Goal: Task Accomplishment & Management: Use online tool/utility

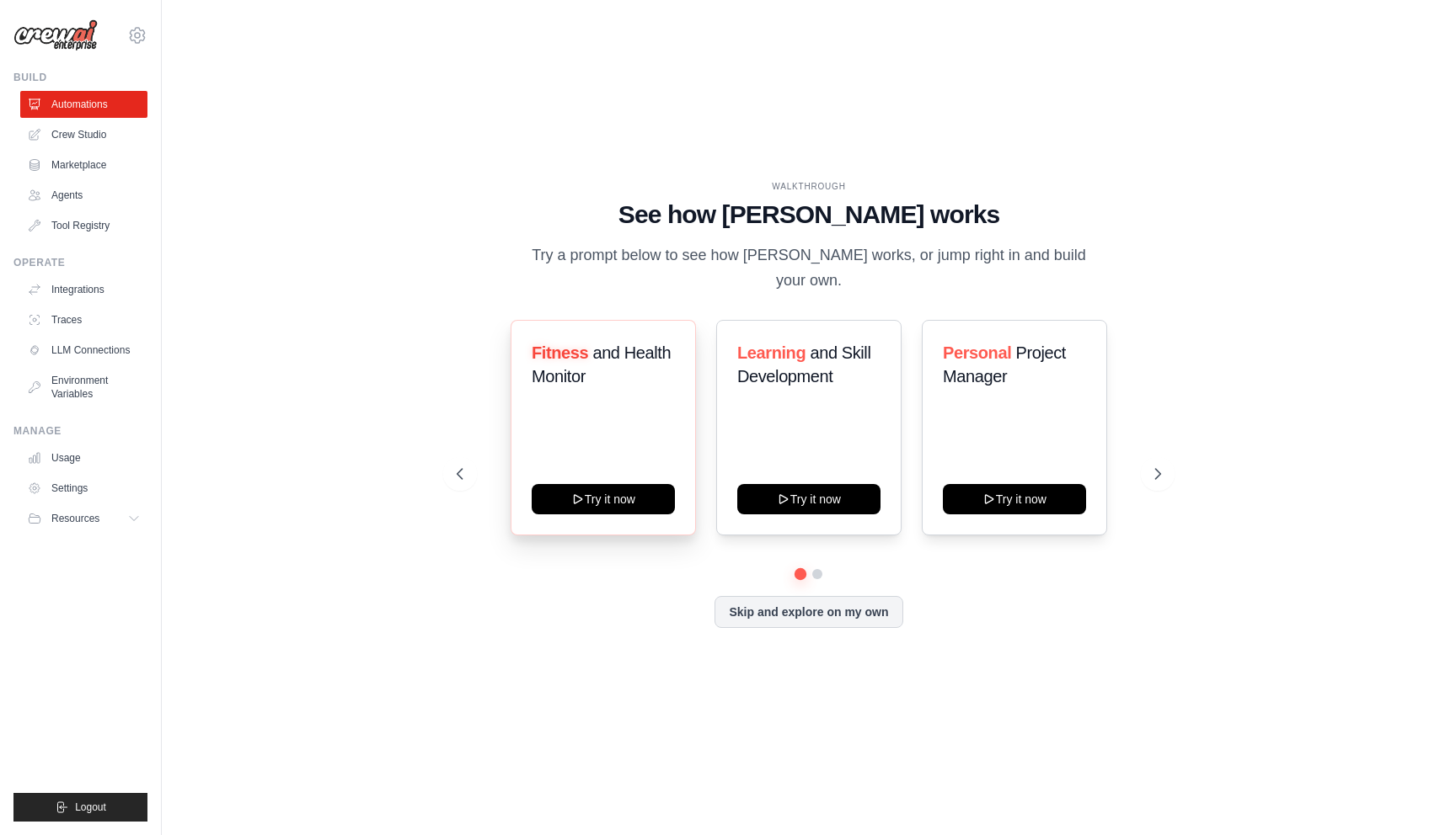
click at [618, 393] on div "Fitness and Health Monitor Try it now" at bounding box center [602, 428] width 186 height 216
click at [631, 486] on button "Try it now" at bounding box center [603, 497] width 143 height 30
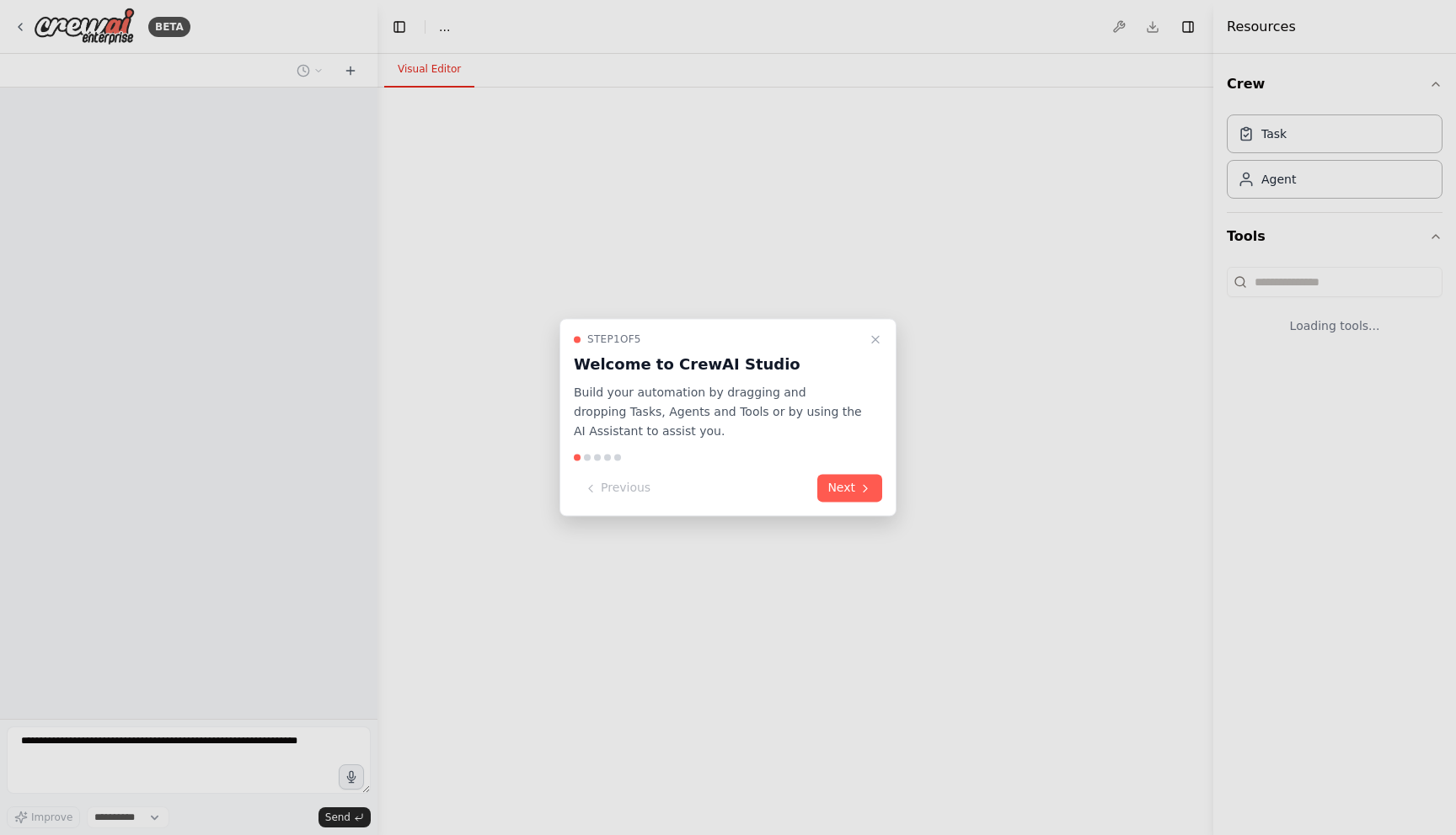
select select "****"
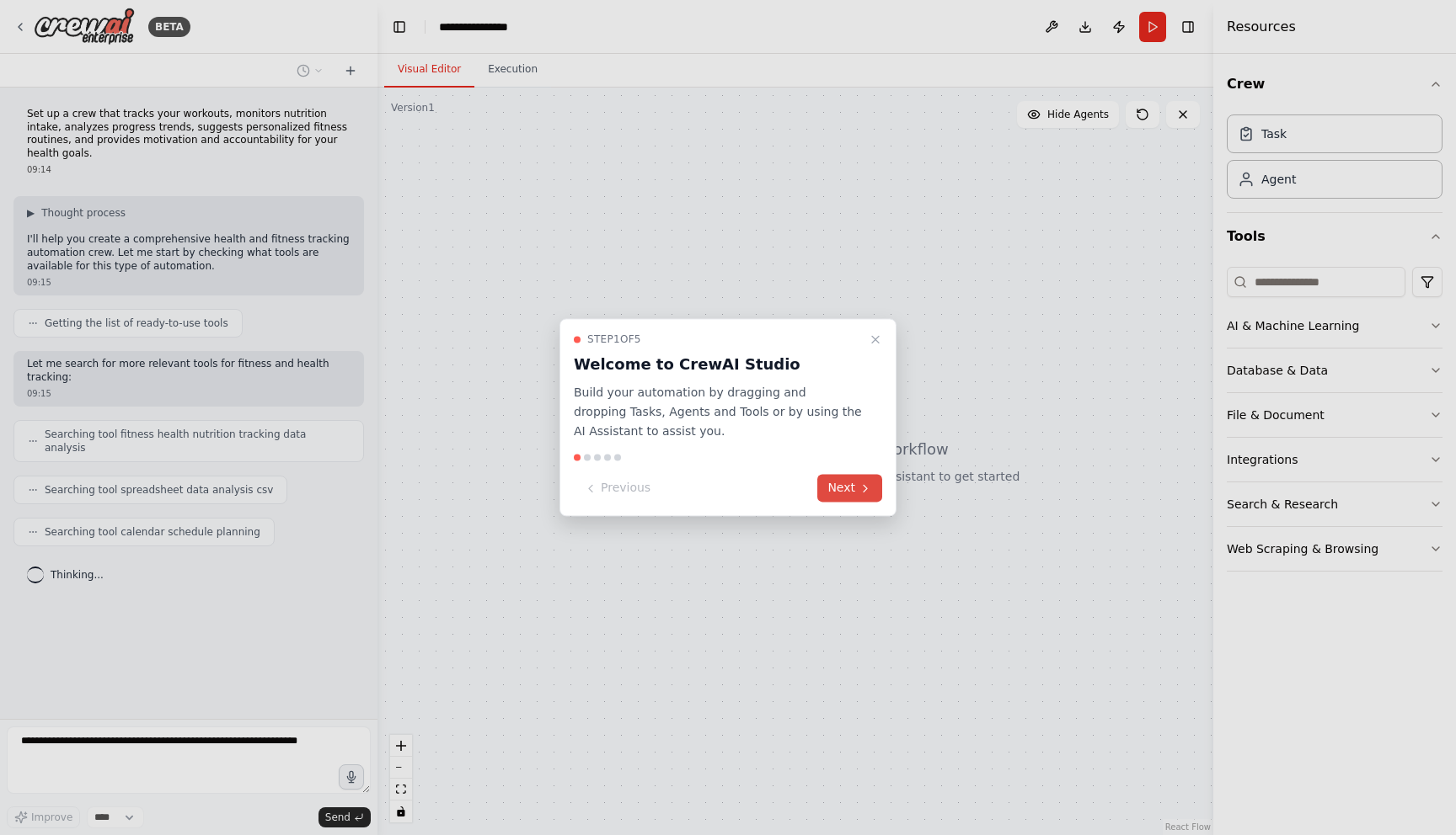
click at [864, 492] on icon at bounding box center [866, 488] width 14 height 14
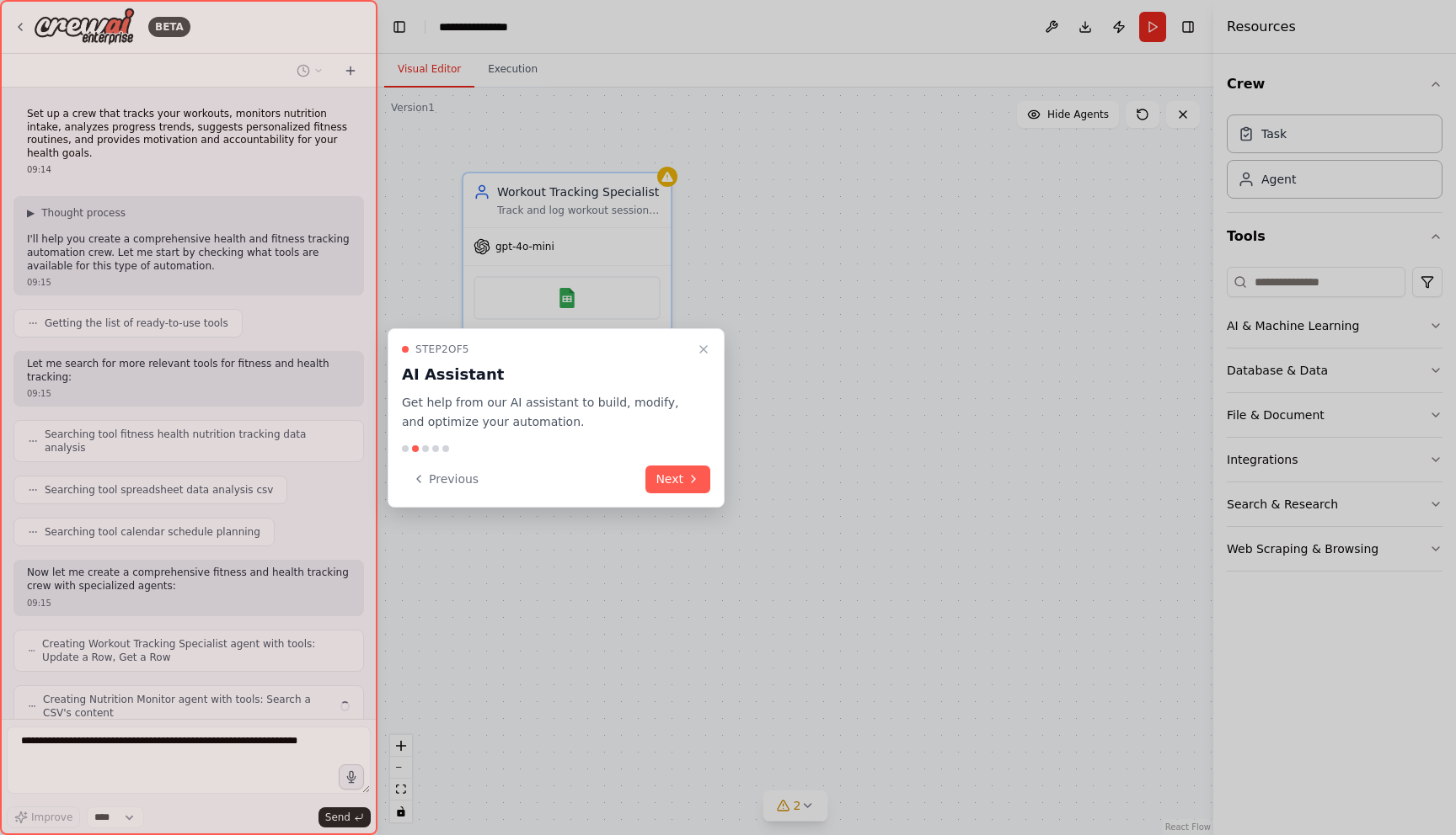
scroll to position [38, 0]
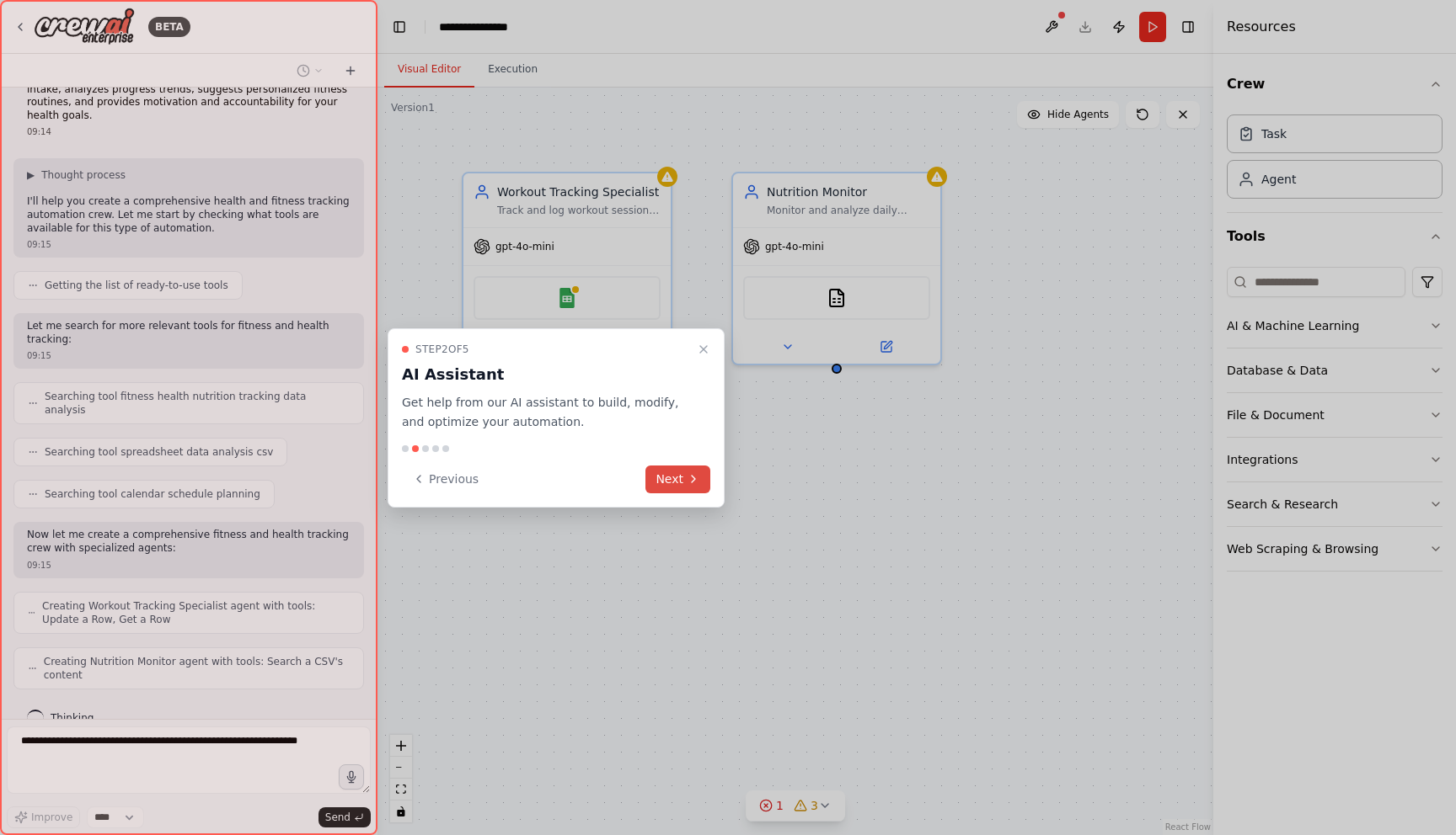
click at [695, 474] on icon at bounding box center [693, 480] width 14 height 14
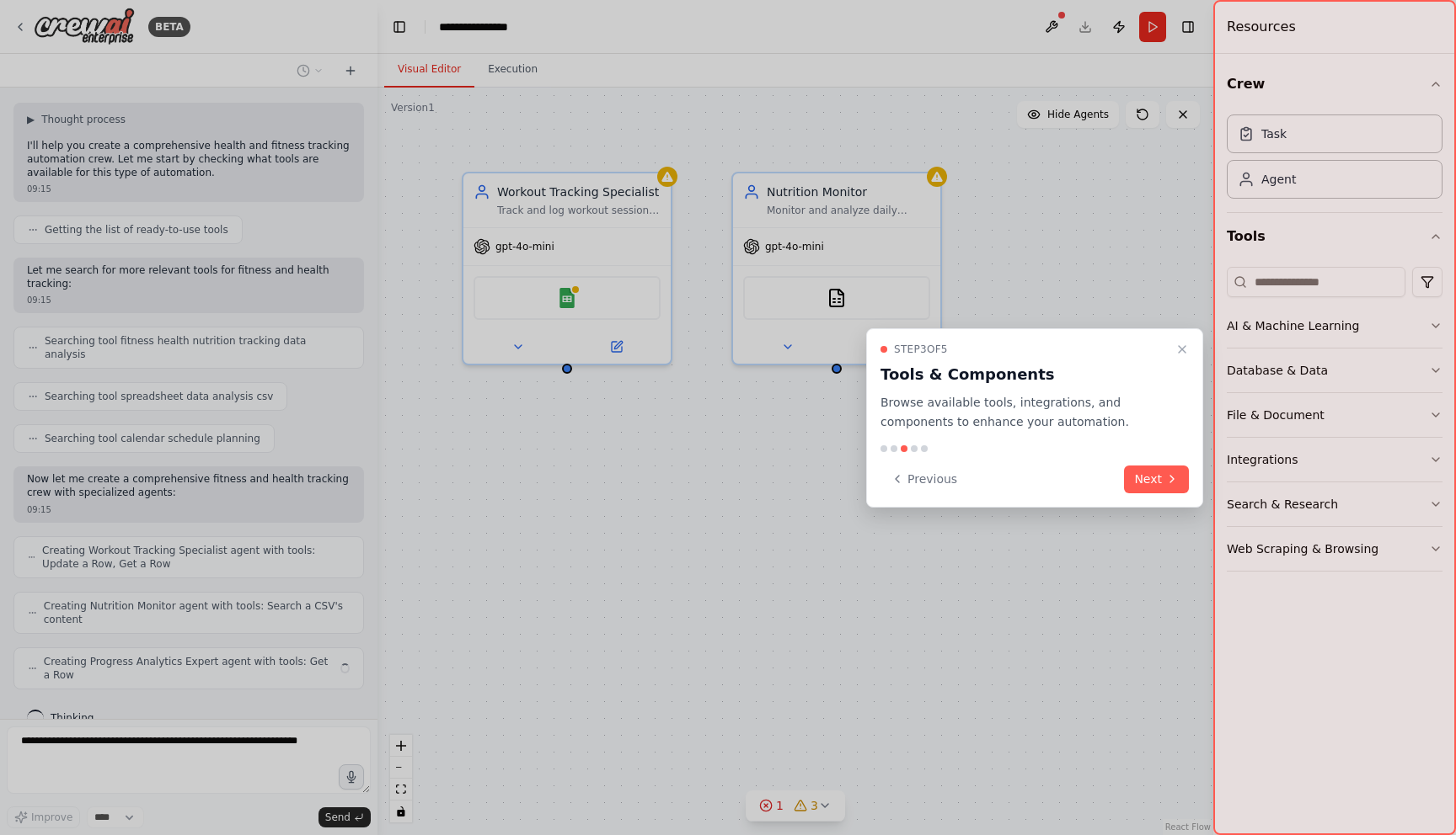
scroll to position [80, 0]
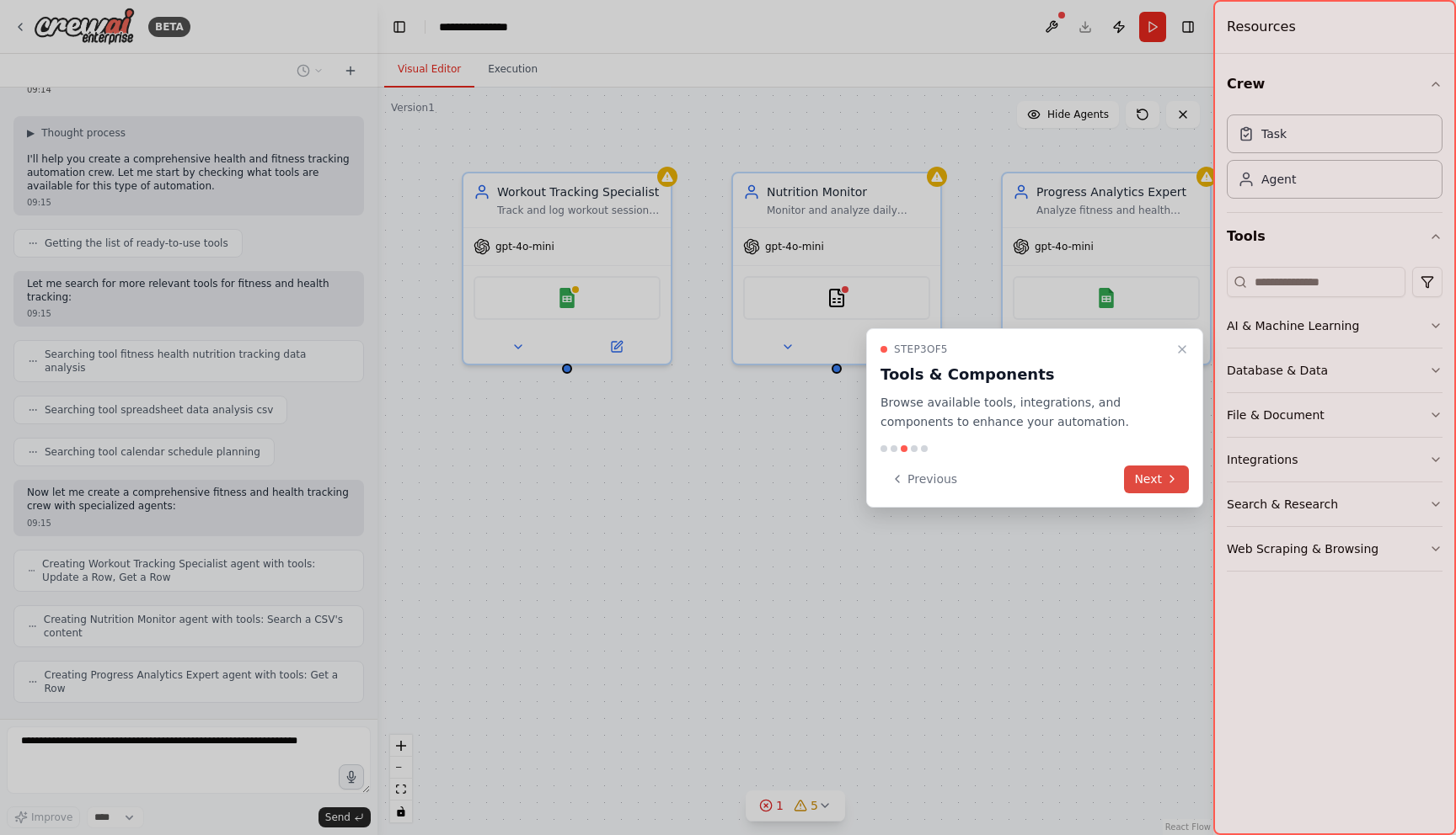
click at [1163, 474] on button "Next" at bounding box center [1156, 480] width 65 height 28
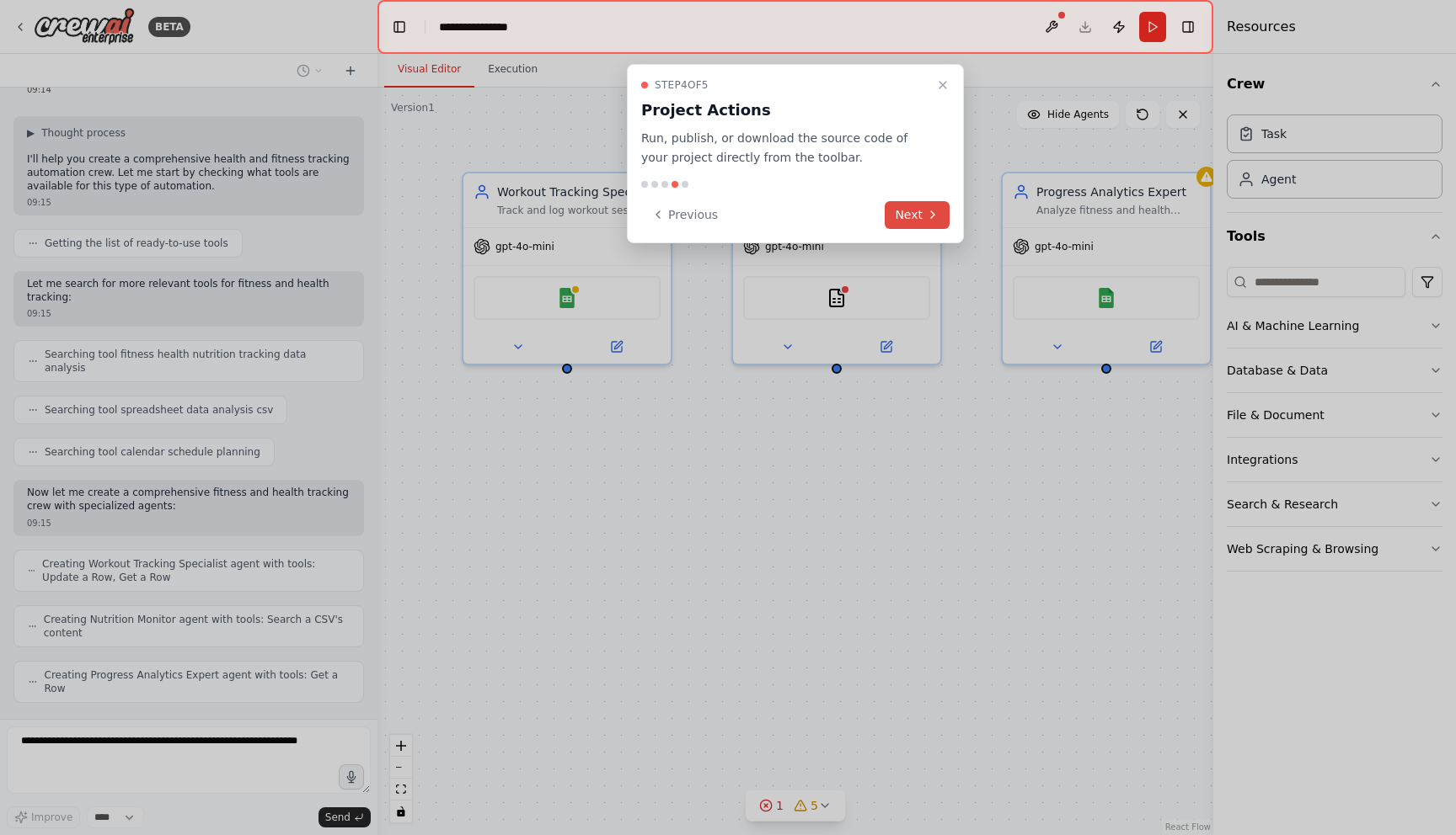
click at [940, 208] on button "Next" at bounding box center [917, 215] width 65 height 28
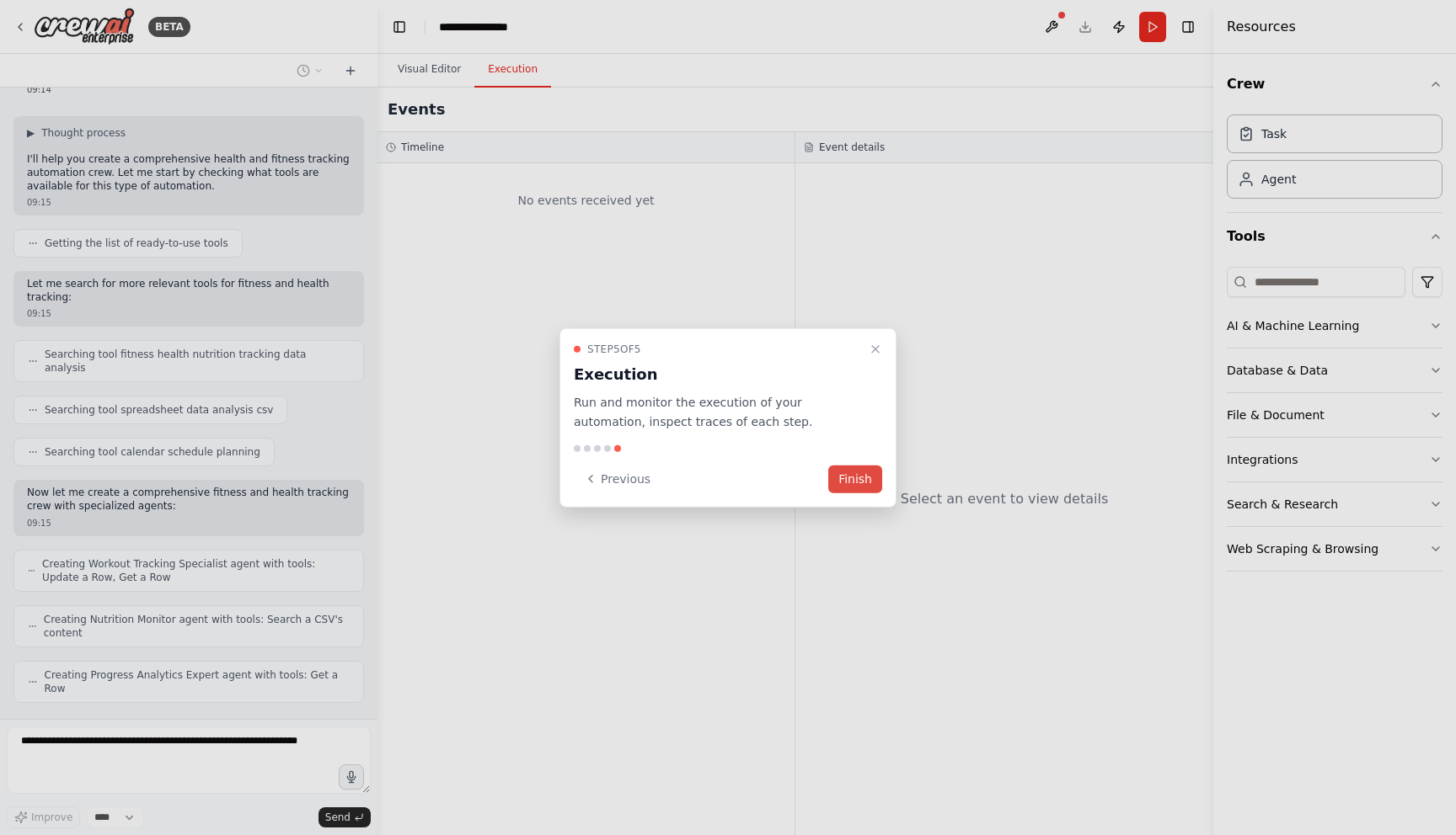
scroll to position [135, 0]
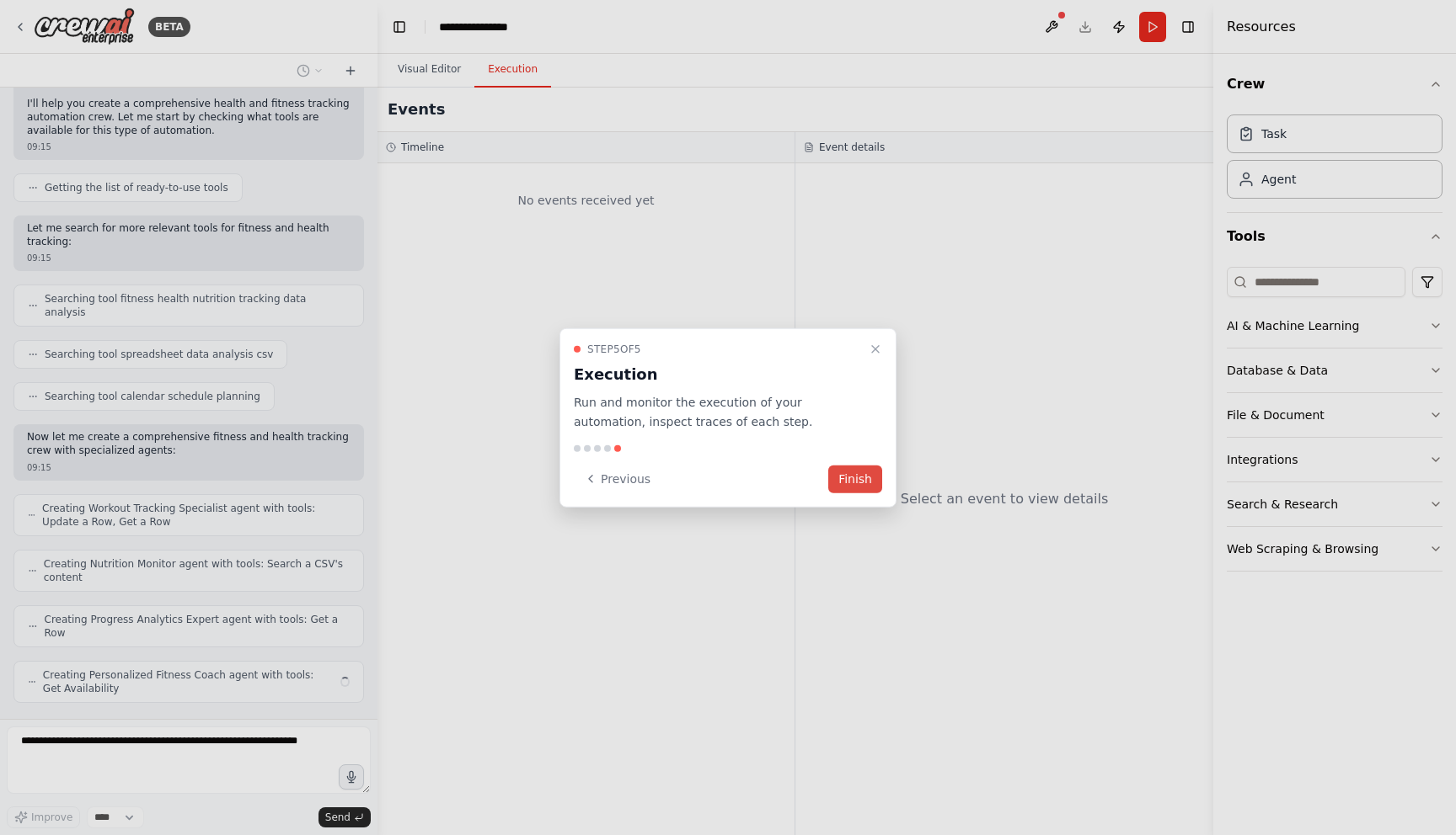
click at [860, 477] on button "Finish" at bounding box center [854, 479] width 54 height 28
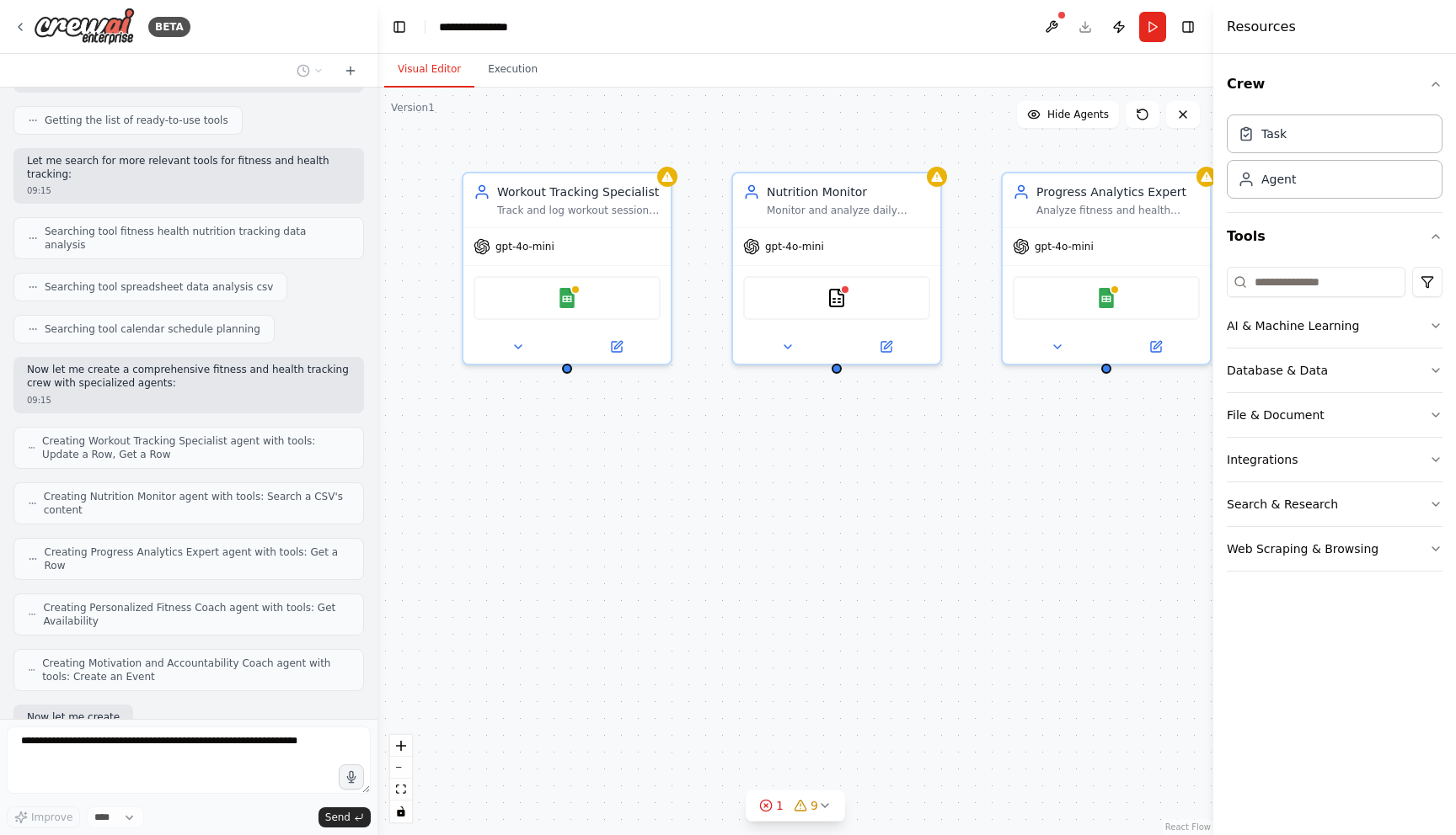
scroll to position [289, 0]
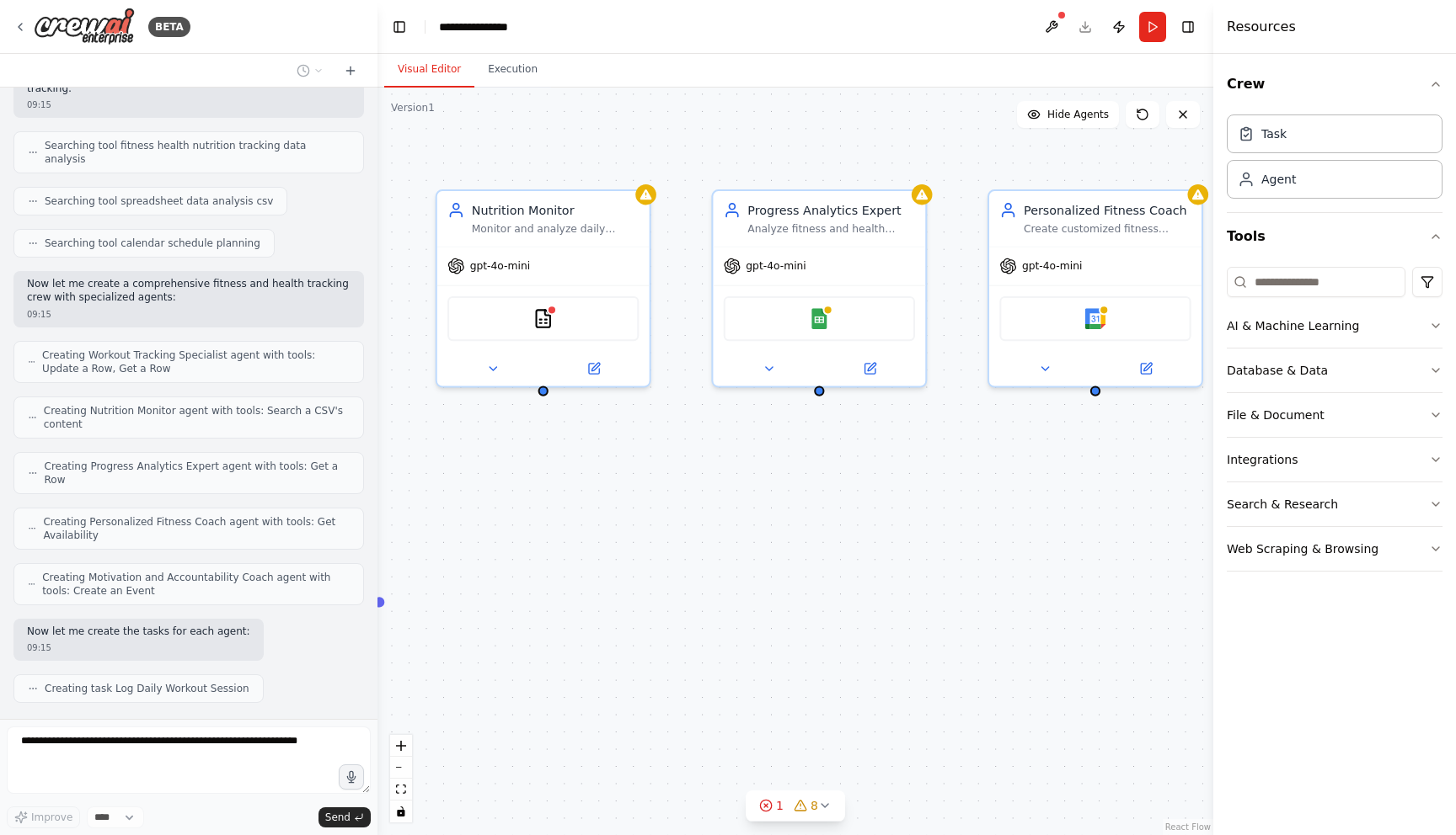
drag, startPoint x: 904, startPoint y: 502, endPoint x: 600, endPoint y: 528, distance: 305.1
click at [600, 528] on div ".deletable-edge-delete-btn { width: 20px; height: 20px; border: 0px solid #ffff…" at bounding box center [795, 461] width 835 height 748
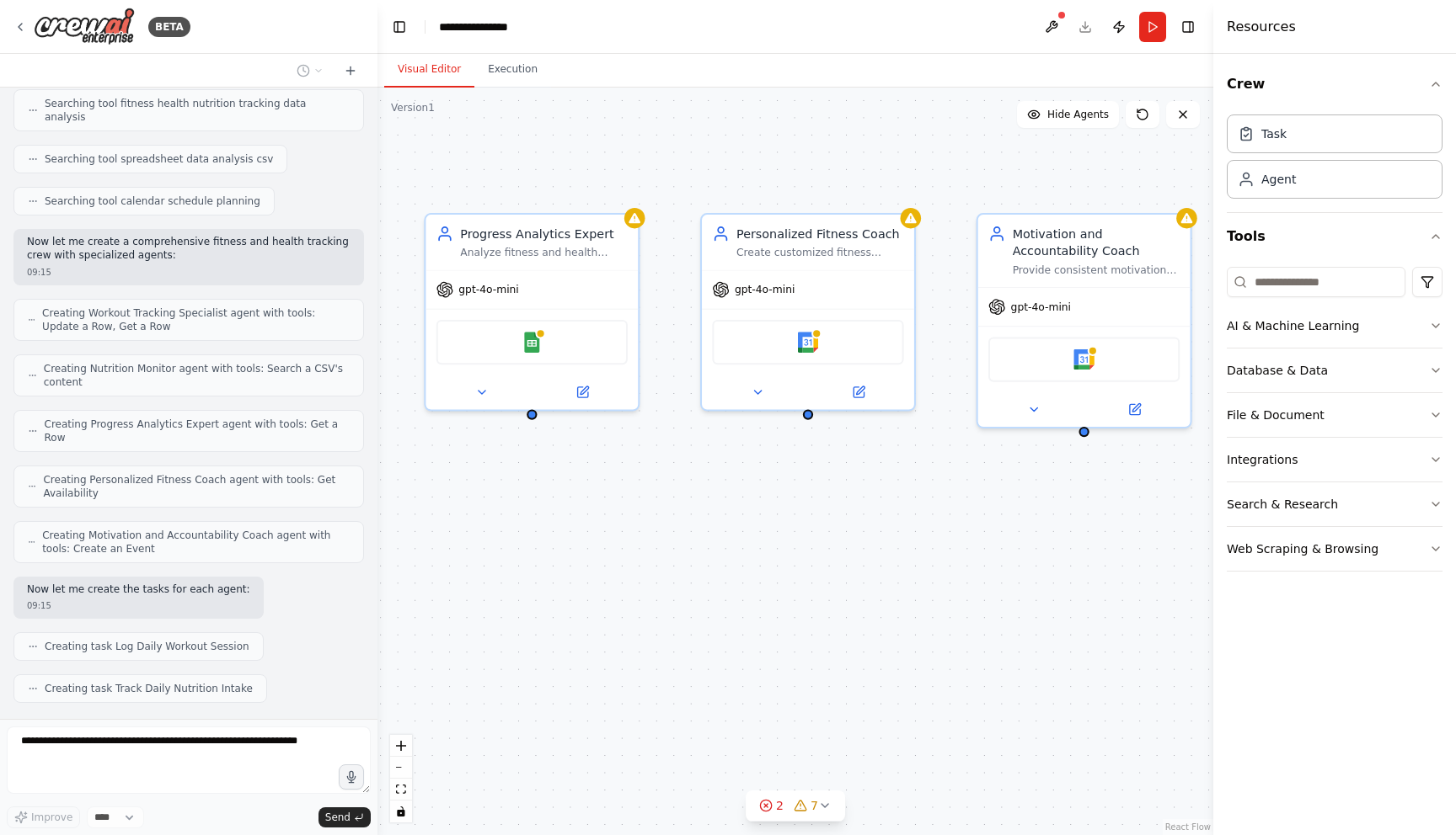
drag, startPoint x: 968, startPoint y: 540, endPoint x: 683, endPoint y: 562, distance: 285.8
click at [683, 562] on div ".deletable-edge-delete-btn { width: 20px; height: 20px; border: 0px solid #ffff…" at bounding box center [795, 461] width 835 height 748
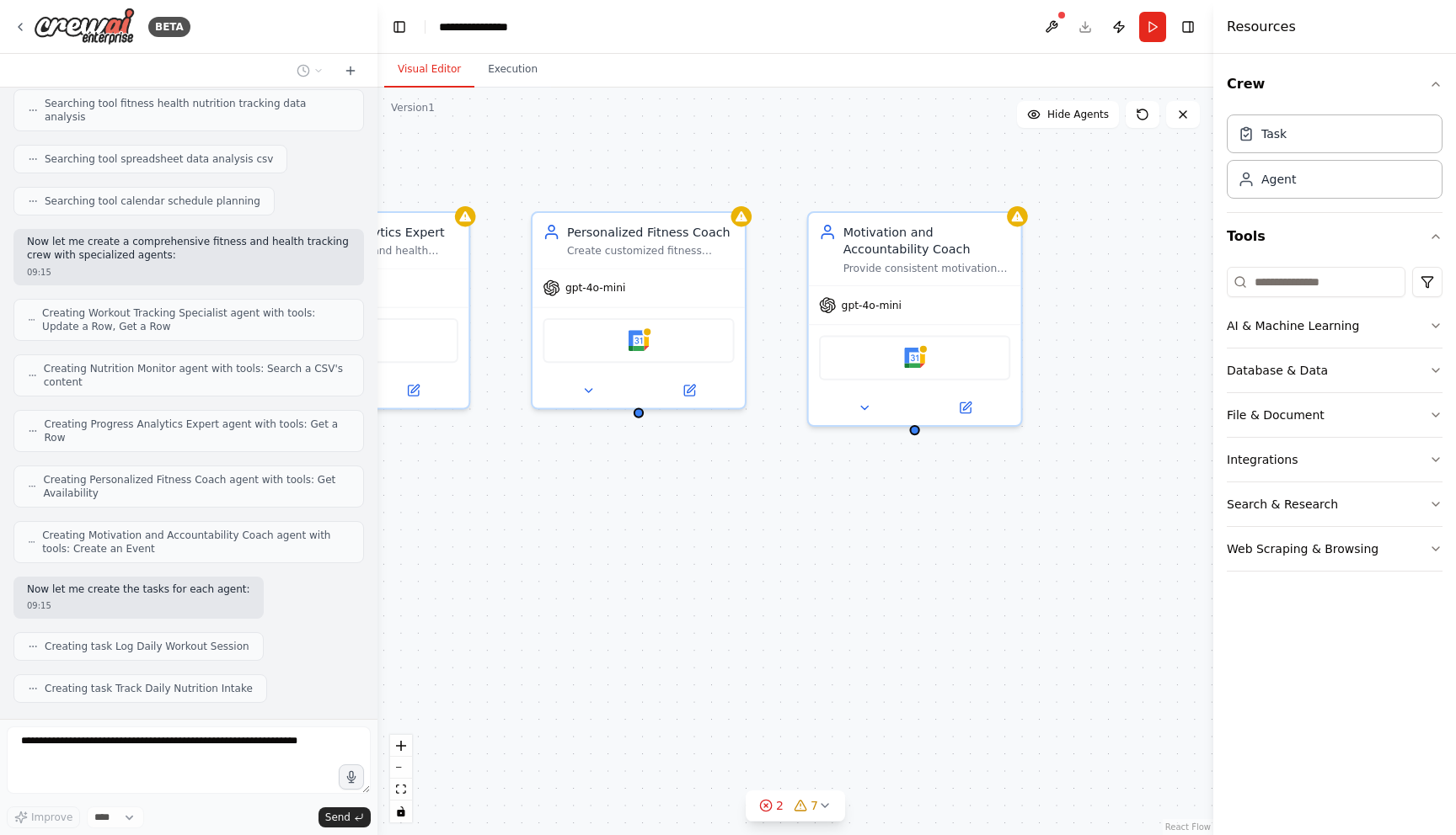
scroll to position [373, 0]
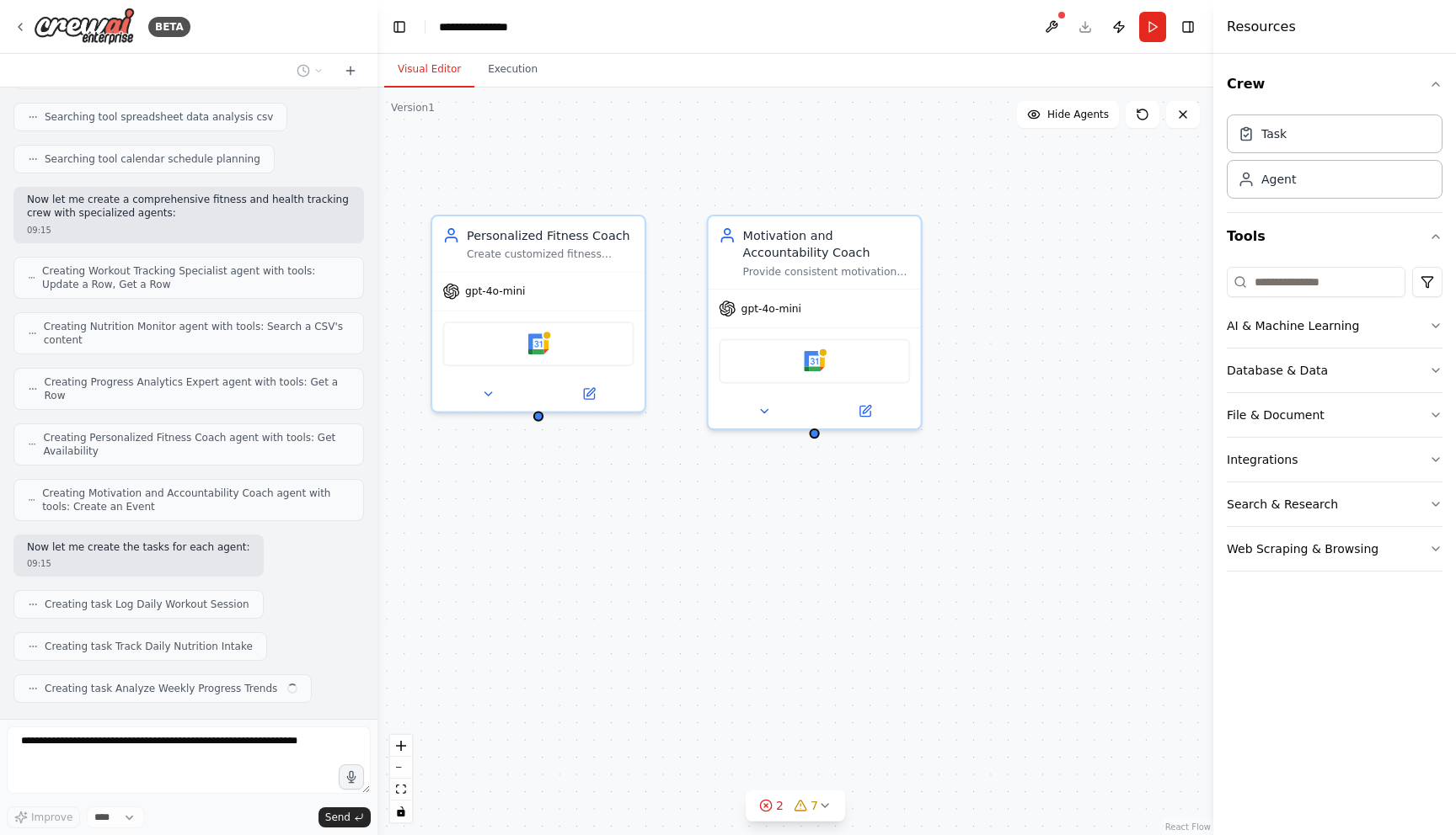
drag, startPoint x: 1003, startPoint y: 615, endPoint x: 734, endPoint y: 616, distance: 269.0
click at [734, 616] on div ".deletable-edge-delete-btn { width: 20px; height: 20px; border: 0px solid #ffff…" at bounding box center [795, 461] width 835 height 748
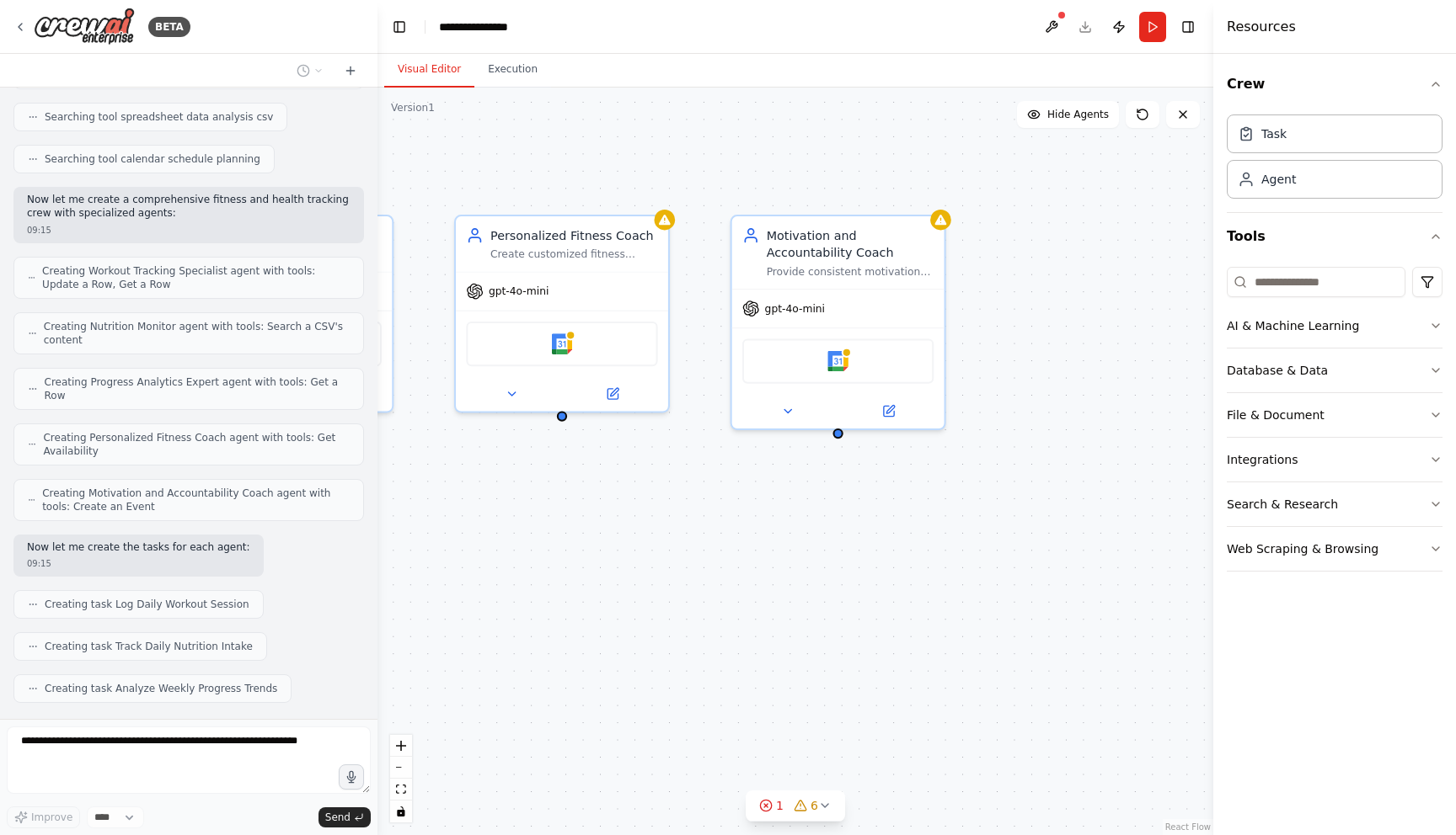
drag, startPoint x: 714, startPoint y: 562, endPoint x: 1163, endPoint y: 531, distance: 450.1
click at [1163, 531] on div ".deletable-edge-delete-btn { width: 20px; height: 20px; border: 0px solid #ffff…" at bounding box center [795, 461] width 835 height 748
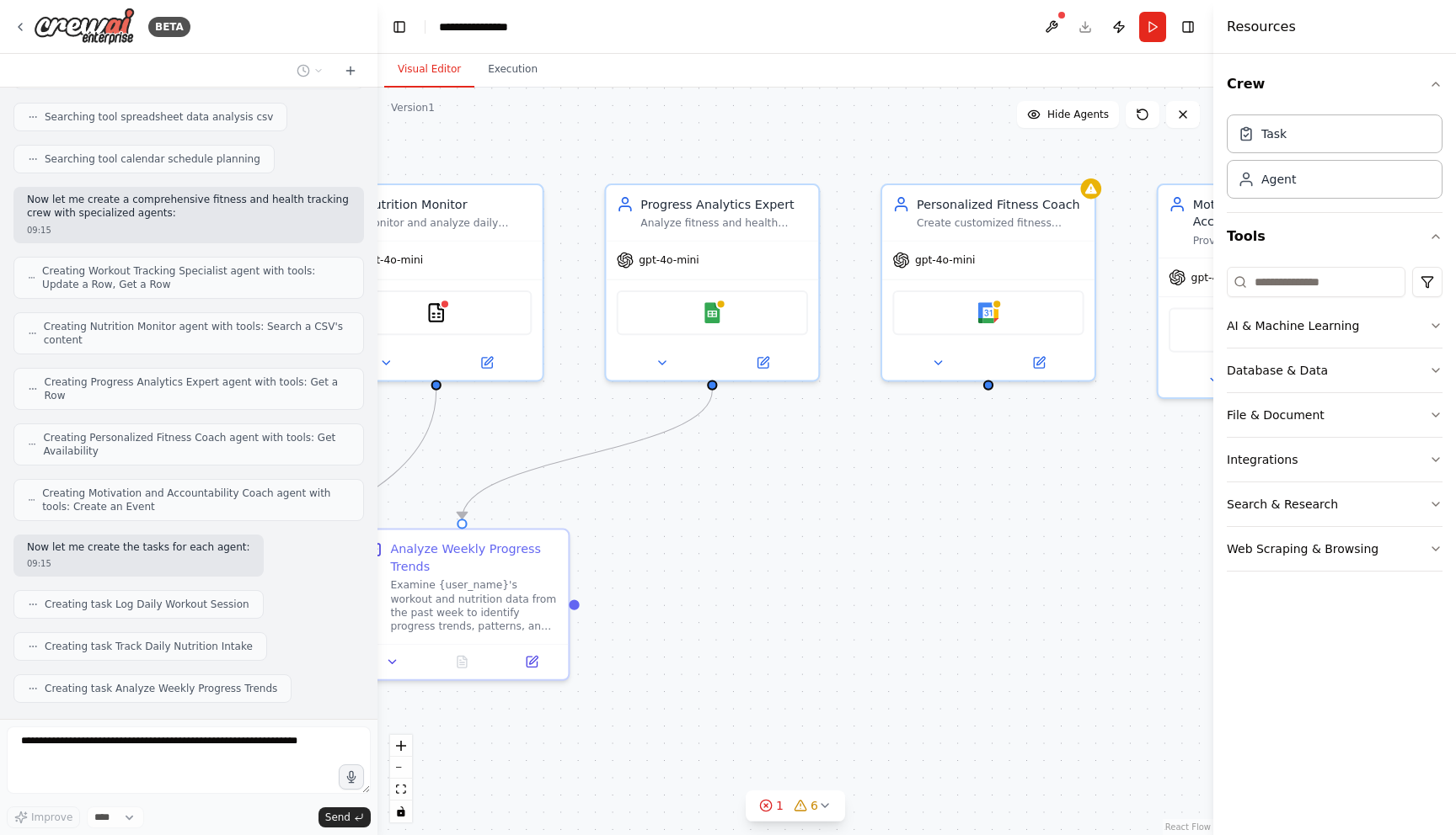
scroll to position [415, 0]
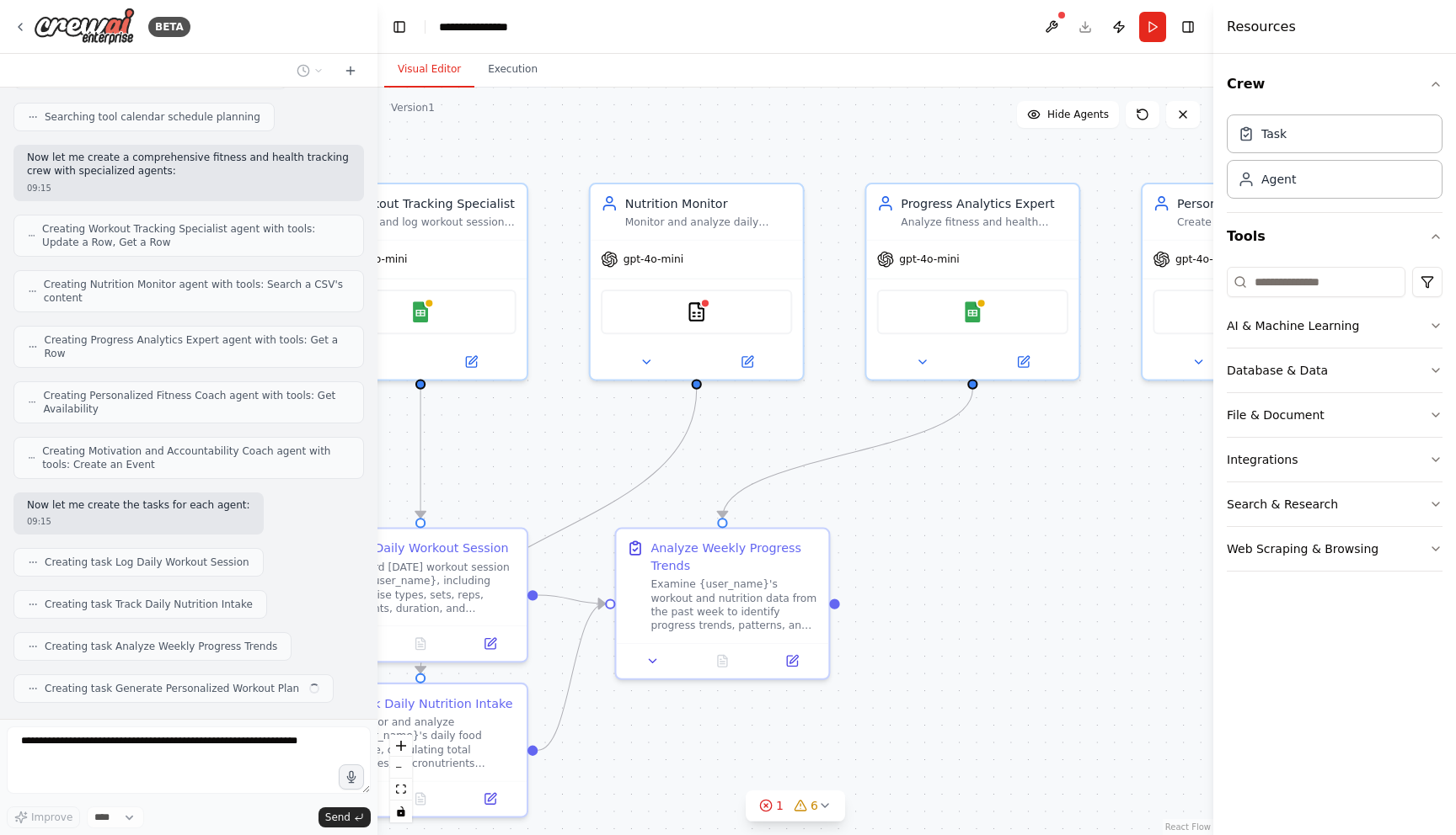
drag, startPoint x: 829, startPoint y: 510, endPoint x: 1090, endPoint y: 510, distance: 261.0
click at [1090, 510] on div ".deletable-edge-delete-btn { width: 20px; height: 20px; border: 0px solid #ffff…" at bounding box center [795, 461] width 835 height 748
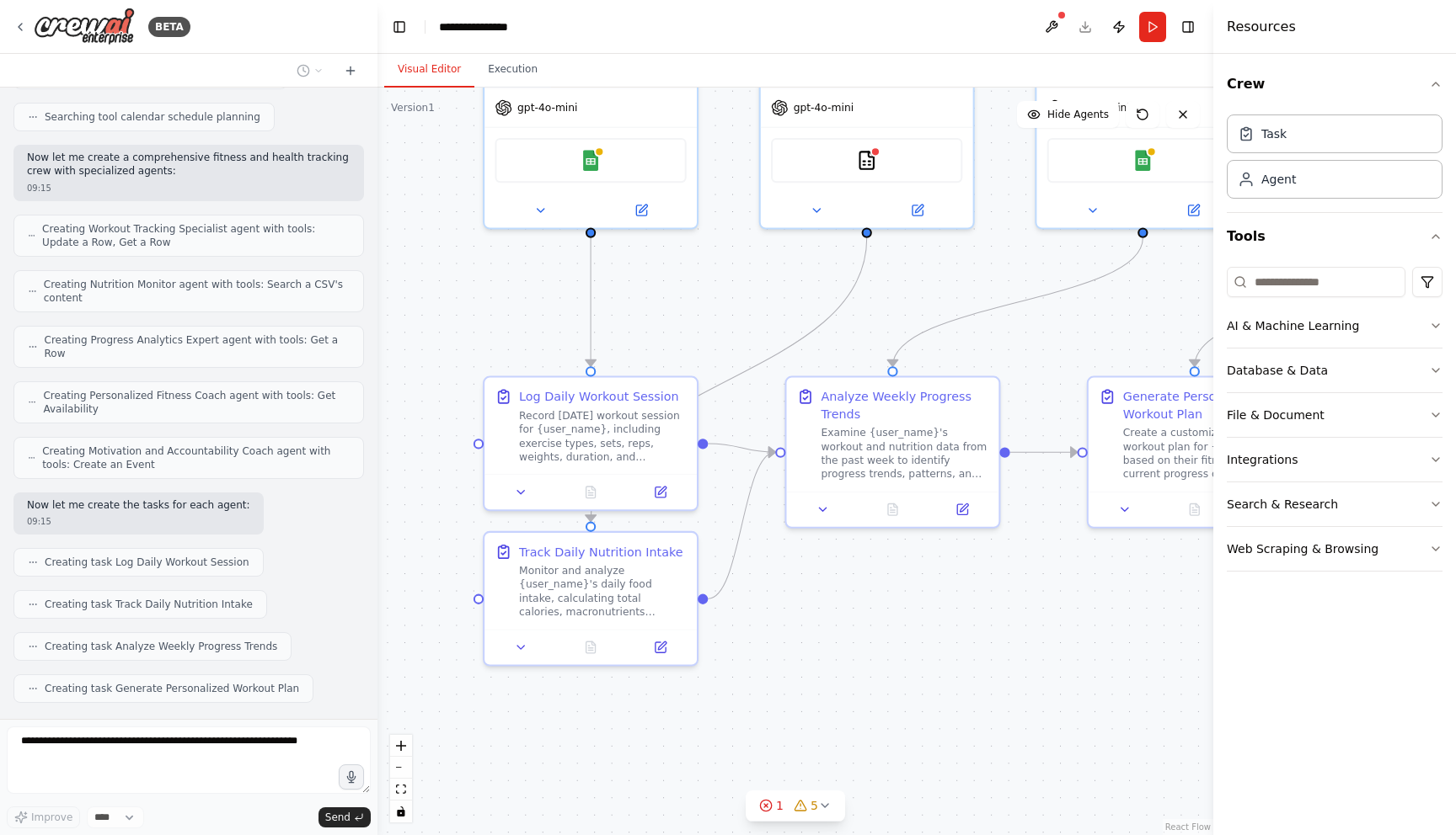
drag, startPoint x: 938, startPoint y: 487, endPoint x: 1108, endPoint y: 335, distance: 228.0
click at [1108, 335] on div ".deletable-edge-delete-btn { width: 20px; height: 20px; border: 0px solid #ffff…" at bounding box center [795, 461] width 835 height 748
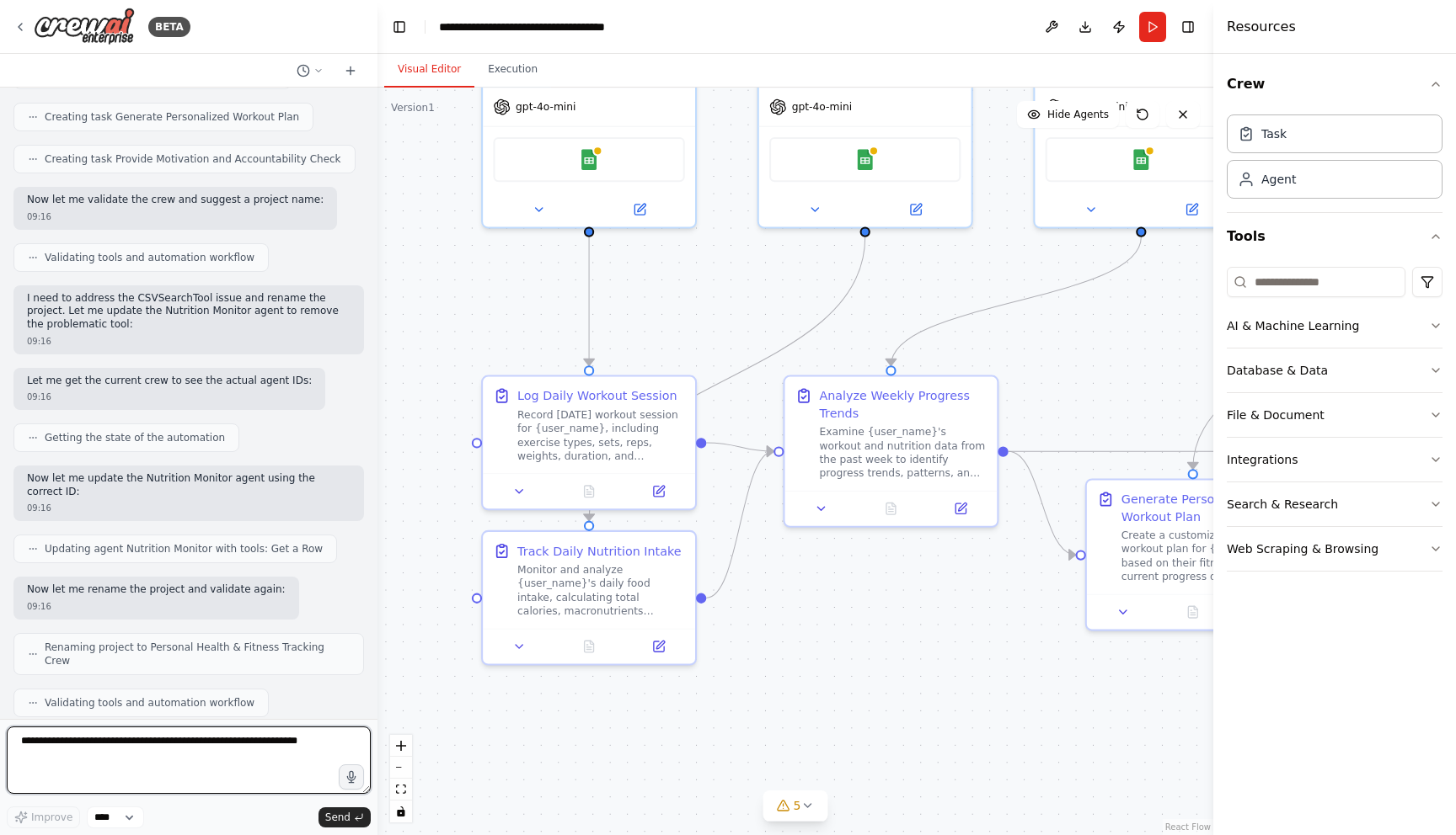
scroll to position [1050, 0]
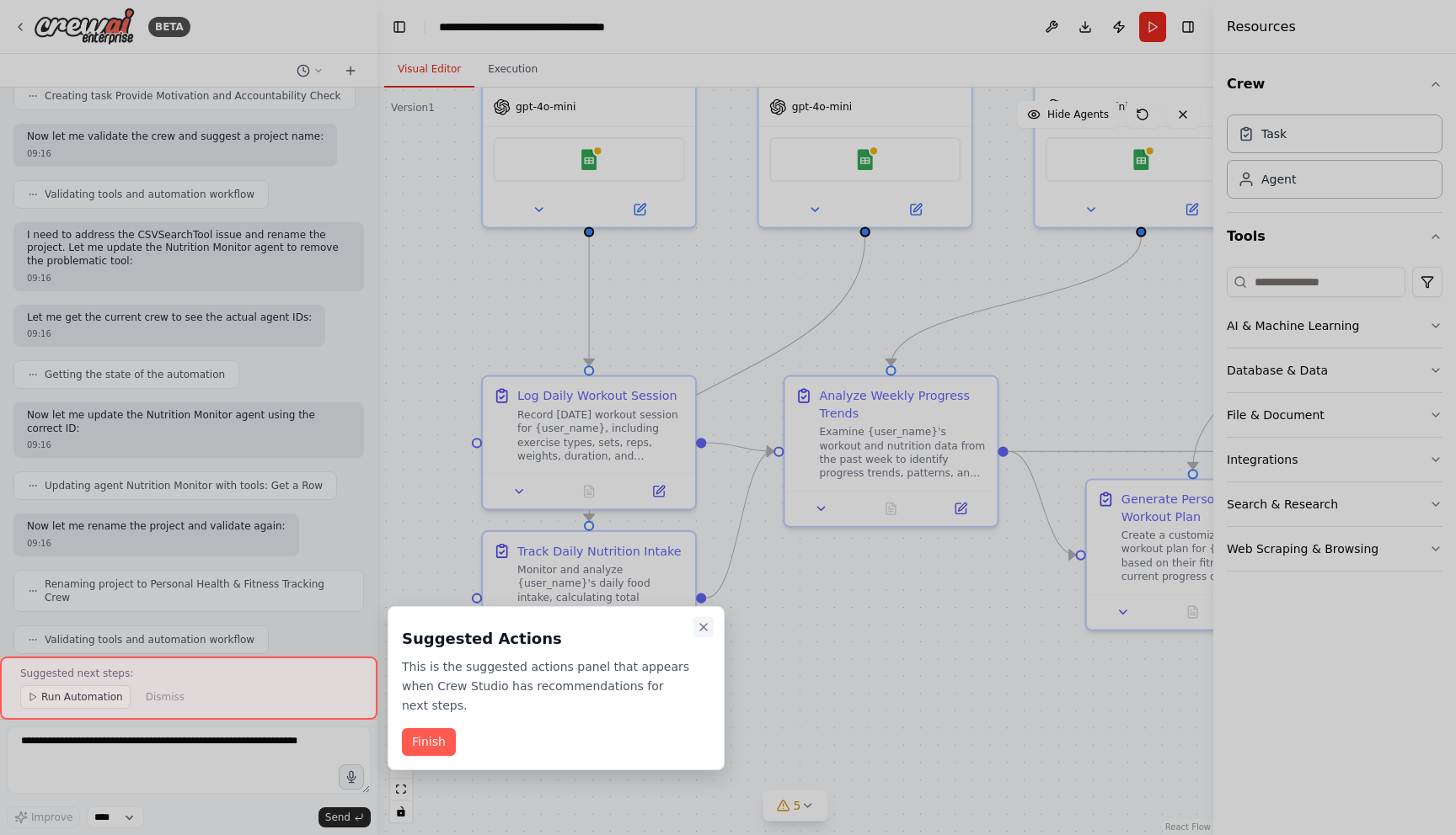
click at [702, 631] on icon "Close walkthrough" at bounding box center [703, 627] width 14 height 14
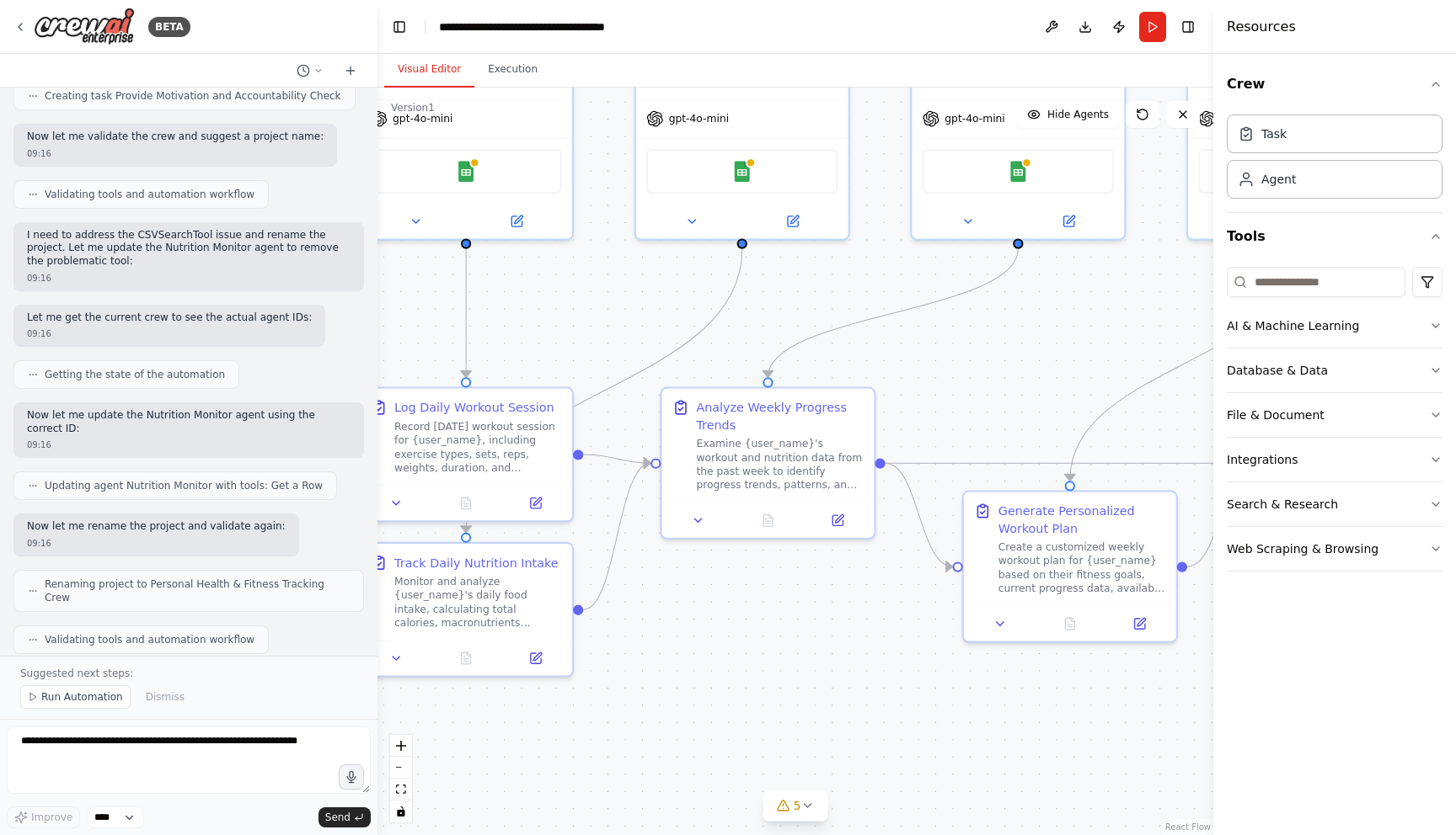
drag, startPoint x: 904, startPoint y: 668, endPoint x: 781, endPoint y: 680, distance: 123.6
click at [781, 680] on div ".deletable-edge-delete-btn { width: 20px; height: 20px; border: 0px solid #ffff…" at bounding box center [795, 461] width 835 height 748
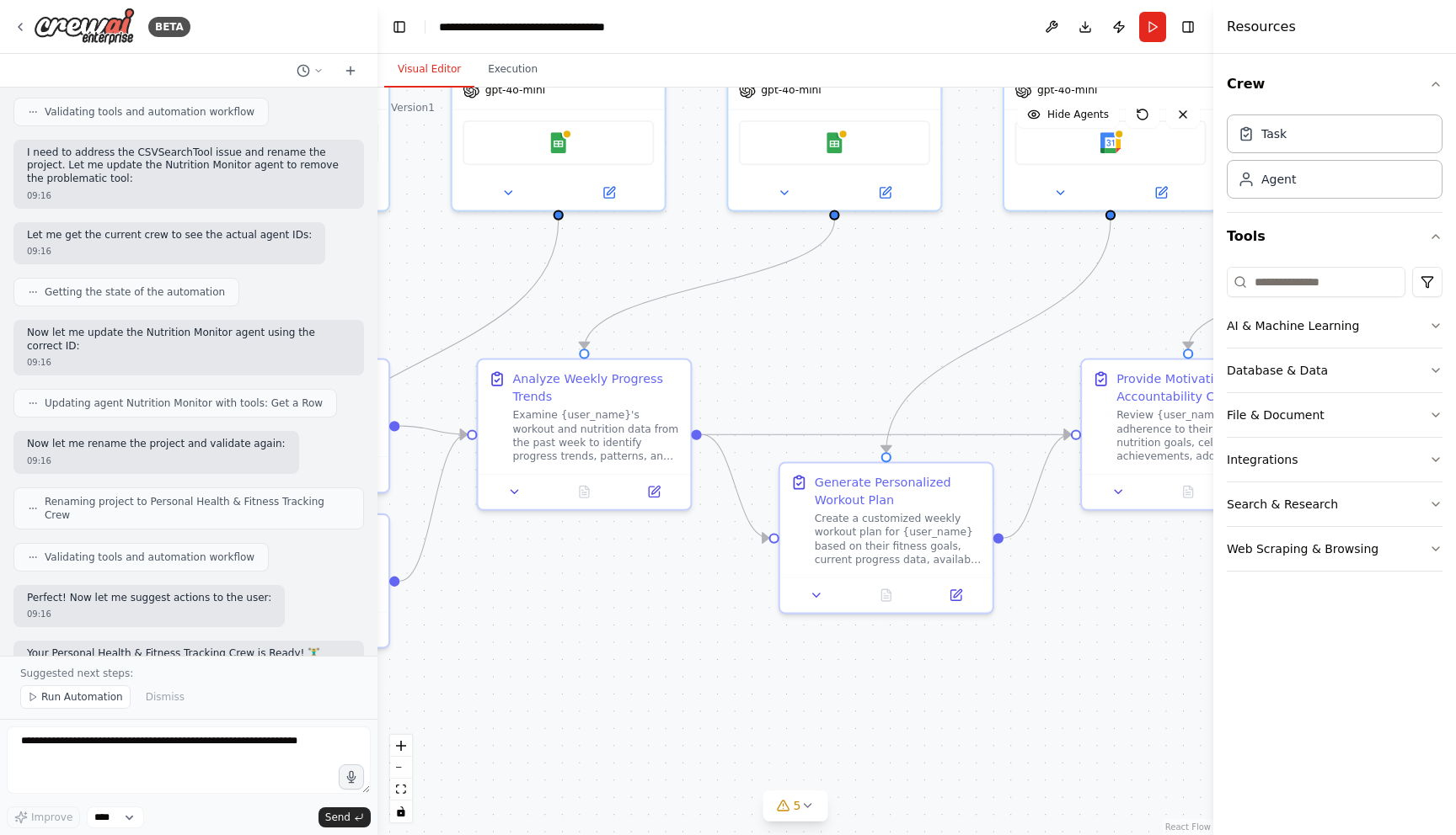
drag, startPoint x: 968, startPoint y: 684, endPoint x: 785, endPoint y: 655, distance: 185.3
click at [785, 655] on div ".deletable-edge-delete-btn { width: 20px; height: 20px; border: 0px solid #ffff…" at bounding box center [795, 461] width 835 height 748
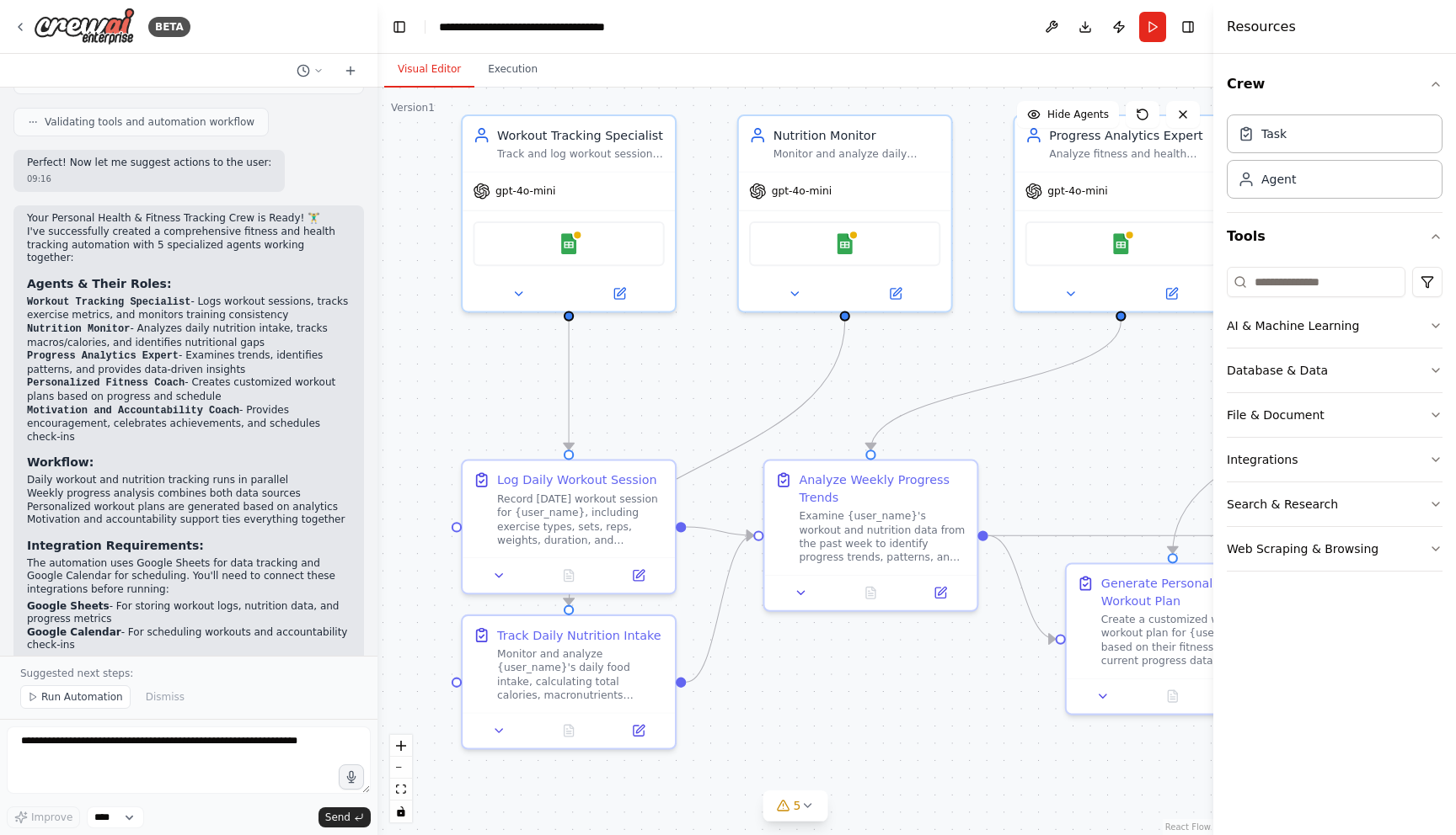
drag, startPoint x: 538, startPoint y: 606, endPoint x: 825, endPoint y: 707, distance: 304.3
click at [825, 707] on div ".deletable-edge-delete-btn { width: 20px; height: 20px; border: 0px solid #ffff…" at bounding box center [795, 461] width 835 height 748
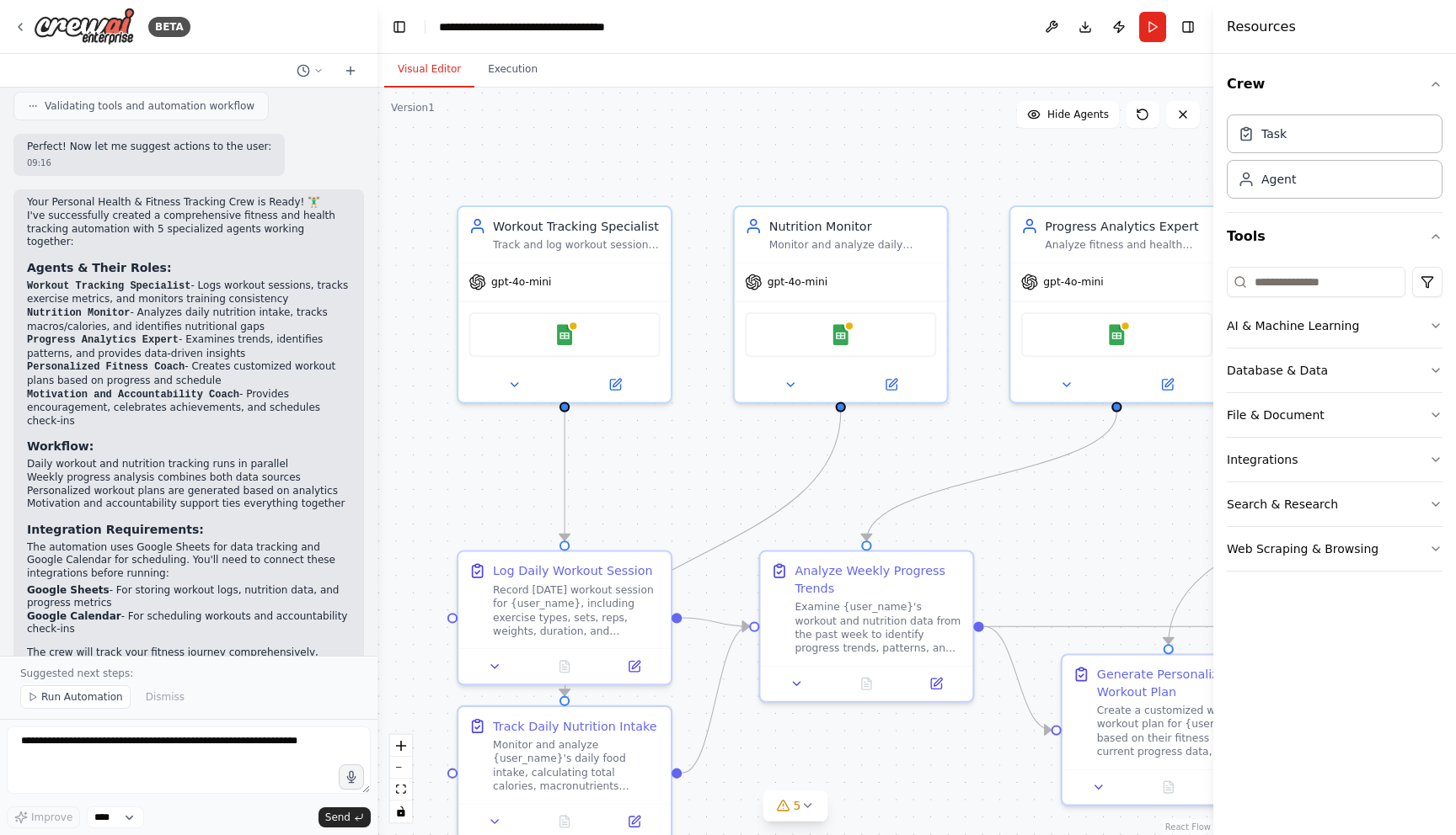
drag, startPoint x: 440, startPoint y: 323, endPoint x: 437, endPoint y: 413, distance: 90.0
click at [437, 413] on div ".deletable-edge-delete-btn { width: 20px; height: 20px; border: 0px solid #ffff…" at bounding box center [795, 461] width 835 height 748
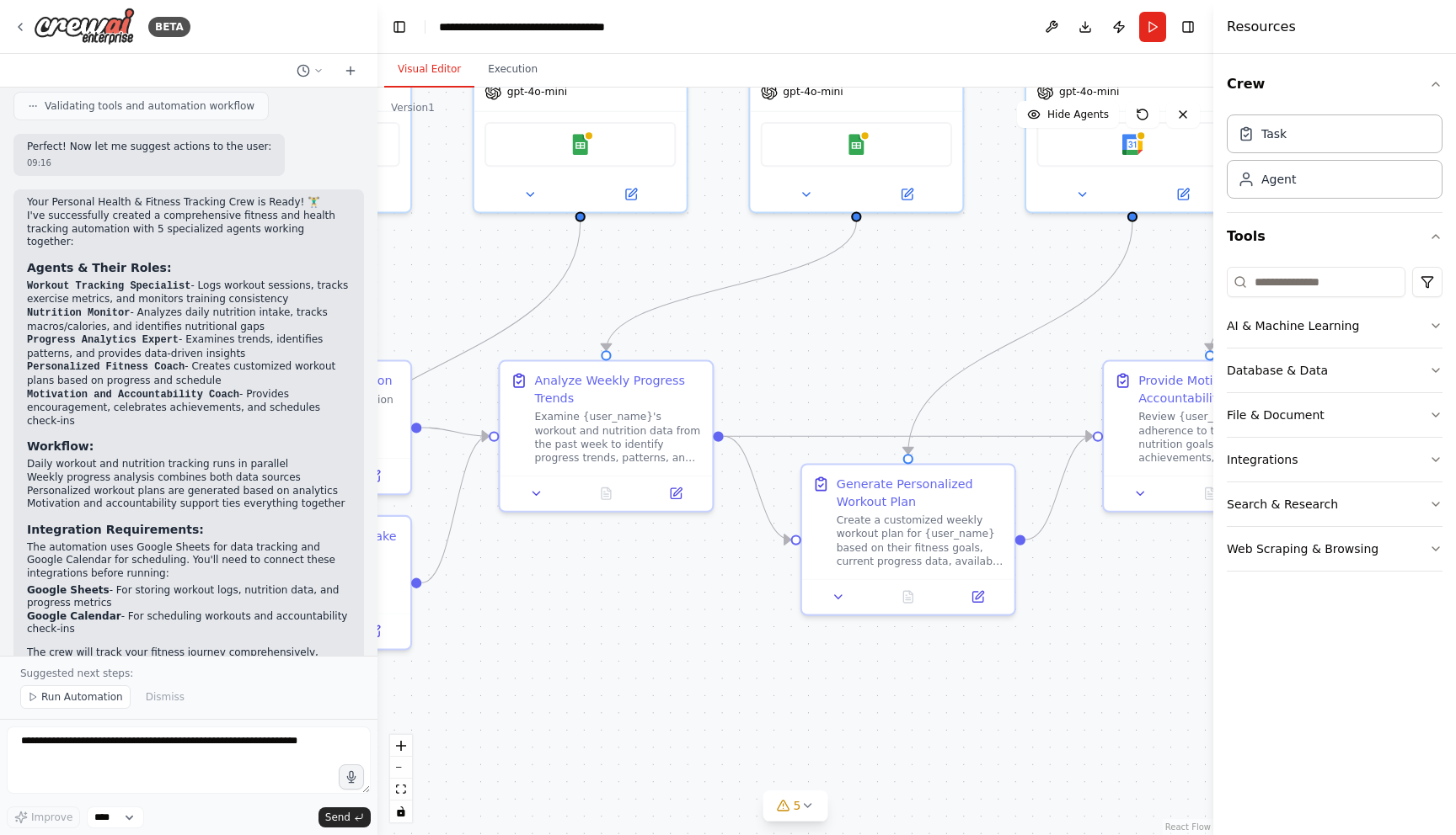
drag, startPoint x: 860, startPoint y: 726, endPoint x: 375, endPoint y: 419, distance: 574.0
click at [375, 419] on div "BETA Set up a crew that tracks your workouts, monitors nutrition intake, analyz…" at bounding box center [728, 418] width 1456 height 835
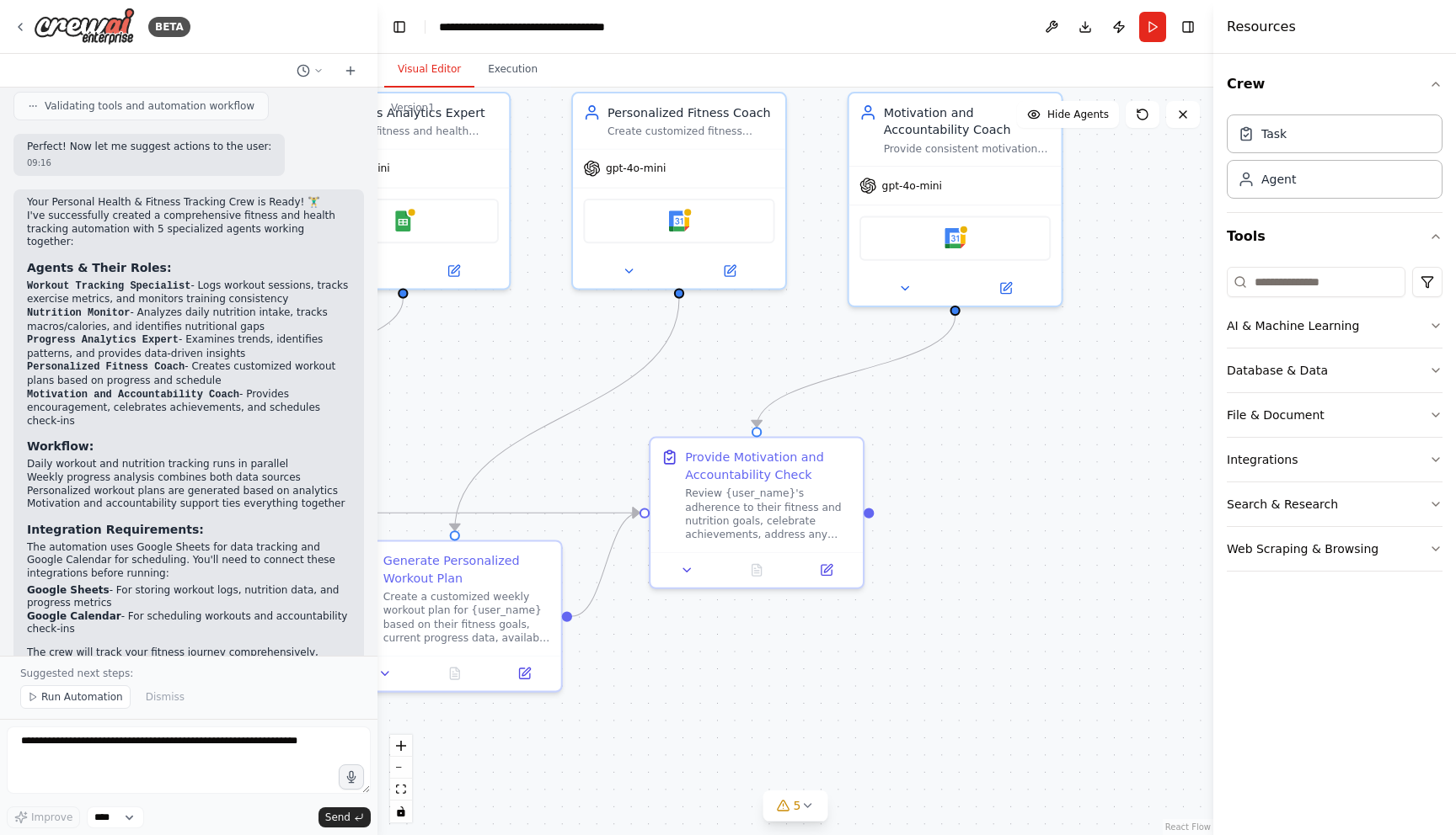
drag, startPoint x: 1029, startPoint y: 444, endPoint x: 799, endPoint y: 638, distance: 300.9
click at [799, 638] on div ".deletable-edge-delete-btn { width: 20px; height: 20px; border: 0px solid #ffff…" at bounding box center [795, 461] width 835 height 748
click at [904, 289] on icon at bounding box center [904, 285] width 14 height 14
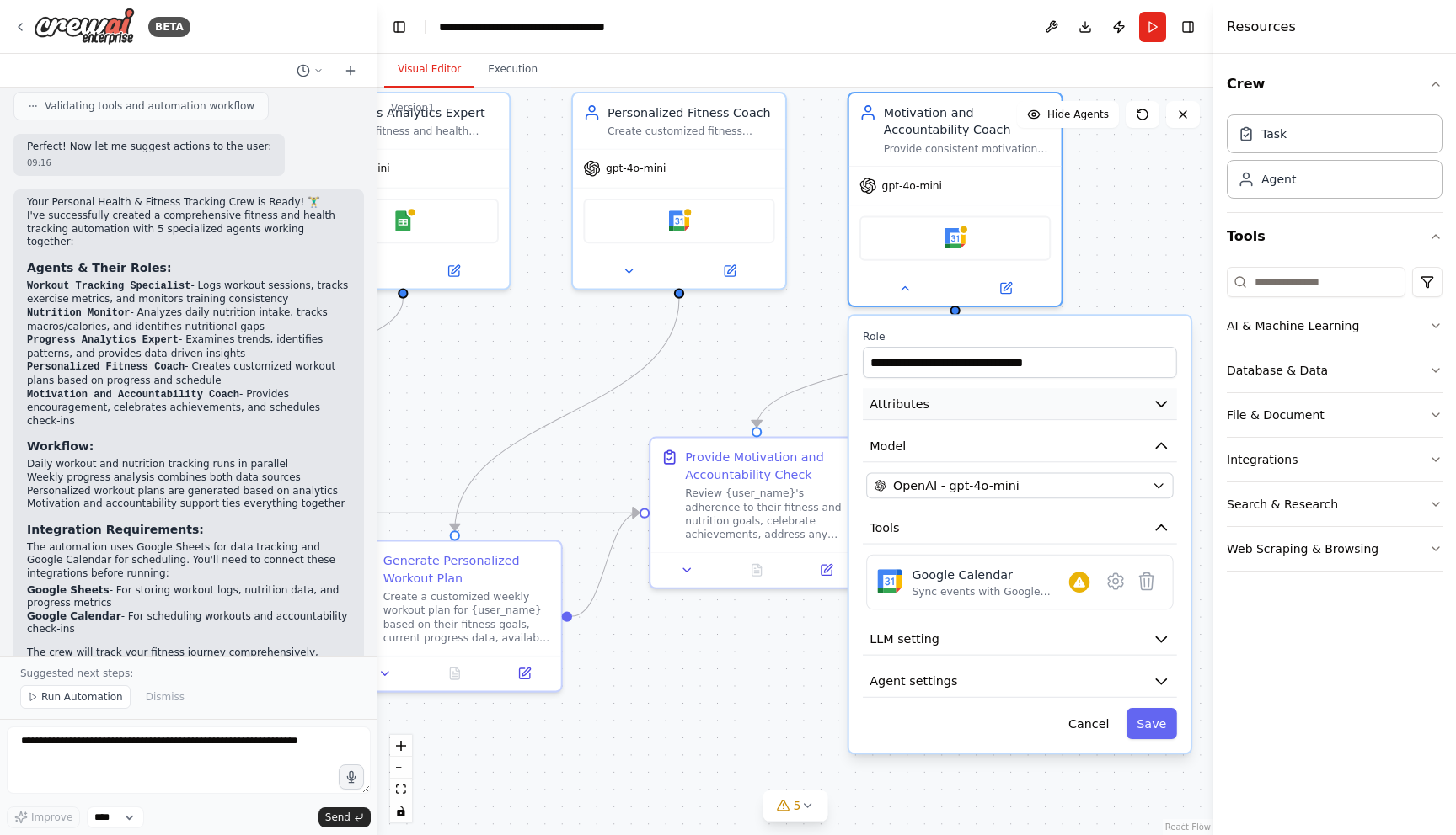
click at [1159, 409] on icon "button" at bounding box center [1161, 404] width 17 height 17
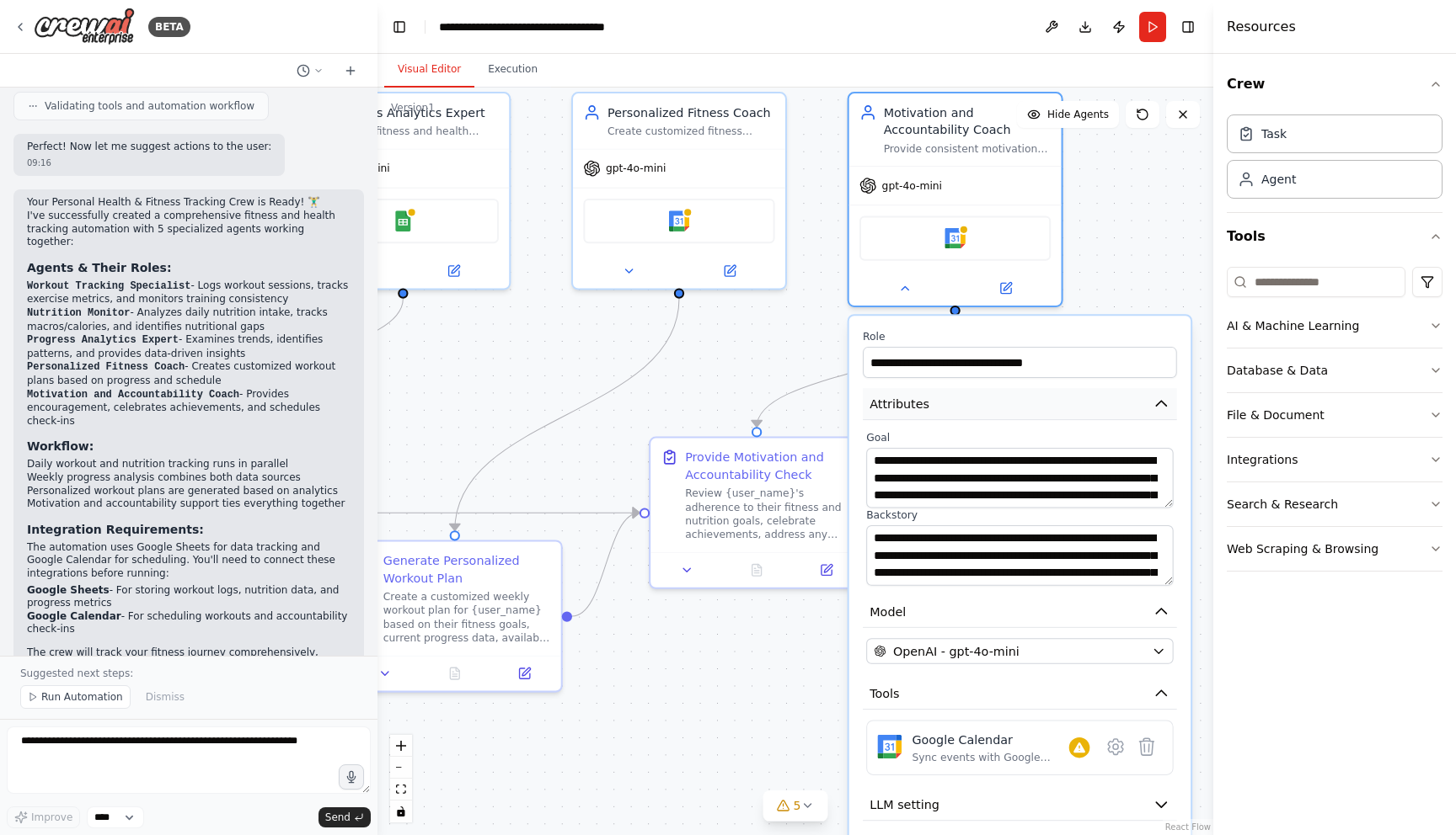
click at [1161, 405] on icon "button" at bounding box center [1161, 404] width 10 height 5
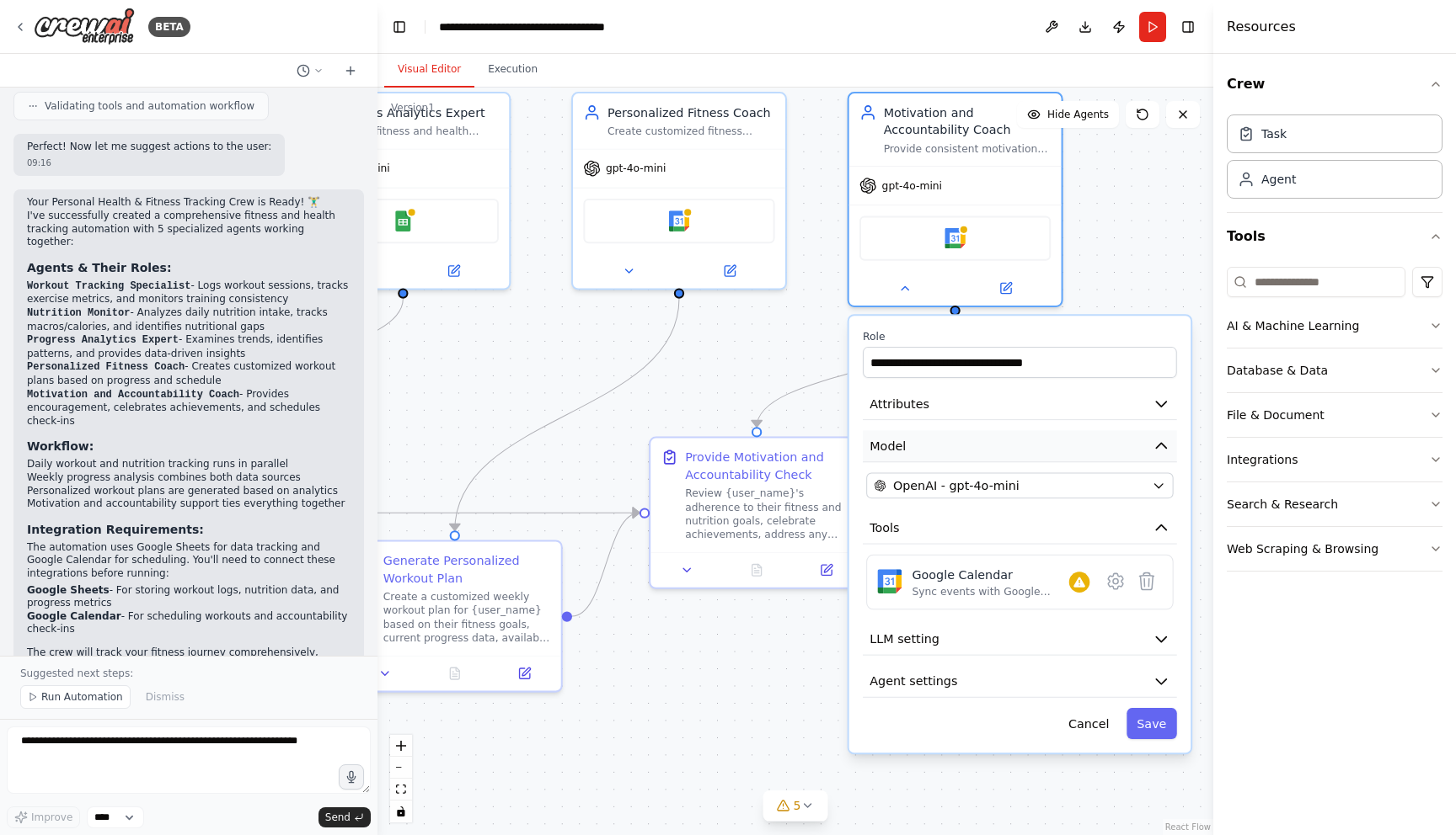
click at [1156, 455] on button "Model" at bounding box center [1019, 446] width 314 height 32
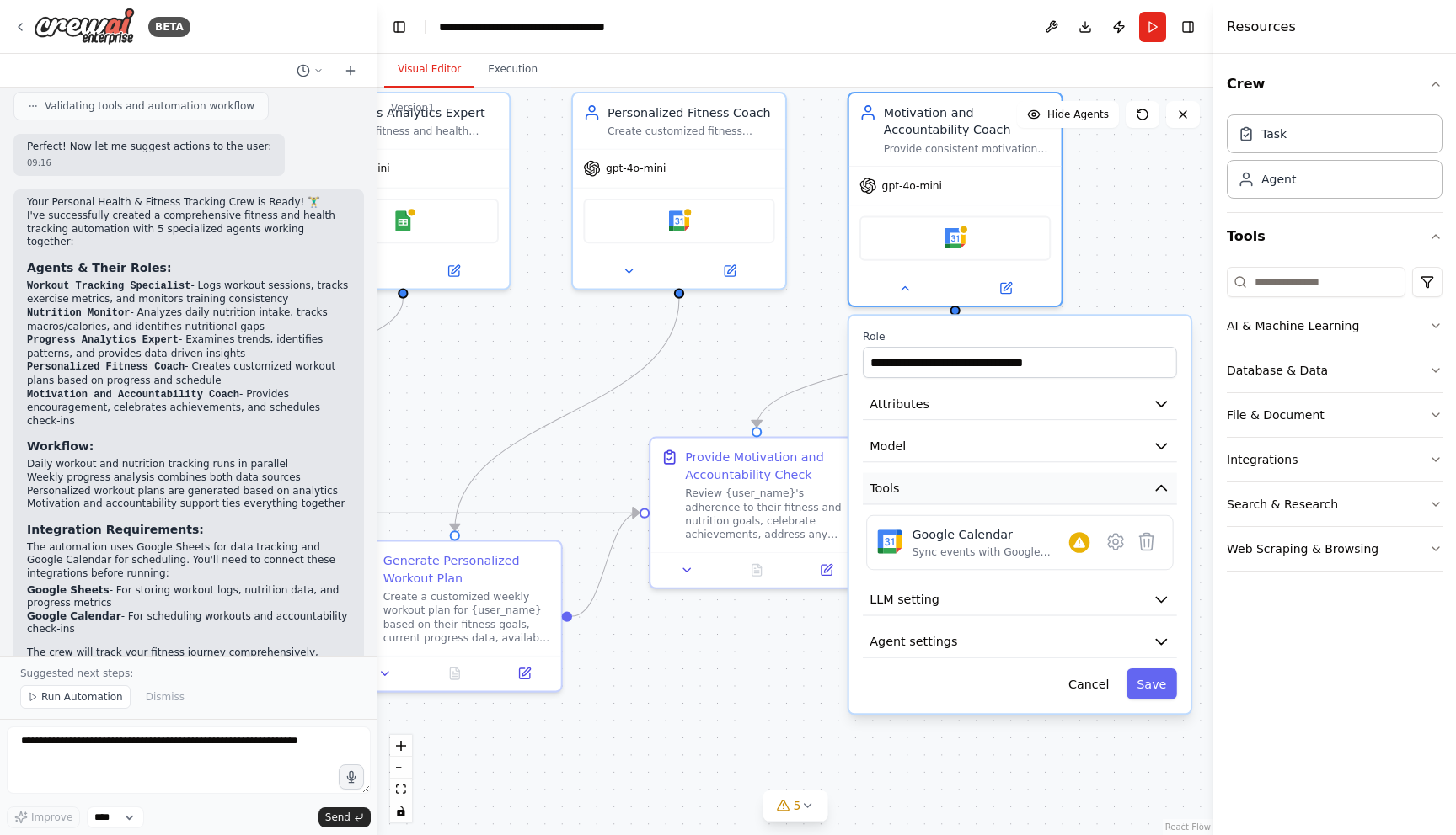
click at [1164, 488] on icon "button" at bounding box center [1161, 488] width 10 height 5
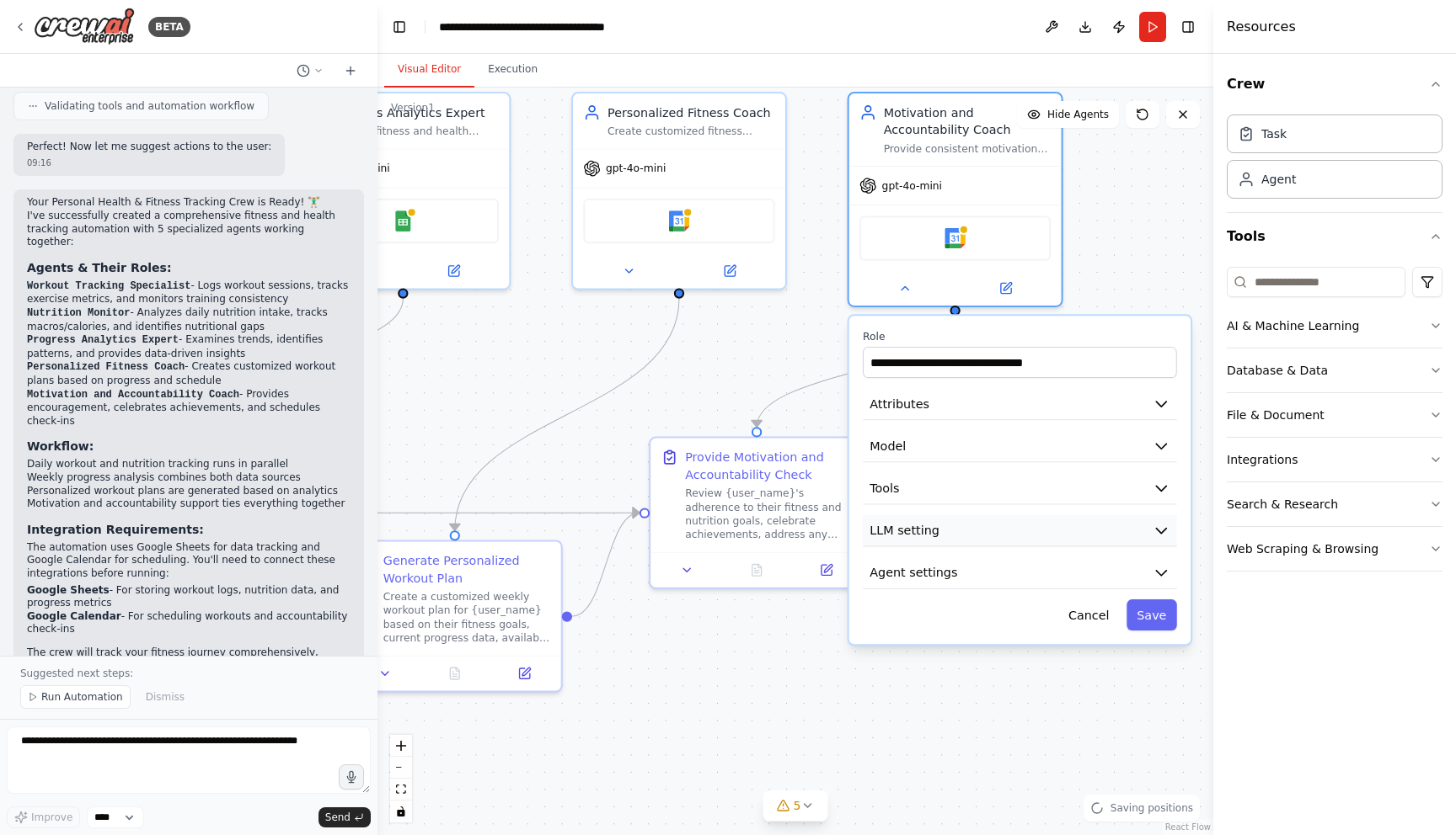
click at [1168, 525] on icon "button" at bounding box center [1161, 531] width 17 height 17
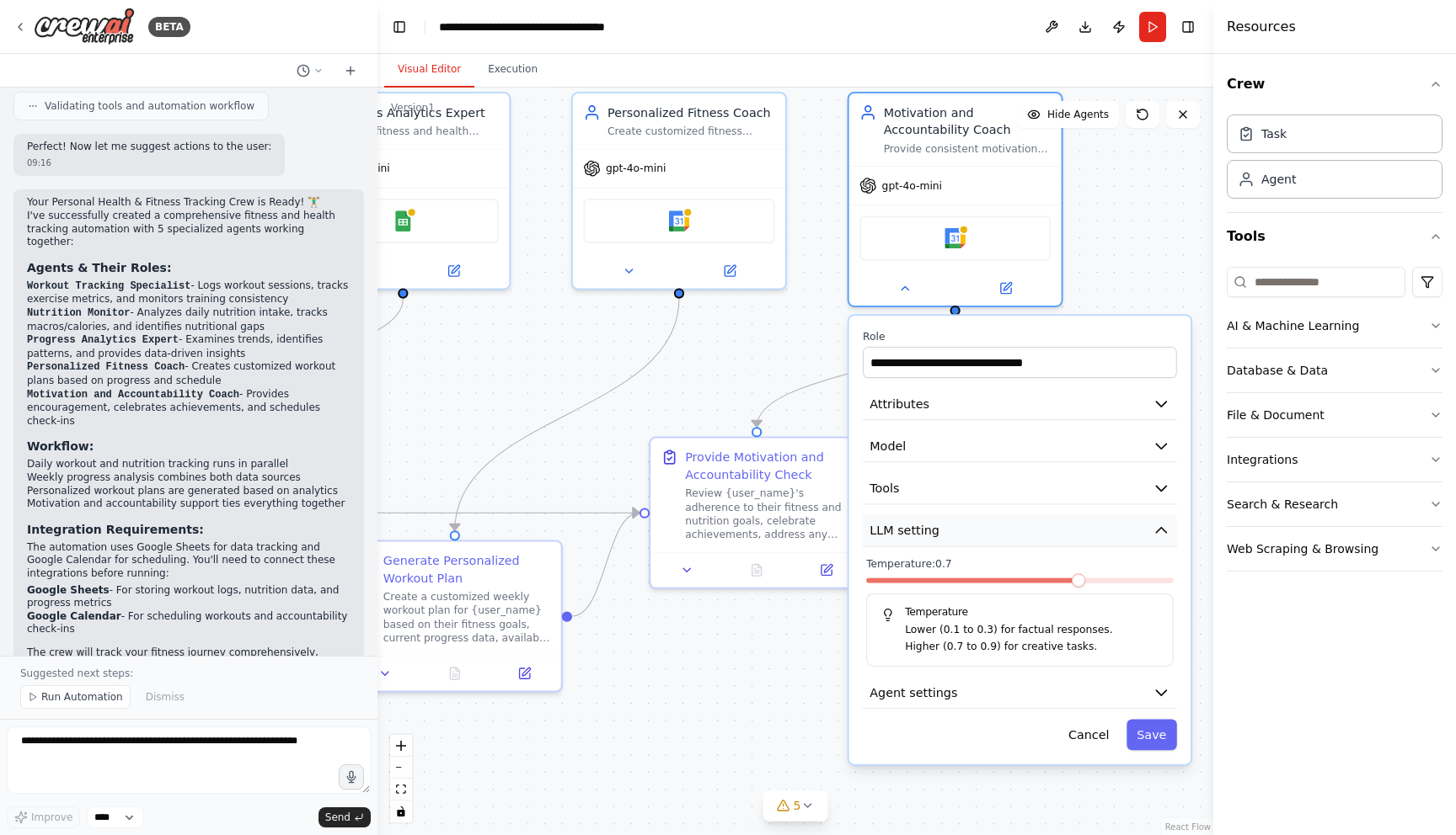
click at [1157, 531] on icon "button" at bounding box center [1161, 531] width 10 height 5
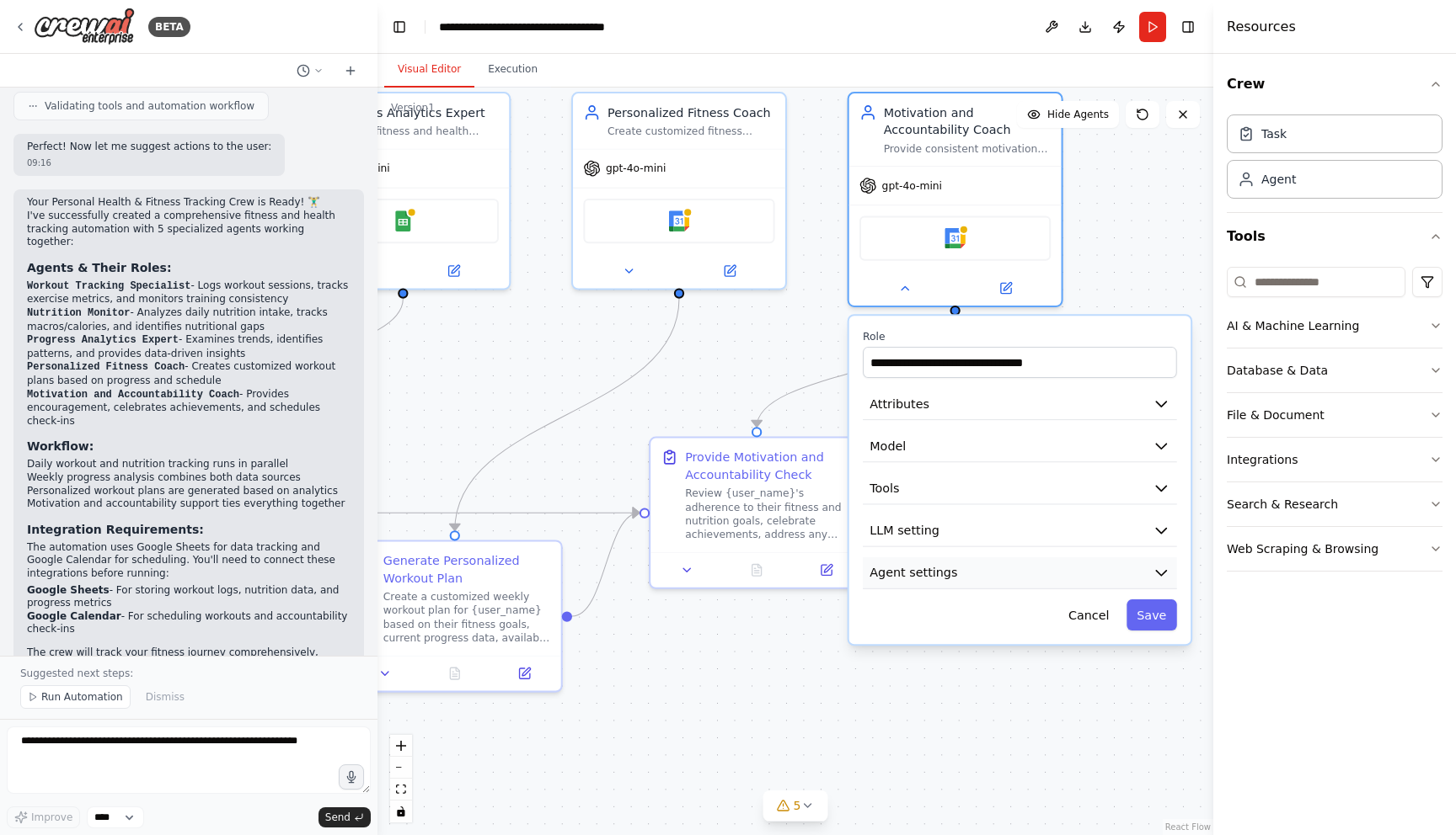
click at [1163, 570] on icon "button" at bounding box center [1161, 573] width 17 height 17
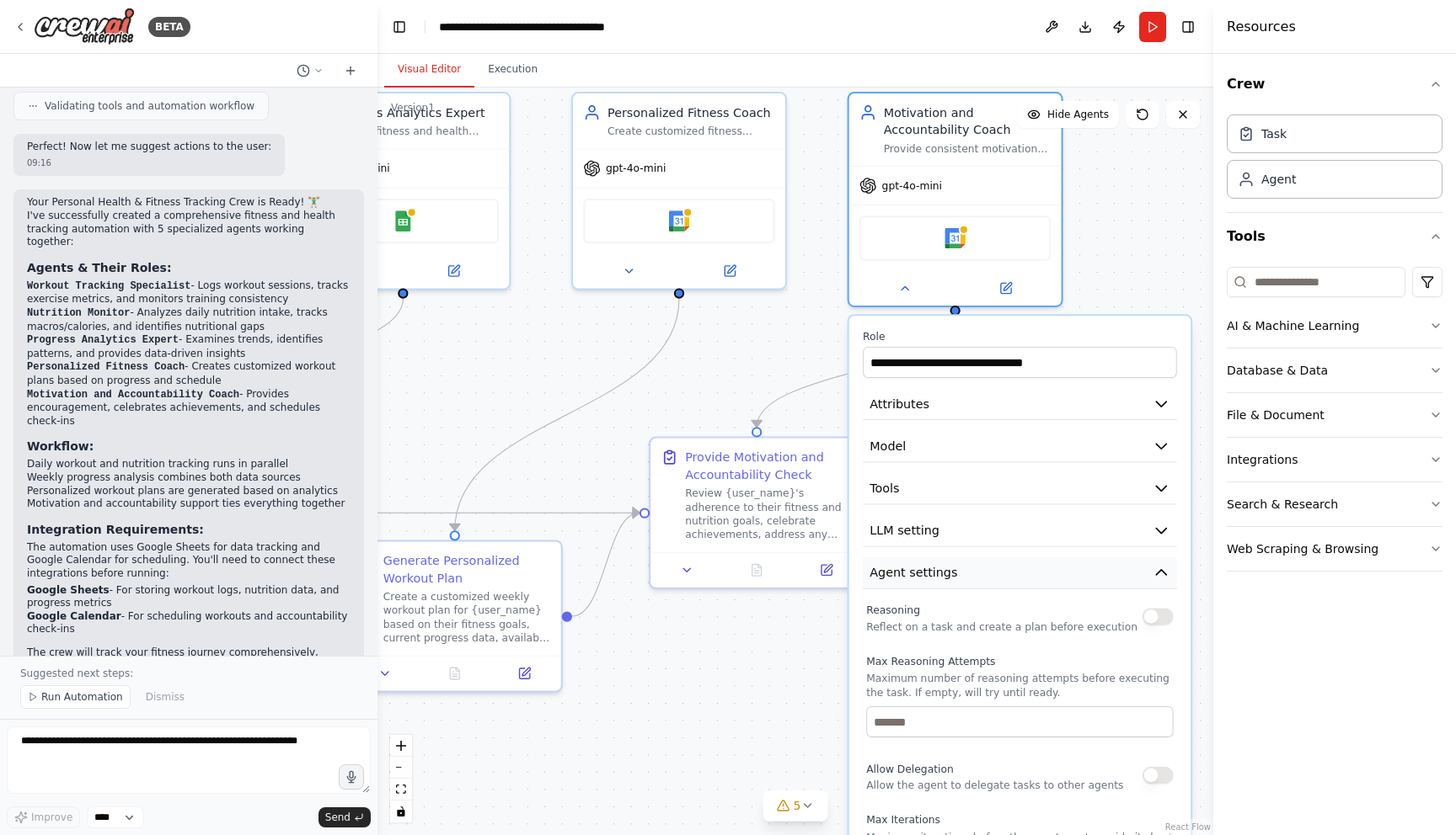
click at [1163, 570] on icon "button" at bounding box center [1161, 573] width 17 height 17
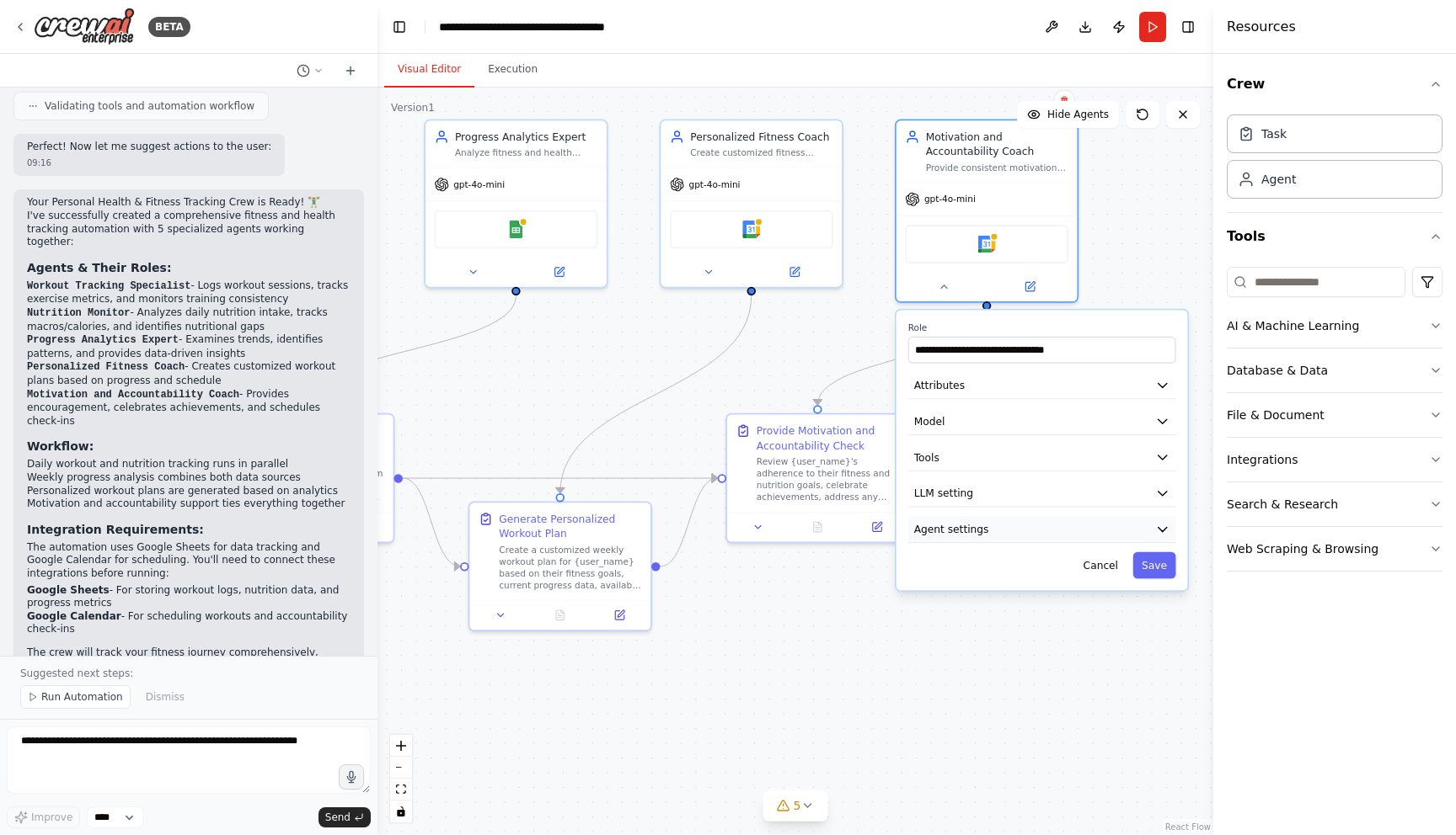
click at [1148, 536] on button "Agent settings" at bounding box center [1042, 529] width 268 height 27
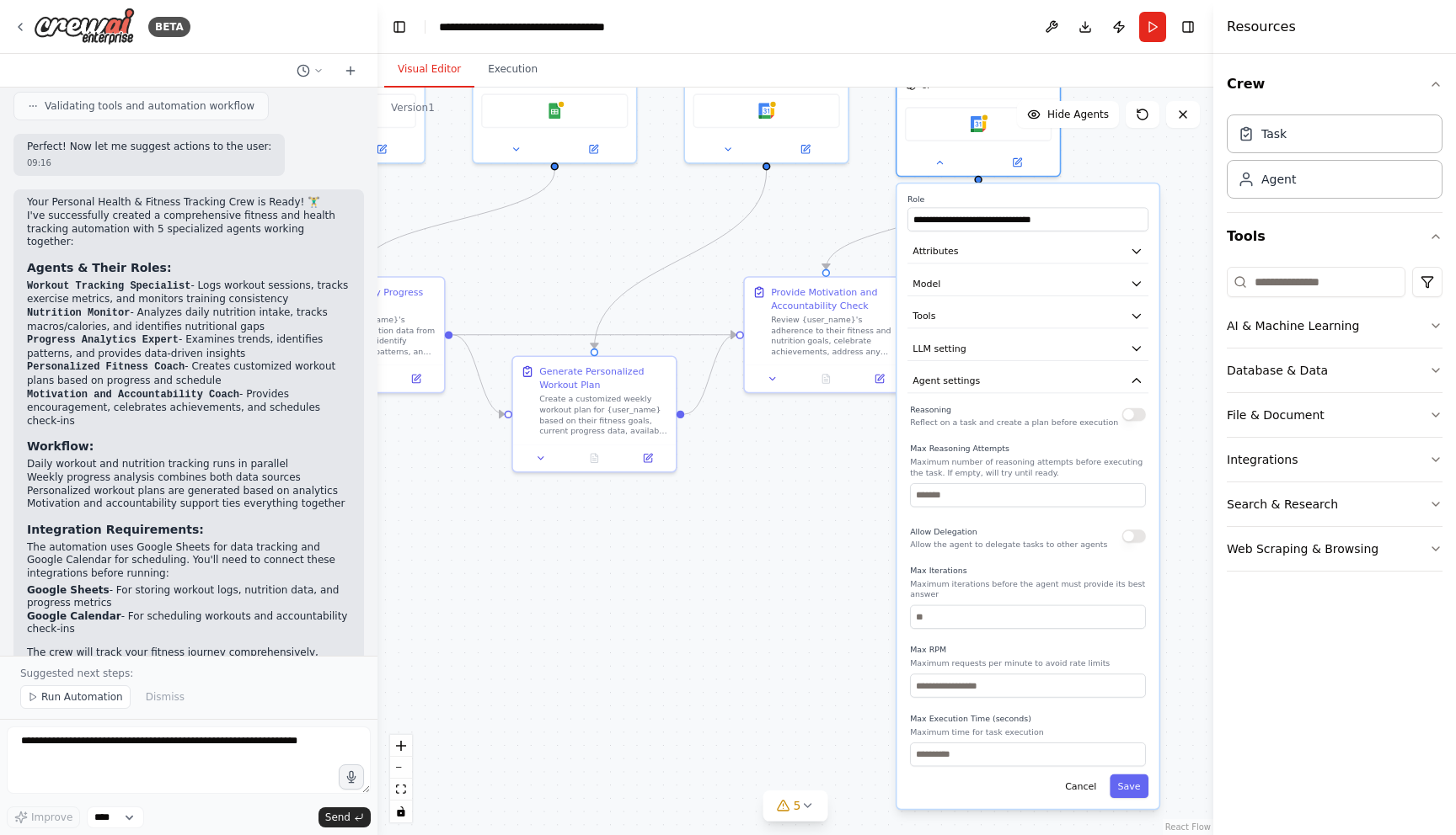
drag, startPoint x: 850, startPoint y: 657, endPoint x: 839, endPoint y: 502, distance: 155.4
click at [839, 502] on div ".deletable-edge-delete-btn { width: 20px; height: 20px; border: 0px solid #ffff…" at bounding box center [795, 461] width 835 height 748
click at [1136, 375] on icon "button" at bounding box center [1137, 380] width 14 height 14
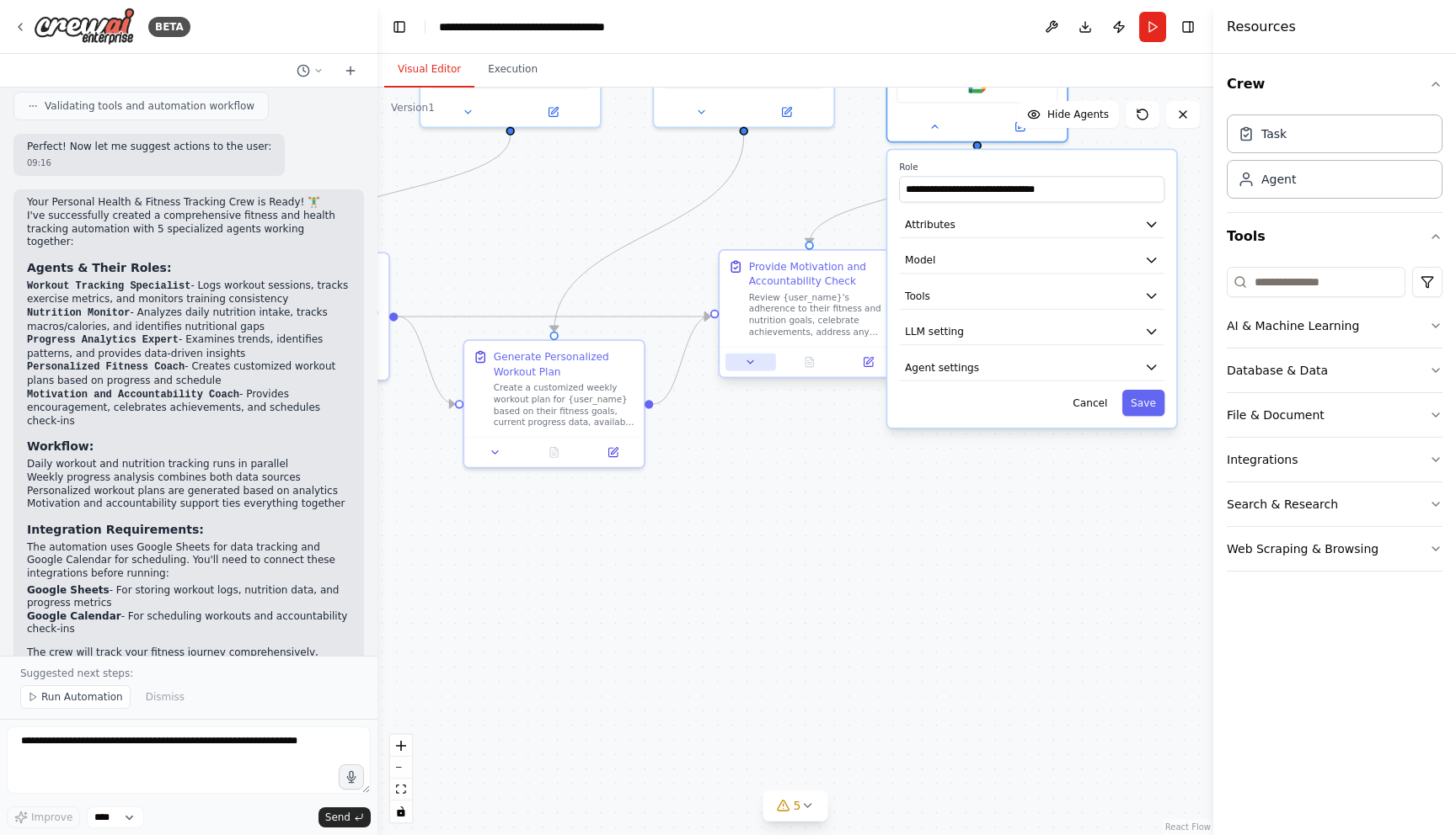
click at [751, 366] on icon at bounding box center [751, 362] width 12 height 12
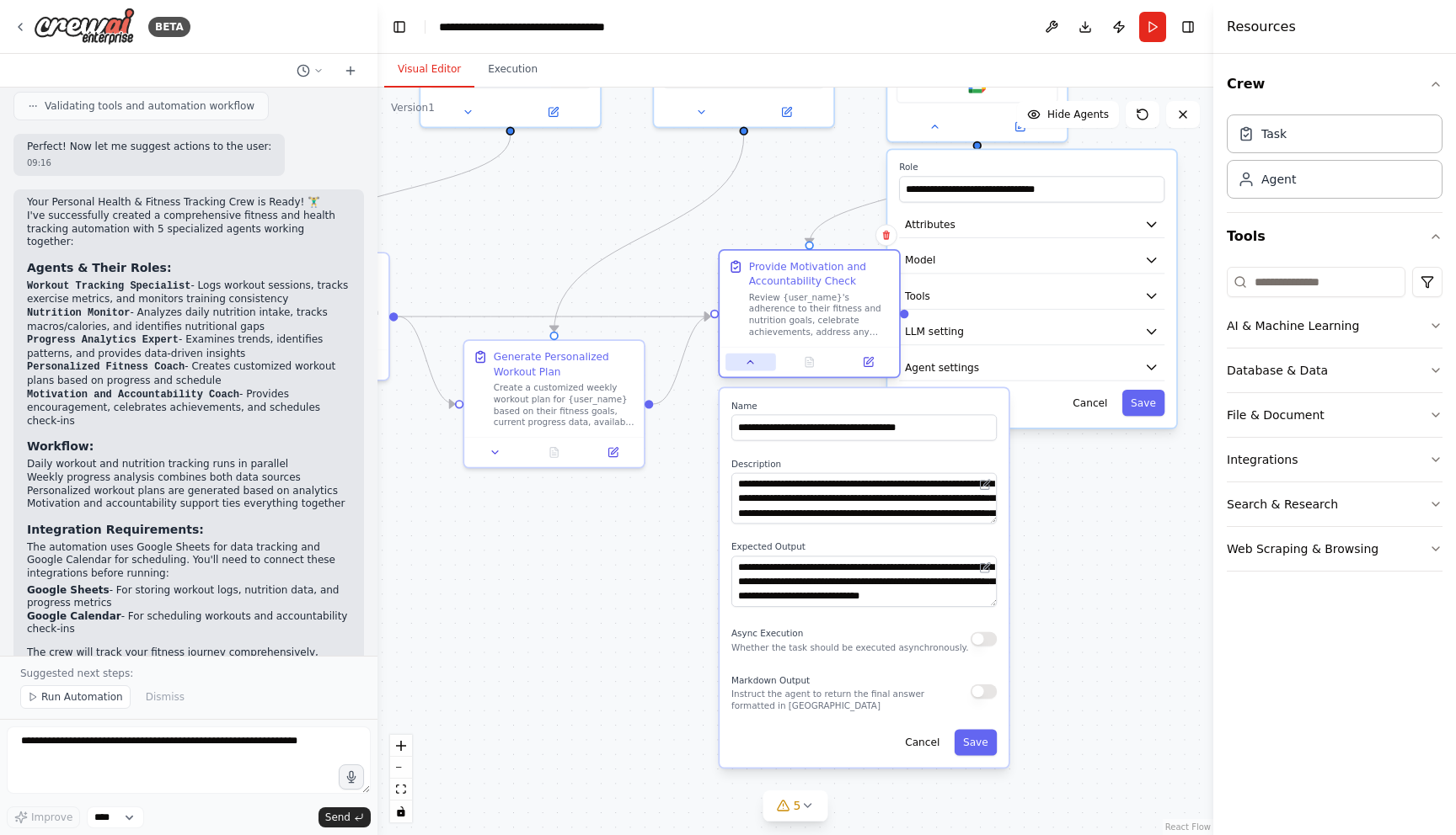
click at [751, 366] on icon at bounding box center [751, 362] width 12 height 12
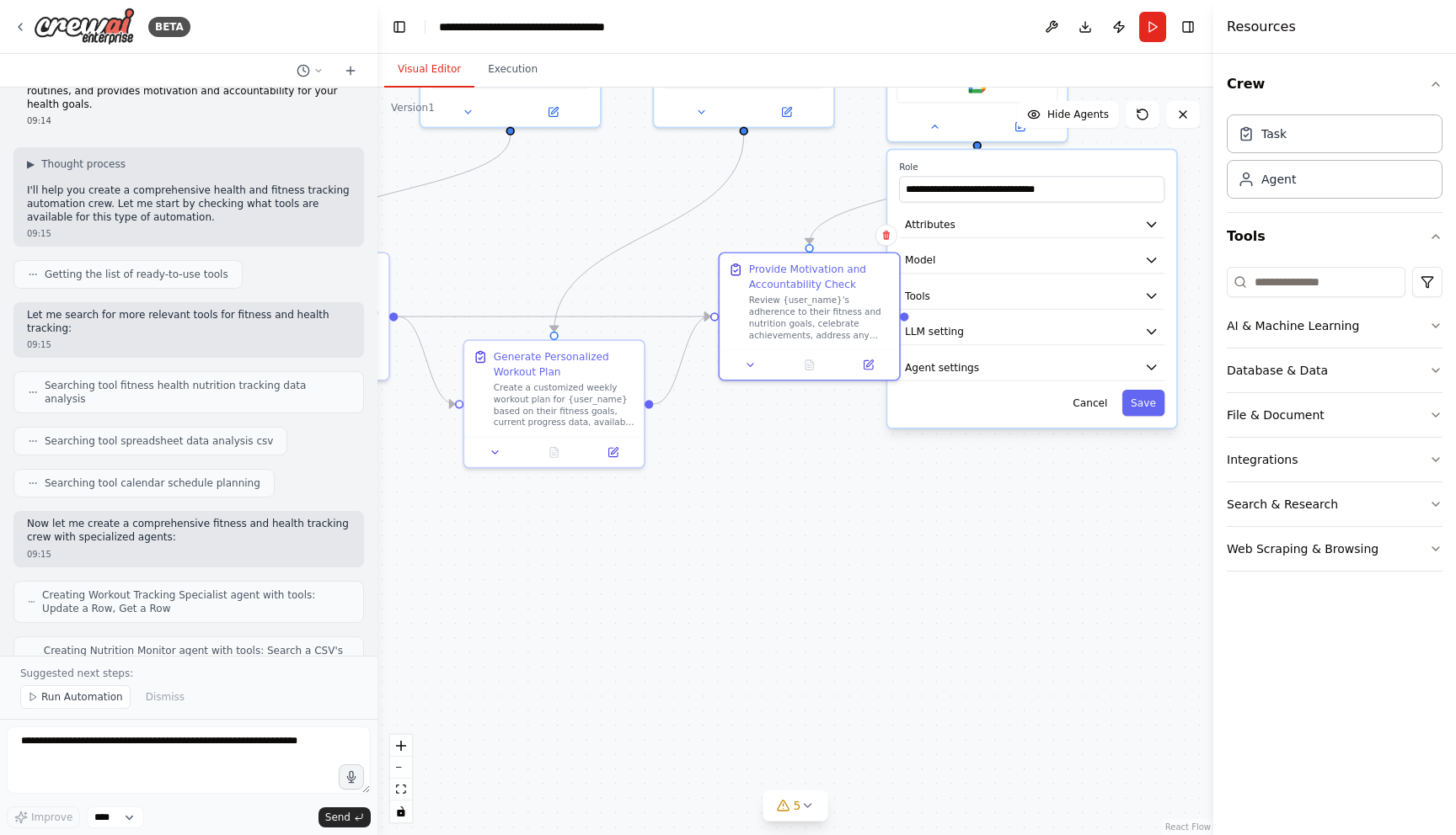
scroll to position [0, 0]
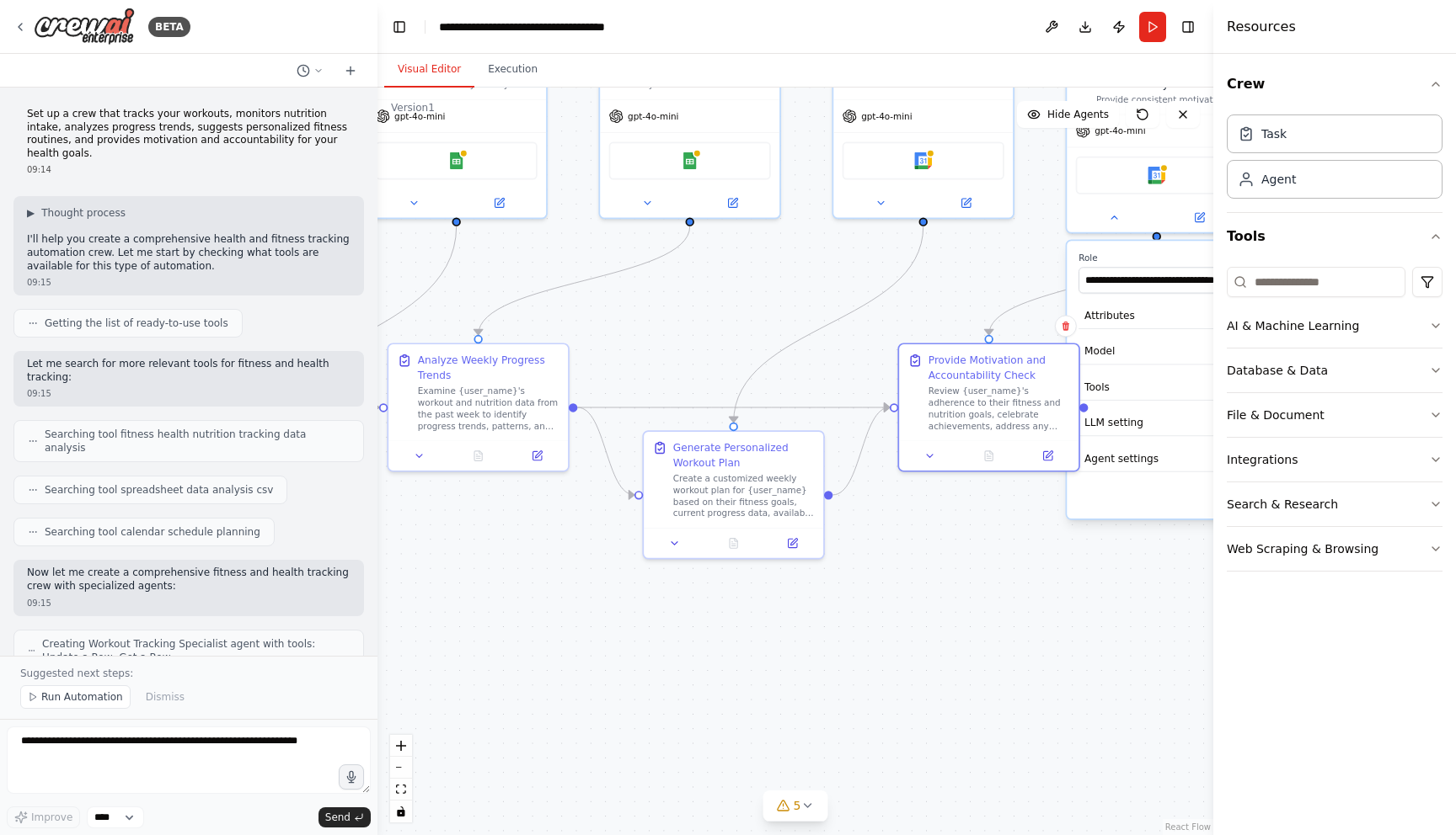
drag, startPoint x: 768, startPoint y: 552, endPoint x: 946, endPoint y: 644, distance: 200.4
click at [946, 644] on div ".deletable-edge-delete-btn { width: 20px; height: 20px; border: 0px solid #ffff…" at bounding box center [795, 461] width 835 height 748
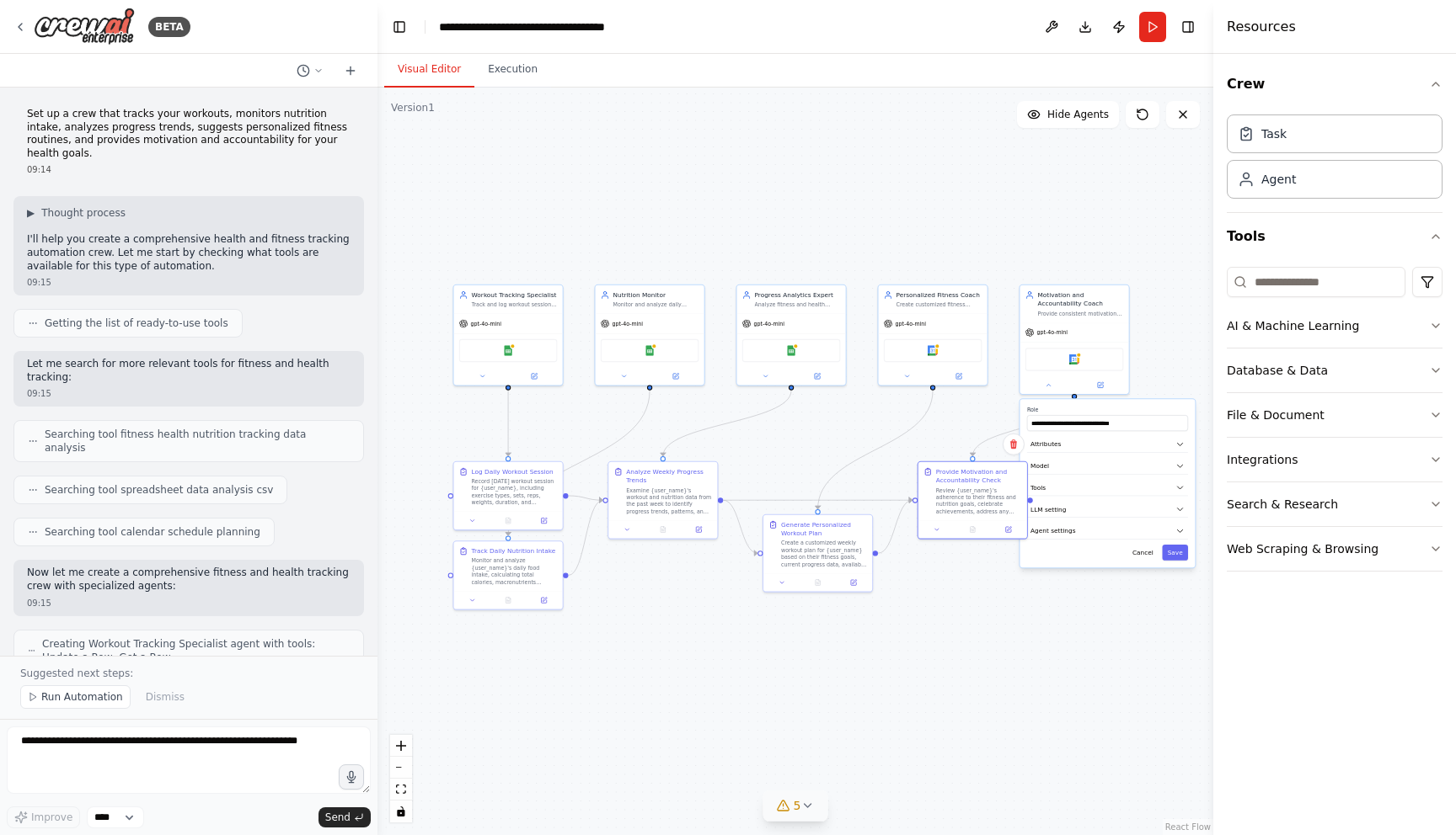
click at [806, 800] on icon at bounding box center [807, 806] width 14 height 14
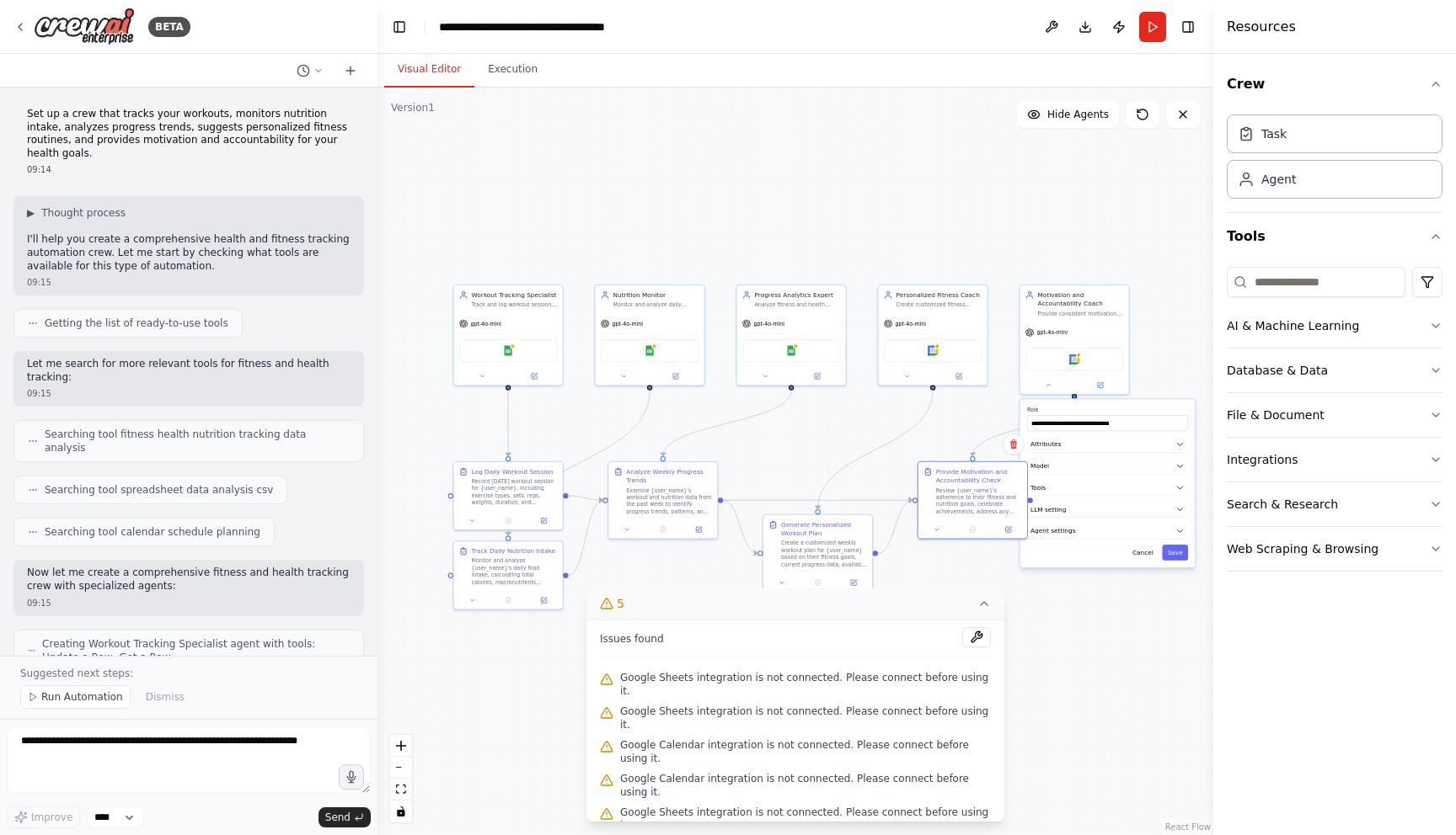
click at [988, 611] on icon at bounding box center [984, 604] width 14 height 14
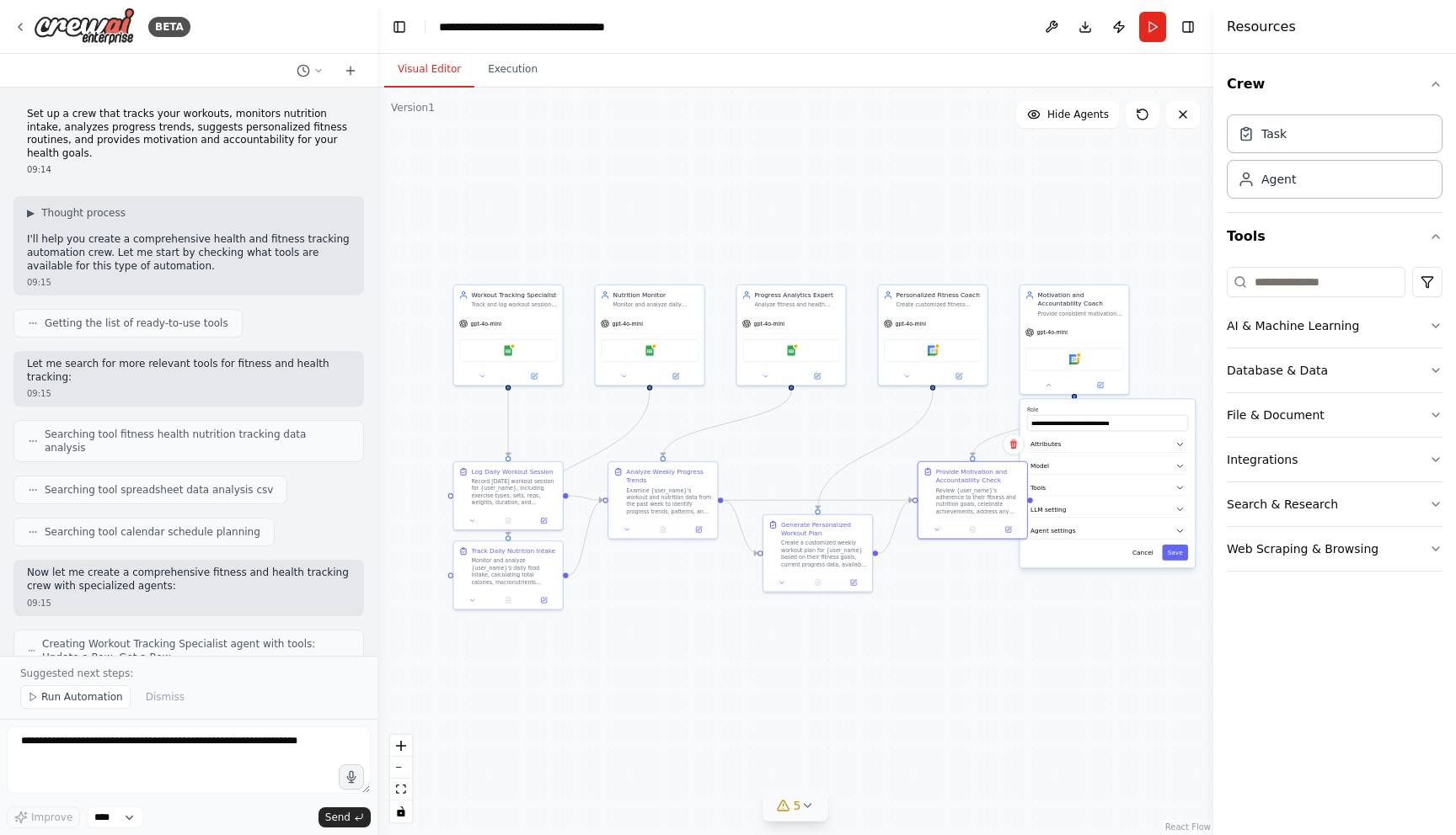
click at [808, 810] on icon at bounding box center [807, 806] width 14 height 14
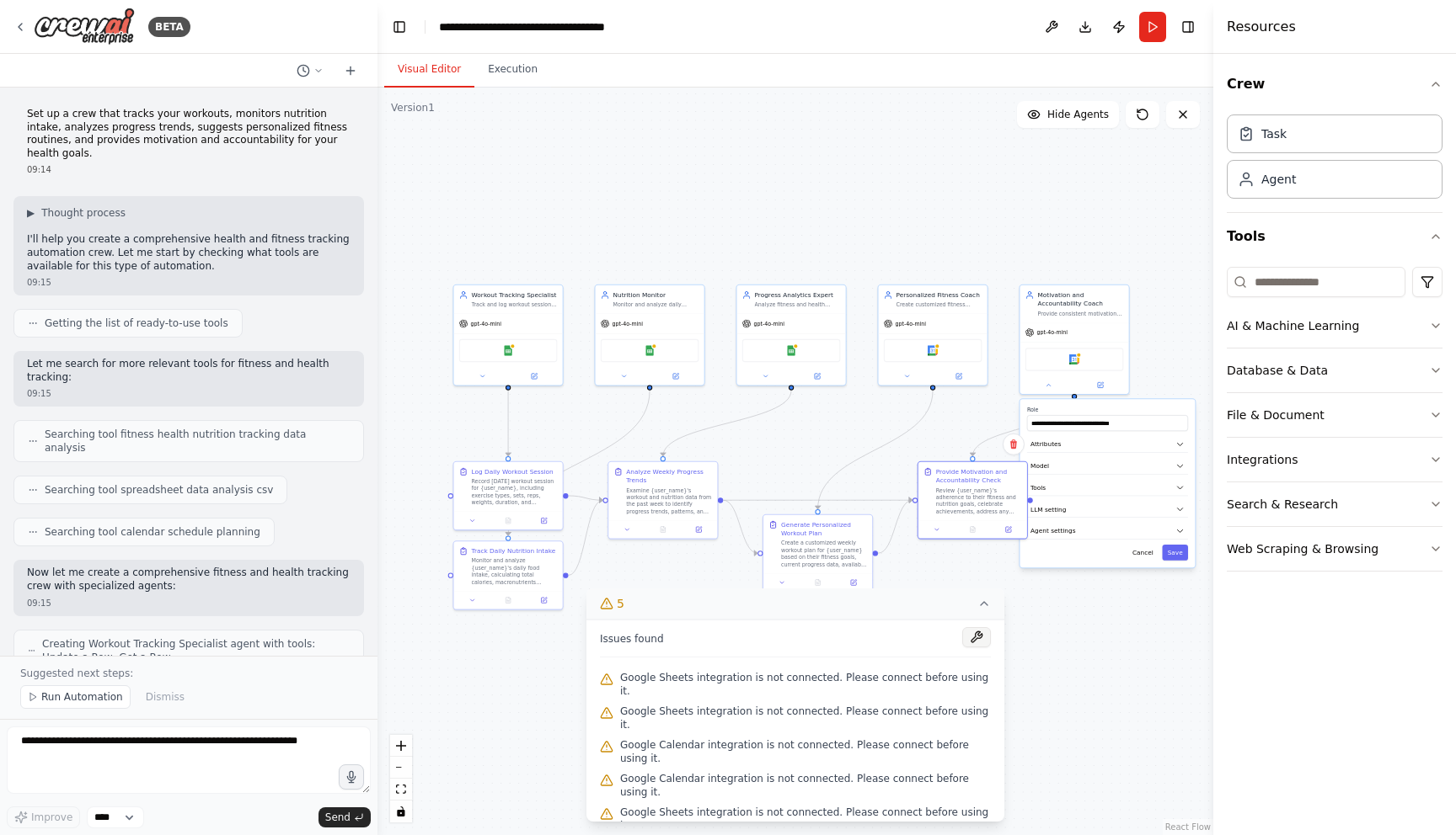
click at [975, 648] on button at bounding box center [976, 637] width 28 height 20
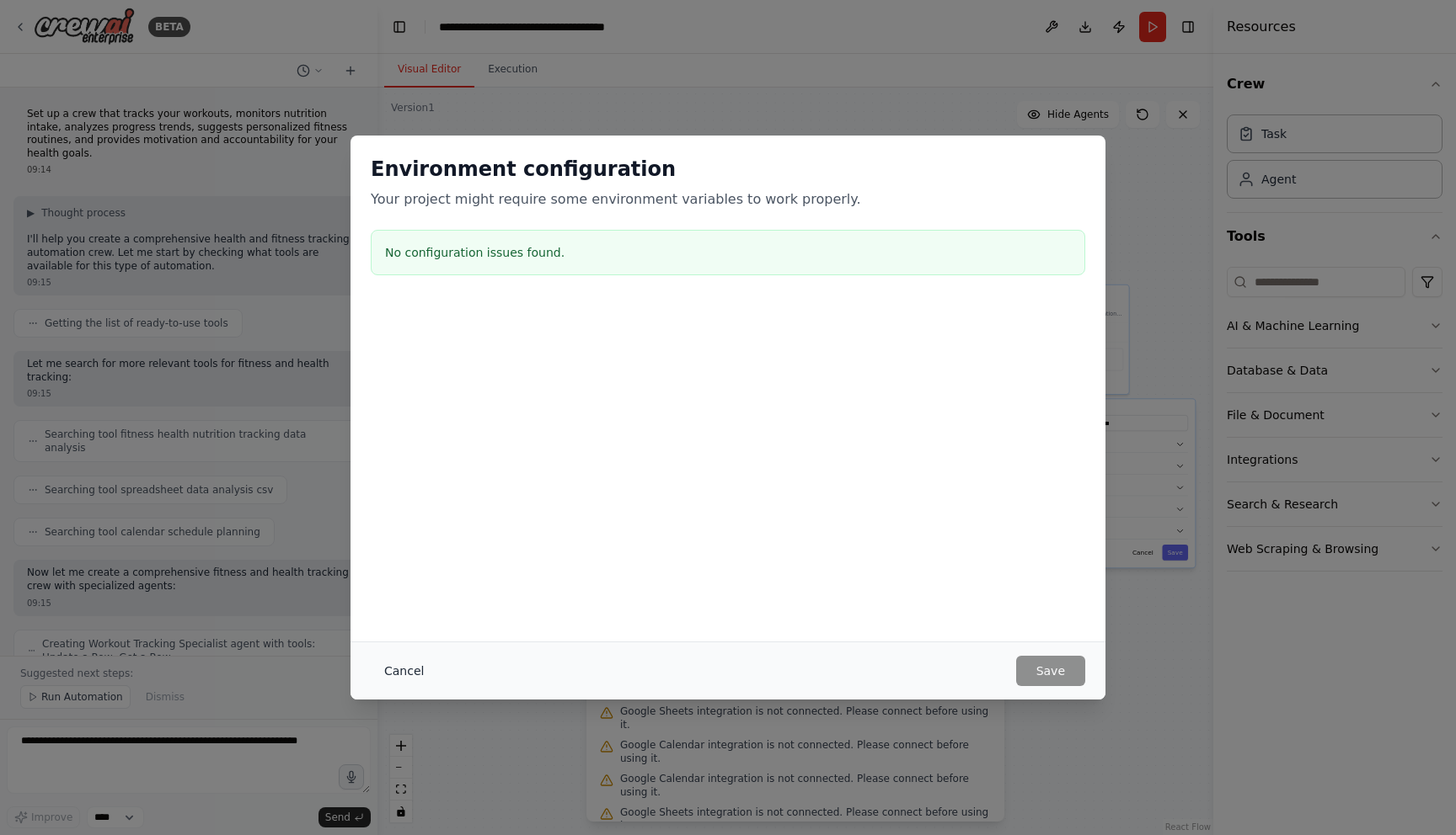
click at [398, 669] on button "Cancel" at bounding box center [403, 670] width 66 height 30
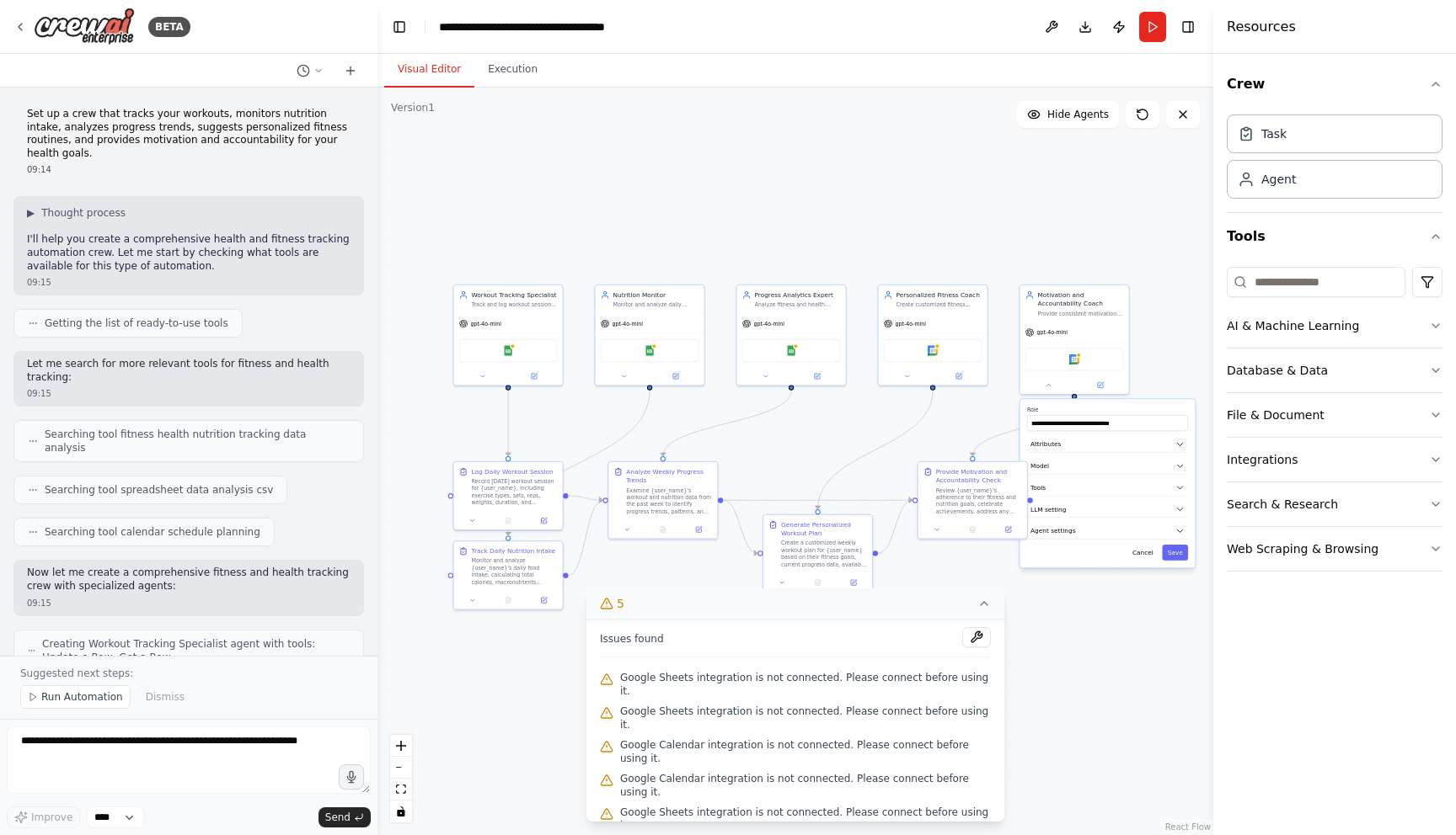
click at [492, 700] on div ".deletable-edge-delete-btn { width: 20px; height: 20px; border: 0px solid #ffff…" at bounding box center [795, 461] width 835 height 748
click at [754, 698] on span "Google Sheets integration is not connected. Please connect before using it." at bounding box center [804, 684] width 370 height 27
click at [483, 699] on div ".deletable-edge-delete-btn { width: 20px; height: 20px; border: 0px solid #ffff…" at bounding box center [795, 461] width 835 height 748
click at [1174, 168] on div ".deletable-edge-delete-btn { width: 20px; height: 20px; border: 0px solid #ffff…" at bounding box center [795, 461] width 835 height 748
click at [1393, 129] on div "Task" at bounding box center [1334, 133] width 216 height 39
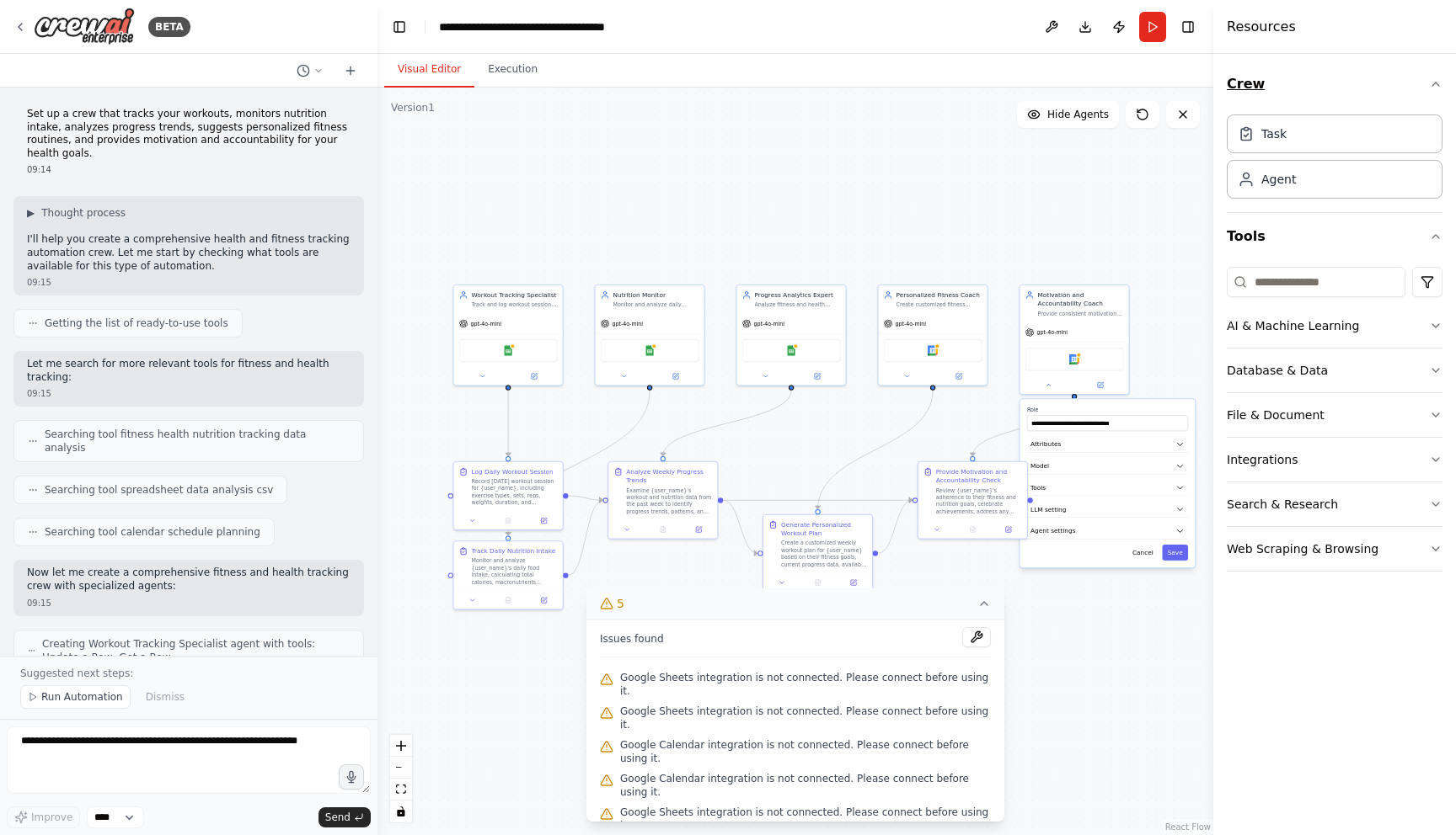
click at [1438, 81] on icon "button" at bounding box center [1435, 85] width 14 height 14
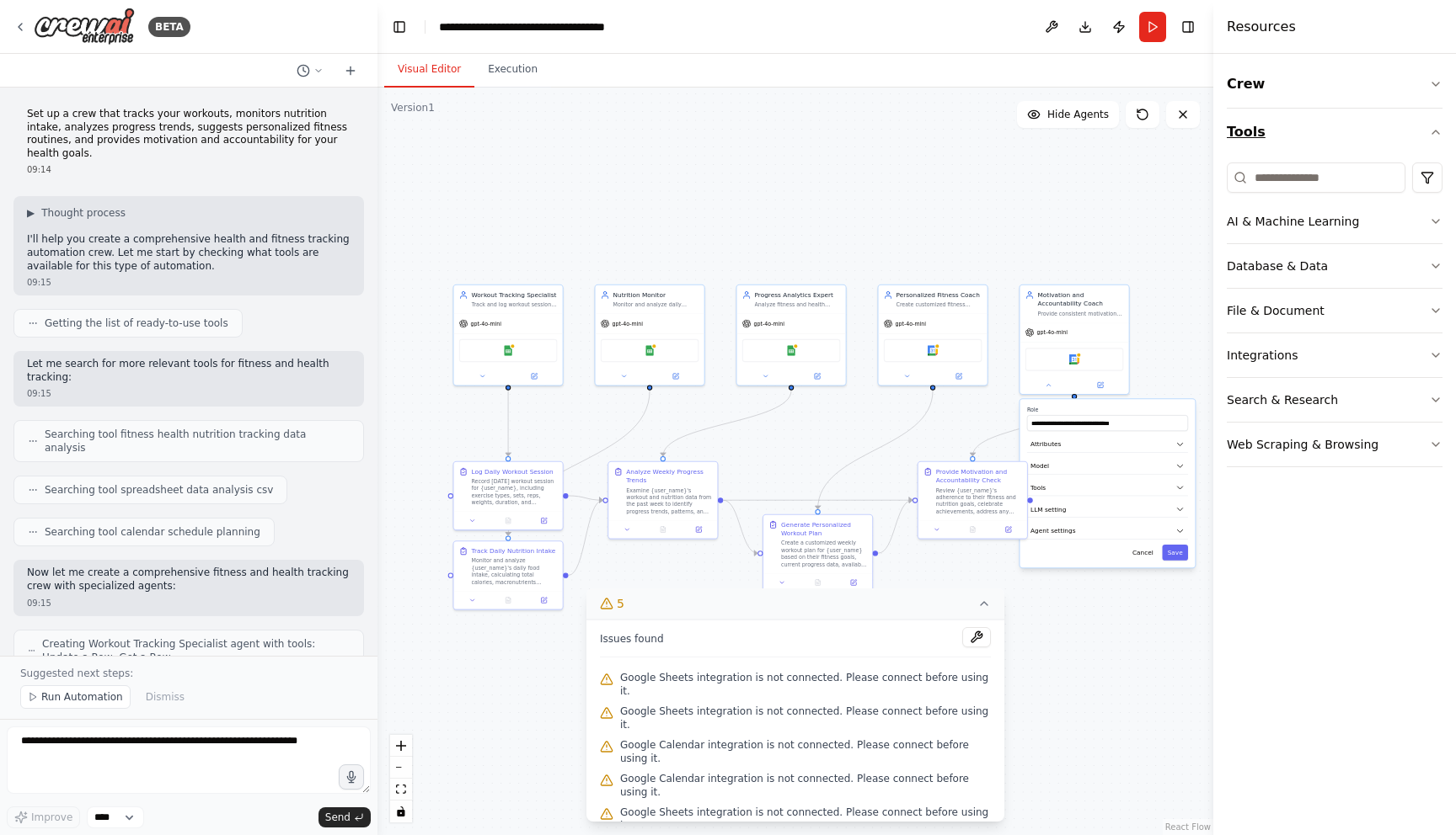
click at [1430, 133] on icon "button" at bounding box center [1435, 132] width 14 height 14
click at [1433, 136] on icon "button" at bounding box center [1435, 132] width 14 height 14
click at [1434, 219] on icon "button" at bounding box center [1435, 222] width 14 height 14
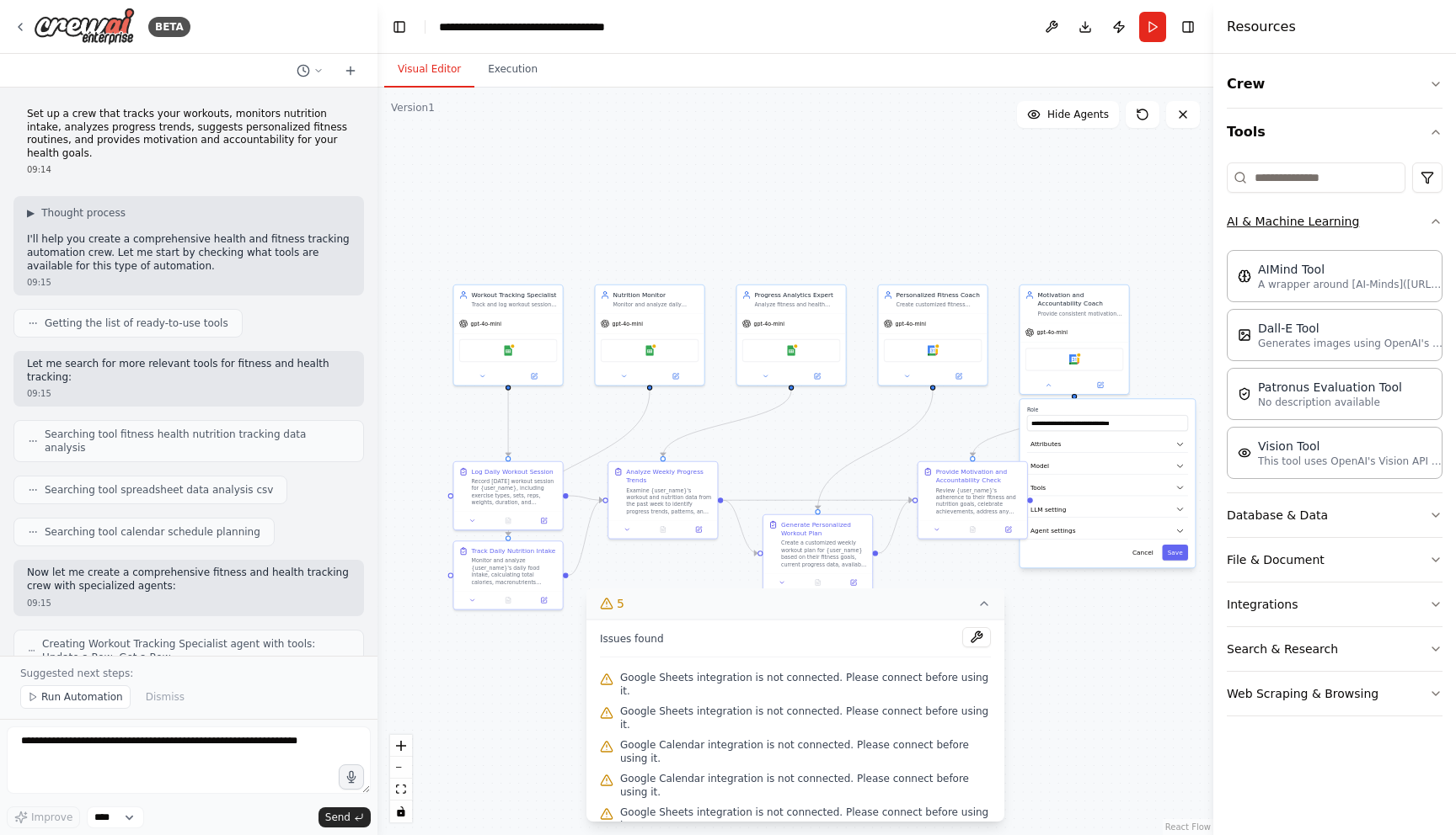
click at [1434, 219] on icon "button" at bounding box center [1435, 222] width 14 height 14
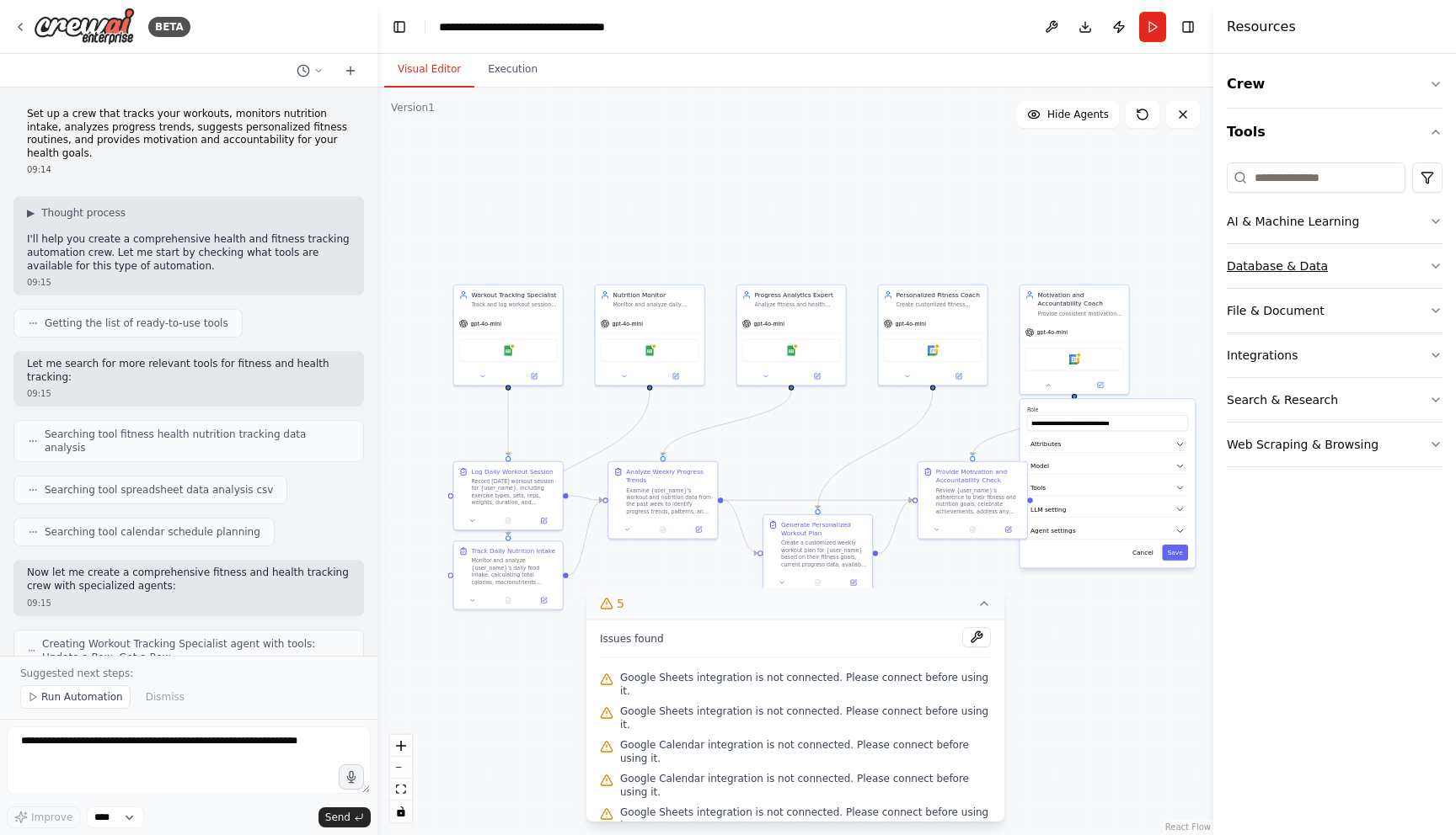
click at [1428, 262] on icon "button" at bounding box center [1435, 267] width 14 height 14
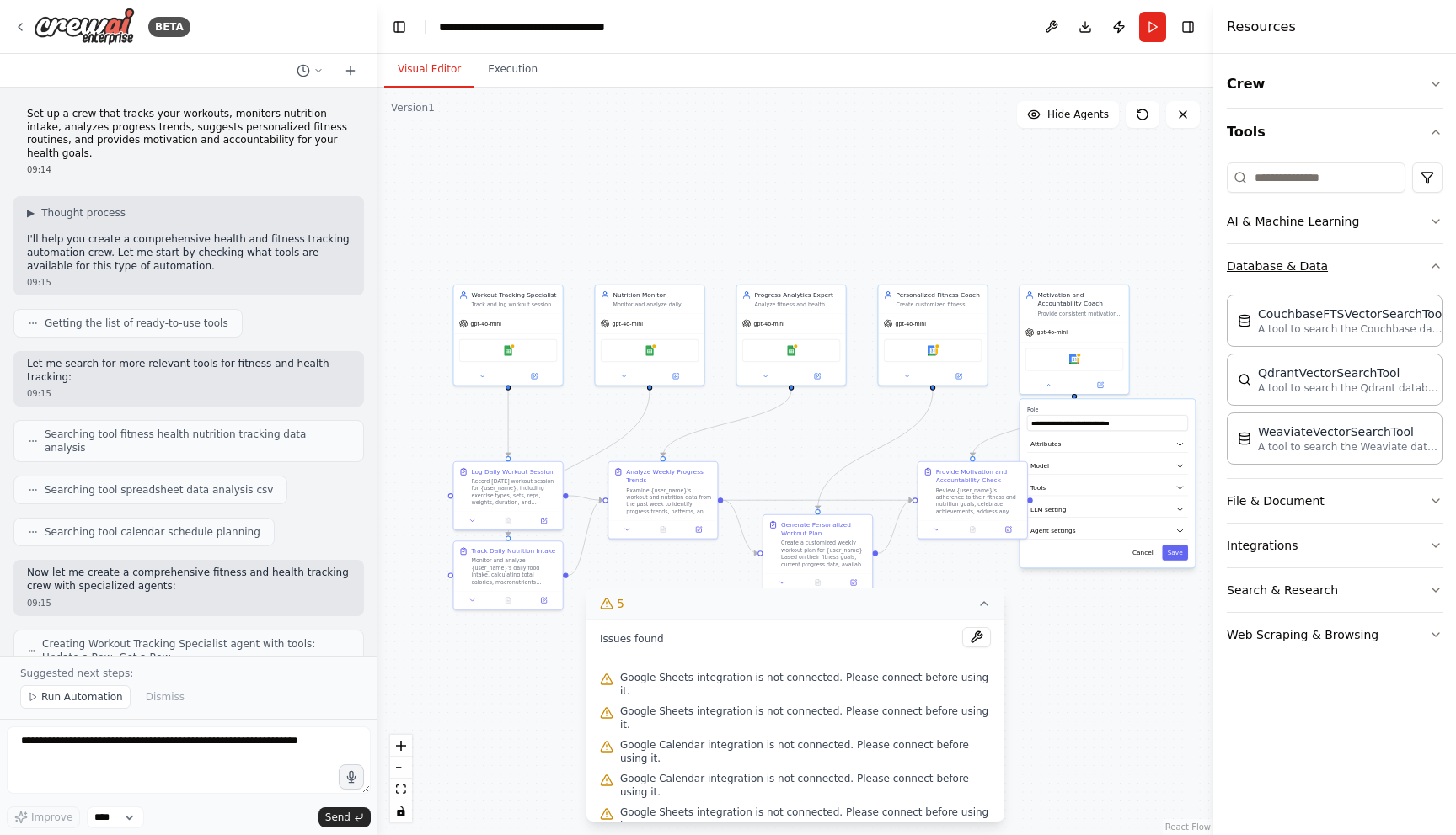
click at [1433, 270] on icon "button" at bounding box center [1435, 267] width 14 height 14
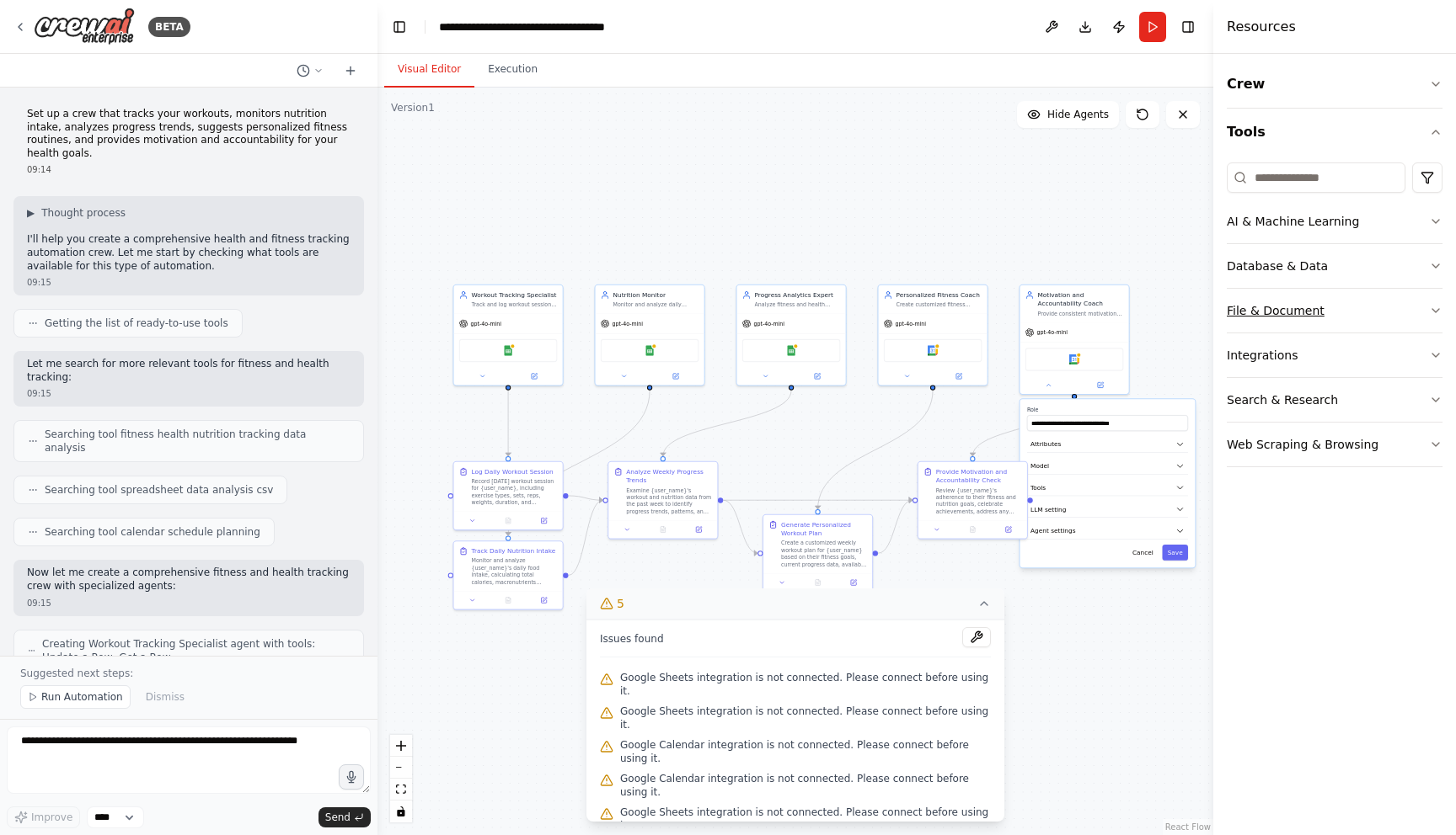
click at [1431, 314] on icon "button" at bounding box center [1435, 311] width 14 height 14
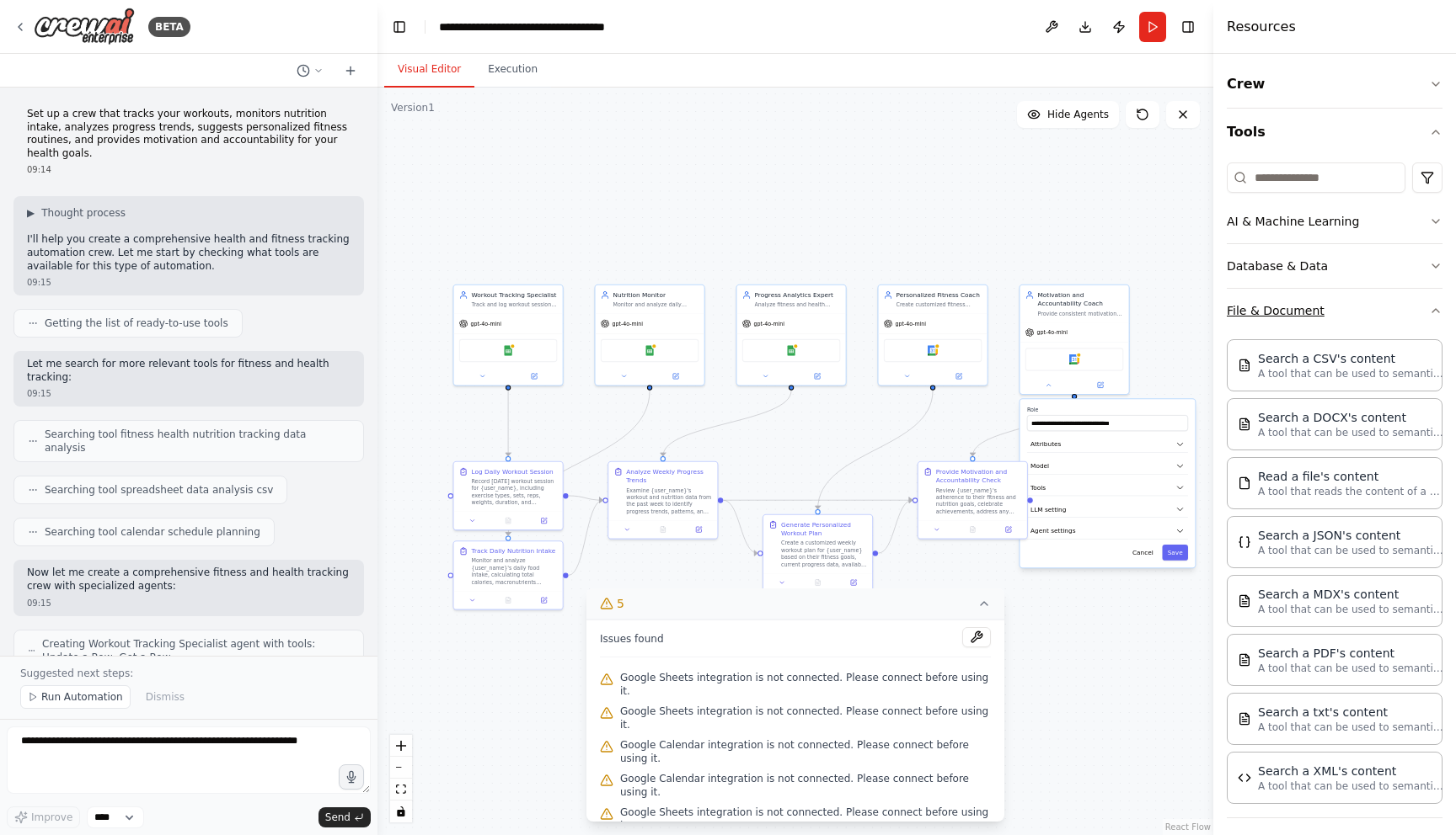
click at [1431, 314] on icon "button" at bounding box center [1435, 311] width 14 height 14
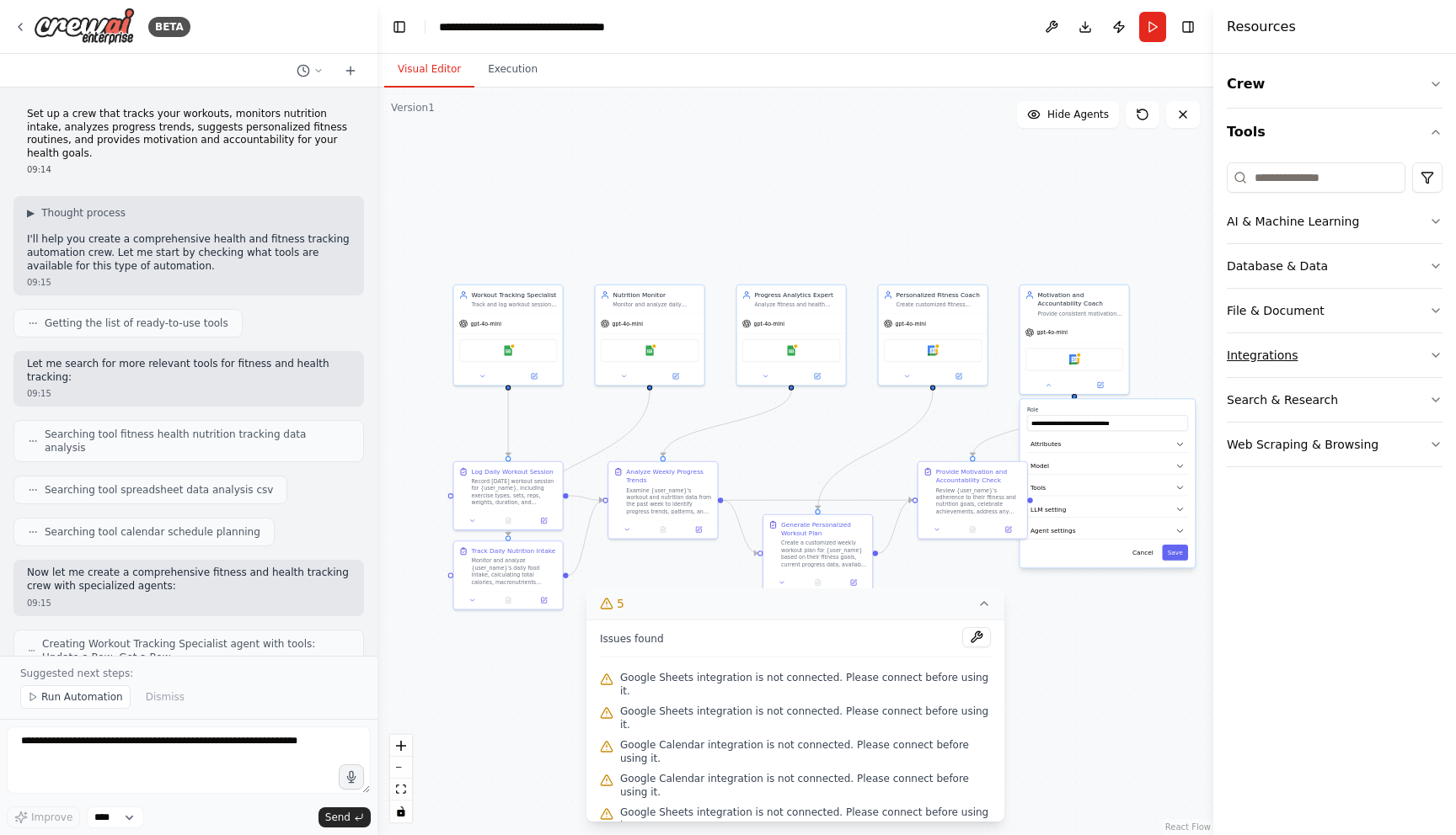
click at [1434, 350] on icon "button" at bounding box center [1435, 355] width 14 height 14
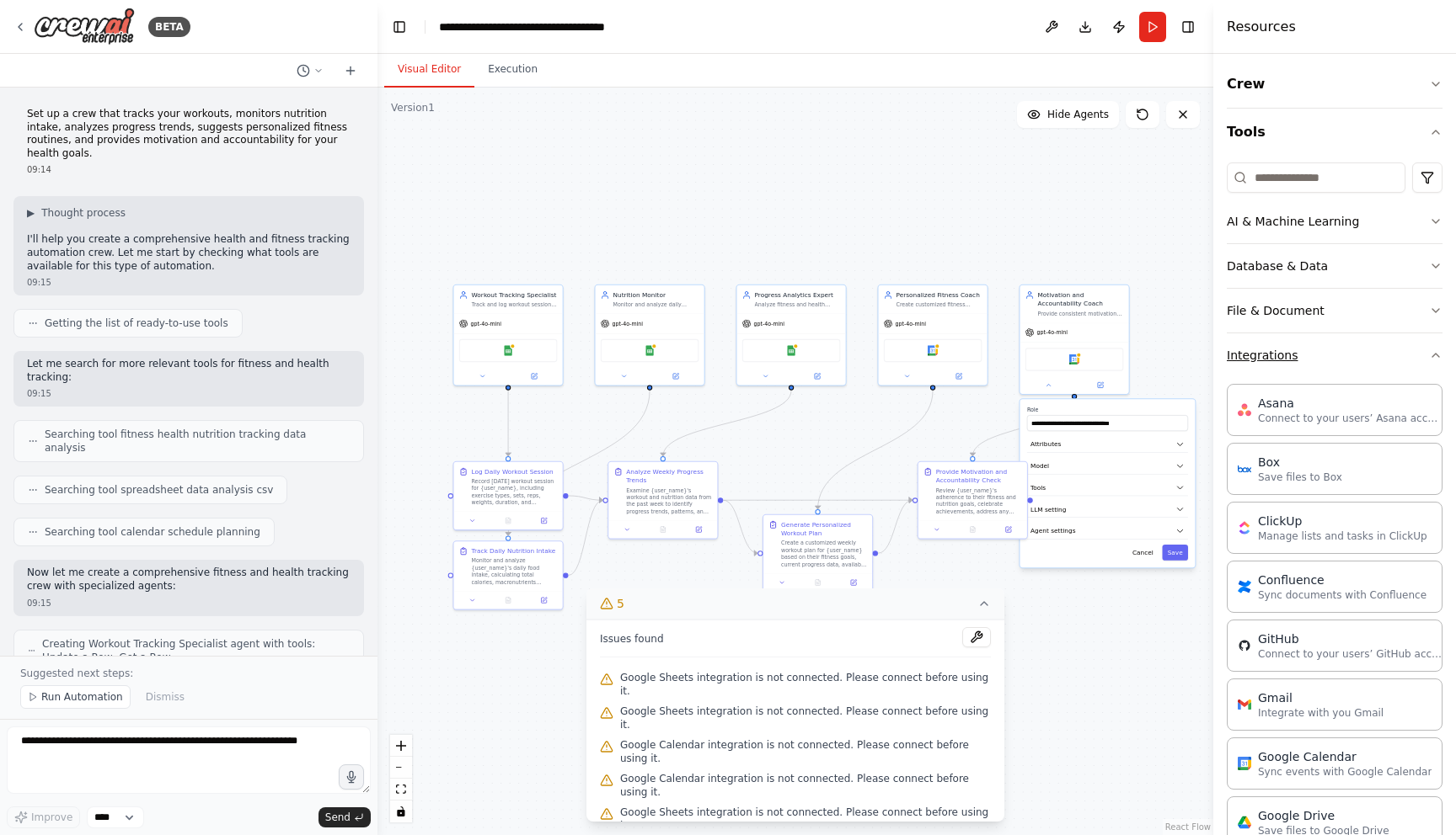
click at [1434, 360] on icon "button" at bounding box center [1435, 355] width 14 height 14
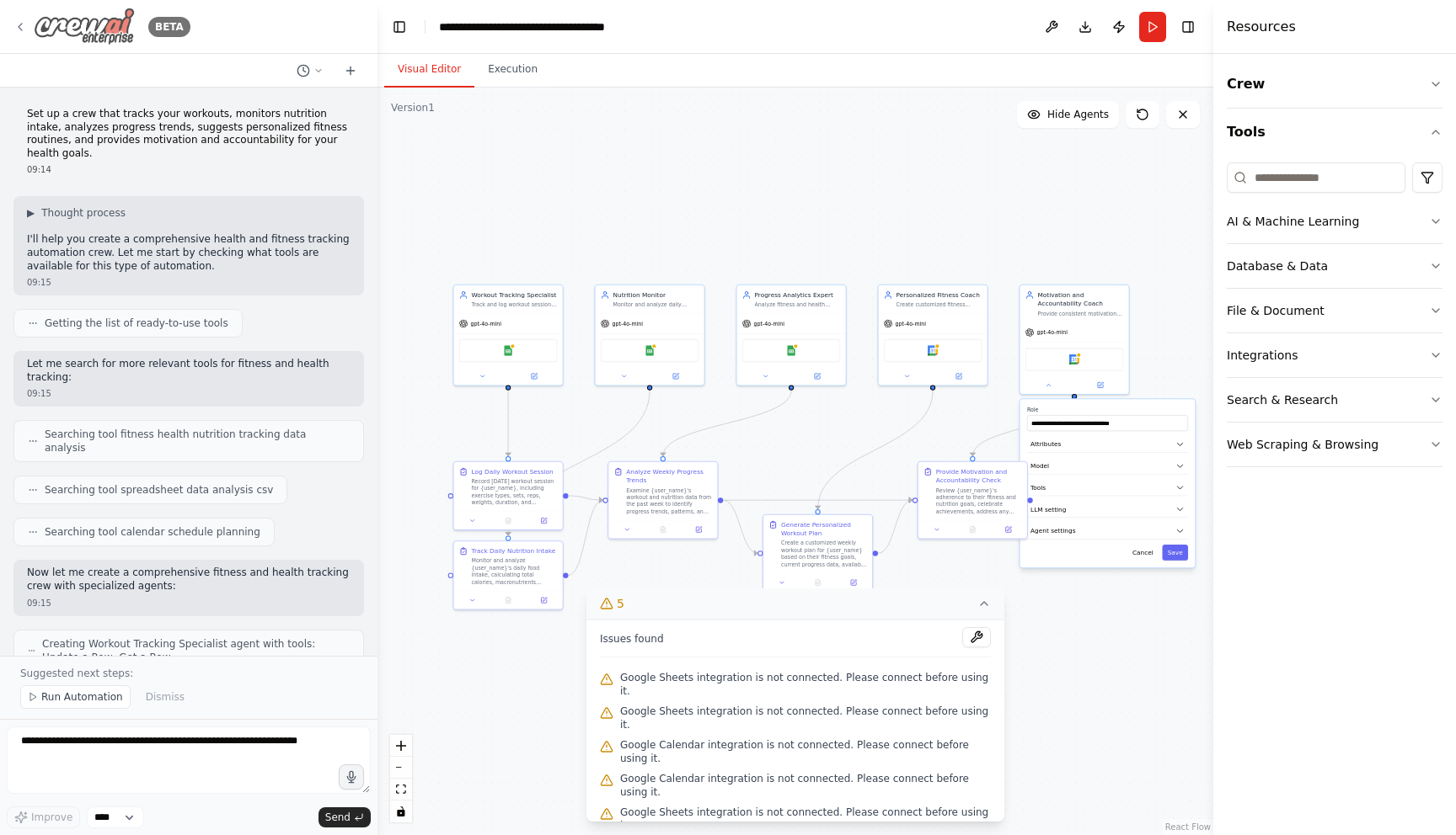
click at [25, 20] on icon at bounding box center [21, 27] width 14 height 14
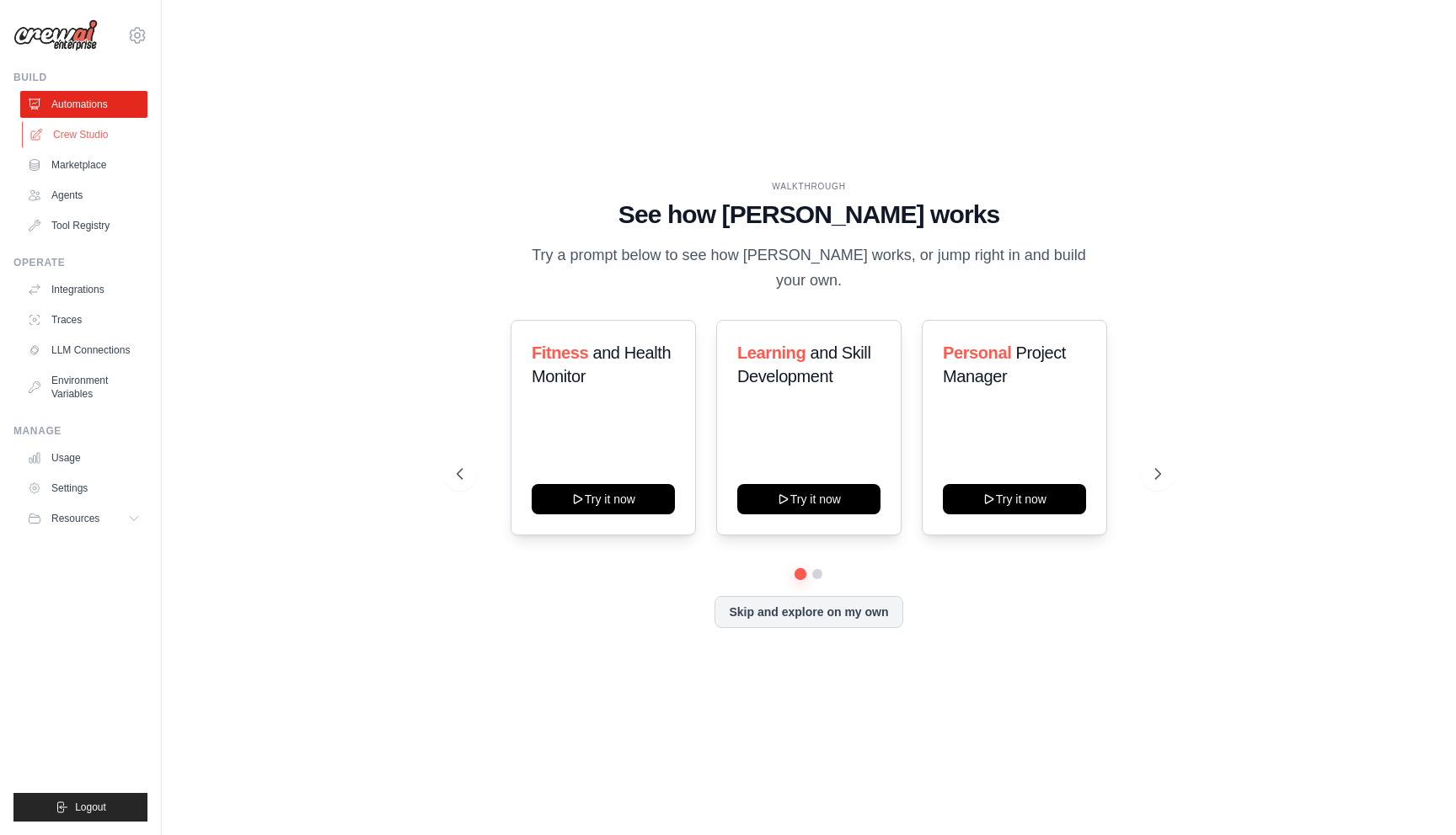
click at [84, 132] on link "Crew Studio" at bounding box center [85, 135] width 127 height 27
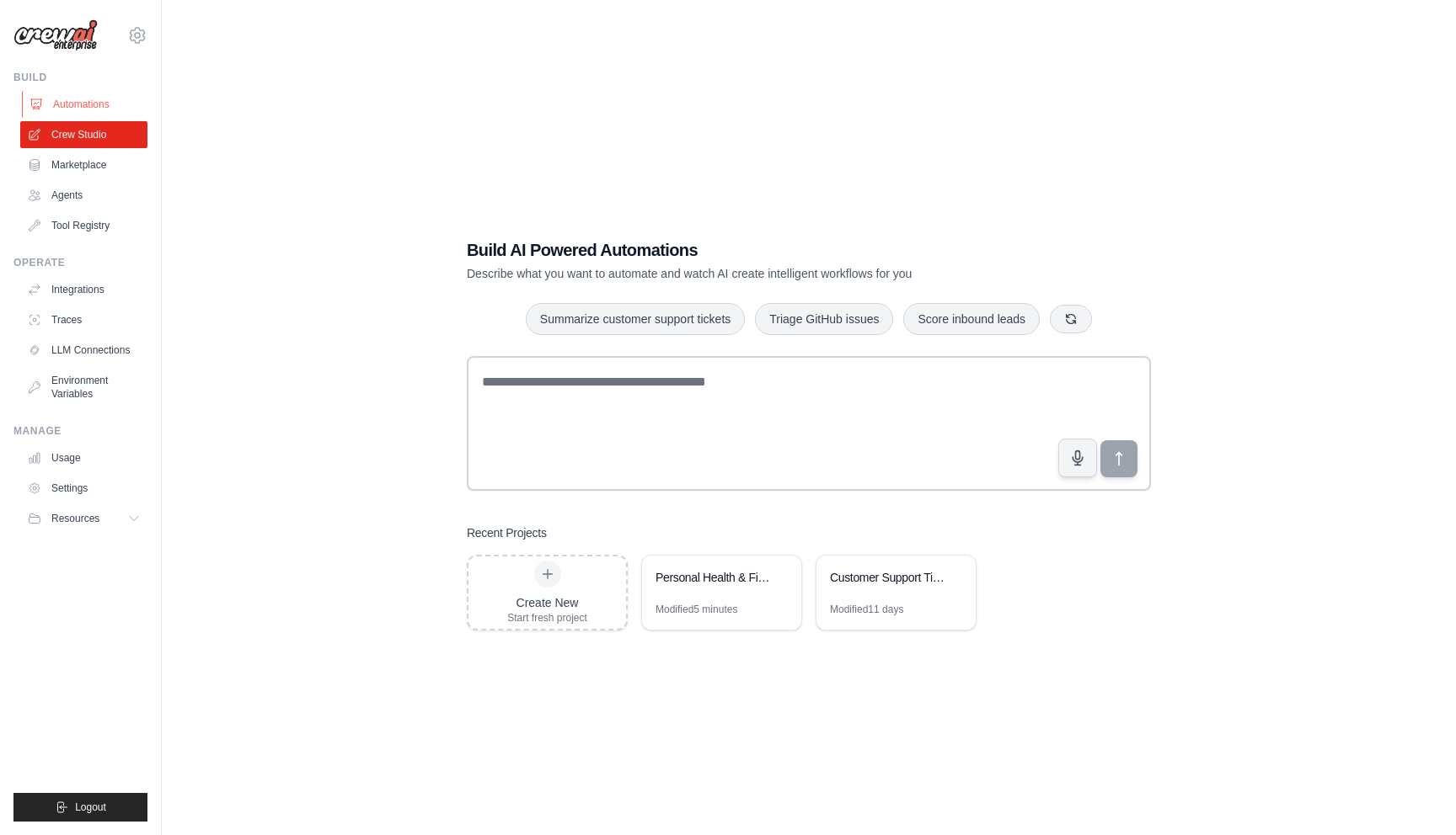
click at [100, 105] on link "Automations" at bounding box center [85, 104] width 127 height 27
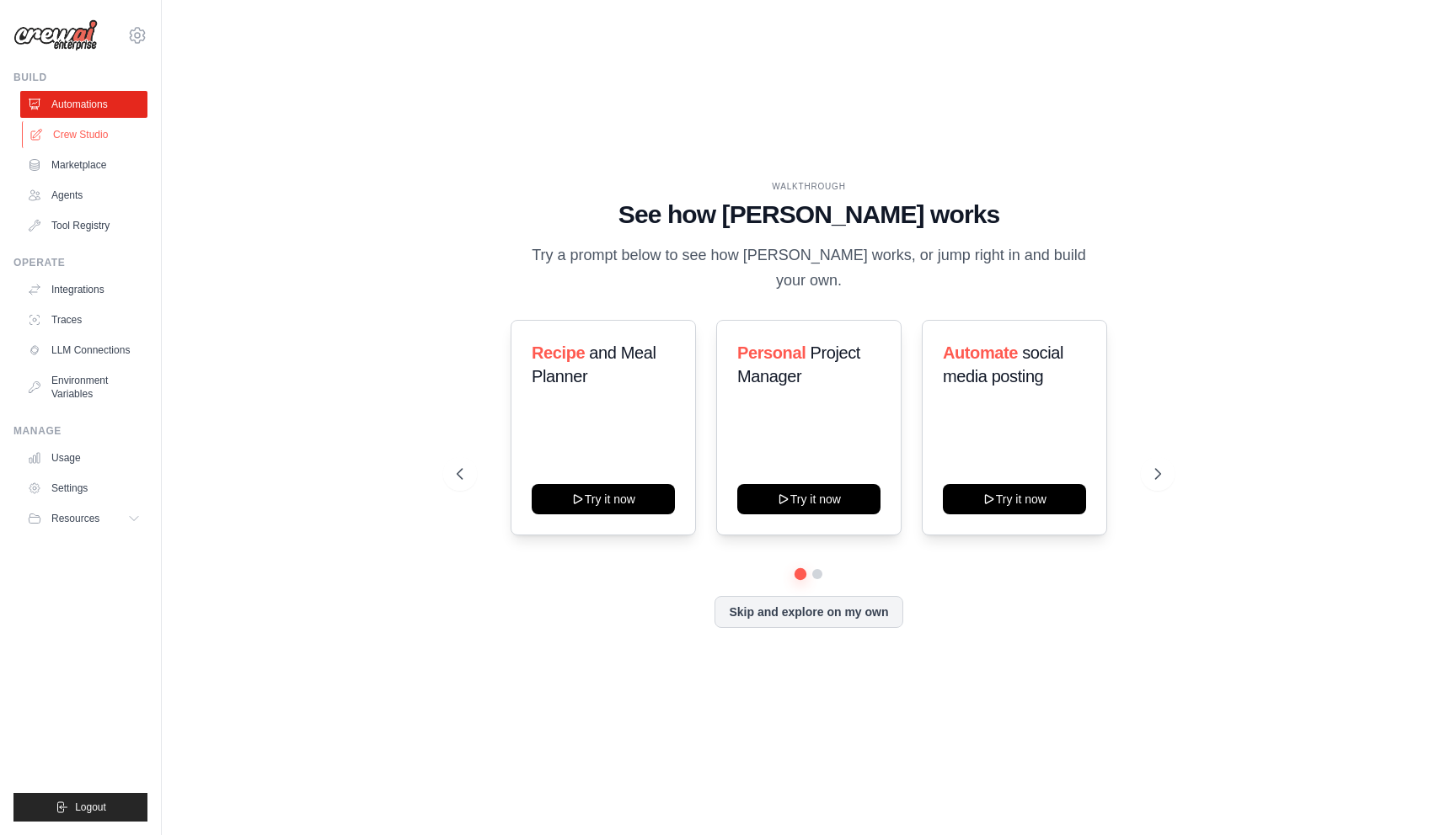
click at [99, 131] on link "Crew Studio" at bounding box center [85, 135] width 127 height 27
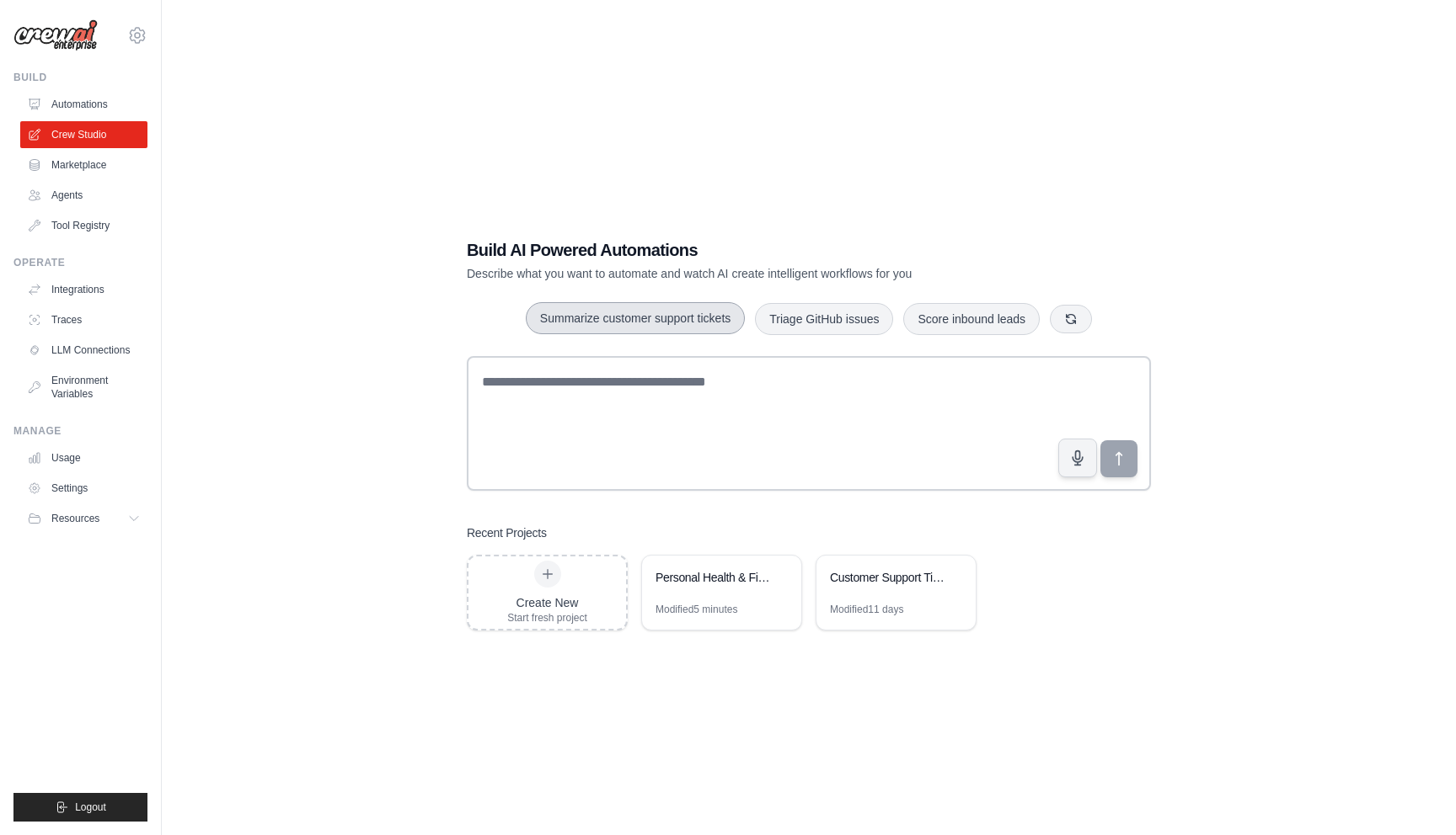
click at [619, 319] on button "Summarize customer support tickets" at bounding box center [635, 317] width 219 height 32
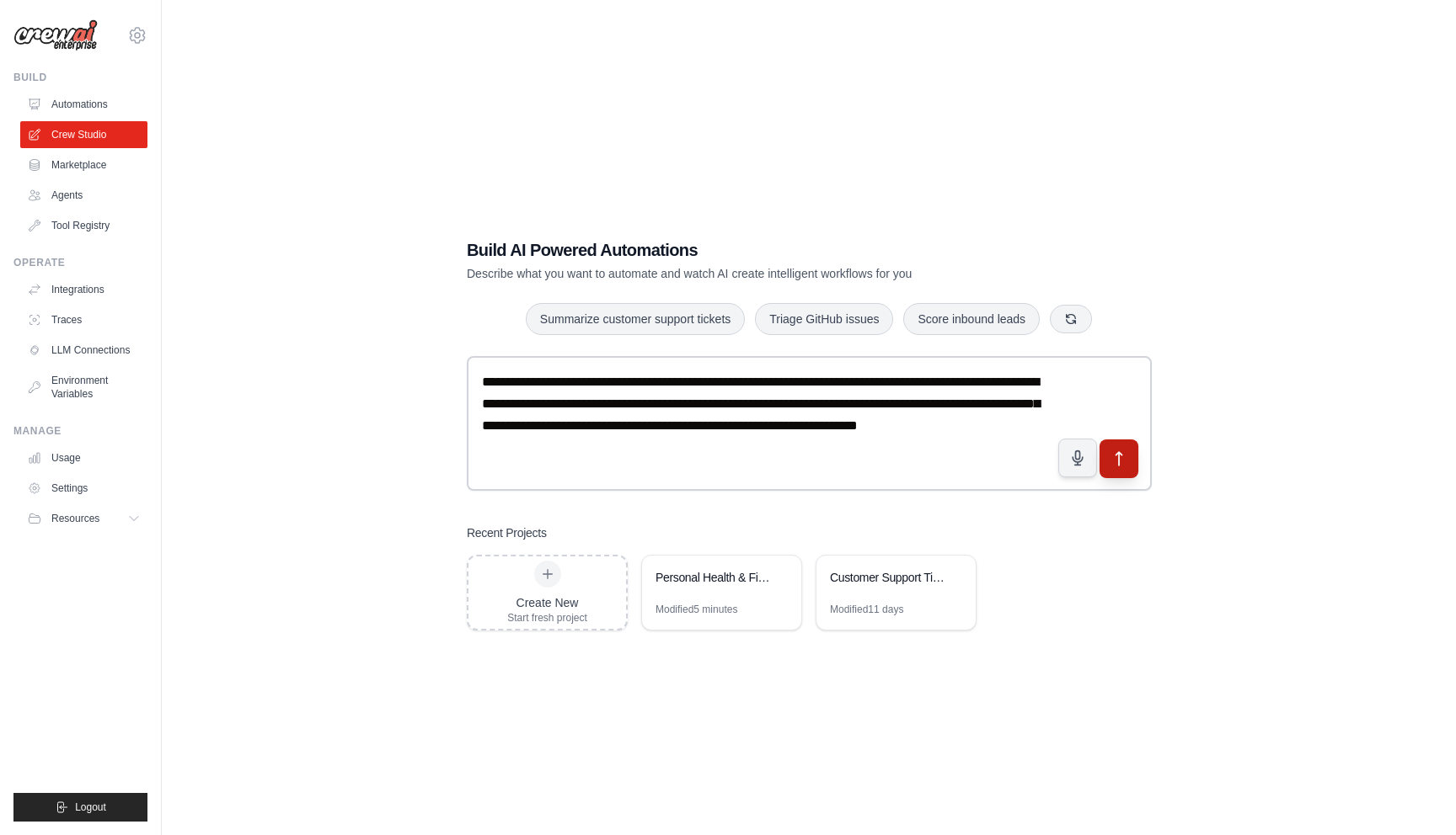
click at [1120, 455] on icon "submit" at bounding box center [1119, 459] width 17 height 17
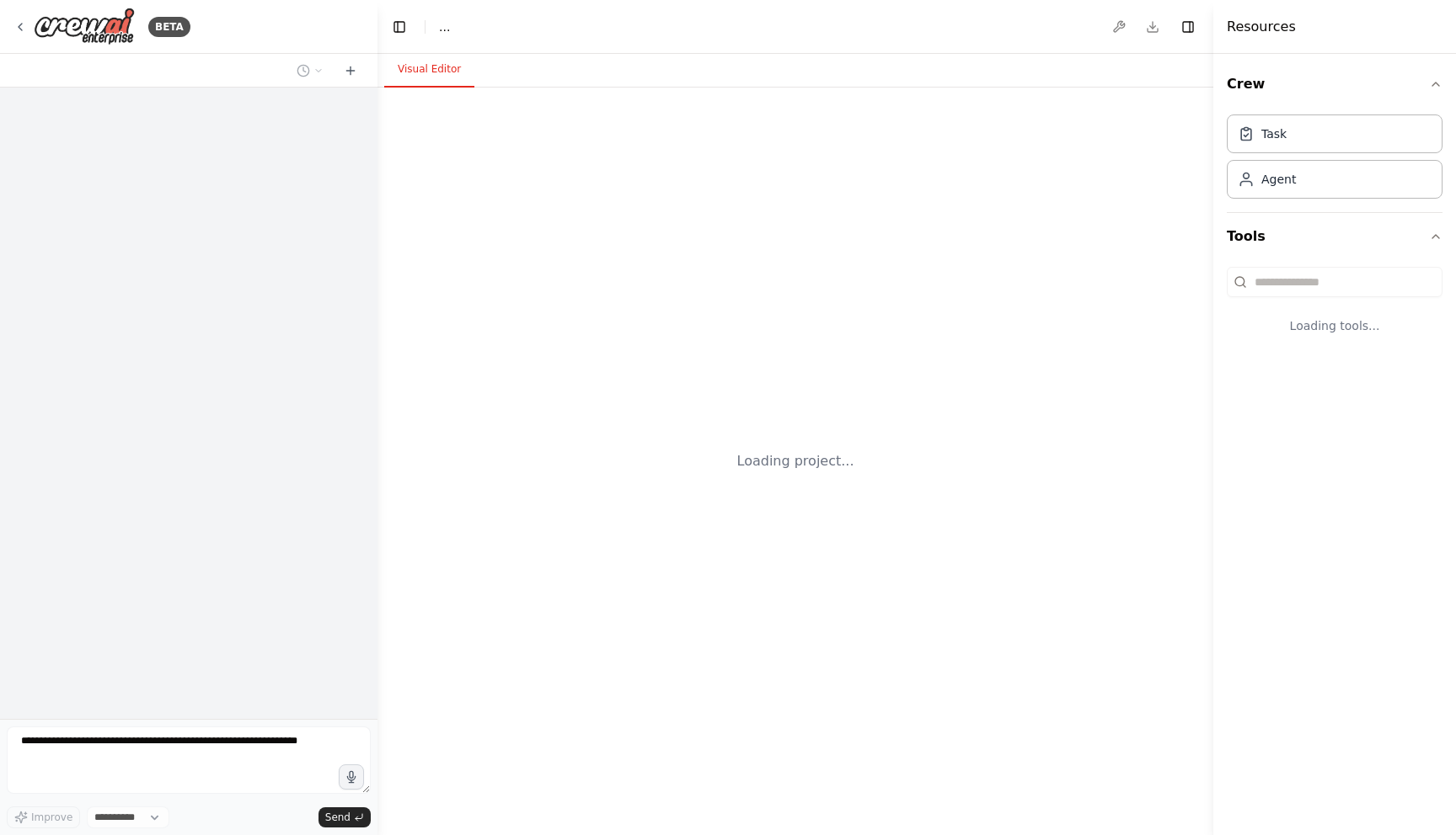
select select "****"
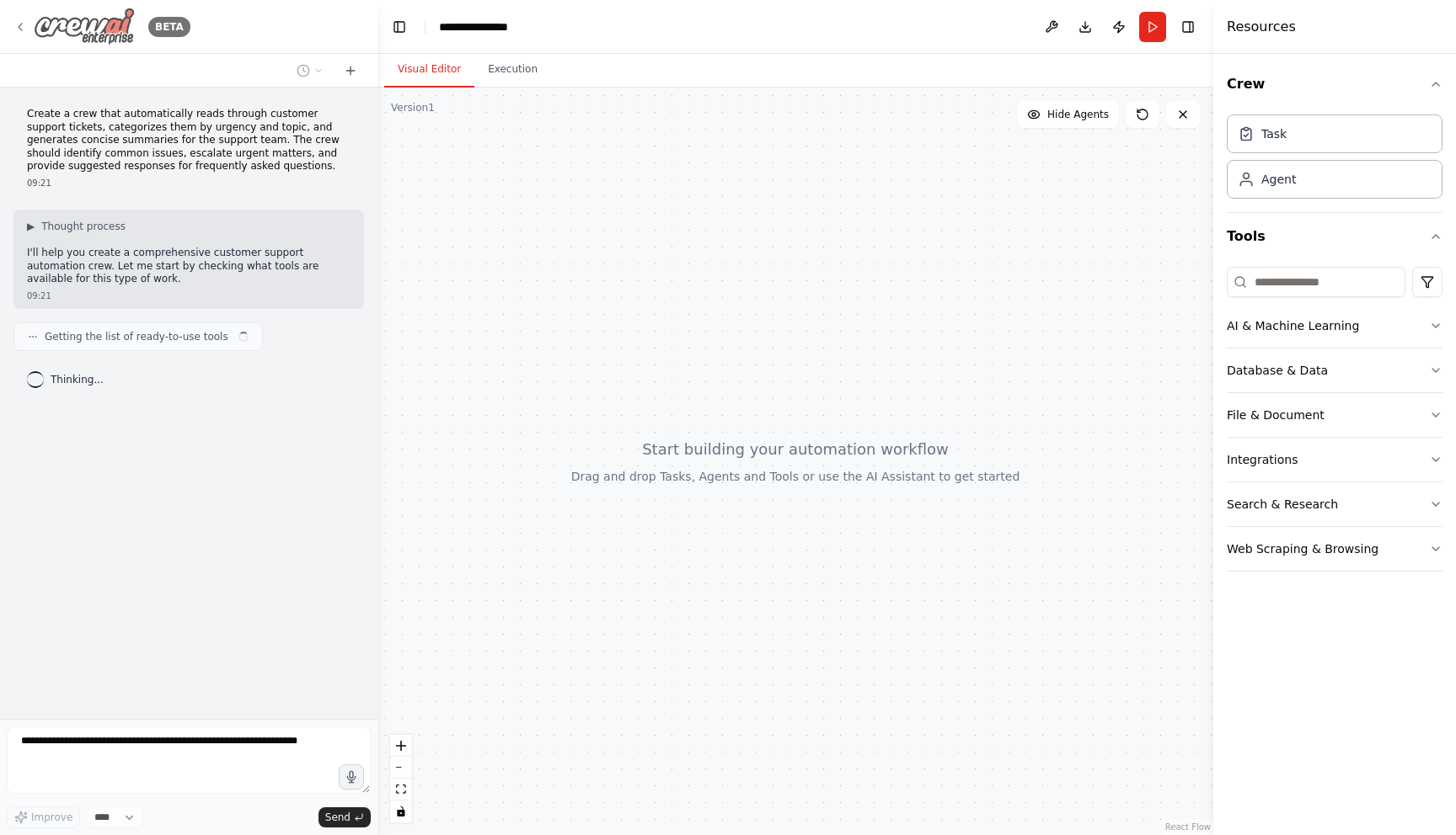
click at [22, 26] on icon at bounding box center [21, 27] width 14 height 14
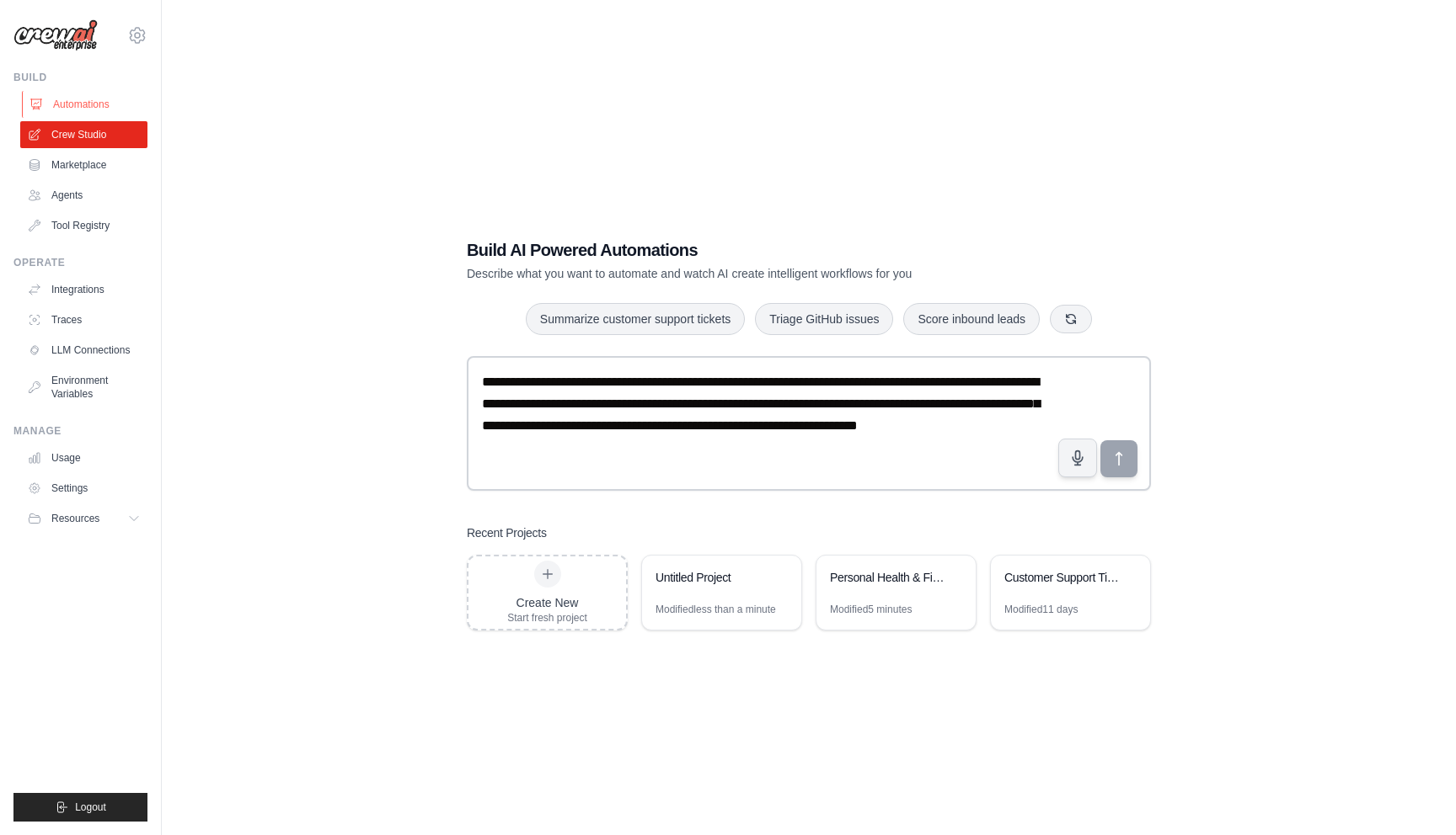
click at [81, 96] on link "Automations" at bounding box center [85, 104] width 127 height 27
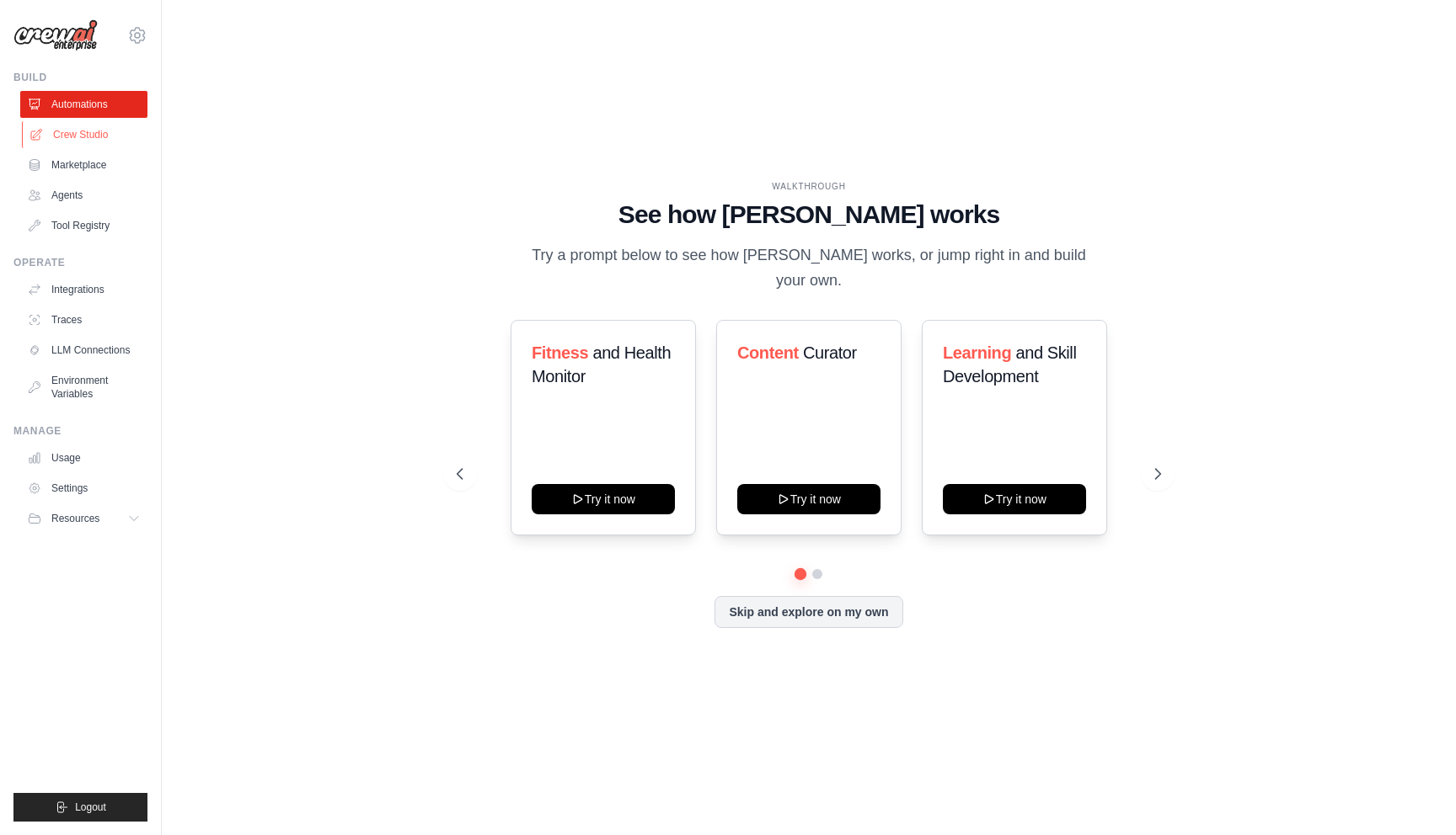
click at [80, 137] on link "Crew Studio" at bounding box center [85, 135] width 127 height 27
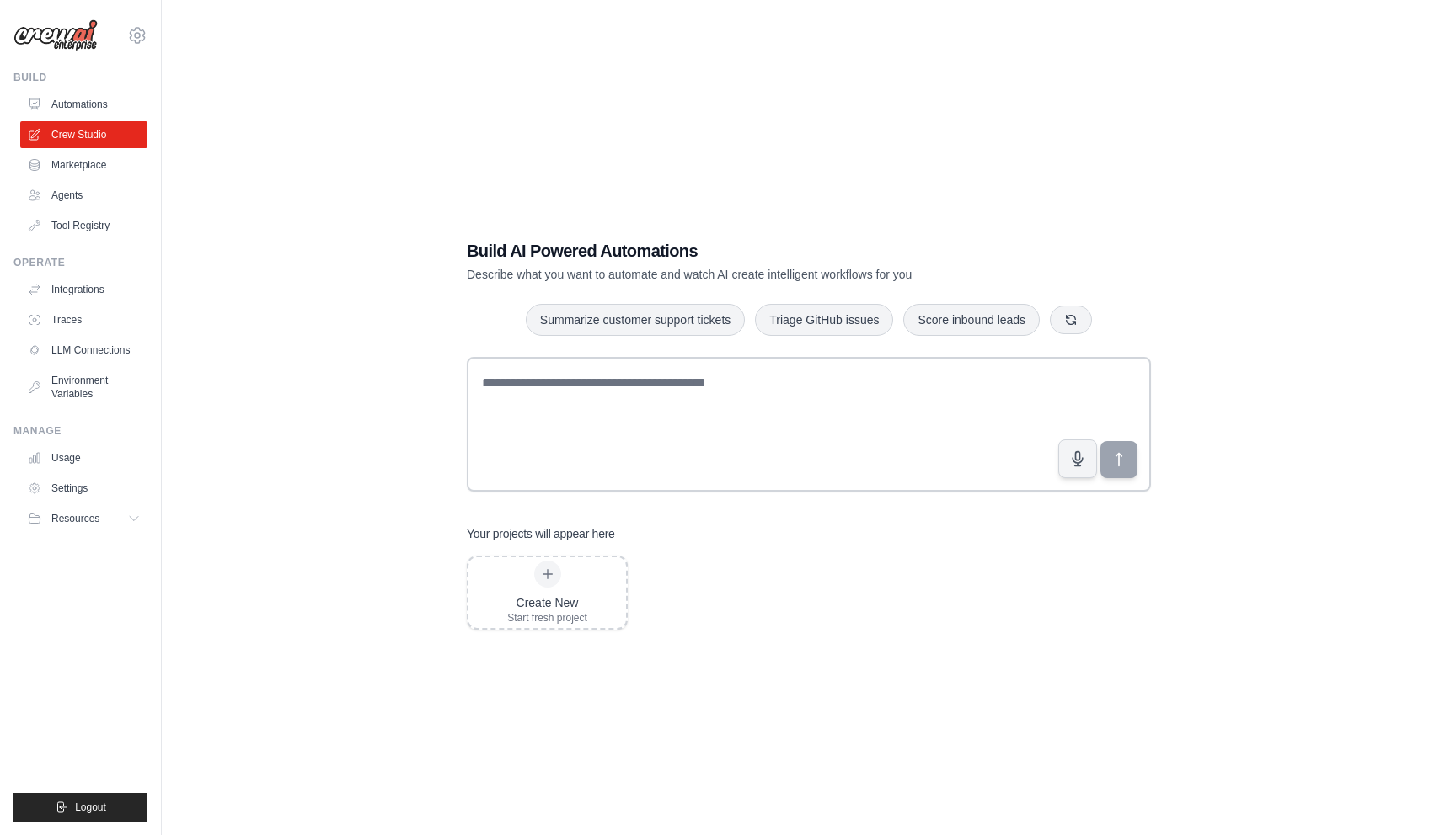
click at [71, 196] on link "Agents" at bounding box center [83, 195] width 127 height 27
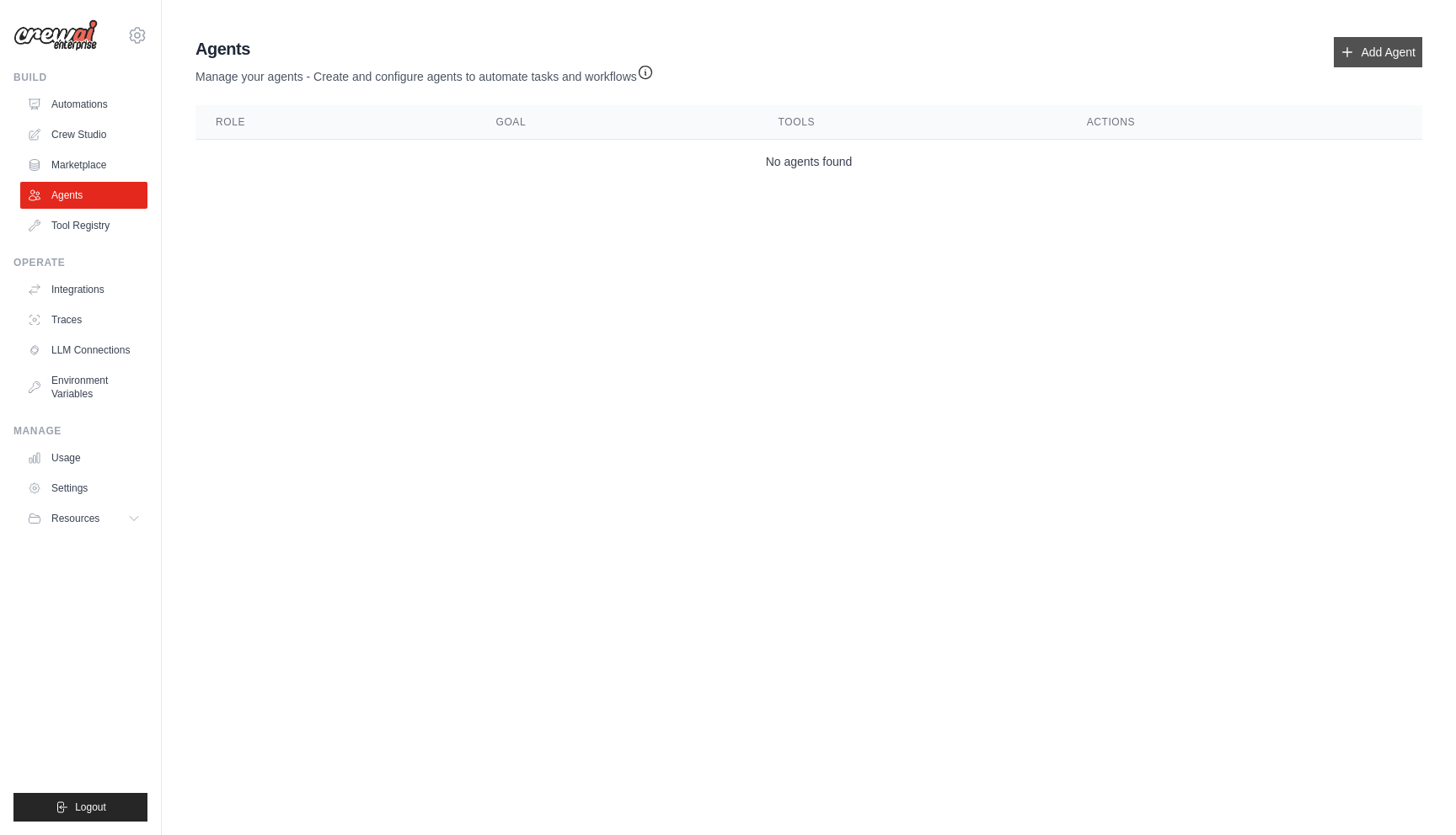
click at [1389, 47] on link "Add Agent" at bounding box center [1377, 52] width 88 height 30
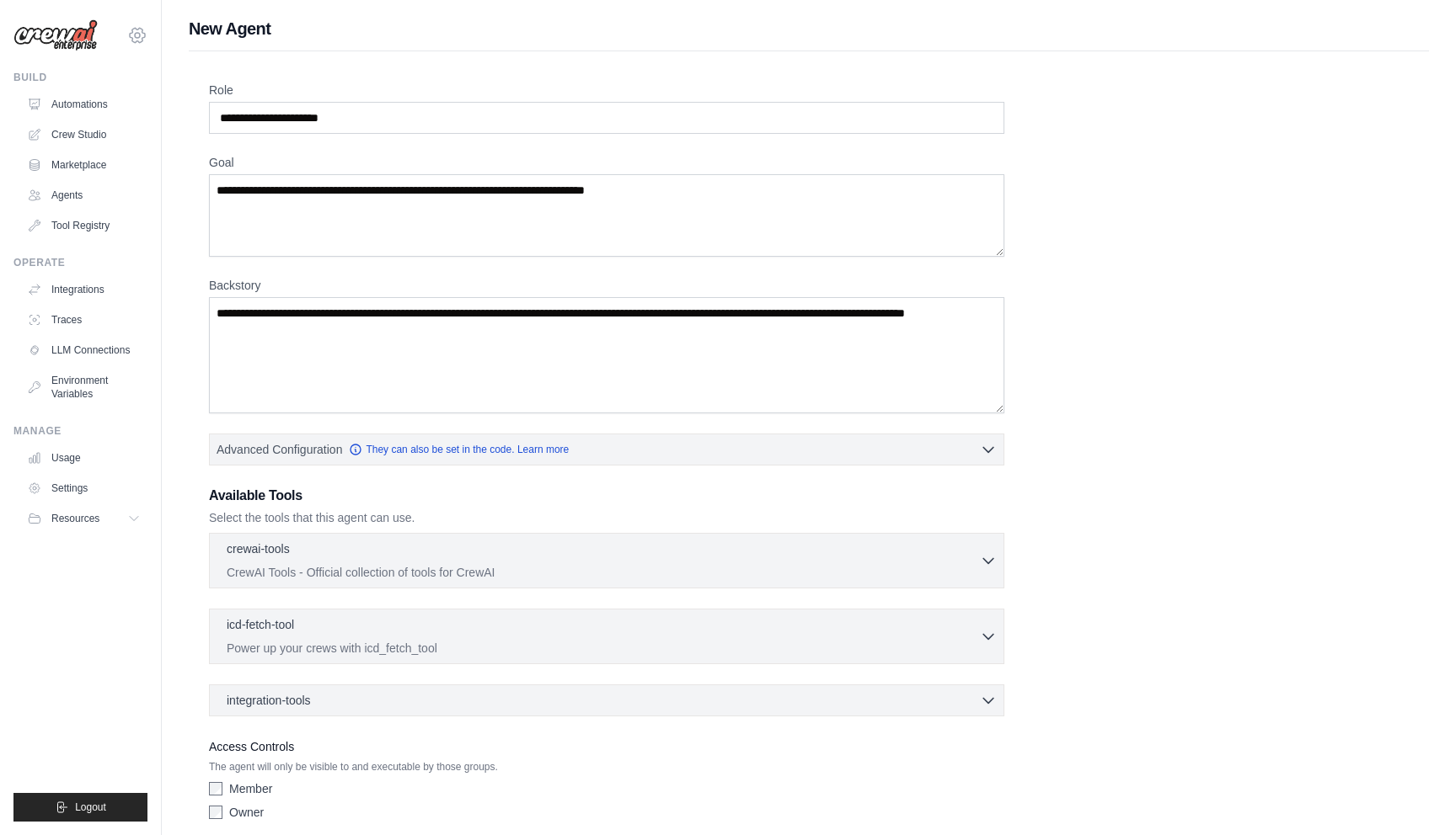
click at [141, 32] on icon at bounding box center [136, 35] width 20 height 20
click at [640, 91] on label "Role" at bounding box center [606, 91] width 795 height 17
click at [640, 102] on input "Role" at bounding box center [606, 117] width 795 height 32
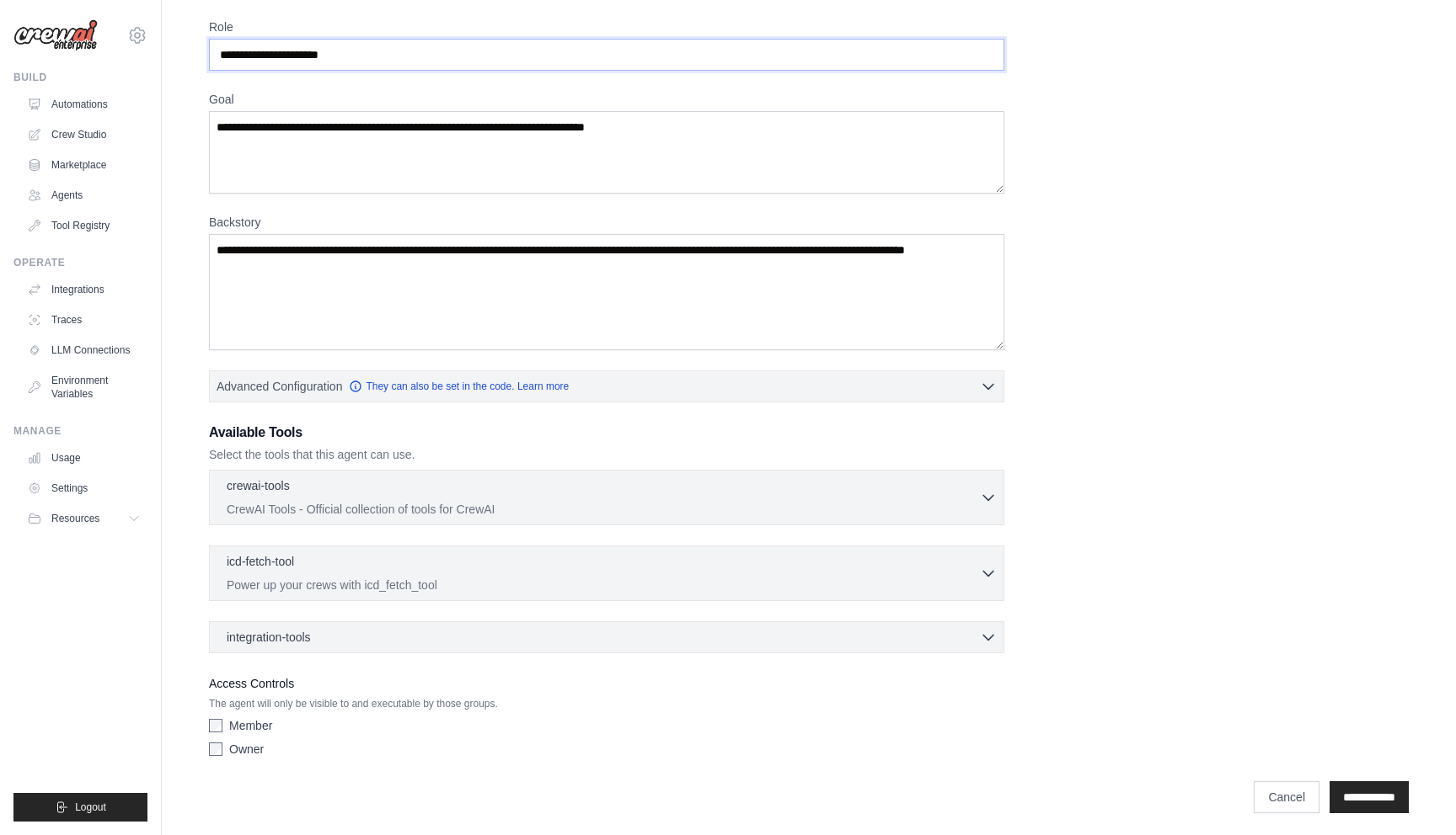
scroll to position [68, 0]
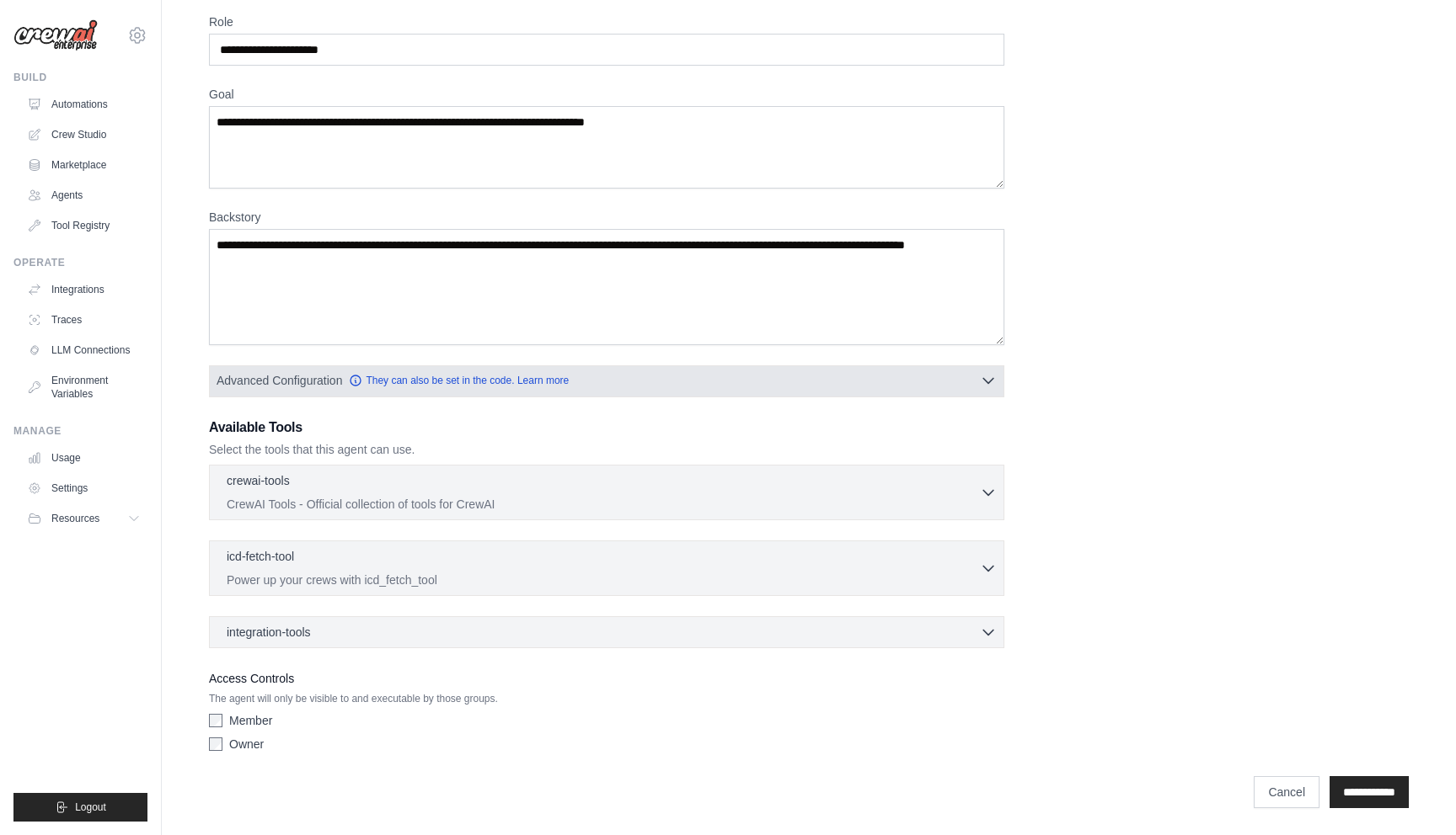
click at [984, 389] on button "Advanced Configuration They can also be set in the code. Learn more" at bounding box center [606, 380] width 793 height 30
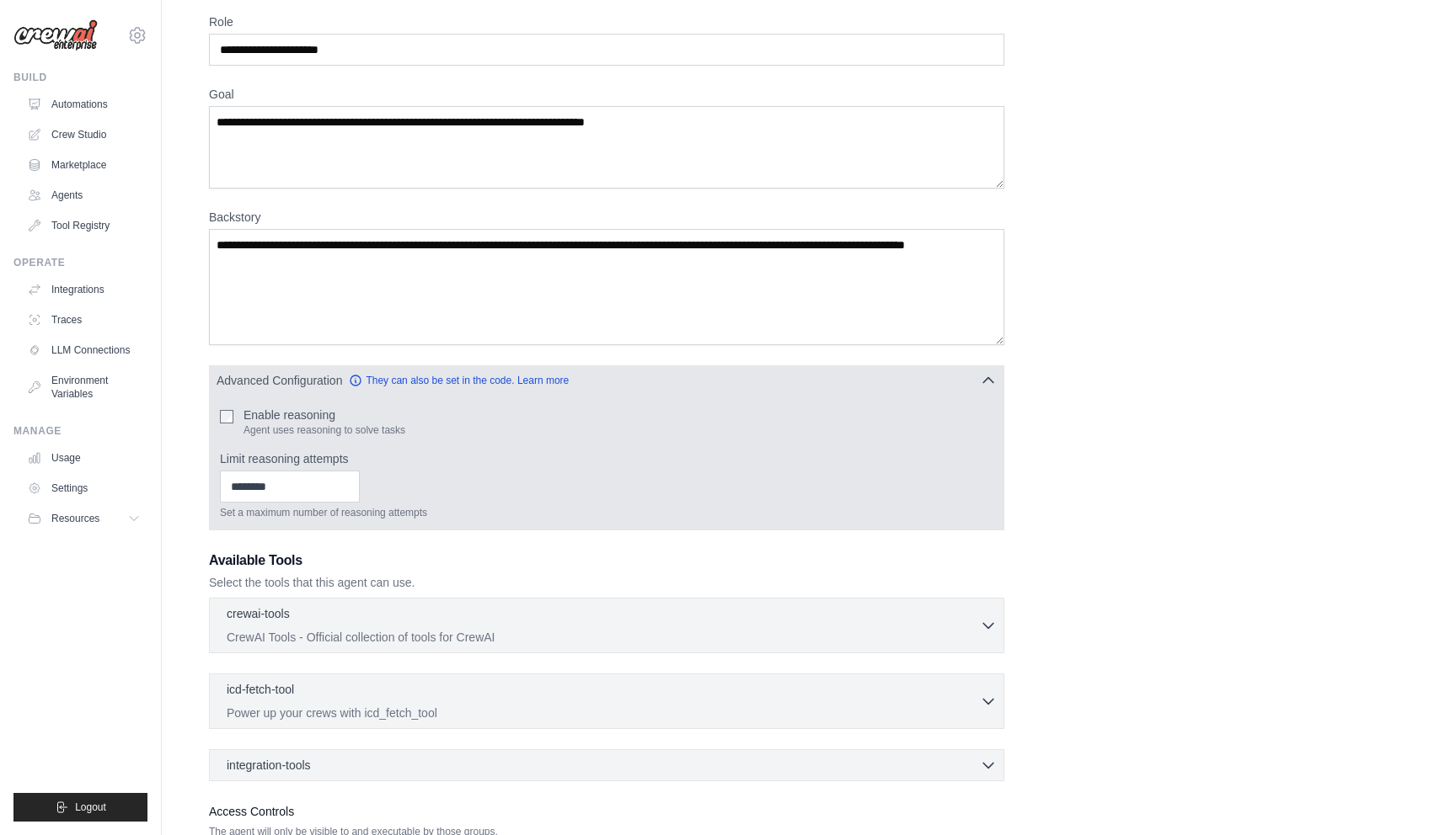
click at [988, 380] on icon "button" at bounding box center [988, 380] width 17 height 17
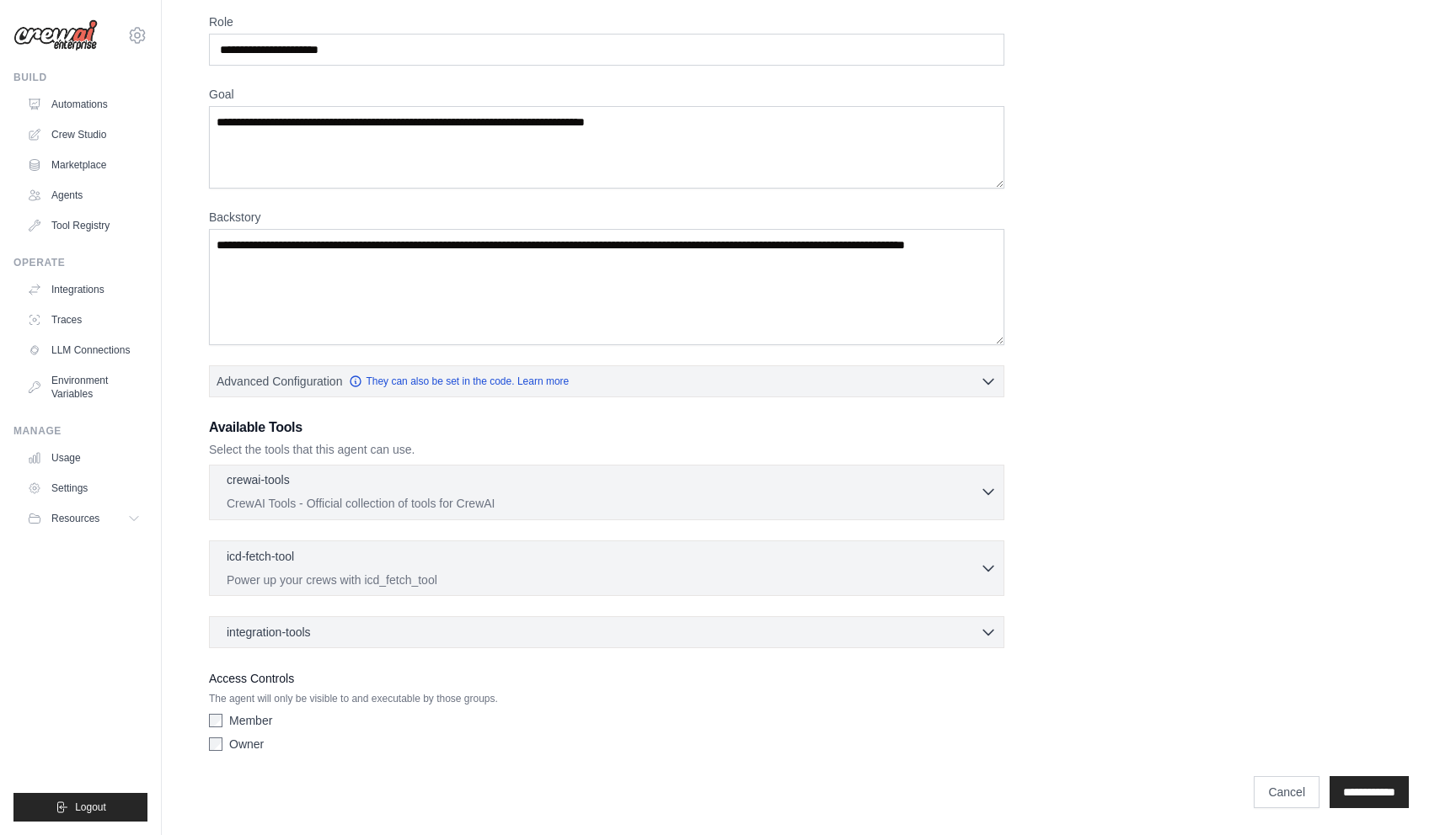
click at [993, 491] on icon "button" at bounding box center [988, 492] width 17 height 17
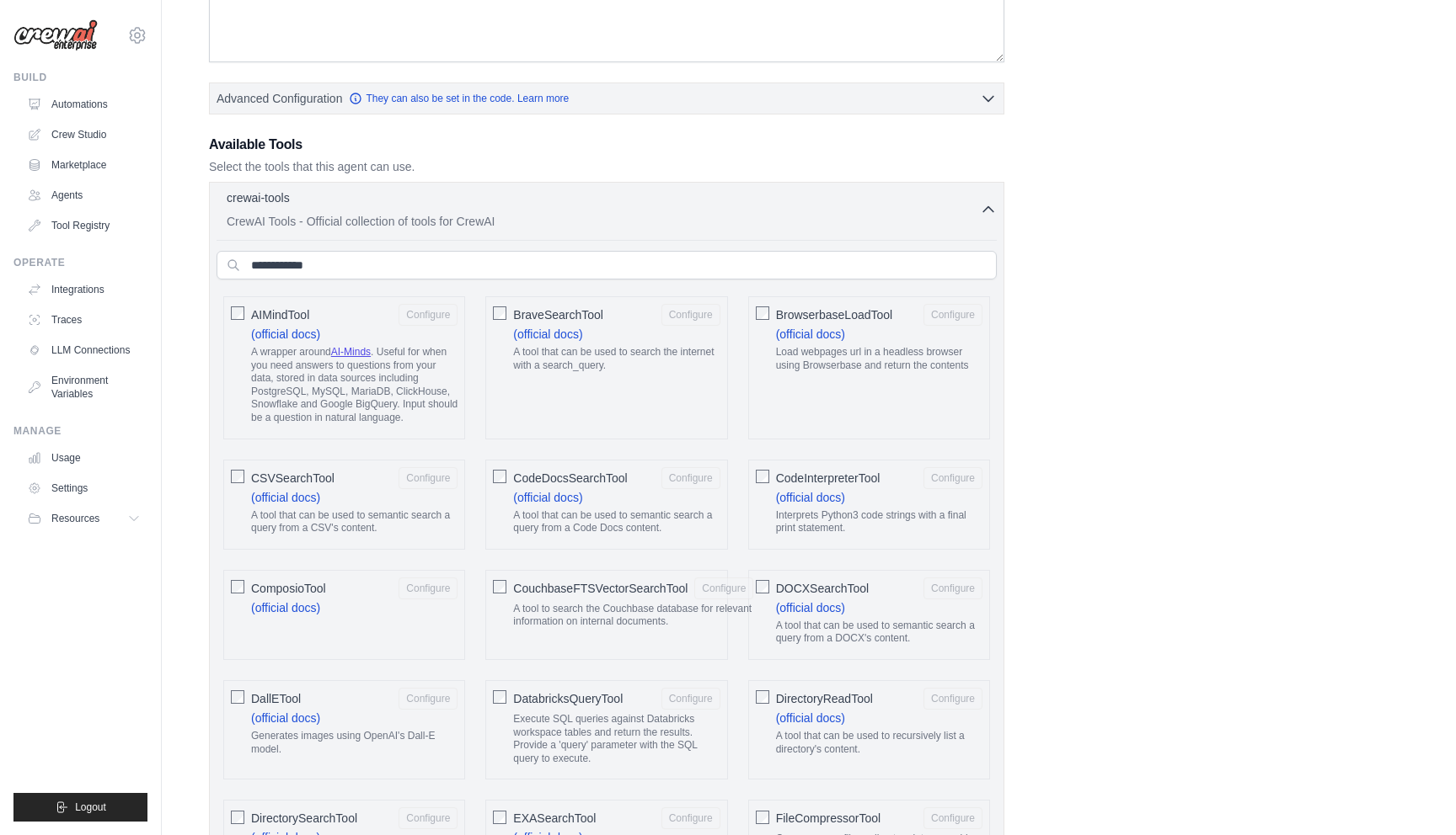
scroll to position [361, 0]
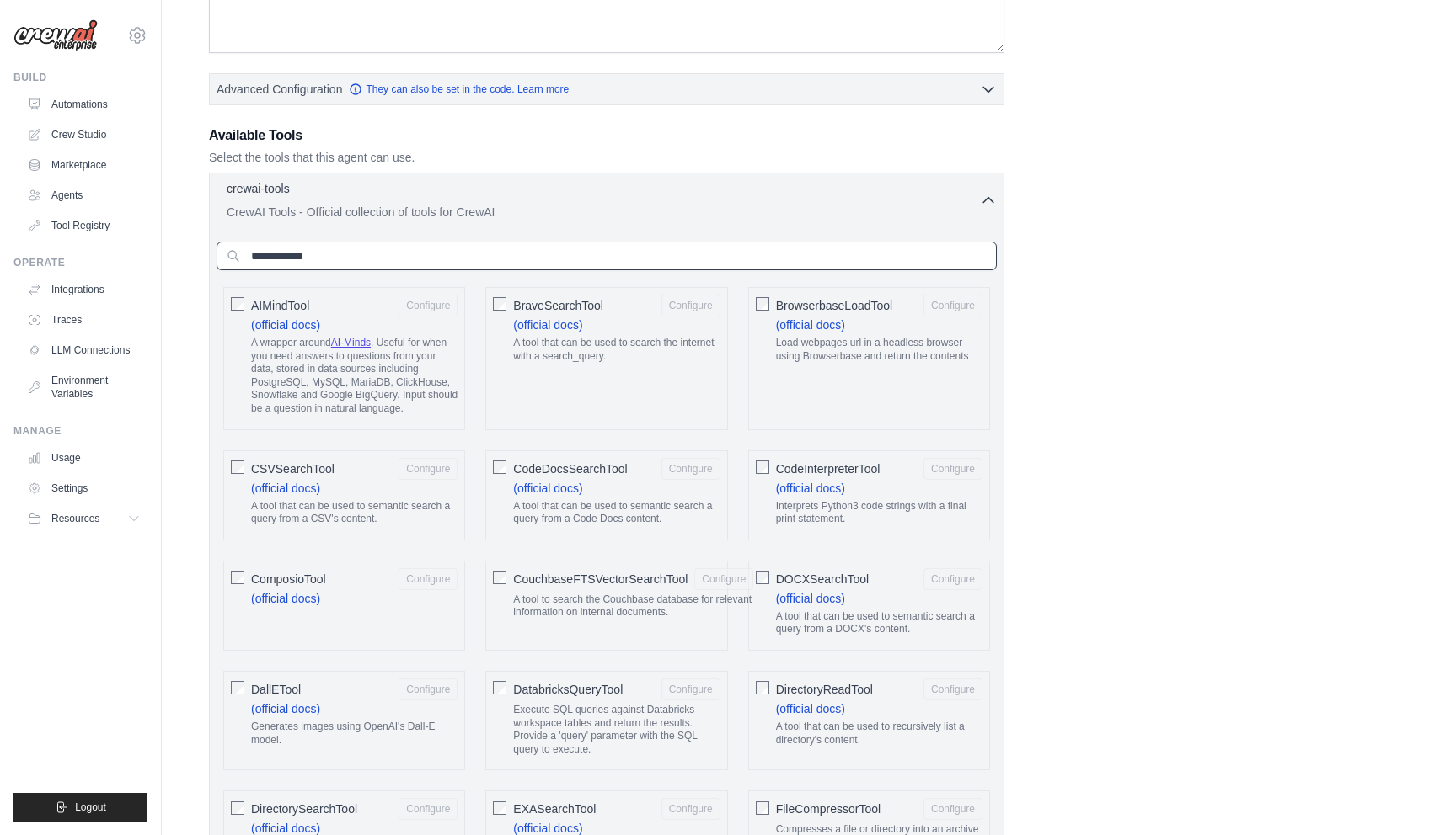
click at [413, 264] on input "text" at bounding box center [607, 255] width 780 height 28
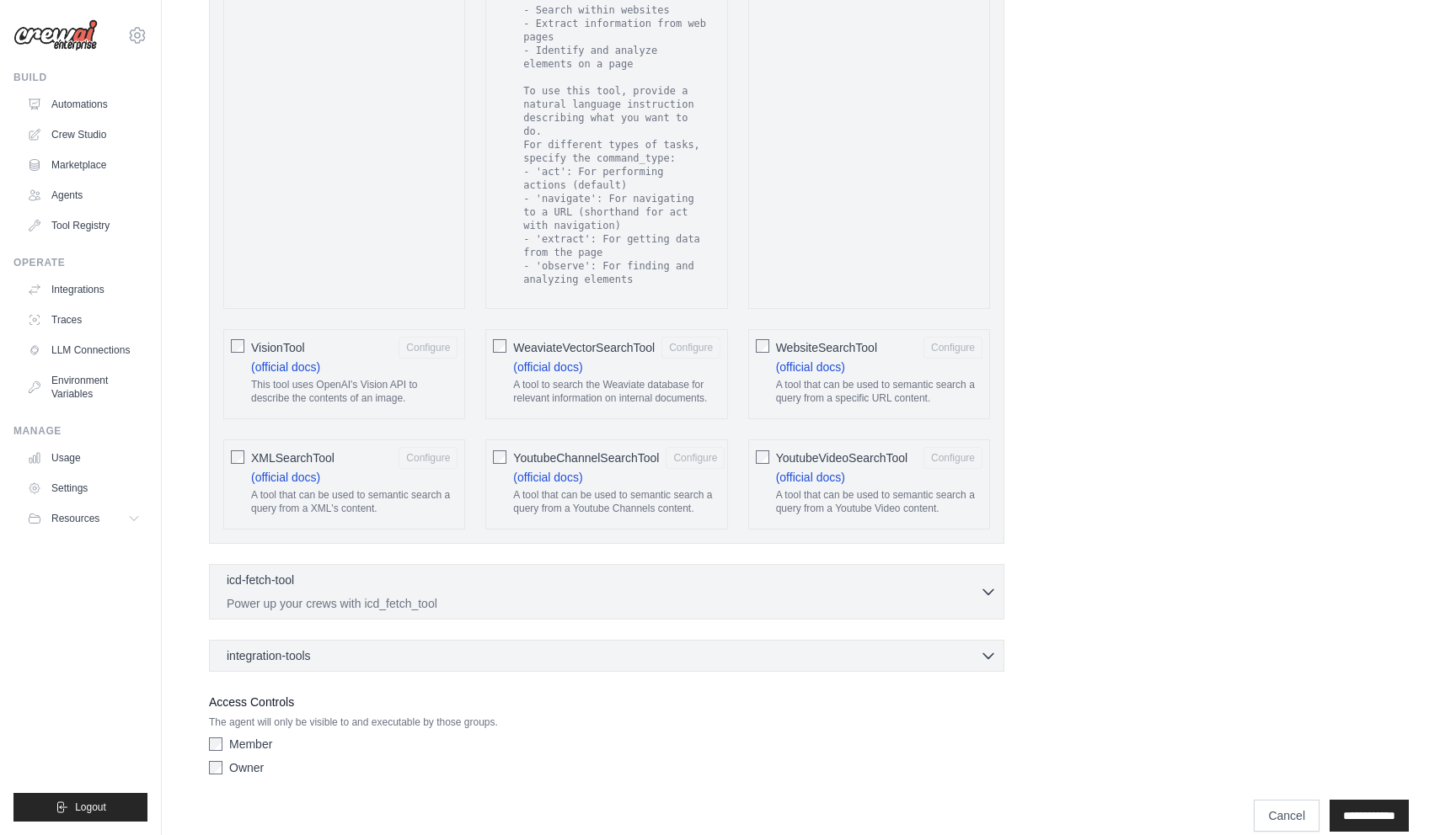
scroll to position [3010, 0]
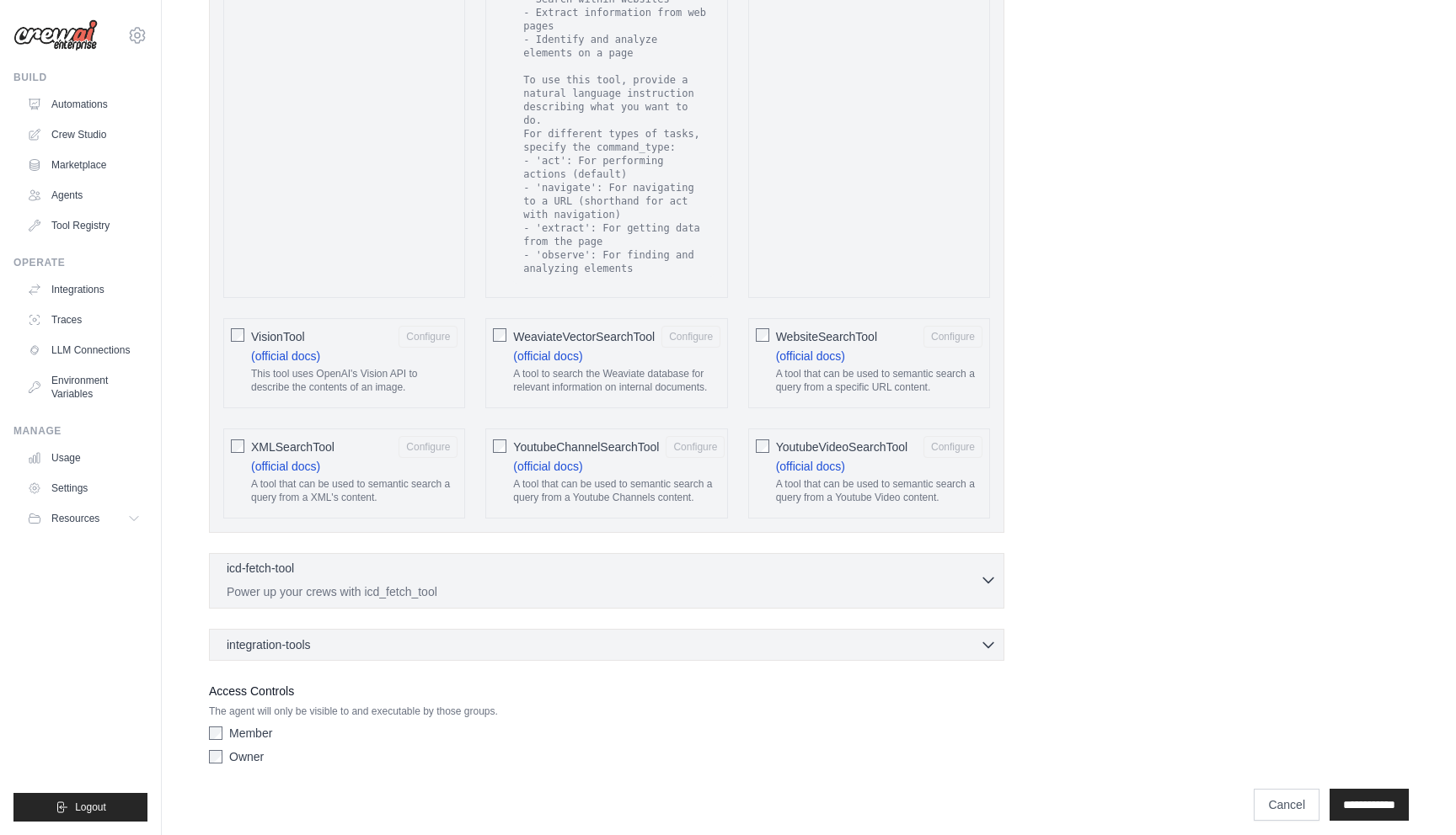
click at [986, 579] on icon "button" at bounding box center [988, 581] width 10 height 5
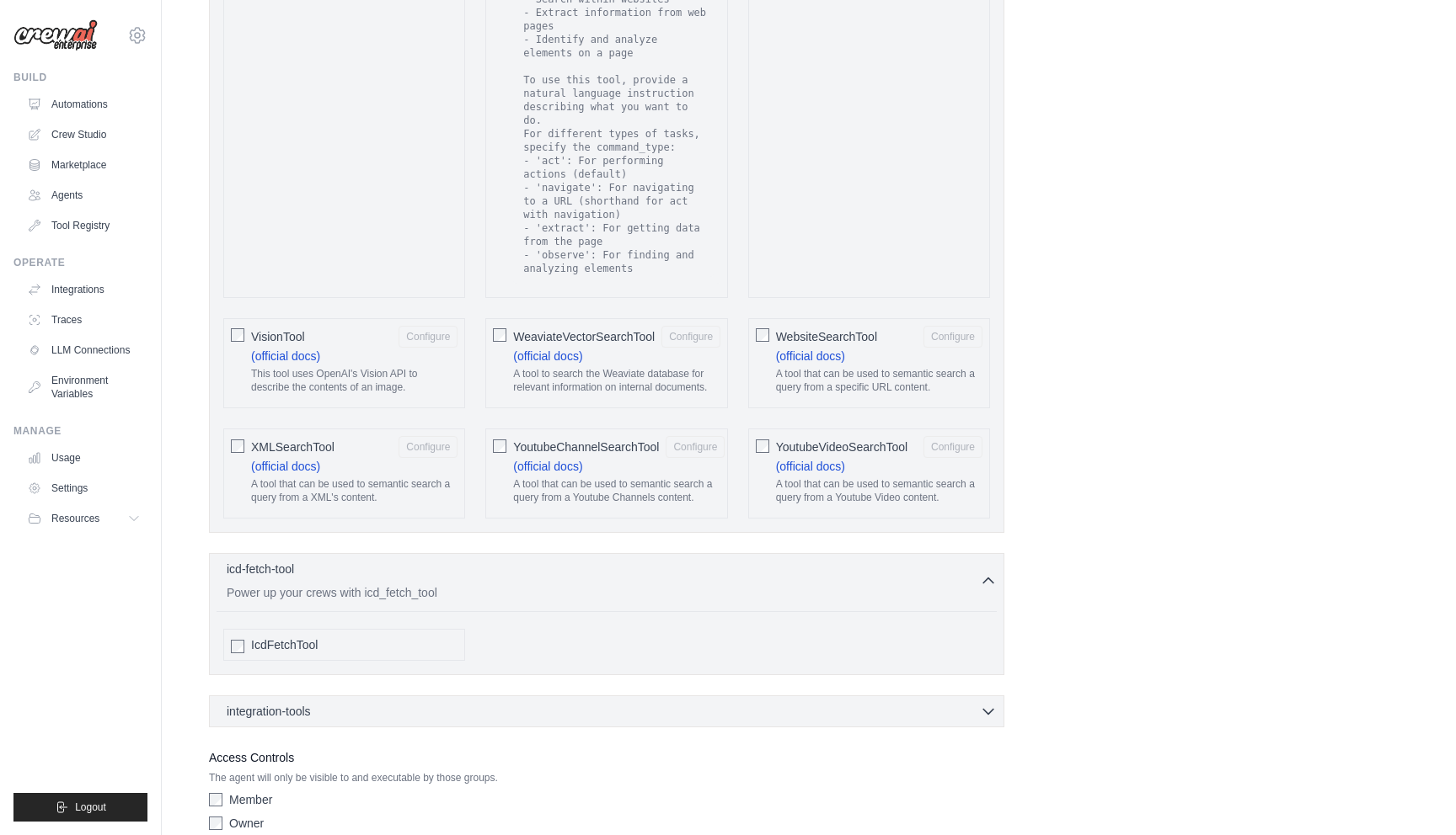
scroll to position [3076, 0]
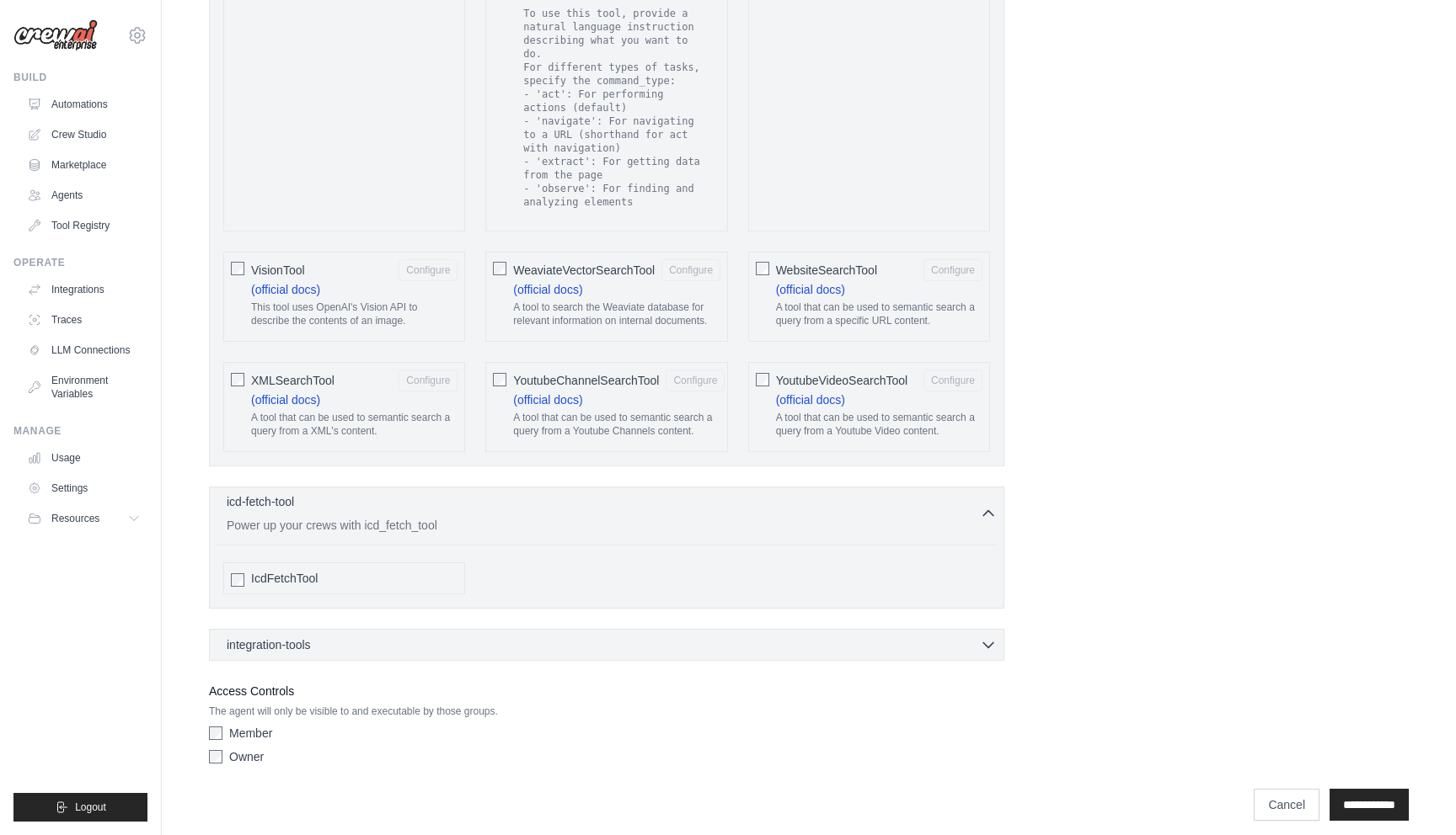
click at [989, 505] on icon "button" at bounding box center [988, 514] width 17 height 17
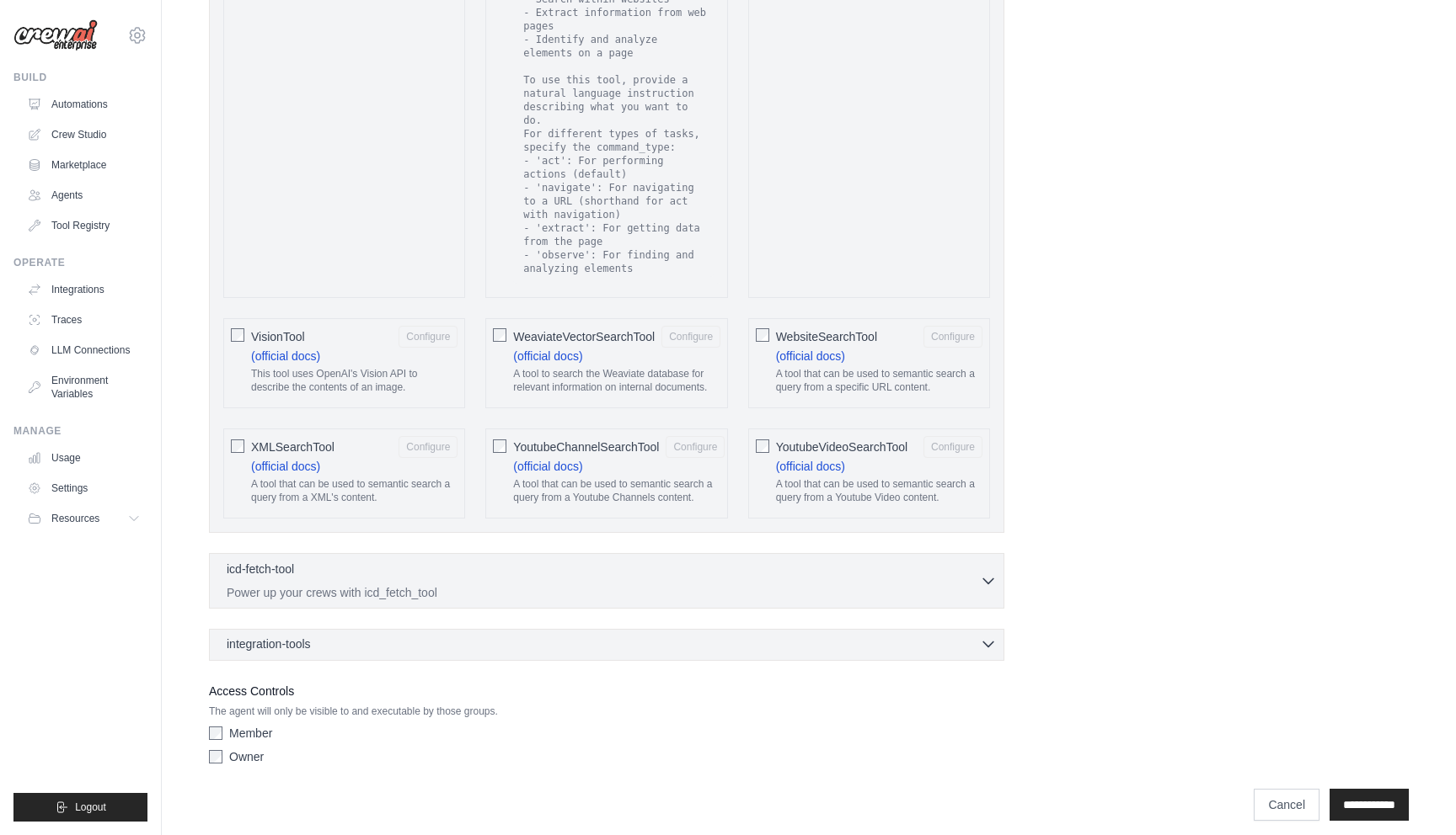
click at [984, 636] on icon "button" at bounding box center [988, 644] width 17 height 17
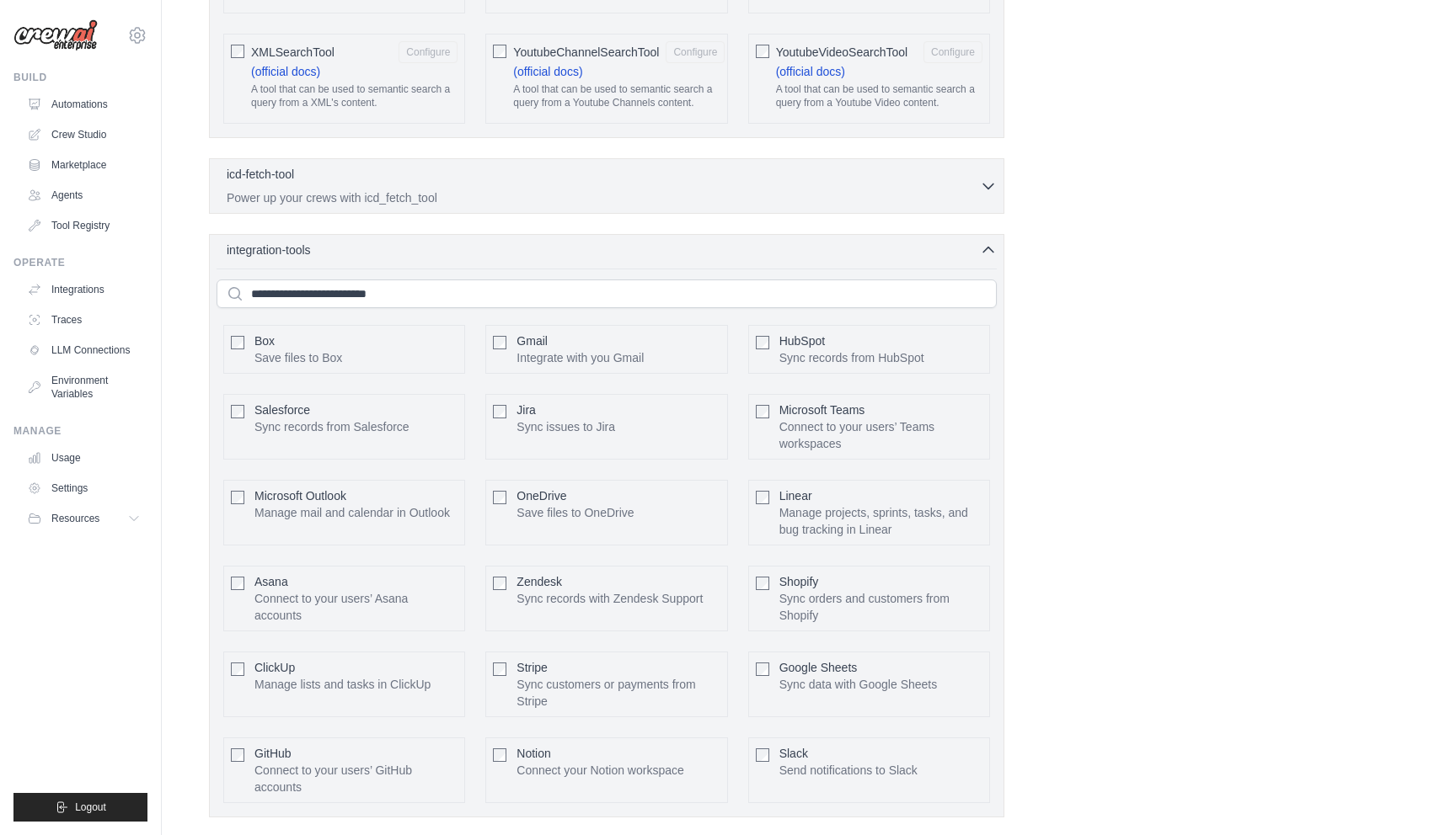
scroll to position [3158, 0]
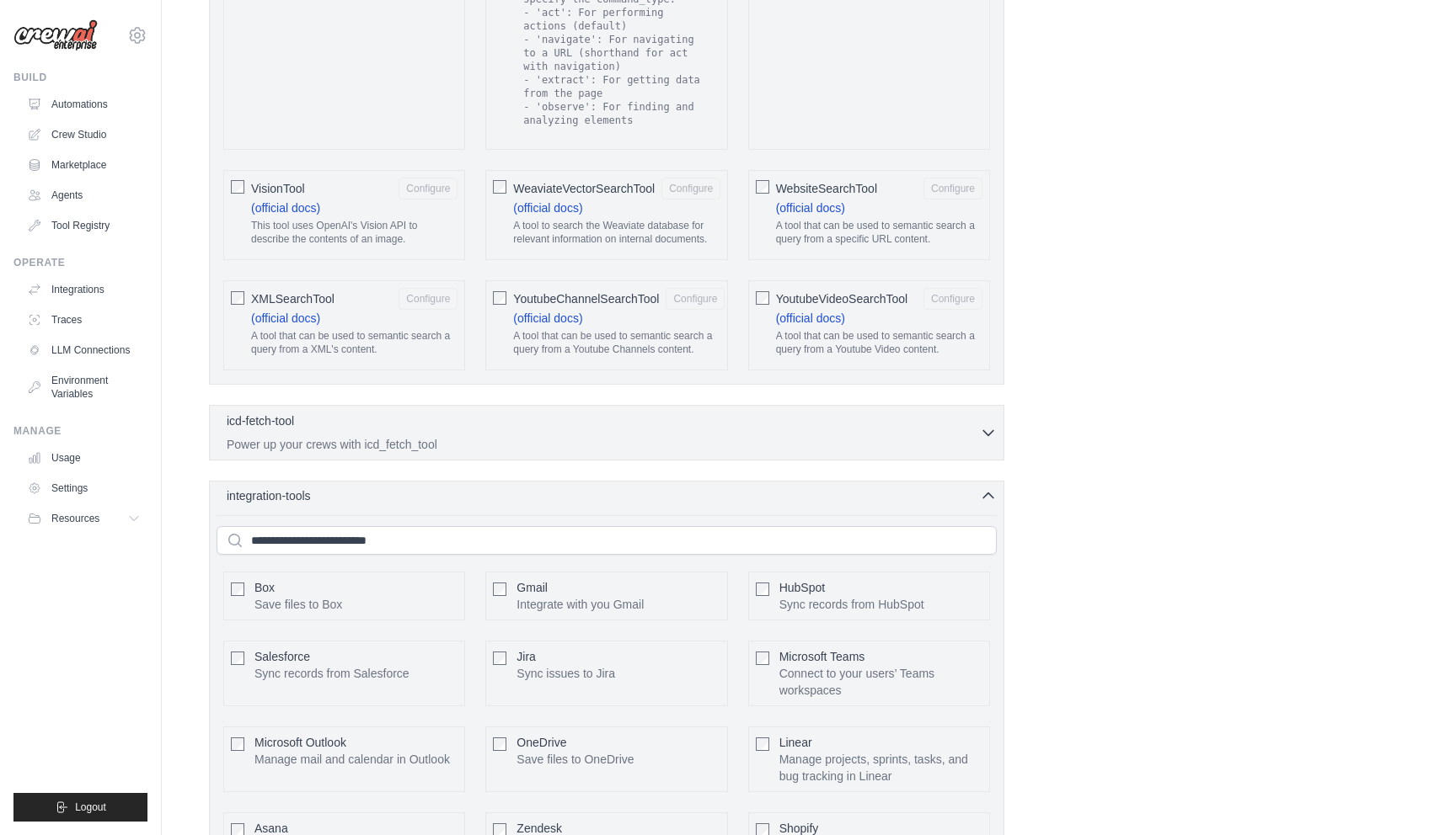
click at [980, 487] on icon "button" at bounding box center [988, 496] width 17 height 17
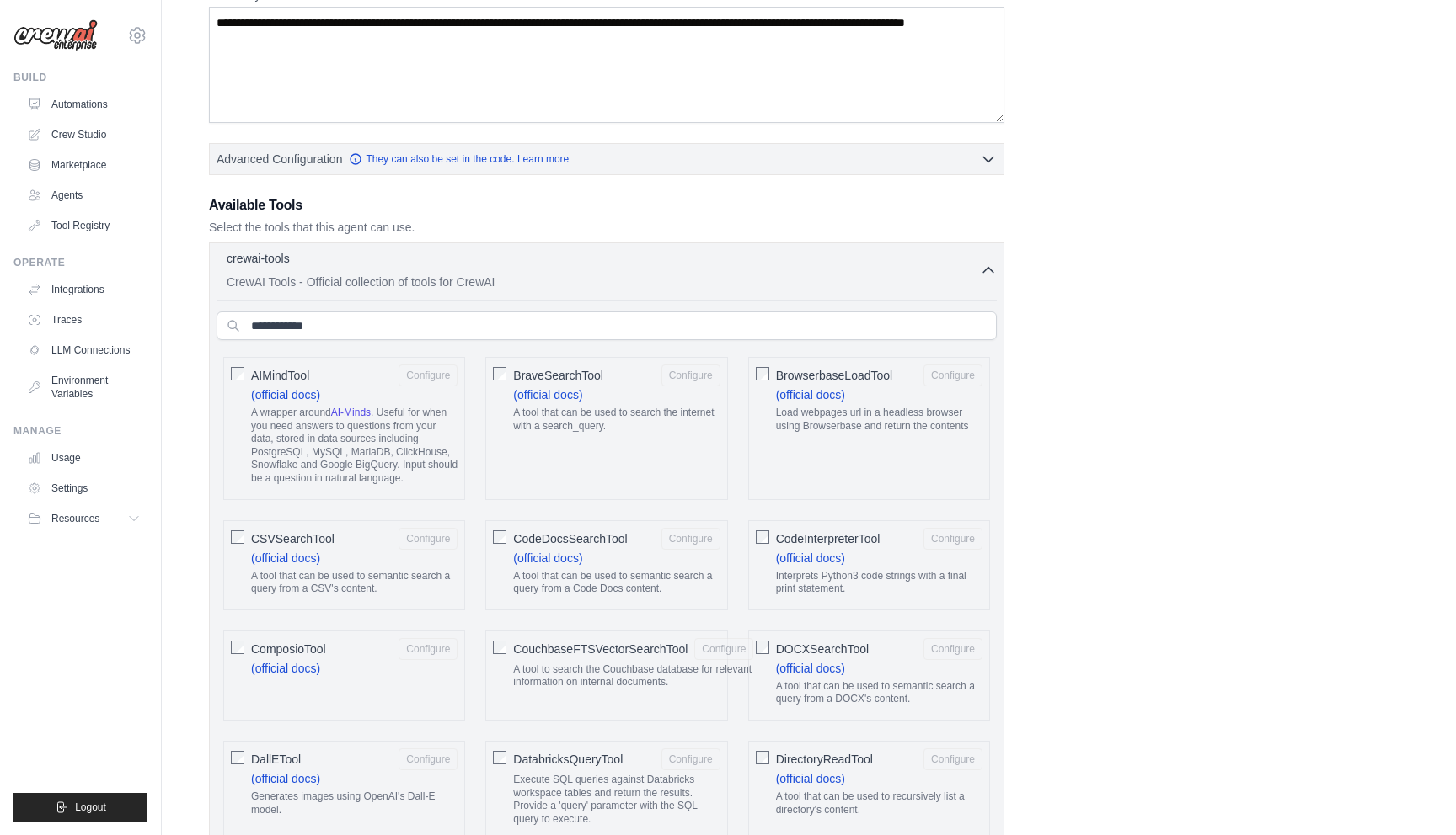
scroll to position [110, 0]
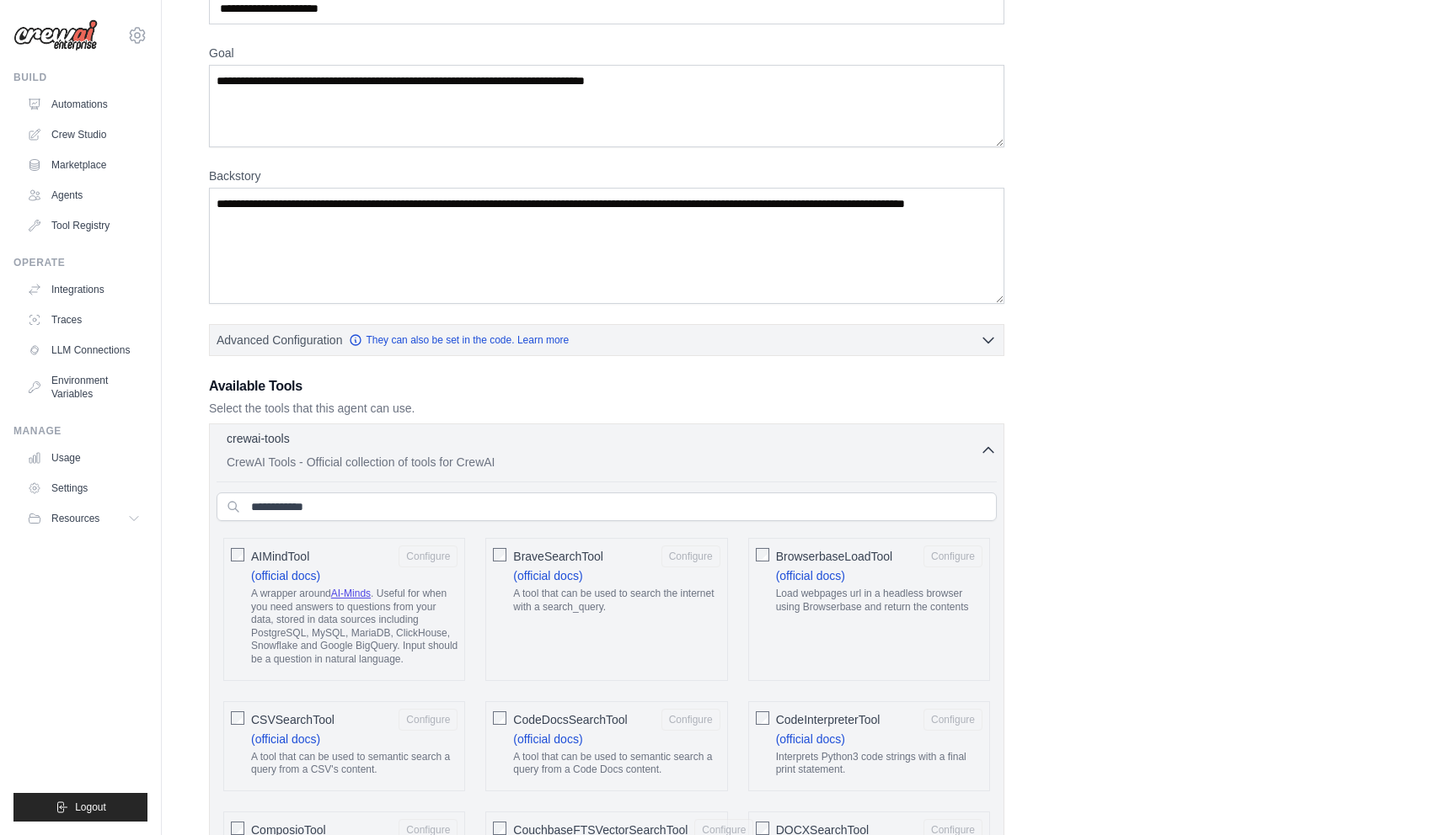
click at [985, 445] on icon "button" at bounding box center [988, 450] width 17 height 17
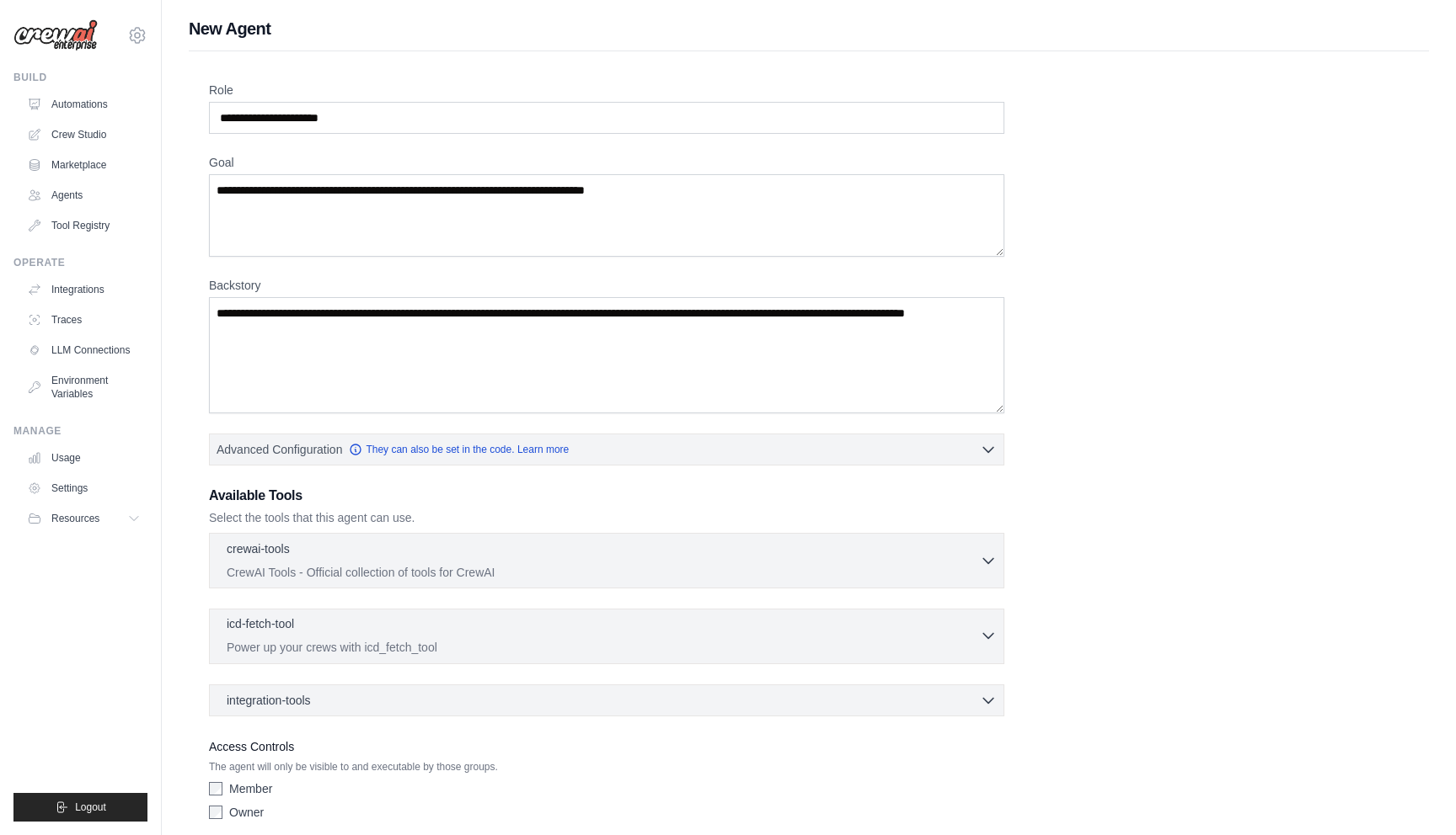
scroll to position [68, 0]
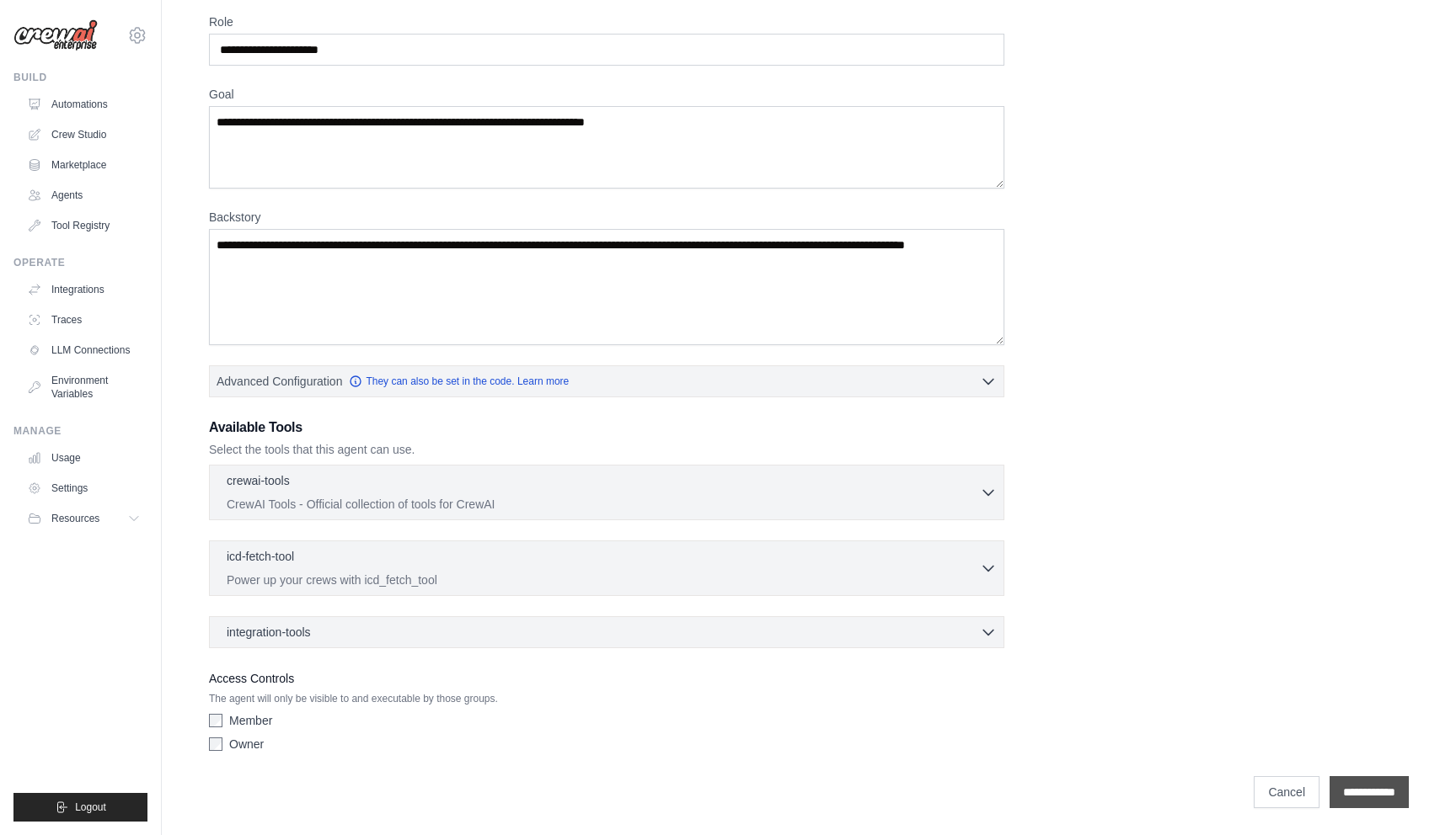
click at [1329, 782] on input "**********" at bounding box center [1369, 792] width 79 height 32
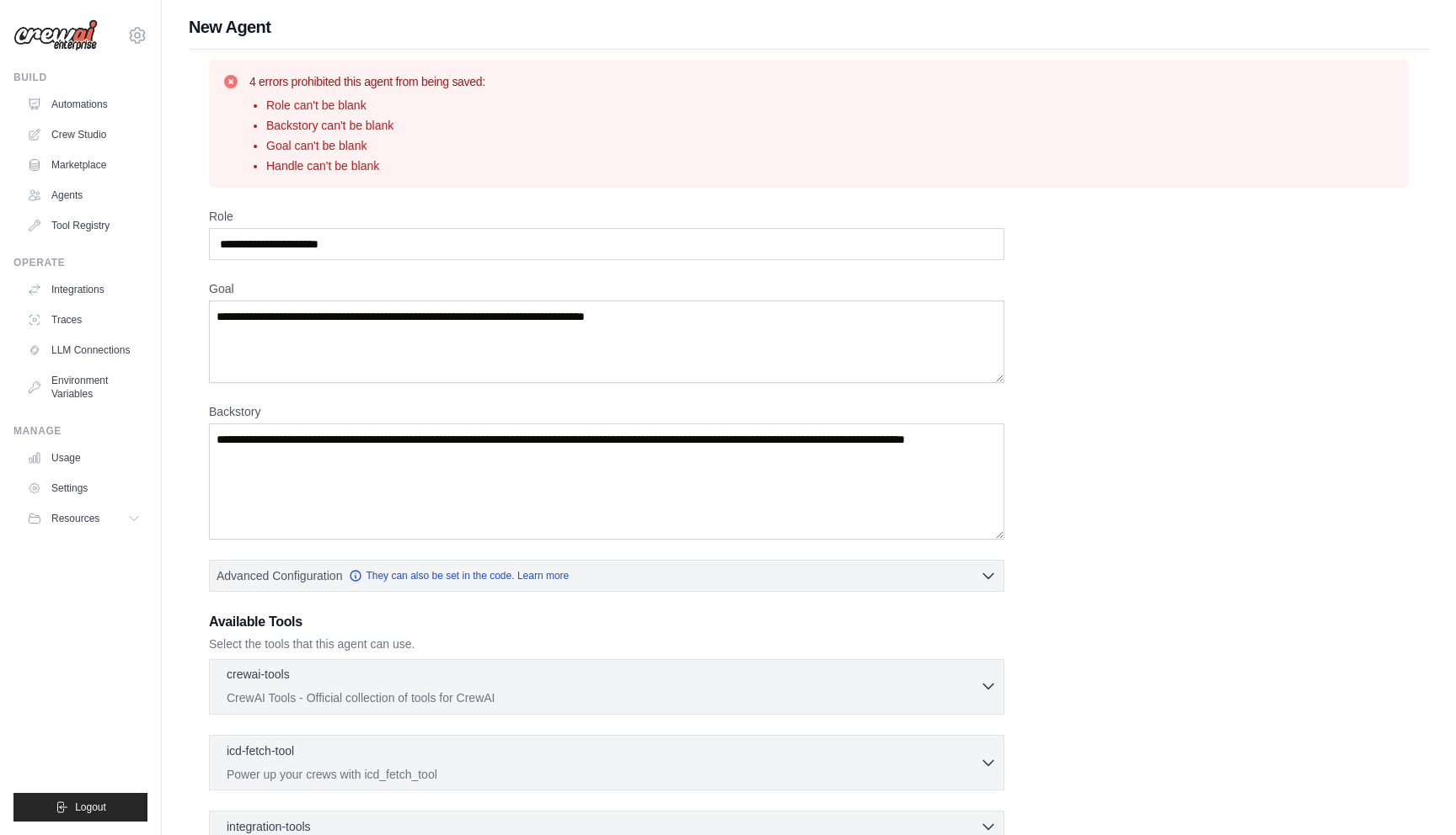
scroll to position [0, 0]
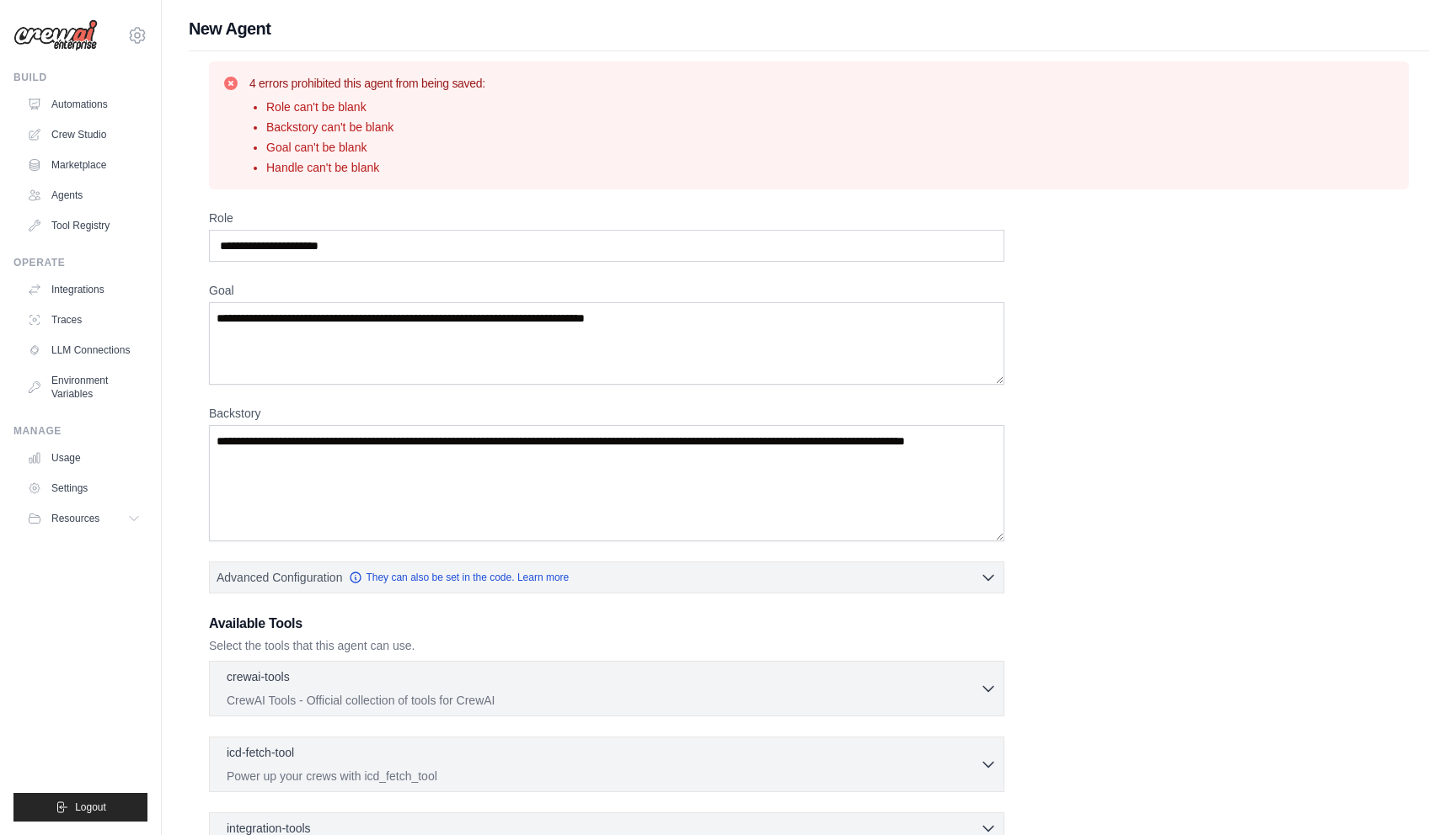
click at [519, 265] on div "Role Goal Backstory Advanced Configuration They can also be set in the code. Le…" at bounding box center [809, 582] width 1200 height 746
click at [512, 248] on input "Role" at bounding box center [606, 245] width 795 height 32
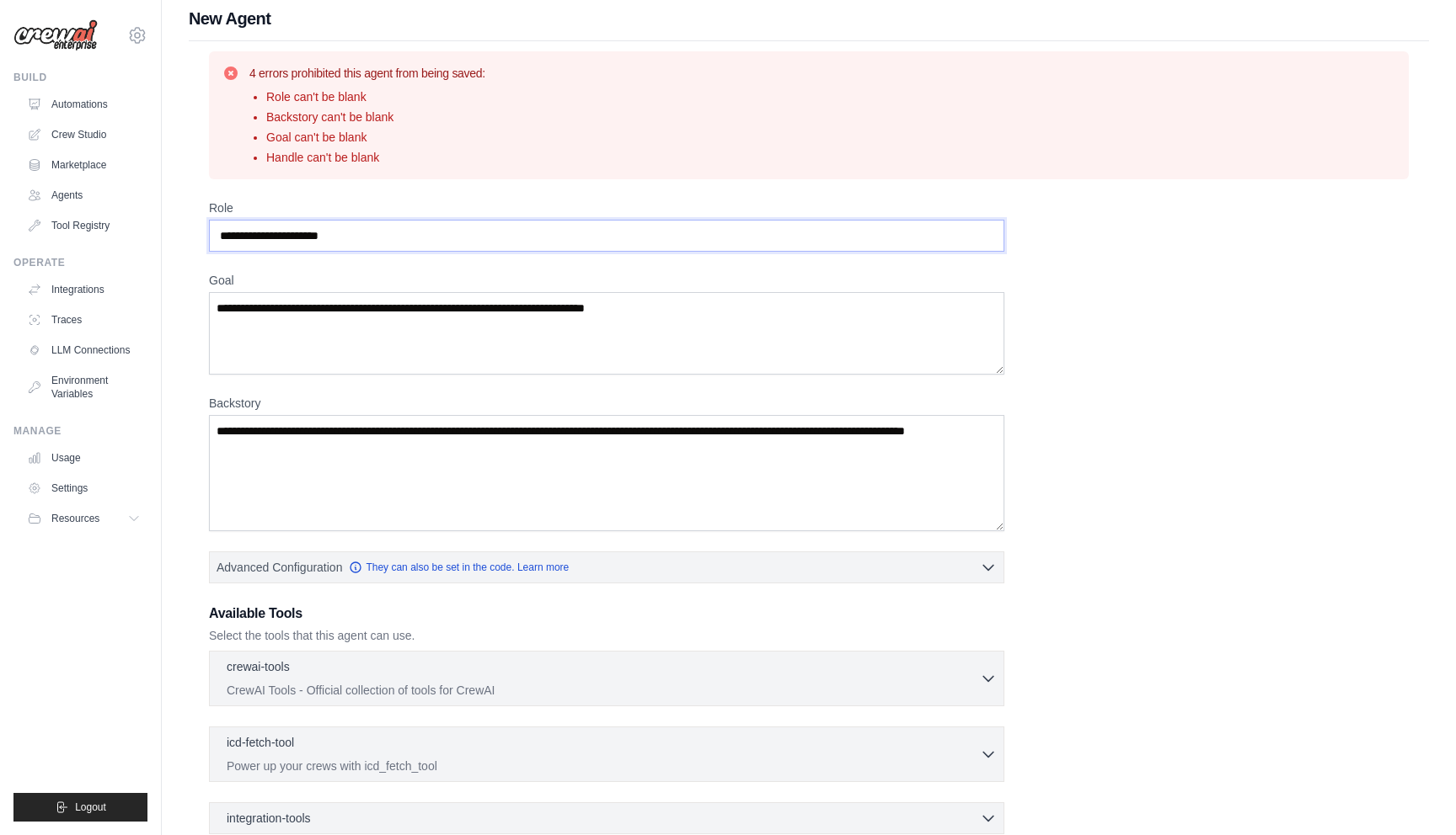
scroll to position [16, 0]
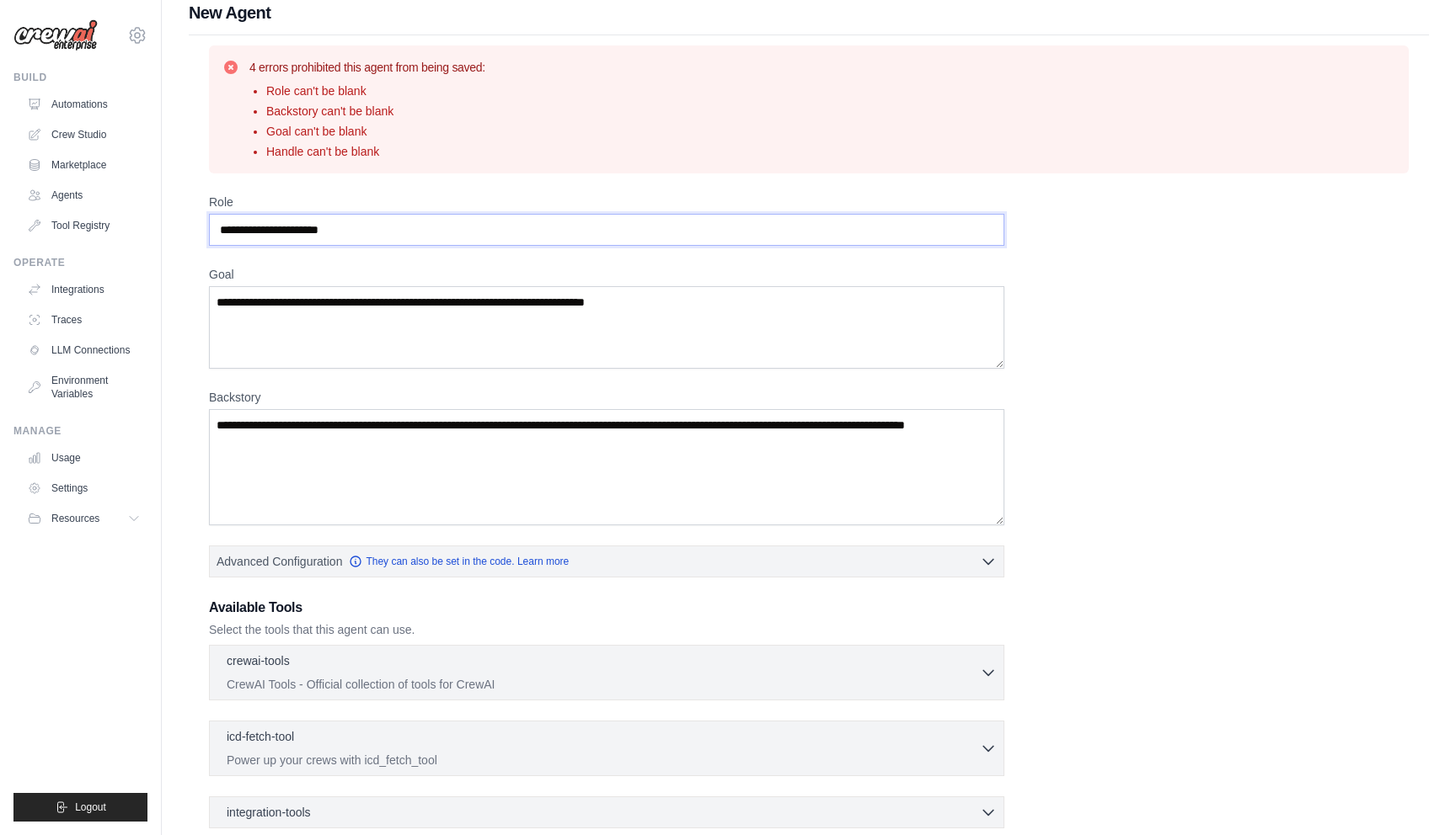
click at [442, 242] on input "Role" at bounding box center [606, 229] width 795 height 32
click at [398, 235] on input "Role" at bounding box center [606, 229] width 795 height 32
type input "**********"
drag, startPoint x: 743, startPoint y: 324, endPoint x: 196, endPoint y: 243, distance: 553.0
click at [196, 243] on div "**********" at bounding box center [809, 517] width 1240 height 964
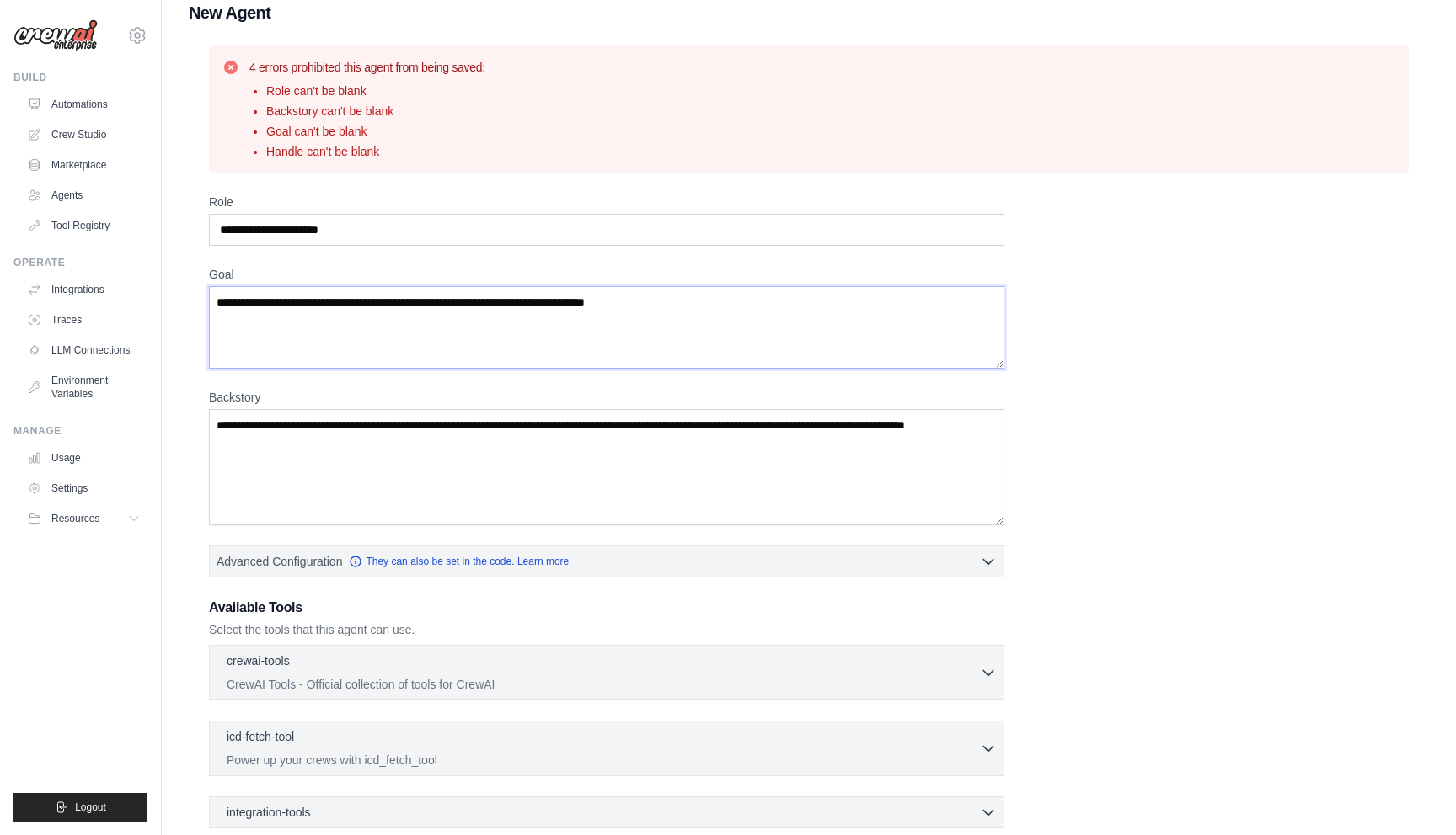
drag, startPoint x: 217, startPoint y: 304, endPoint x: 708, endPoint y: 310, distance: 491.0
click at [708, 310] on textarea "Goal" at bounding box center [606, 328] width 795 height 83
type textarea "**********"
click at [545, 449] on textarea "Backstory" at bounding box center [606, 467] width 795 height 116
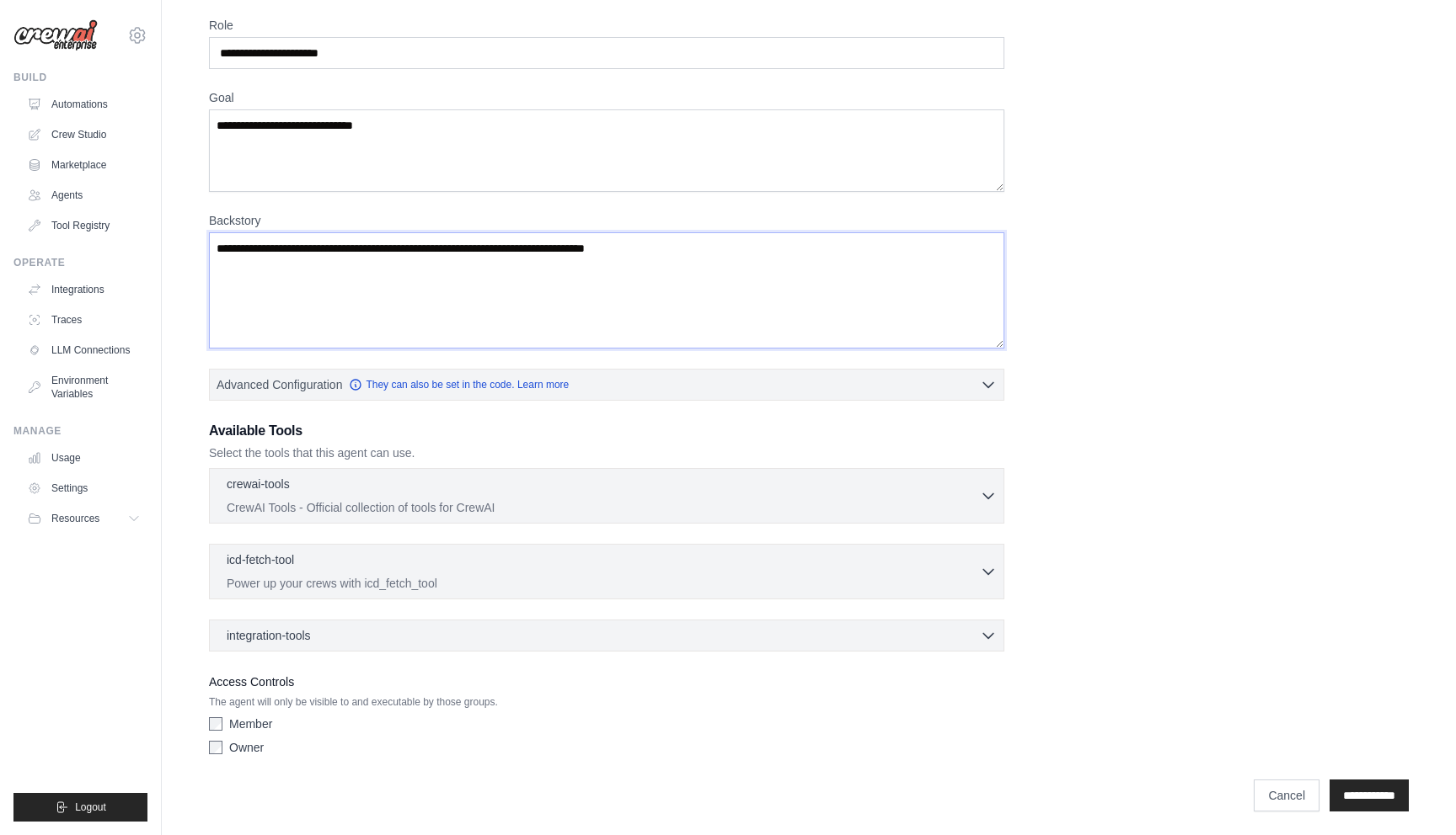
scroll to position [194, 0]
type textarea "**********"
click at [1377, 782] on input "**********" at bounding box center [1369, 794] width 79 height 32
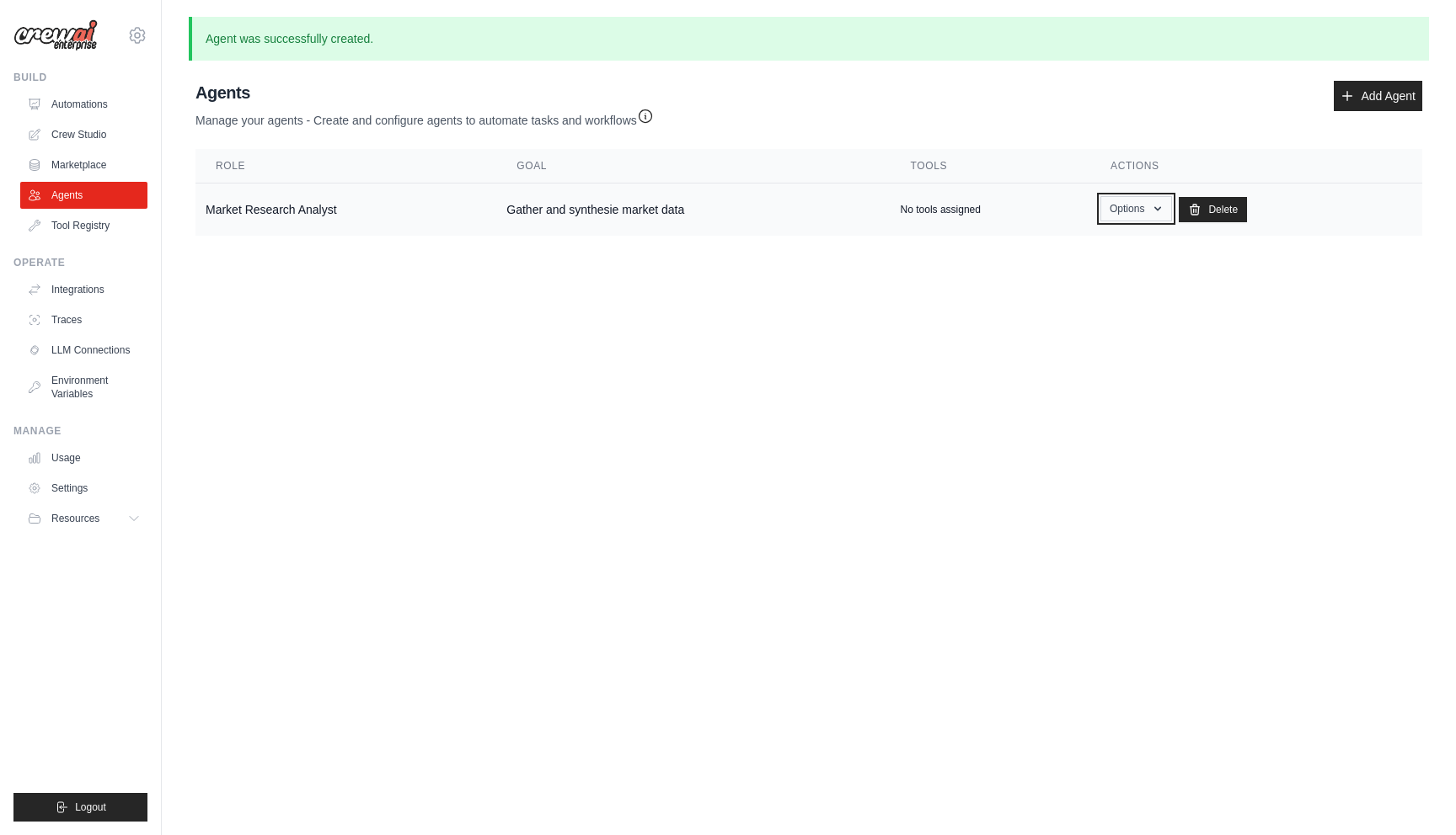
click at [1146, 207] on button "Options" at bounding box center [1136, 208] width 72 height 25
click at [1231, 300] on body "joaocruz_1@hotmail.com Settings Build Automations Crew Studio" at bounding box center [728, 418] width 1456 height 835
click at [72, 221] on link "Tool Registry" at bounding box center [85, 225] width 127 height 27
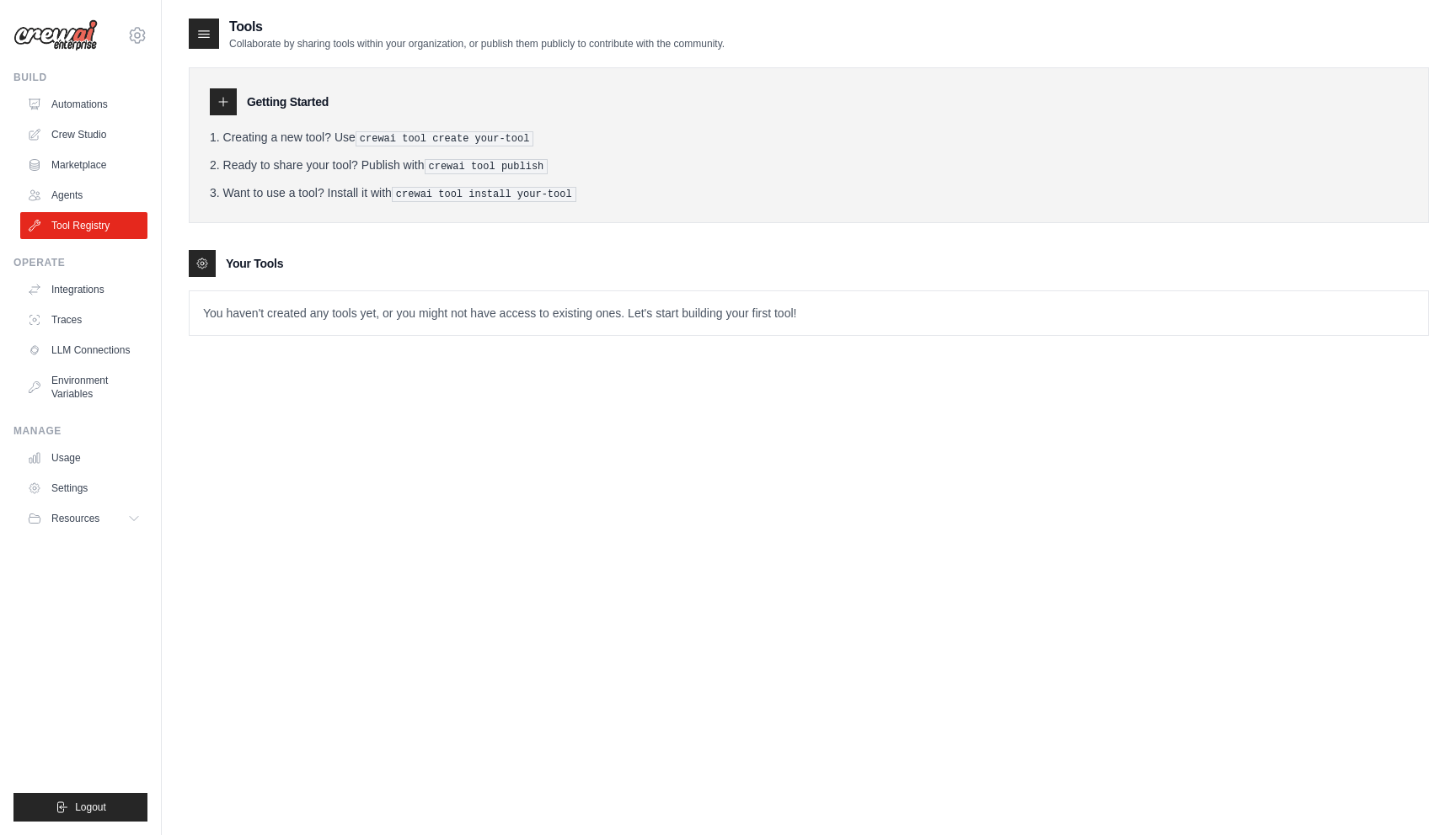
click at [267, 101] on h3 "Getting Started" at bounding box center [287, 102] width 82 height 17
click at [199, 47] on div at bounding box center [204, 33] width 30 height 30
click at [200, 41] on icon at bounding box center [204, 34] width 17 height 17
click at [81, 294] on link "Integrations" at bounding box center [85, 289] width 127 height 27
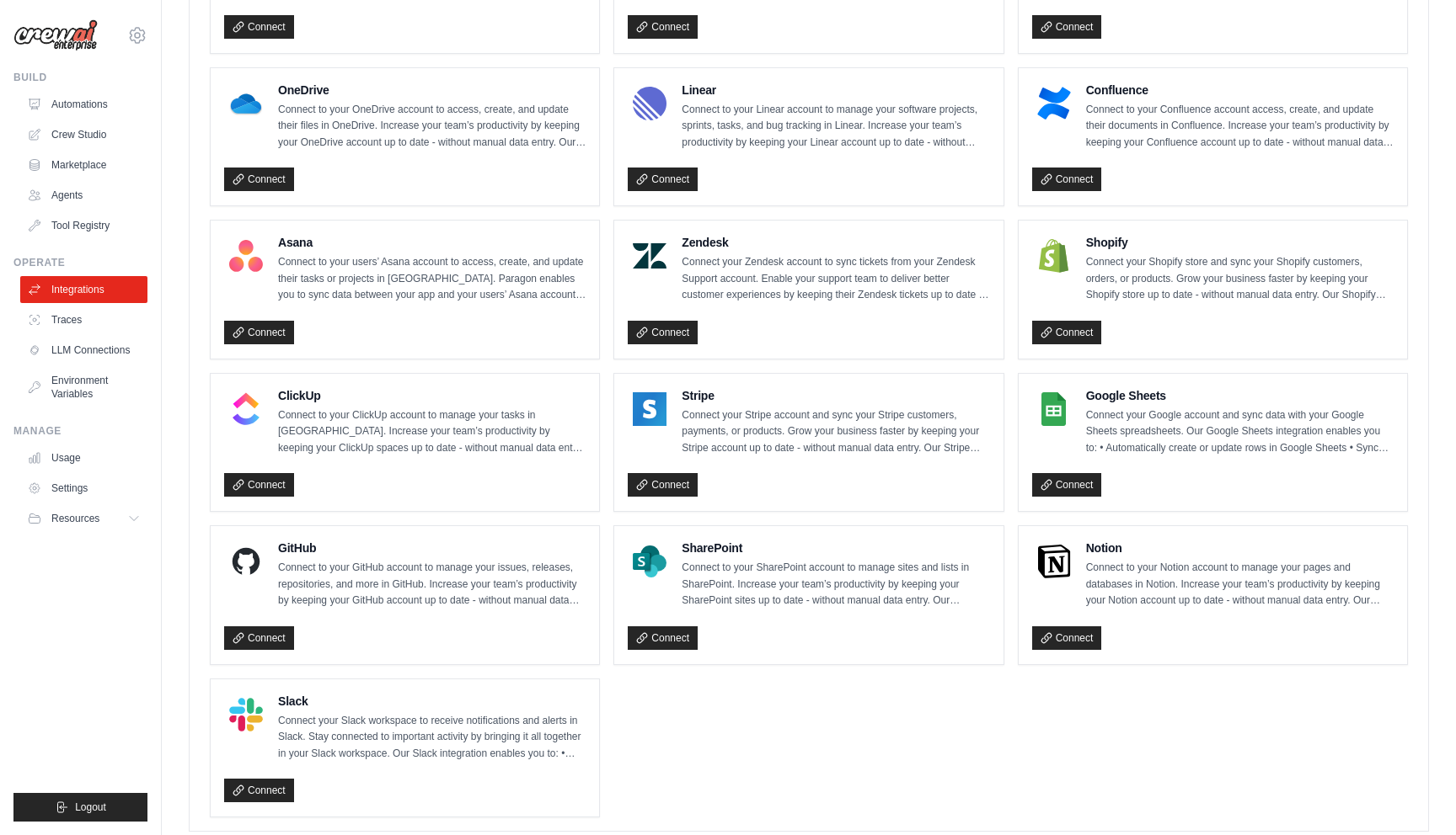
scroll to position [937, 0]
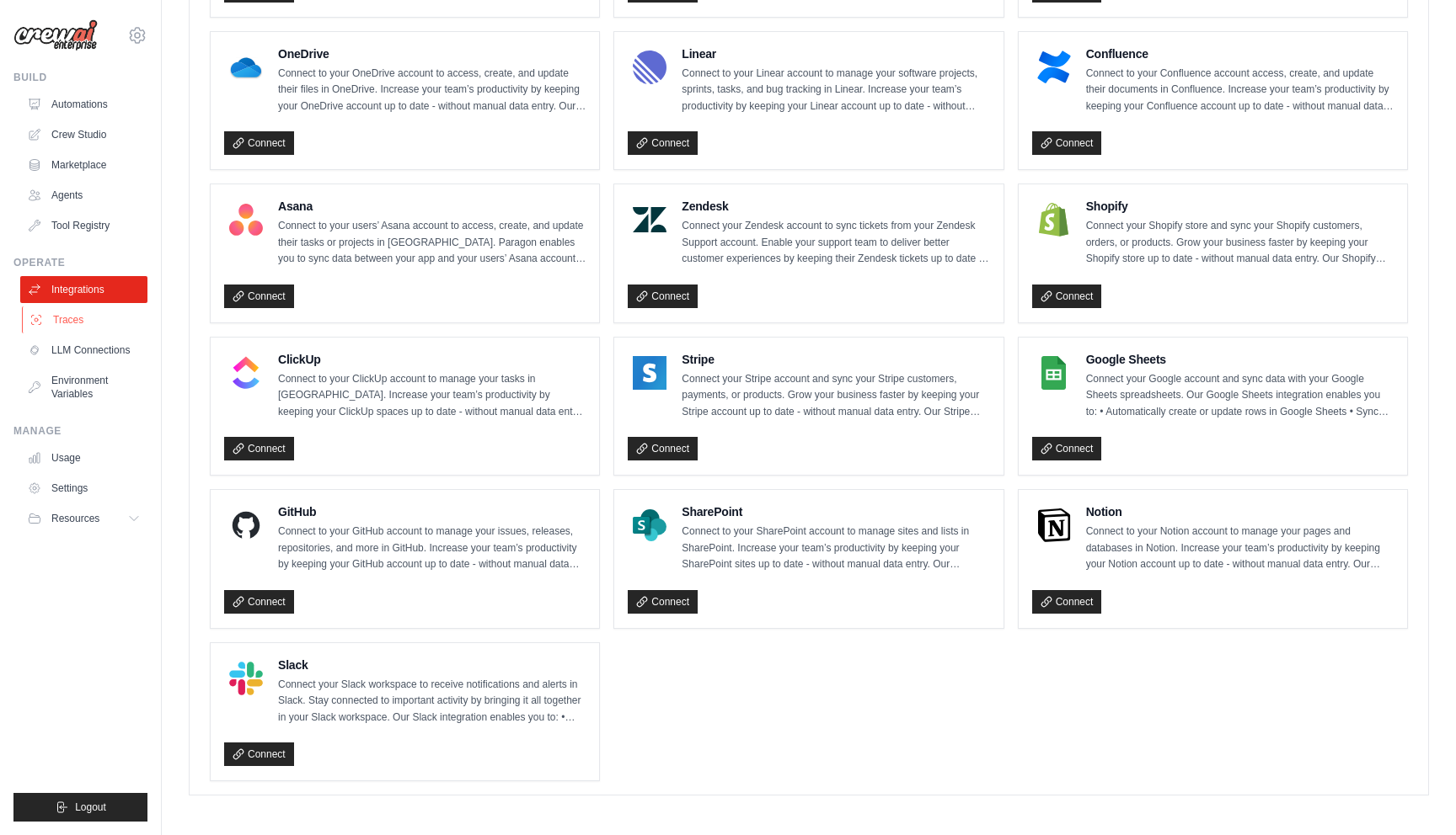
click at [61, 323] on link "Traces" at bounding box center [85, 319] width 127 height 27
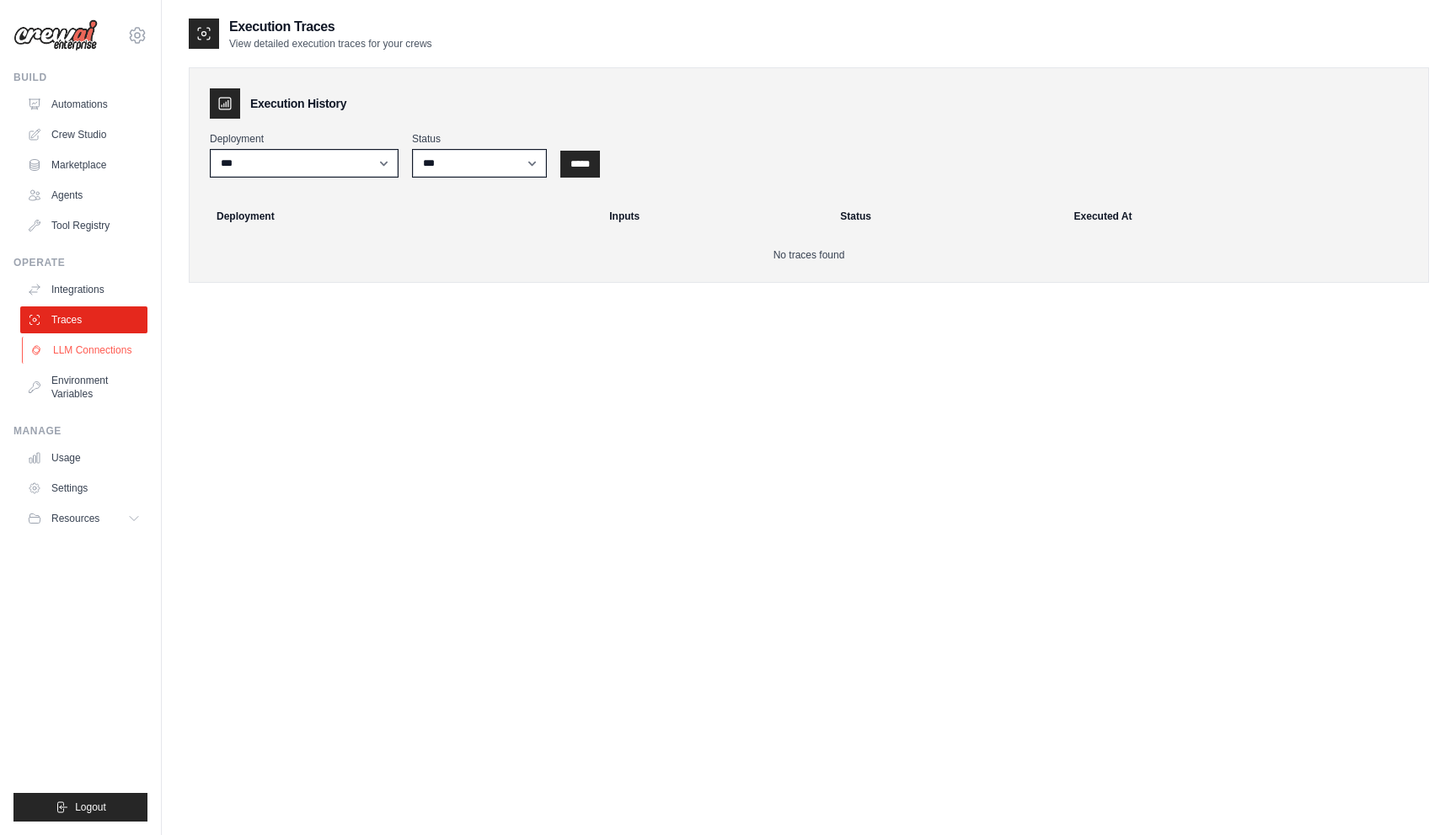
click at [94, 350] on link "LLM Connections" at bounding box center [85, 349] width 127 height 27
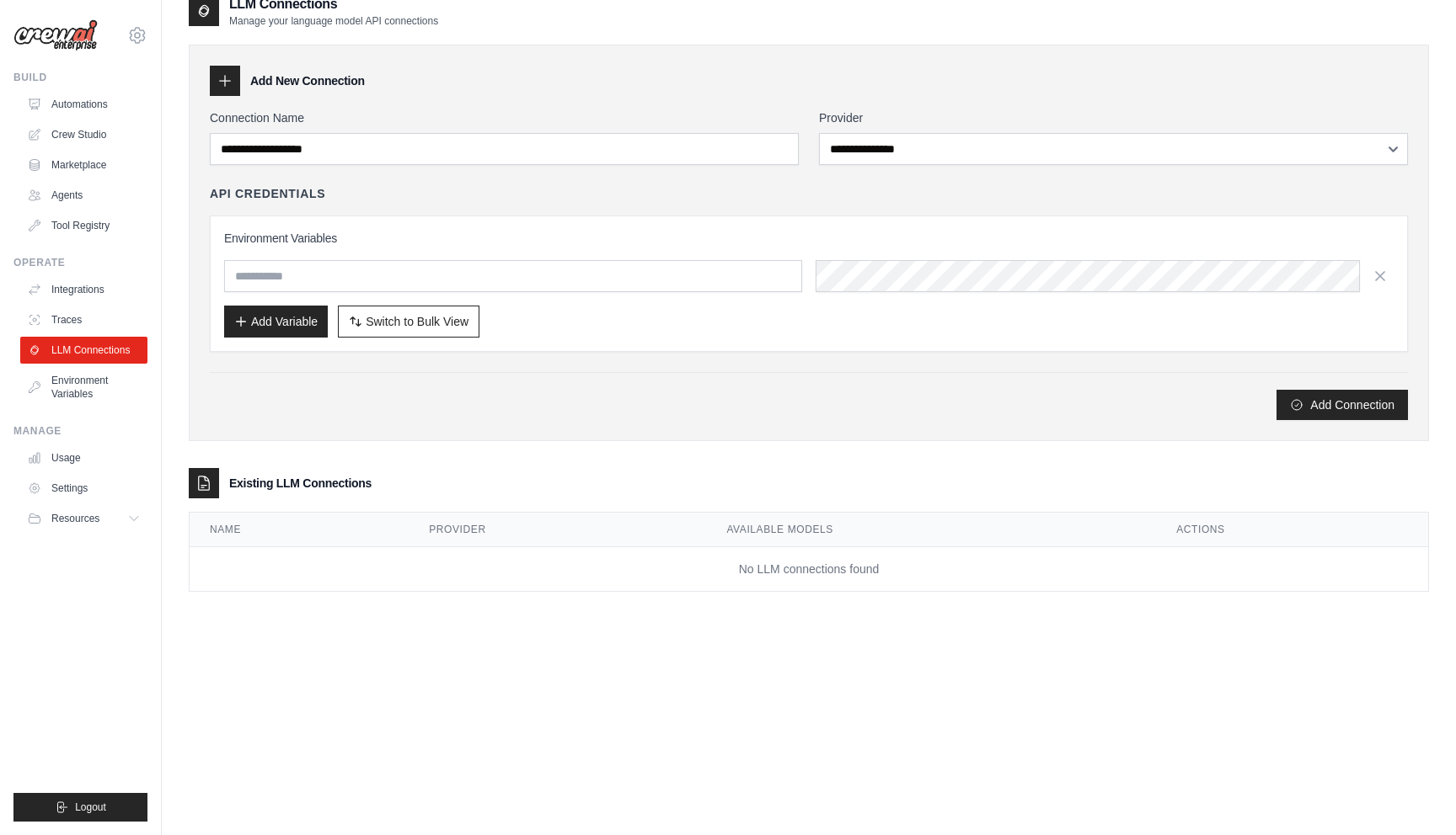
scroll to position [24, 0]
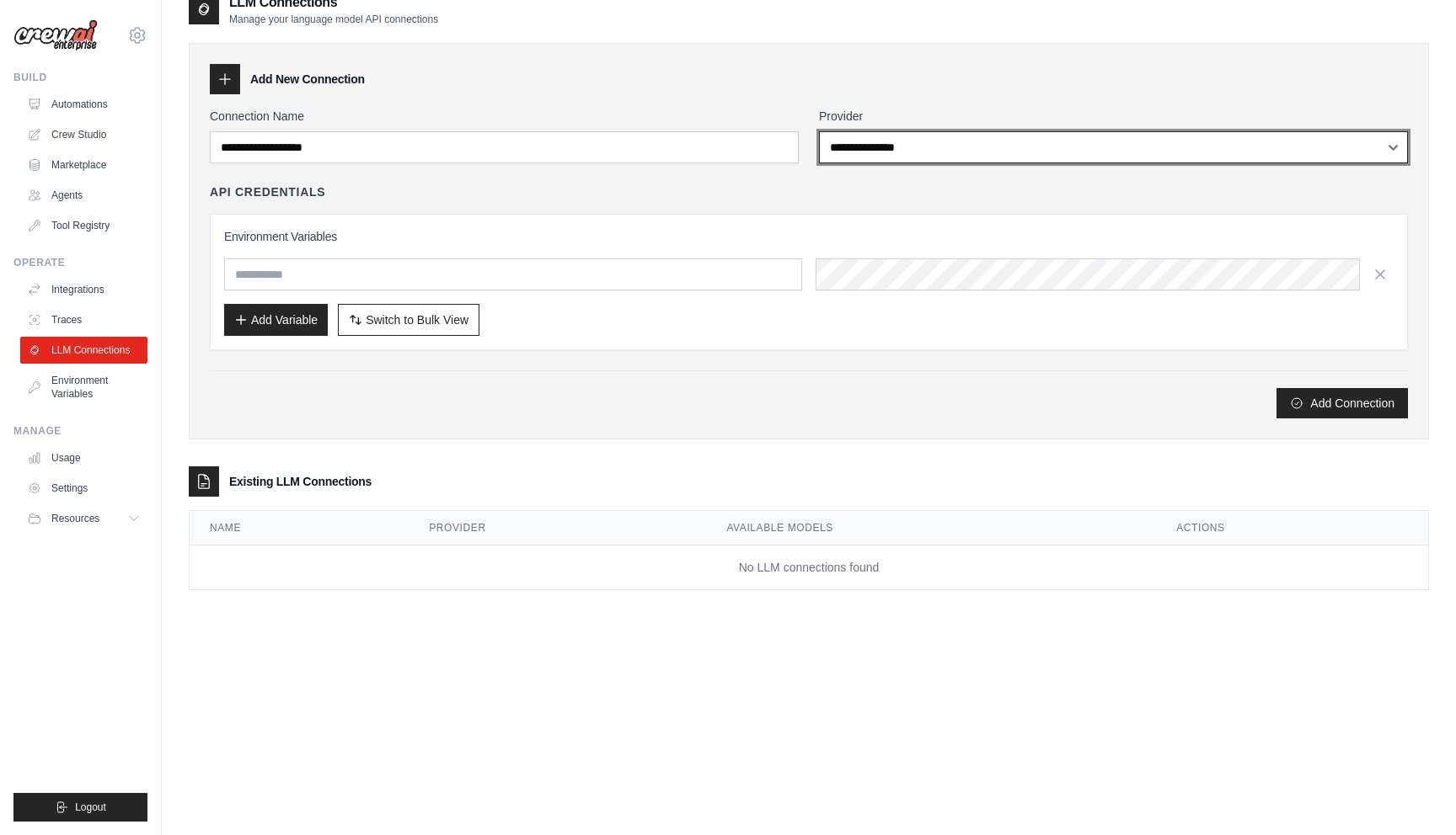
click at [980, 147] on select "**********" at bounding box center [1113, 147] width 589 height 32
select select "*********"
click at [819, 131] on select "**********" at bounding box center [1113, 147] width 589 height 32
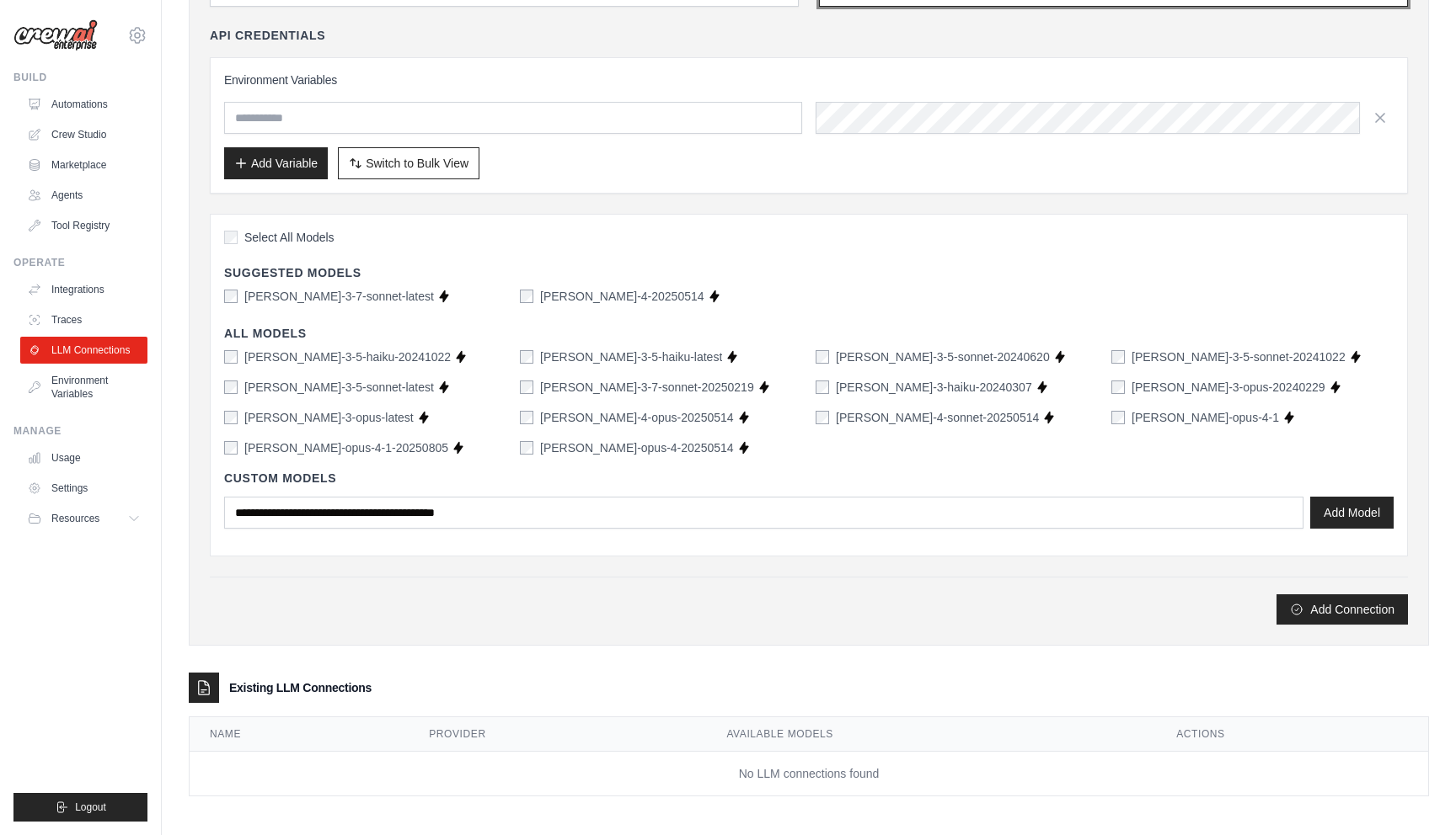
scroll to position [186, 0]
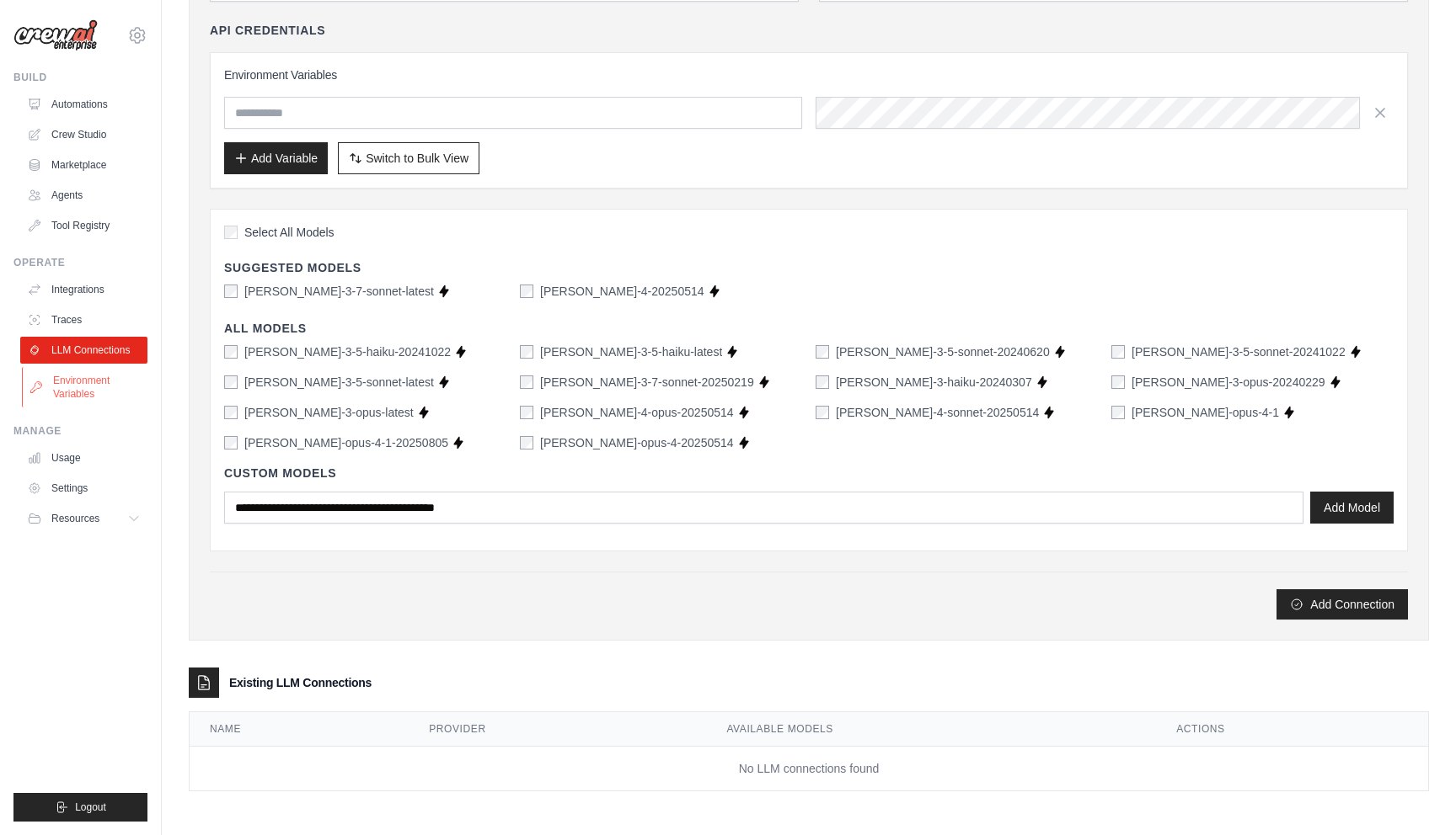
click at [54, 382] on link "Environment Variables" at bounding box center [85, 387] width 127 height 41
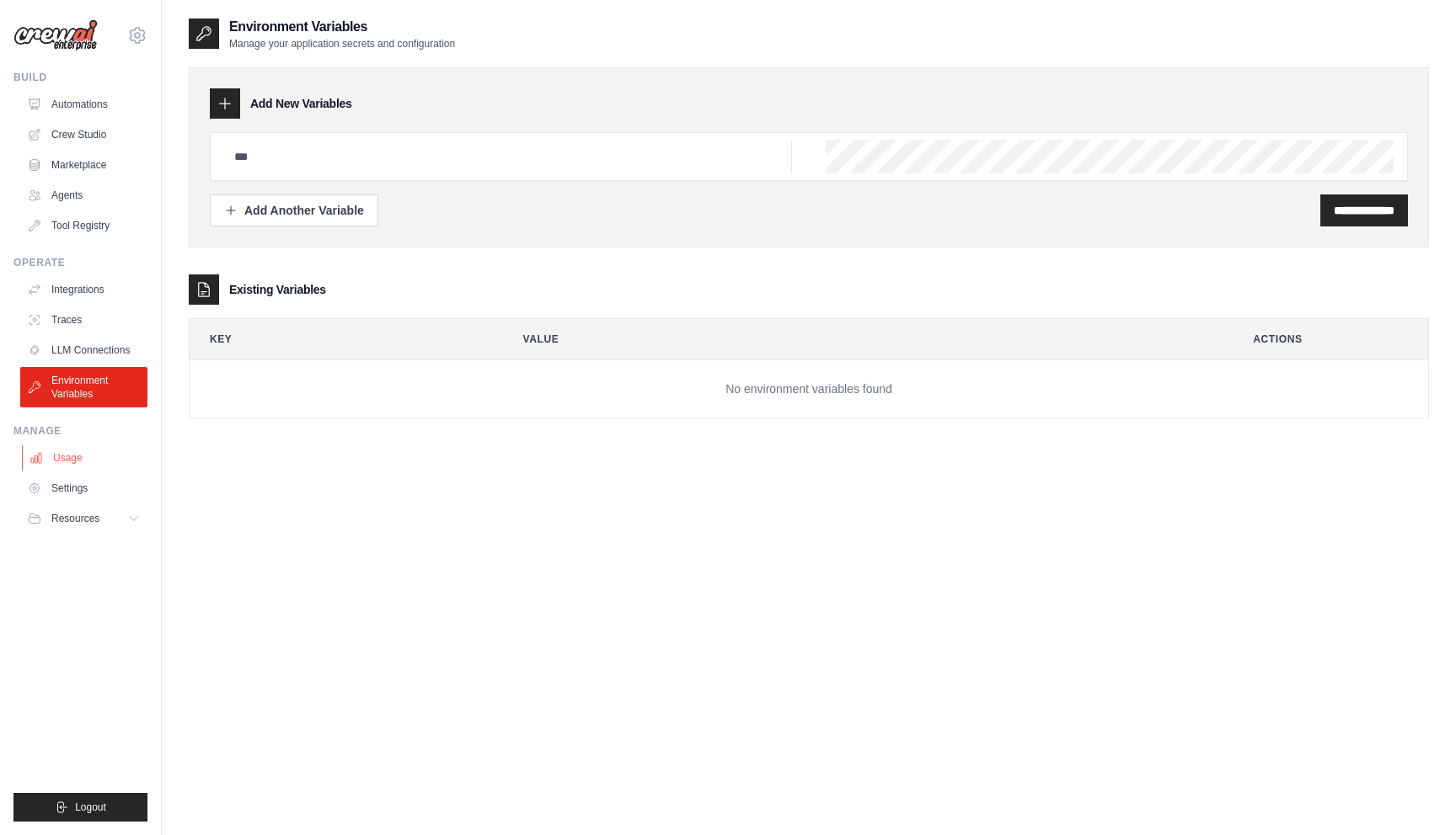
click at [83, 458] on link "Usage" at bounding box center [85, 457] width 127 height 27
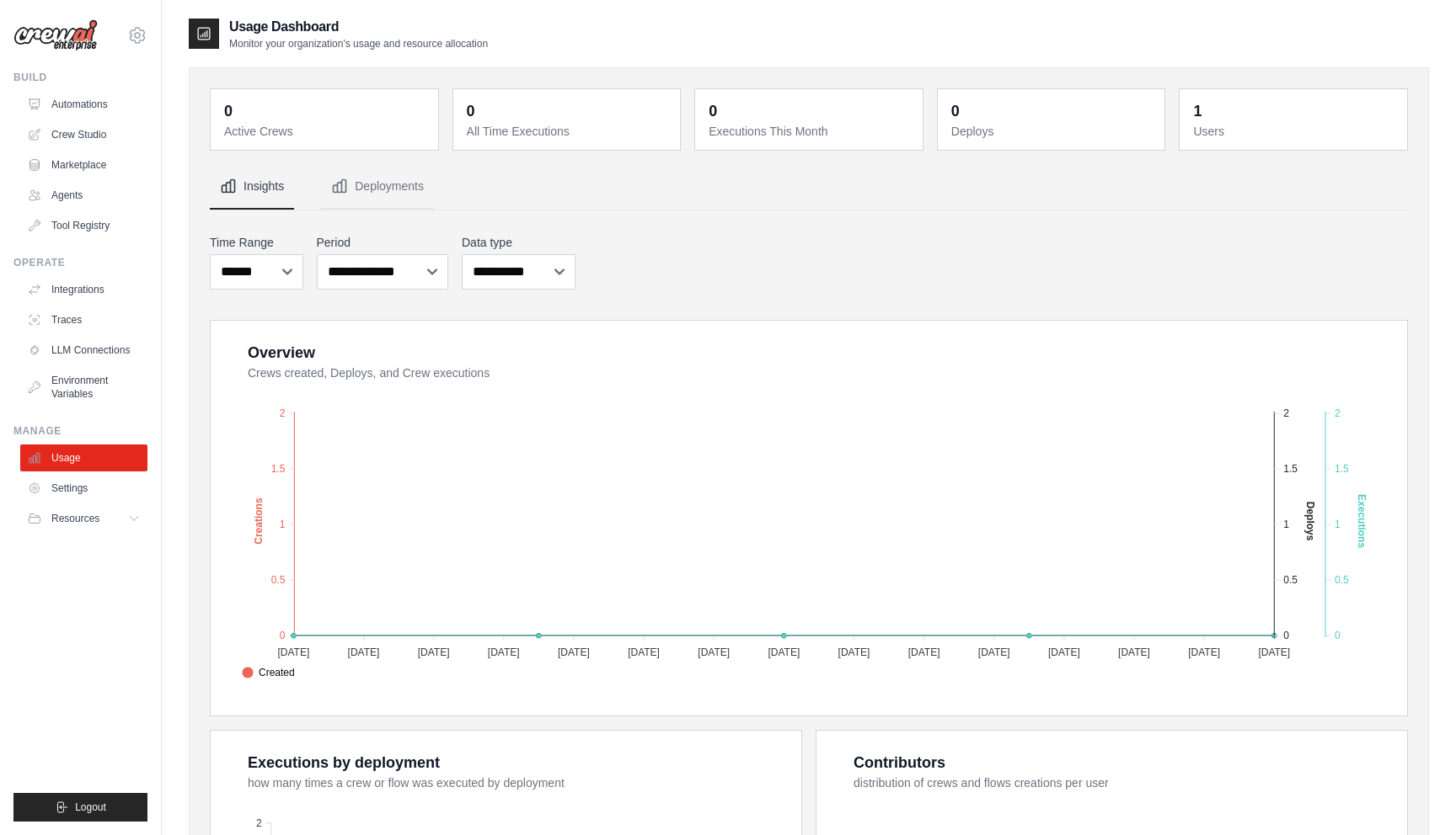
click at [696, 233] on div "**********" at bounding box center [809, 261] width 1198 height 62
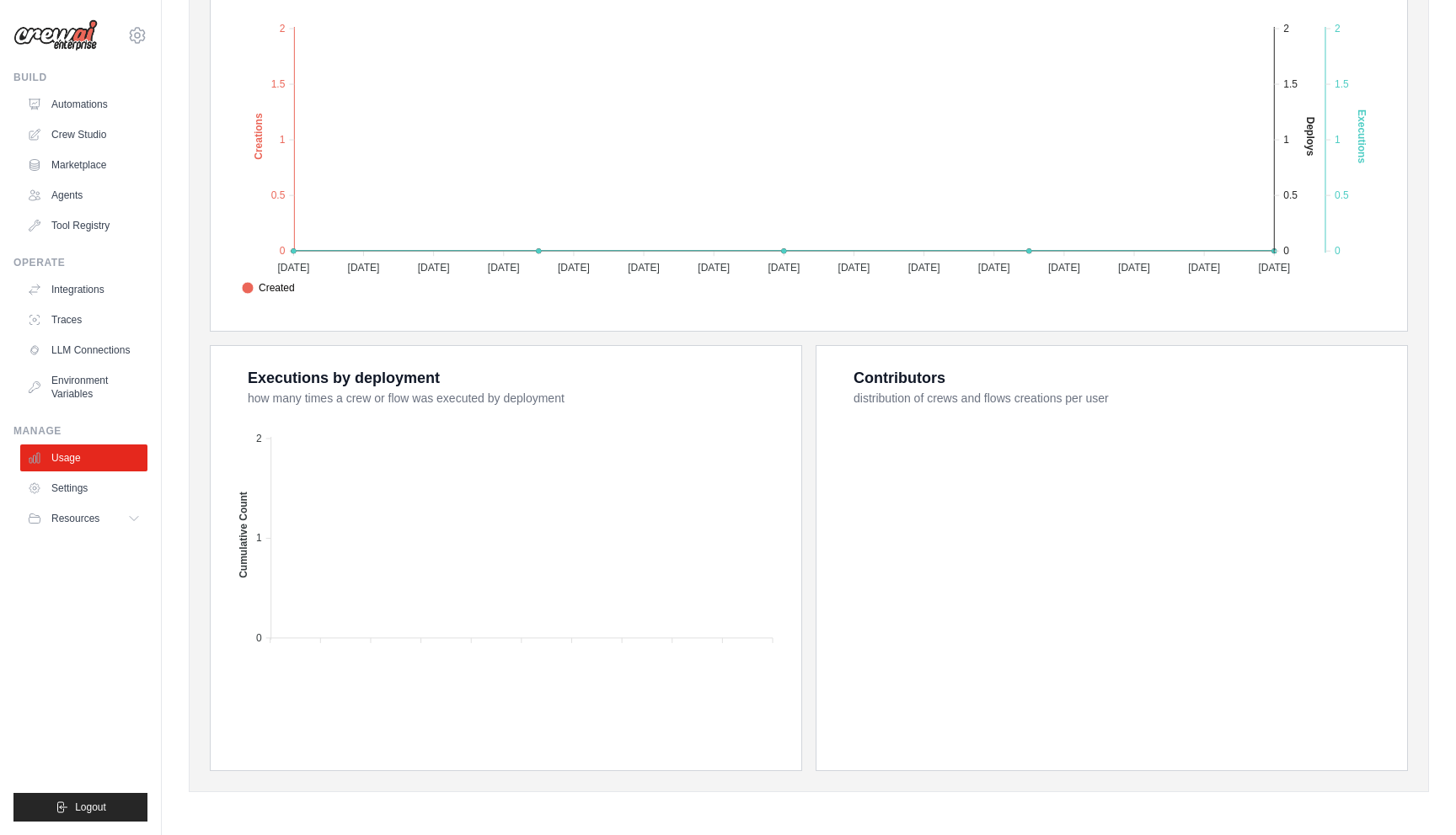
scroll to position [386, 0]
click at [76, 487] on link "Settings" at bounding box center [85, 487] width 127 height 27
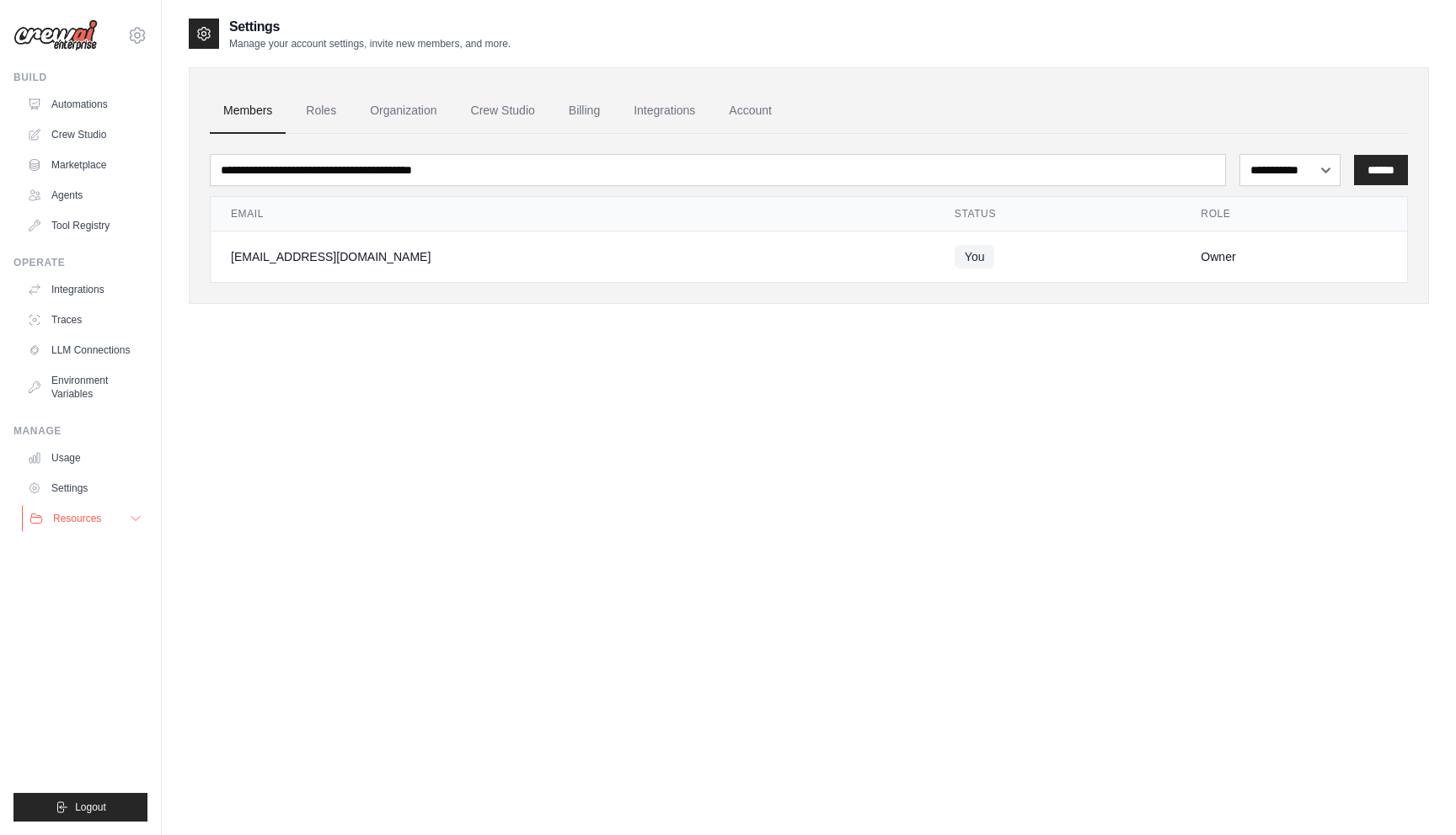
click at [128, 522] on button "Resources" at bounding box center [85, 518] width 127 height 27
click at [108, 543] on span "Documentation" at bounding box center [93, 548] width 68 height 14
click at [48, 81] on div "Build" at bounding box center [80, 78] width 134 height 14
click at [141, 33] on icon at bounding box center [136, 35] width 20 height 20
click at [96, 116] on link "Settings" at bounding box center [137, 113] width 148 height 30
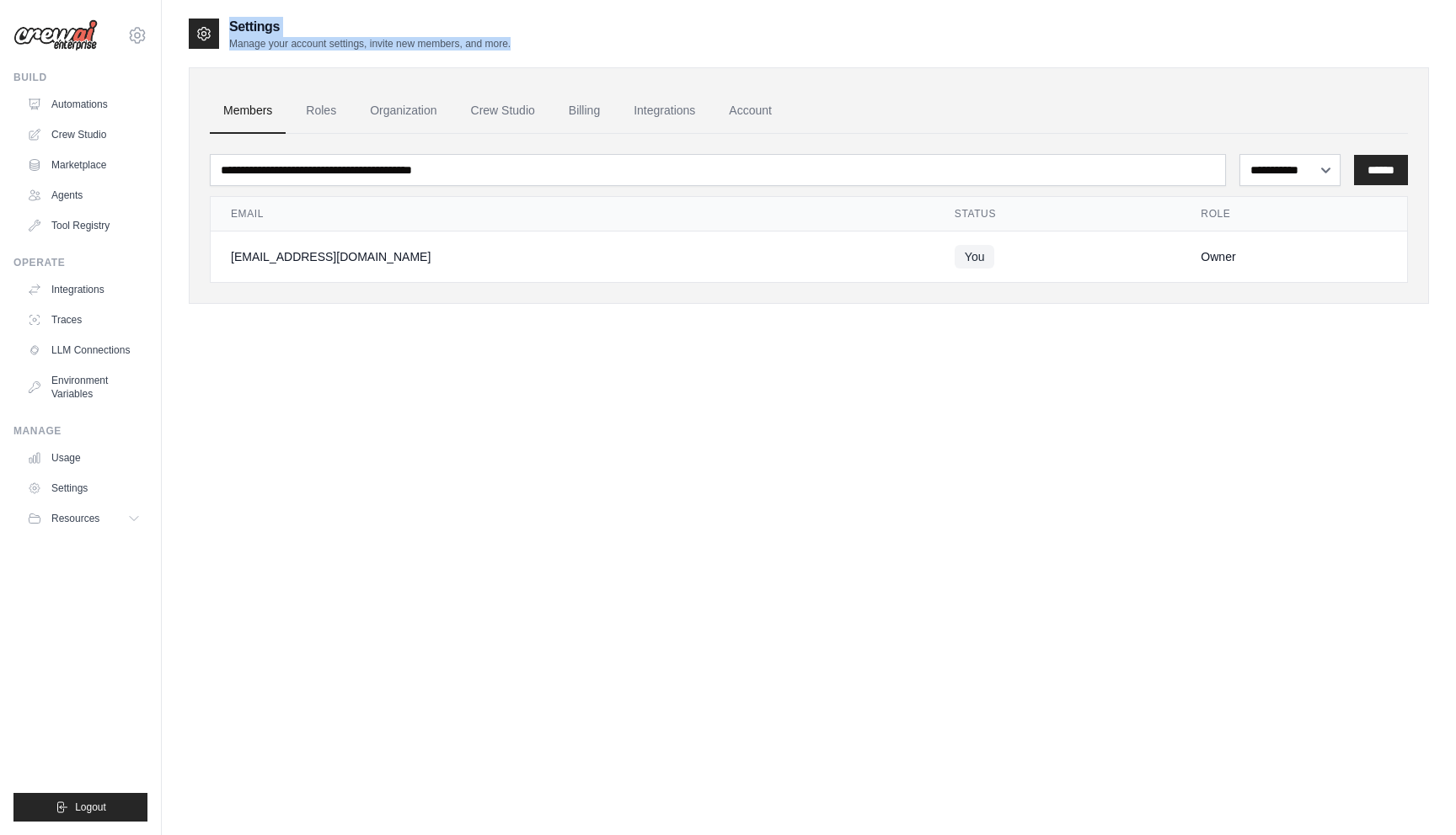
drag, startPoint x: 526, startPoint y: 48, endPoint x: 230, endPoint y: 16, distance: 297.7
click at [230, 17] on div "Settings Manage your account settings, invite new members, and more." at bounding box center [809, 34] width 1240 height 34
click at [438, 47] on p "Manage your account settings, invite new members, and more." at bounding box center [369, 44] width 281 height 14
drag, startPoint x: 516, startPoint y: 47, endPoint x: 245, endPoint y: -4, distance: 275.8
click at [245, 0] on html "joaocruz_1@hotmail.com Settings Build Automations Crew Studio" at bounding box center [728, 434] width 1456 height 869
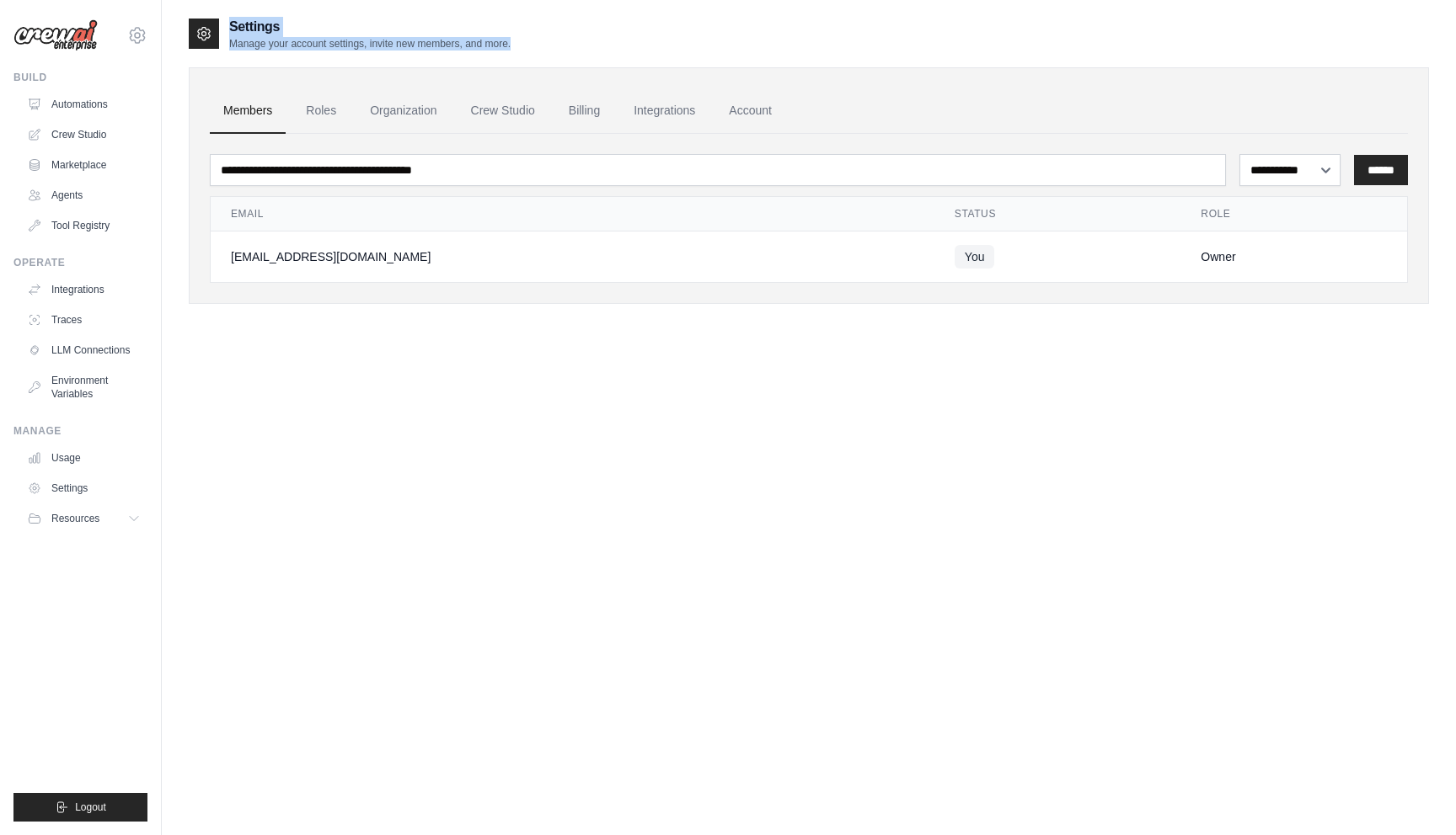
click at [369, 35] on h2 "Settings" at bounding box center [369, 27] width 281 height 20
drag, startPoint x: 524, startPoint y: 53, endPoint x: 237, endPoint y: 17, distance: 289.2
click at [237, 17] on div "**********" at bounding box center [809, 174] width 1240 height 314
click at [251, 22] on h2 "Settings" at bounding box center [369, 27] width 281 height 20
click at [70, 34] on img at bounding box center [56, 35] width 85 height 32
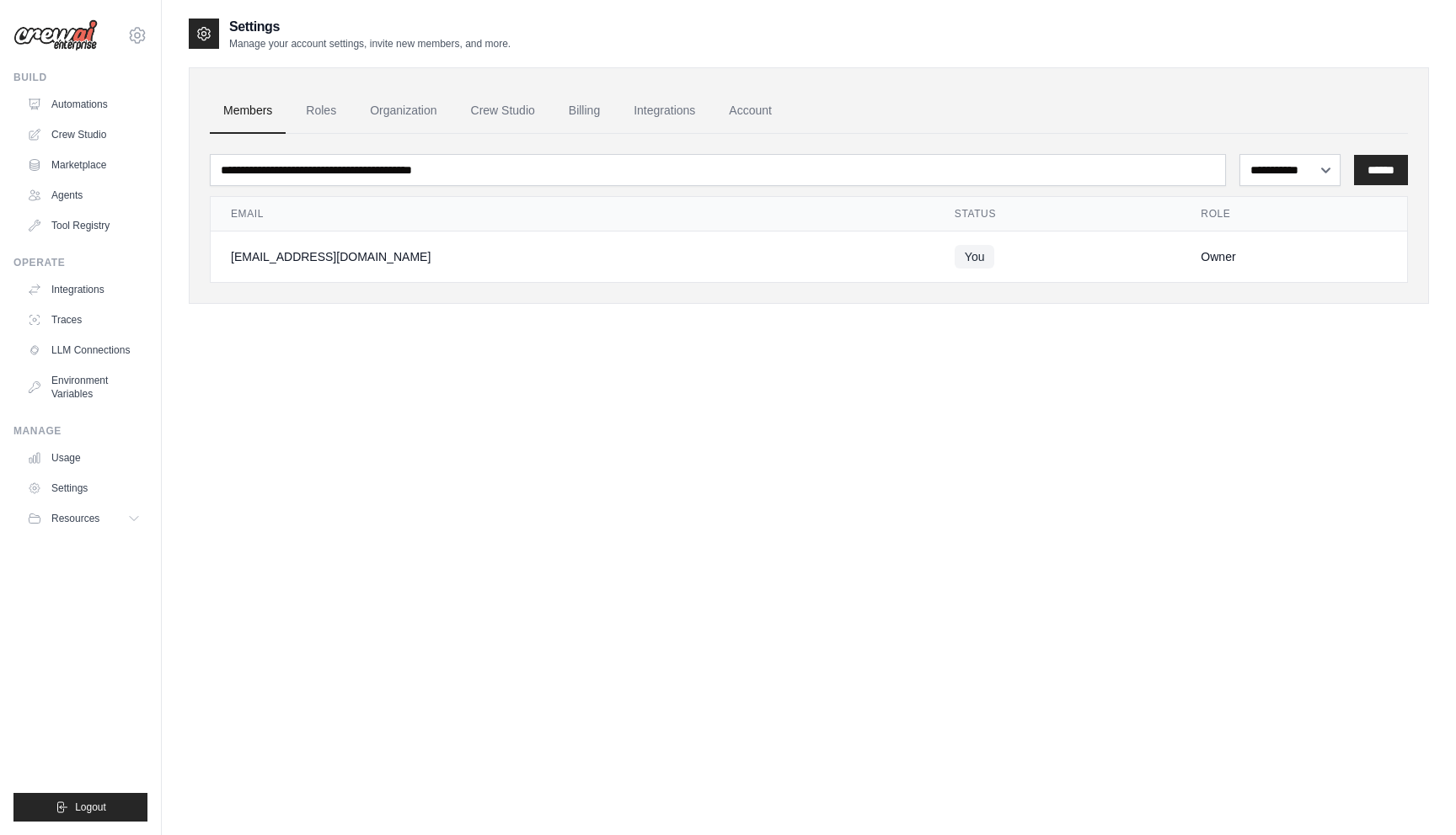
click at [48, 35] on img at bounding box center [56, 35] width 85 height 32
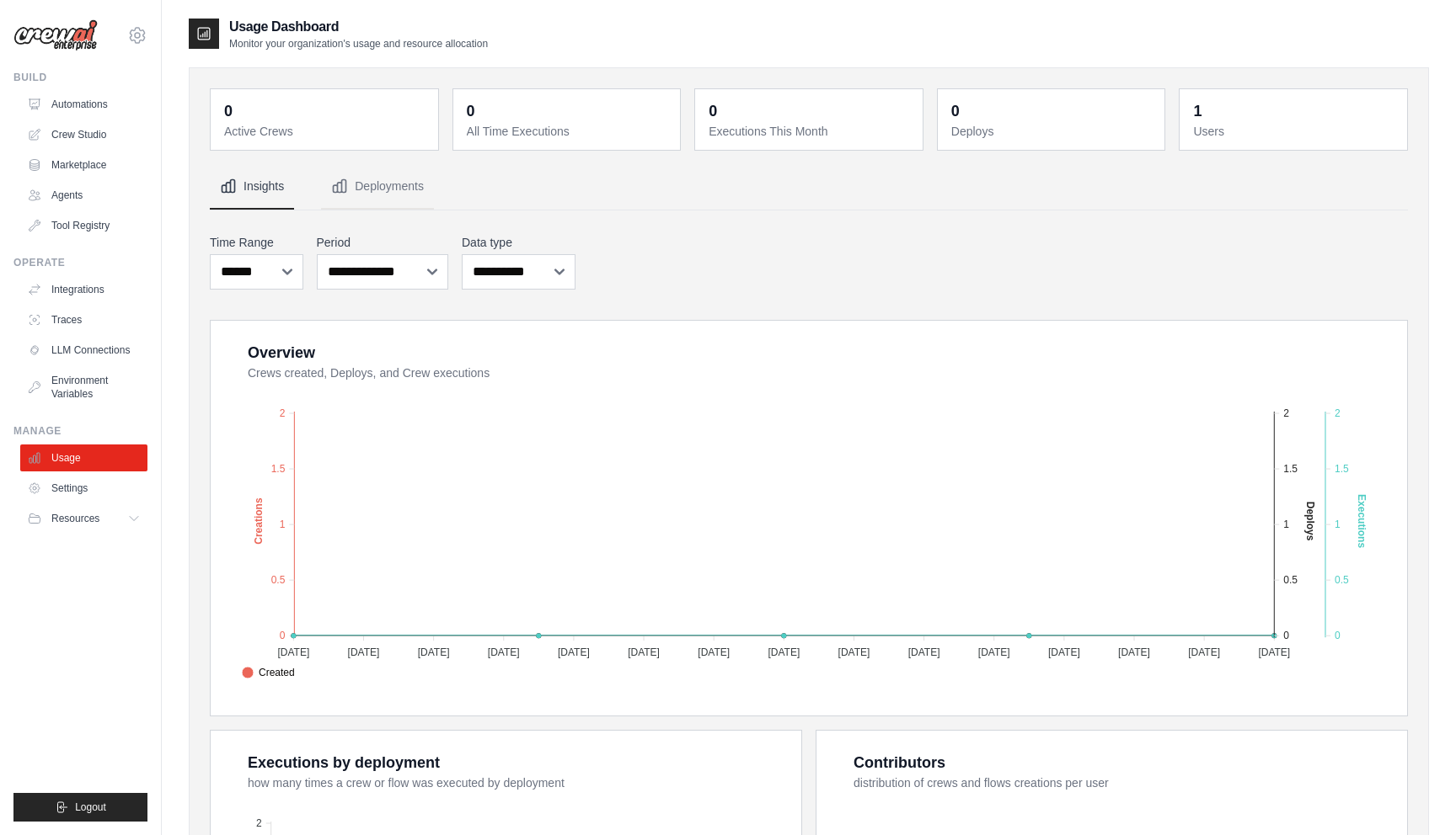
scroll to position [386, 0]
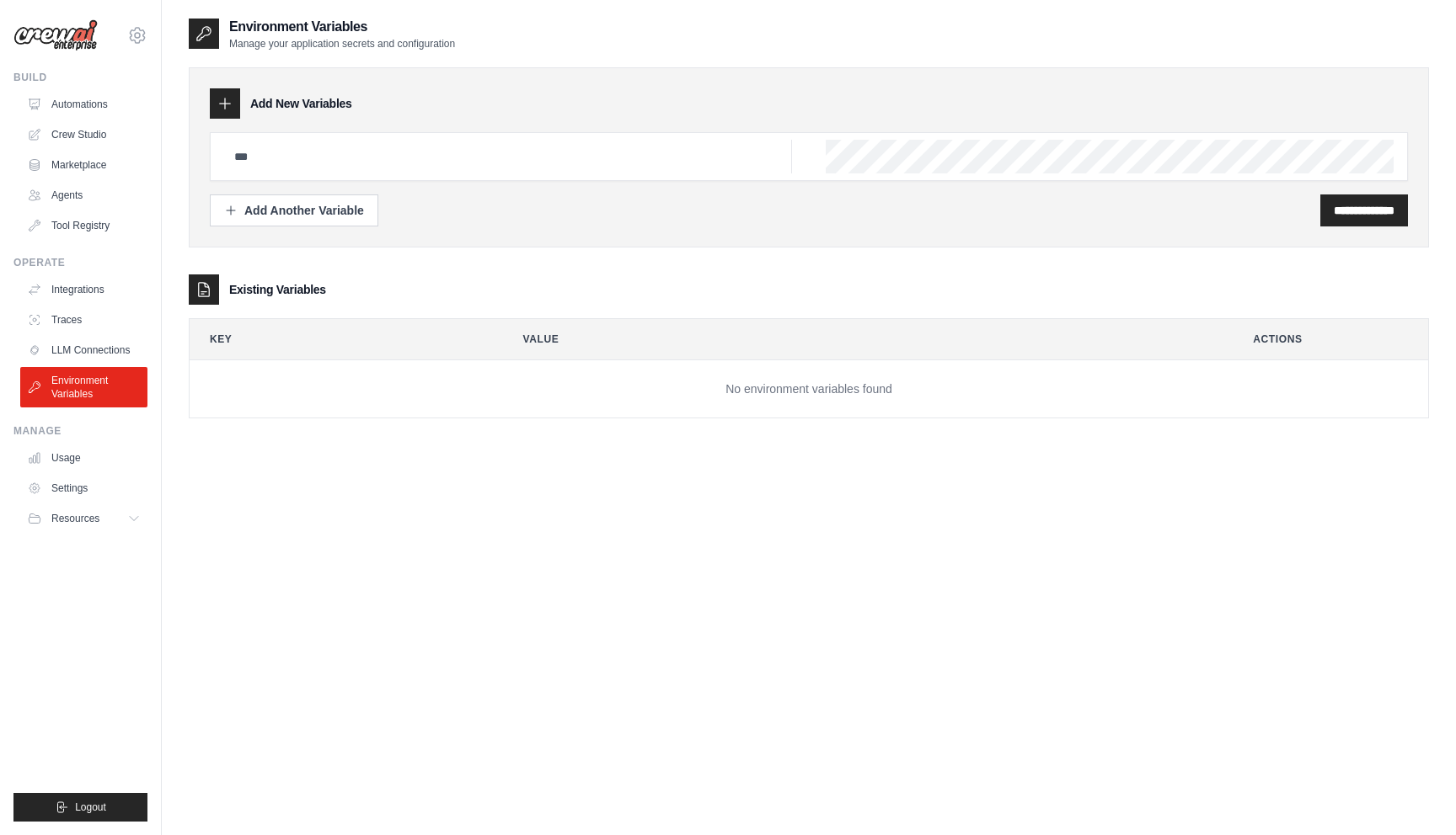
select select "*********"
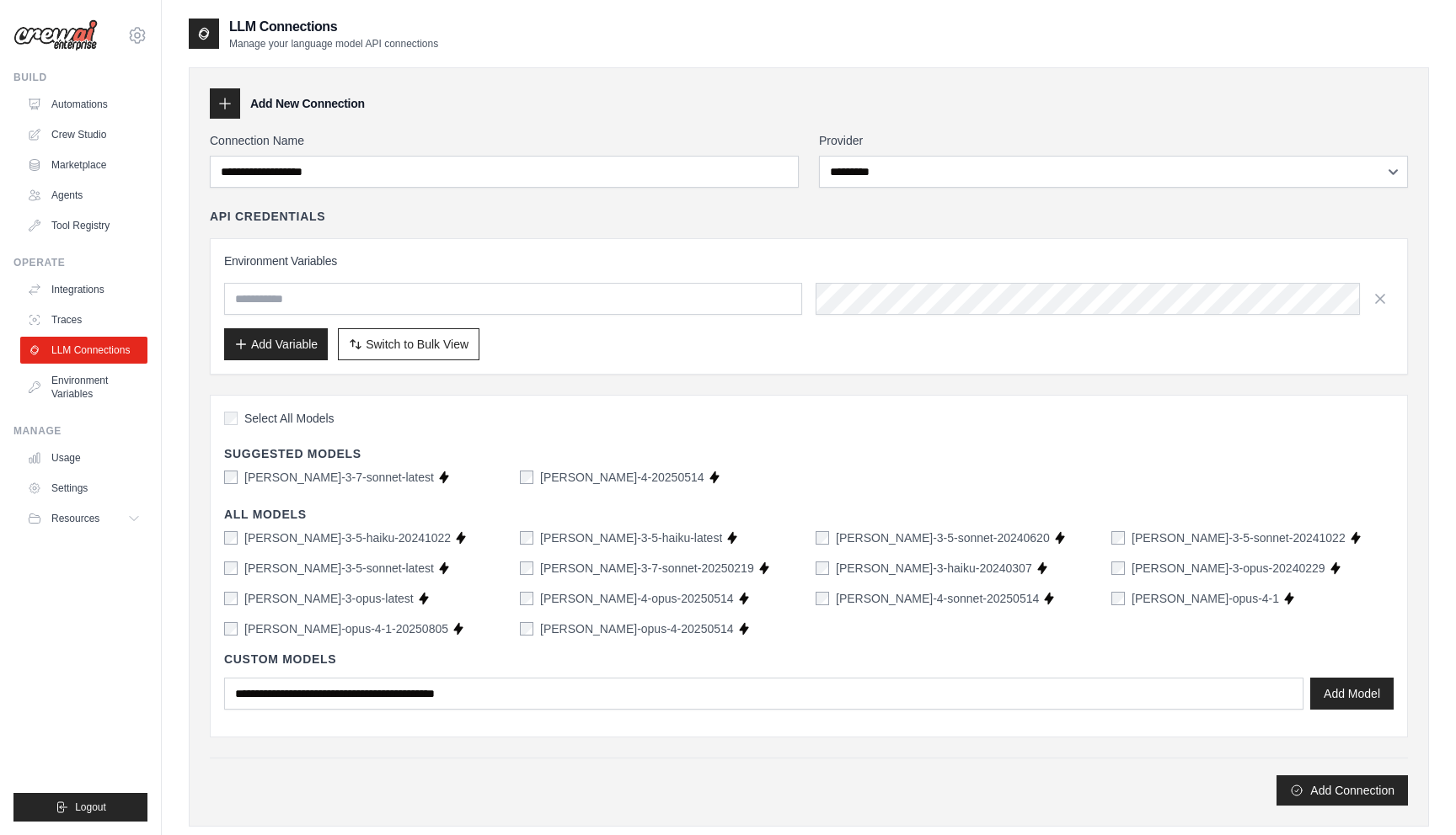
scroll to position [186, 0]
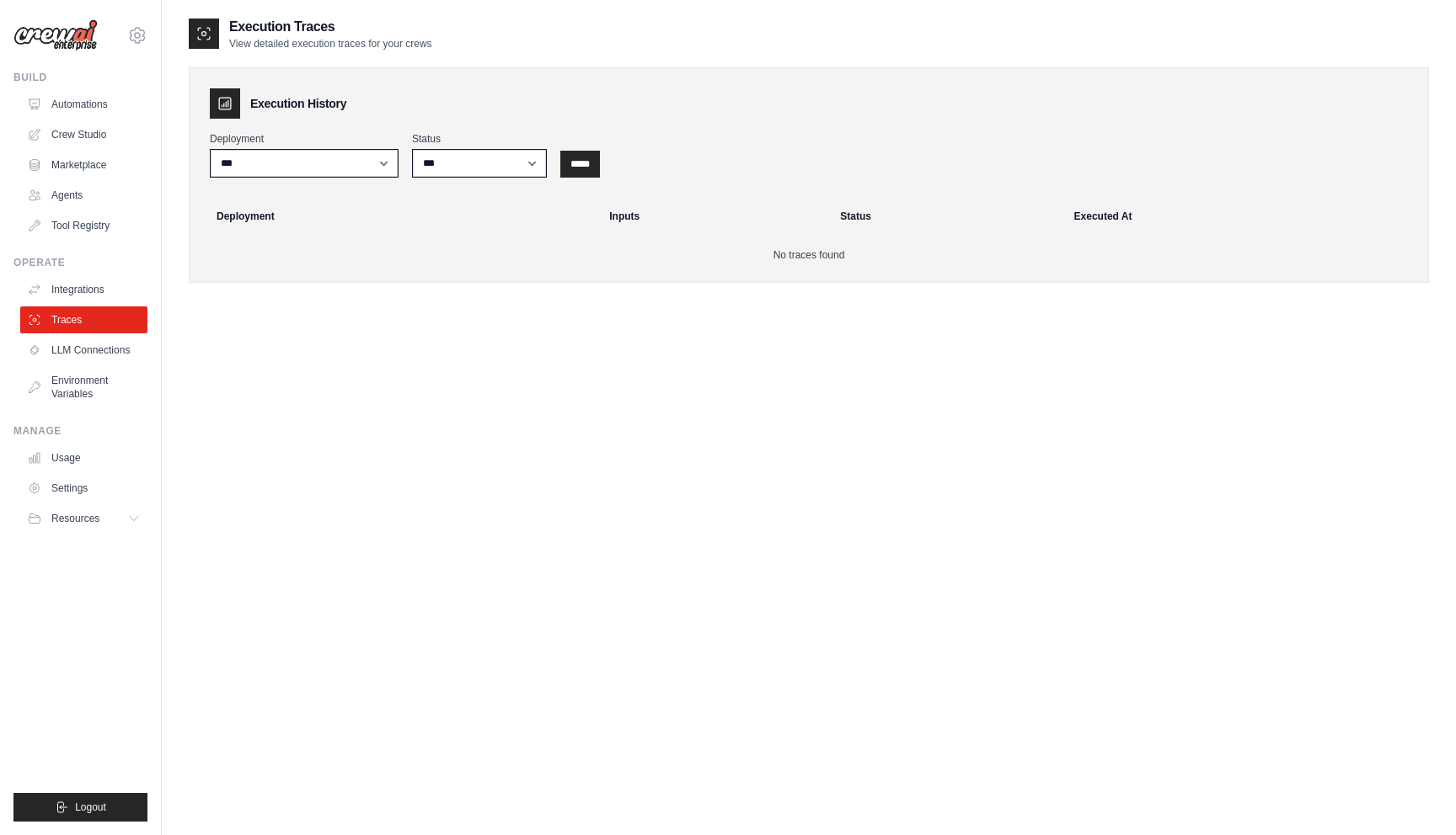
scroll to position [937, 0]
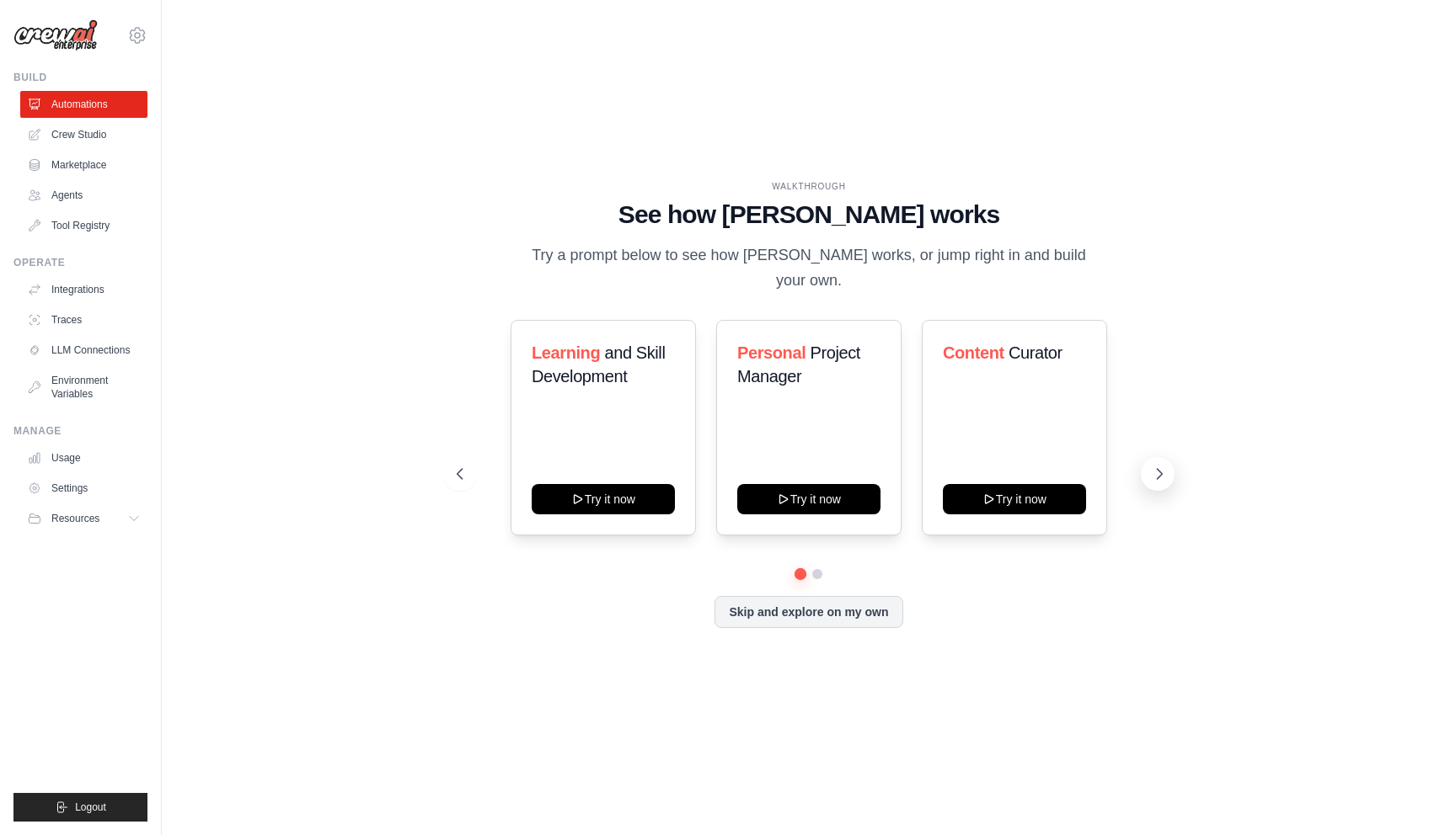
click at [1158, 466] on icon at bounding box center [1159, 474] width 17 height 17
click at [1159, 466] on icon at bounding box center [1159, 474] width 17 height 17
click at [465, 466] on icon at bounding box center [458, 474] width 17 height 17
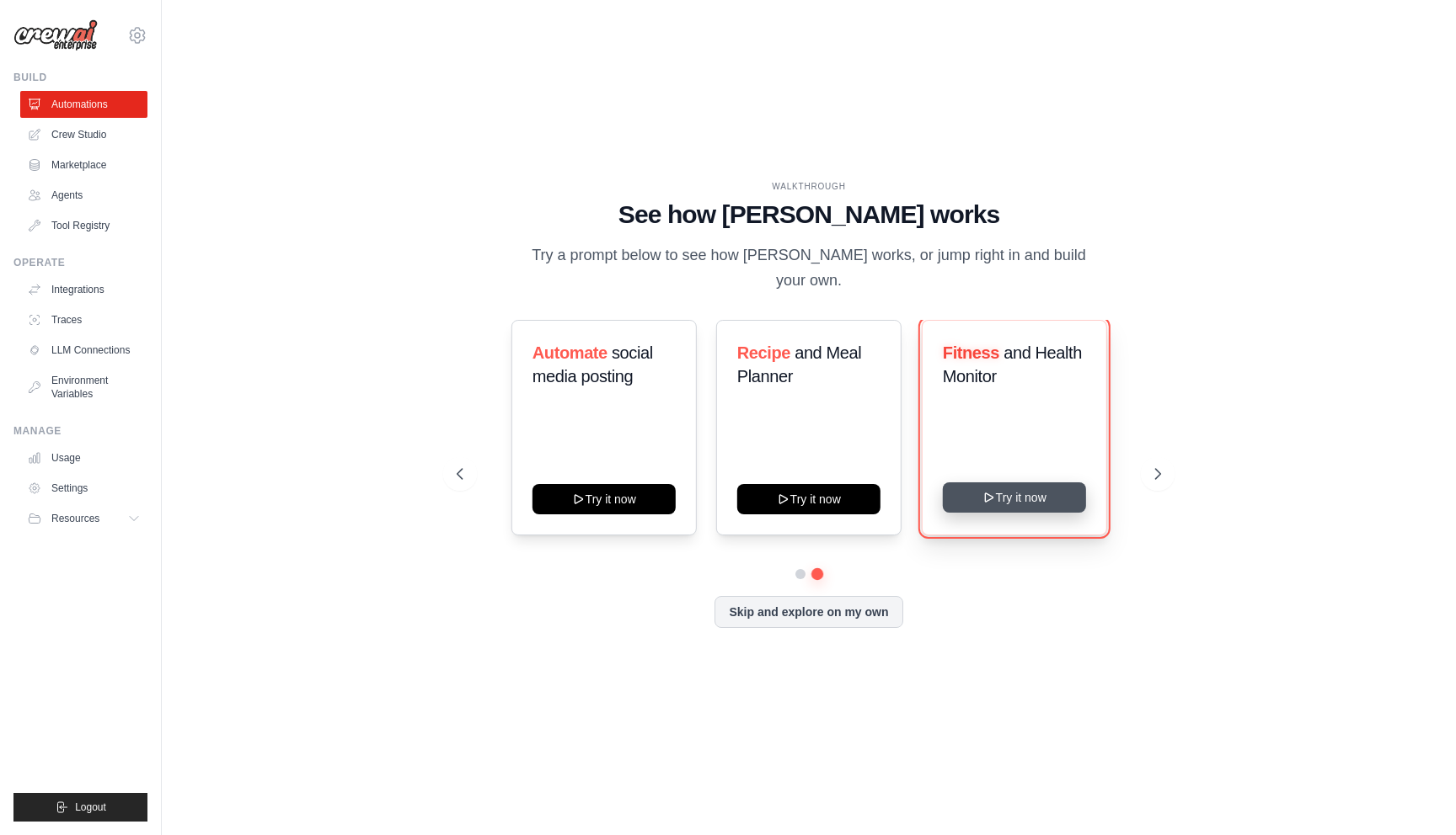
click at [1018, 482] on button "Try it now" at bounding box center [1014, 497] width 143 height 30
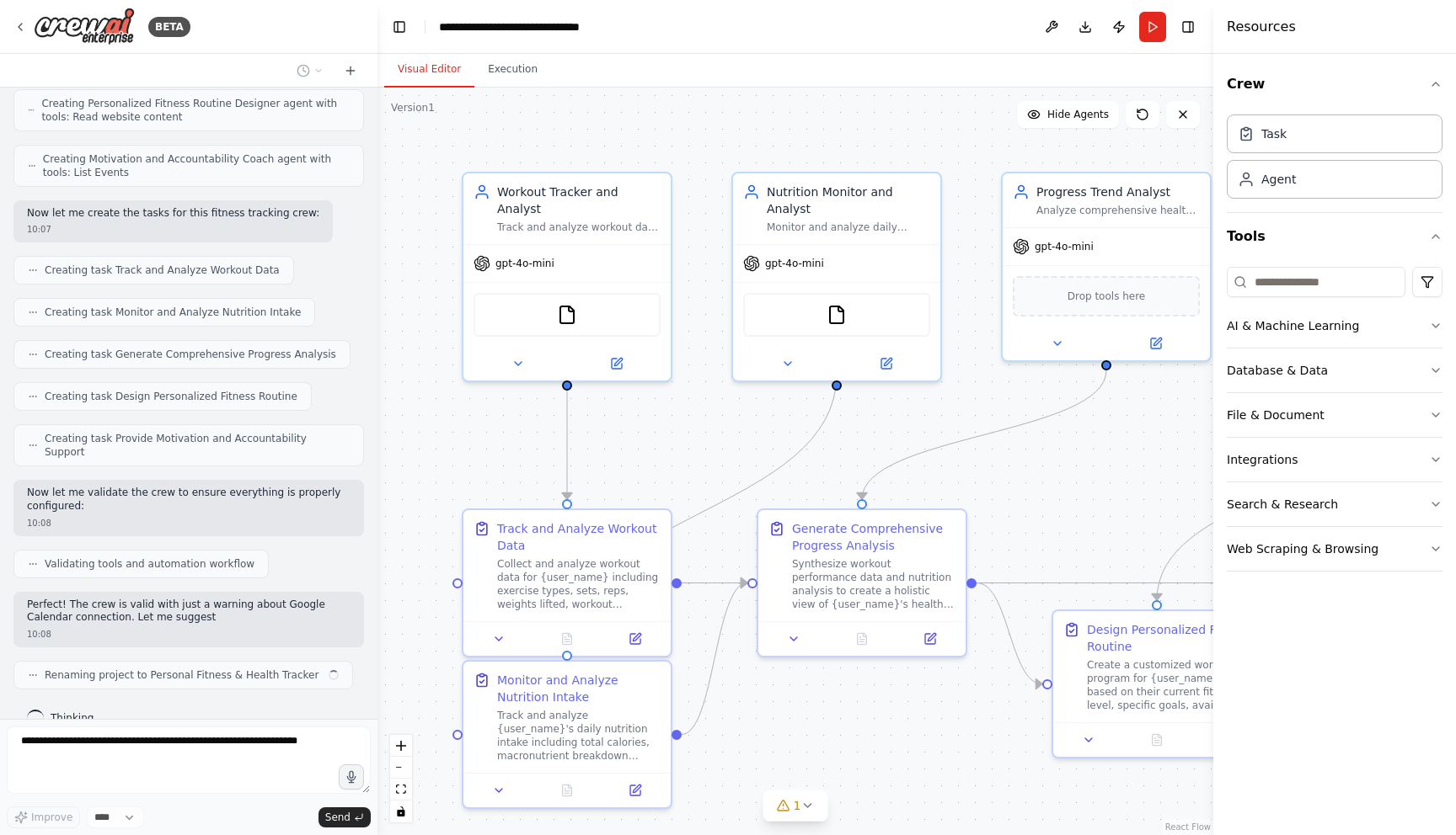
scroll to position [762, 0]
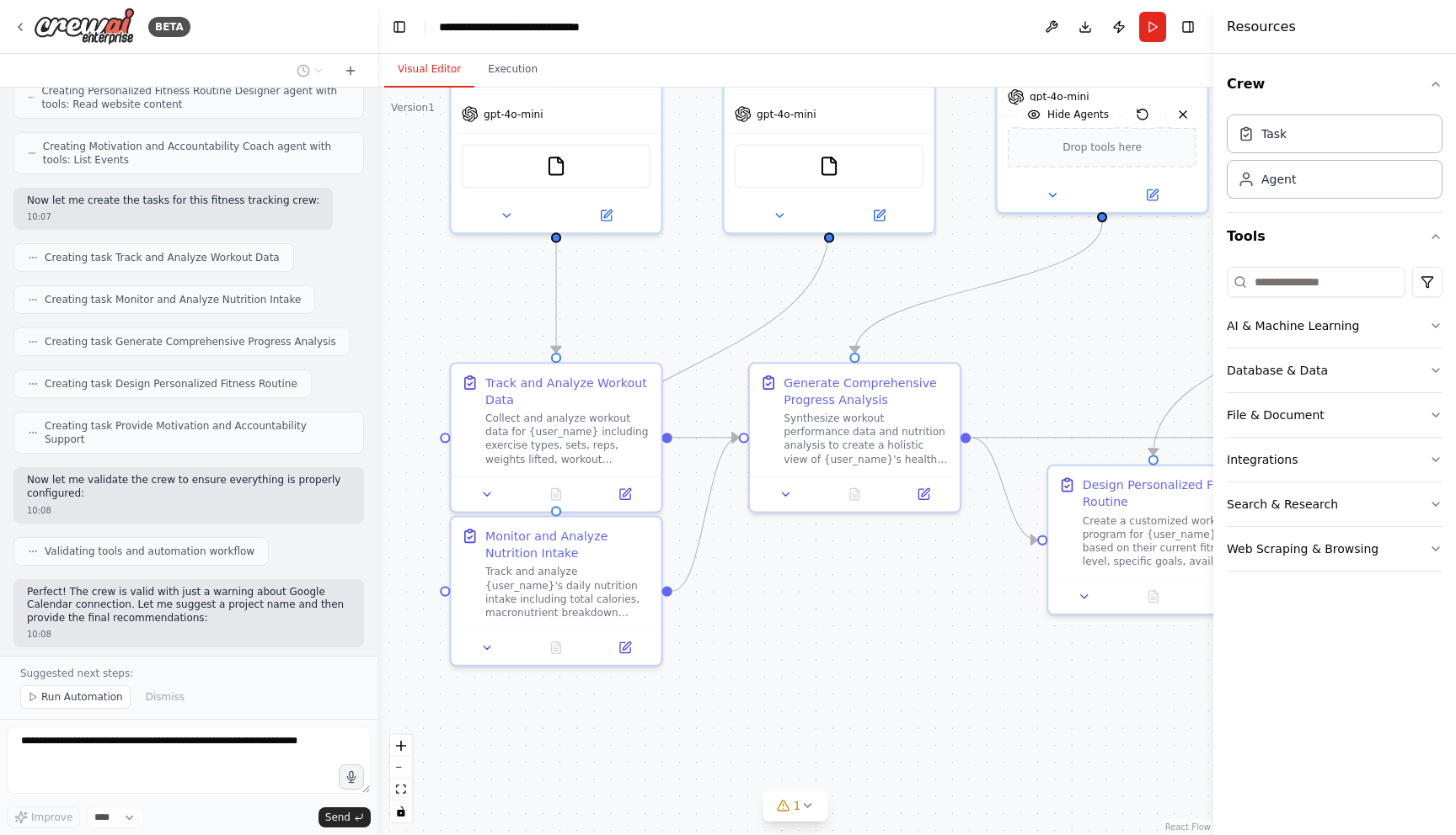
drag, startPoint x: 905, startPoint y: 738, endPoint x: 896, endPoint y: 591, distance: 147.3
click at [896, 591] on div ".deletable-edge-delete-btn { width: 20px; height: 20px; border: 0px solid #ffff…" at bounding box center [795, 461] width 835 height 748
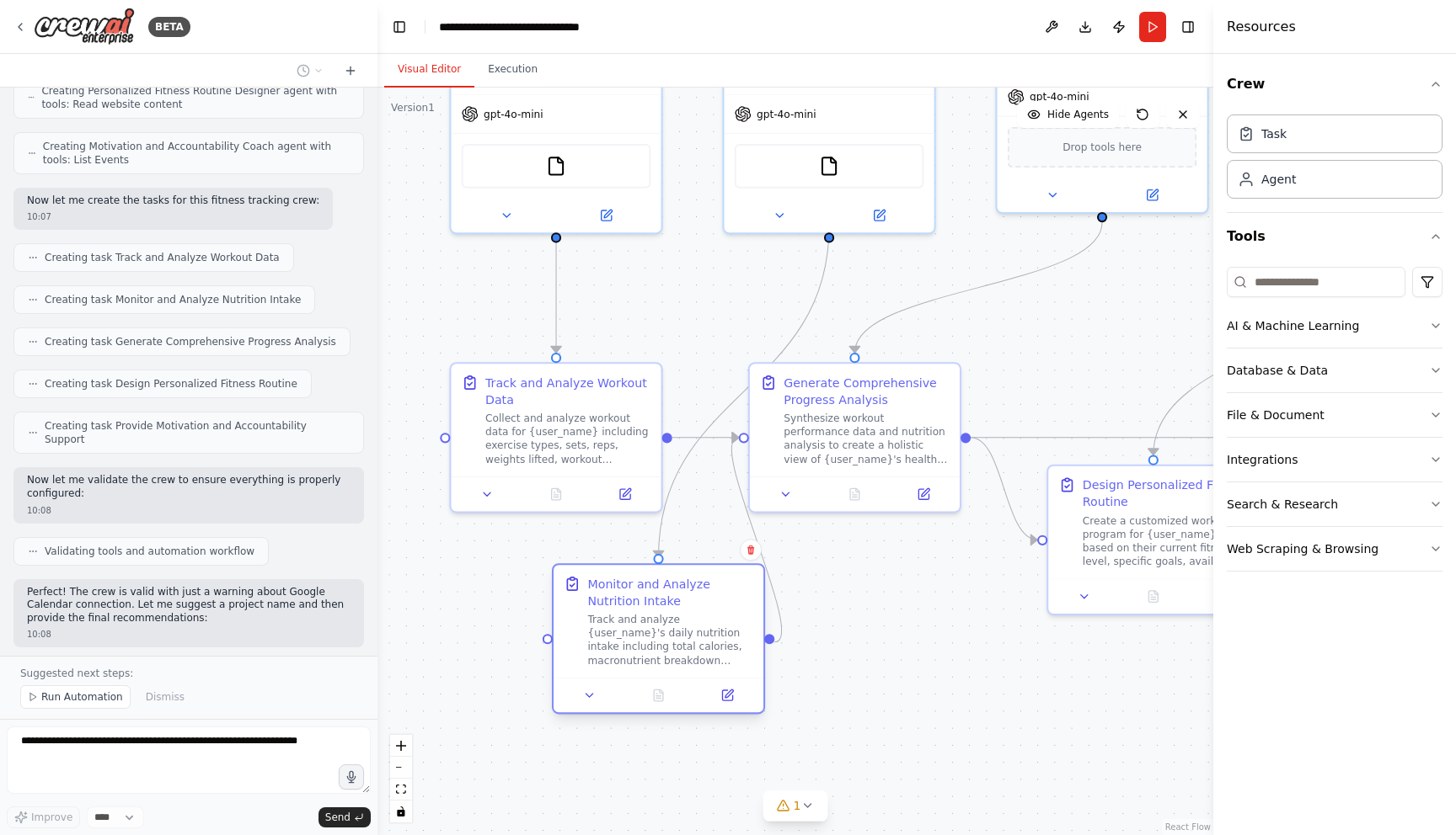
drag, startPoint x: 551, startPoint y: 534, endPoint x: 659, endPoint y: 587, distance: 120.3
click at [659, 587] on div "Monitor and Analyze Nutrition Intake" at bounding box center [669, 593] width 165 height 35
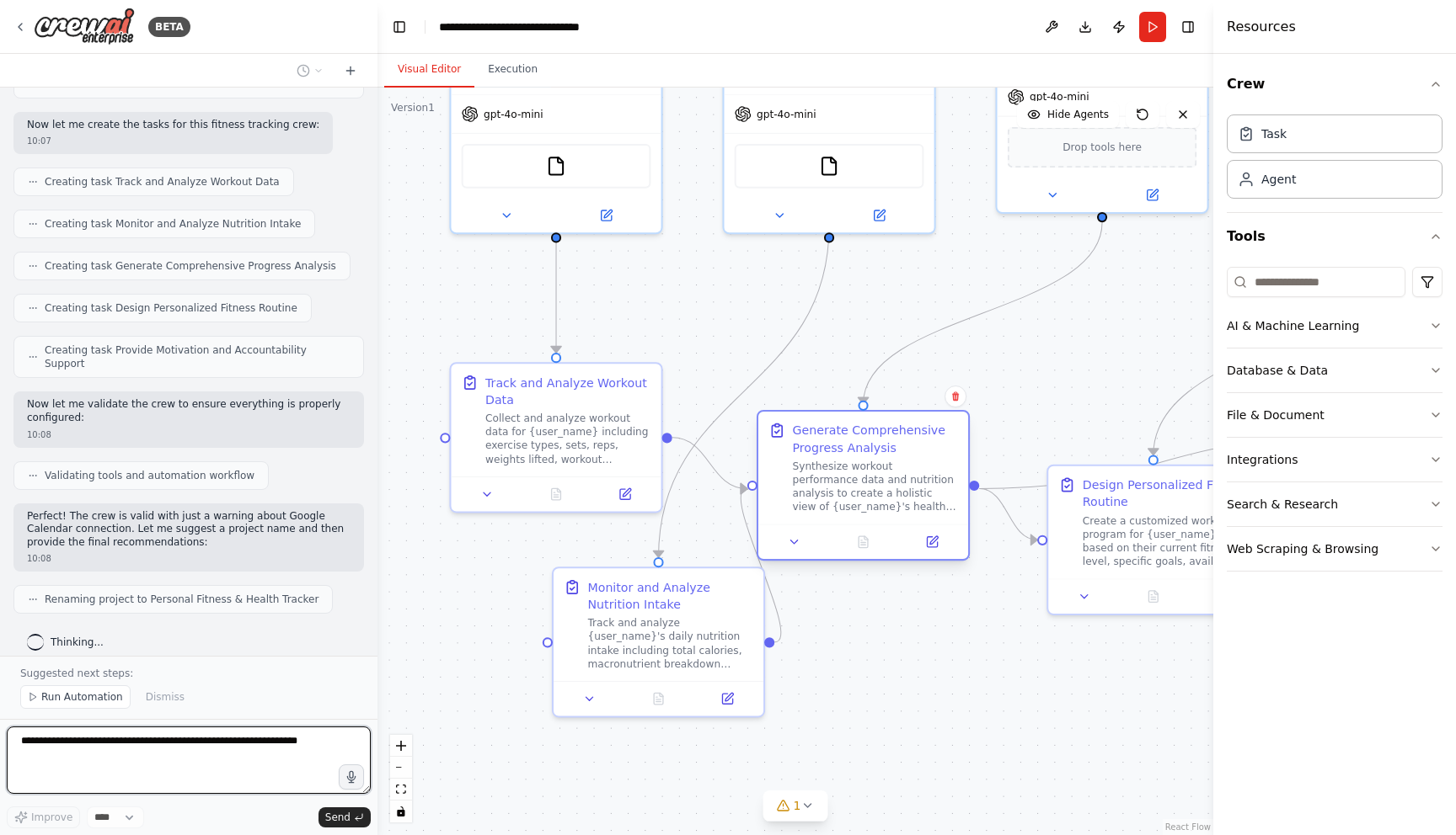
drag, startPoint x: 861, startPoint y: 458, endPoint x: 861, endPoint y: 510, distance: 52.0
click at [861, 510] on div "Synthesize workout performance data and nutrition analysis to create a holistic…" at bounding box center [873, 487] width 165 height 54
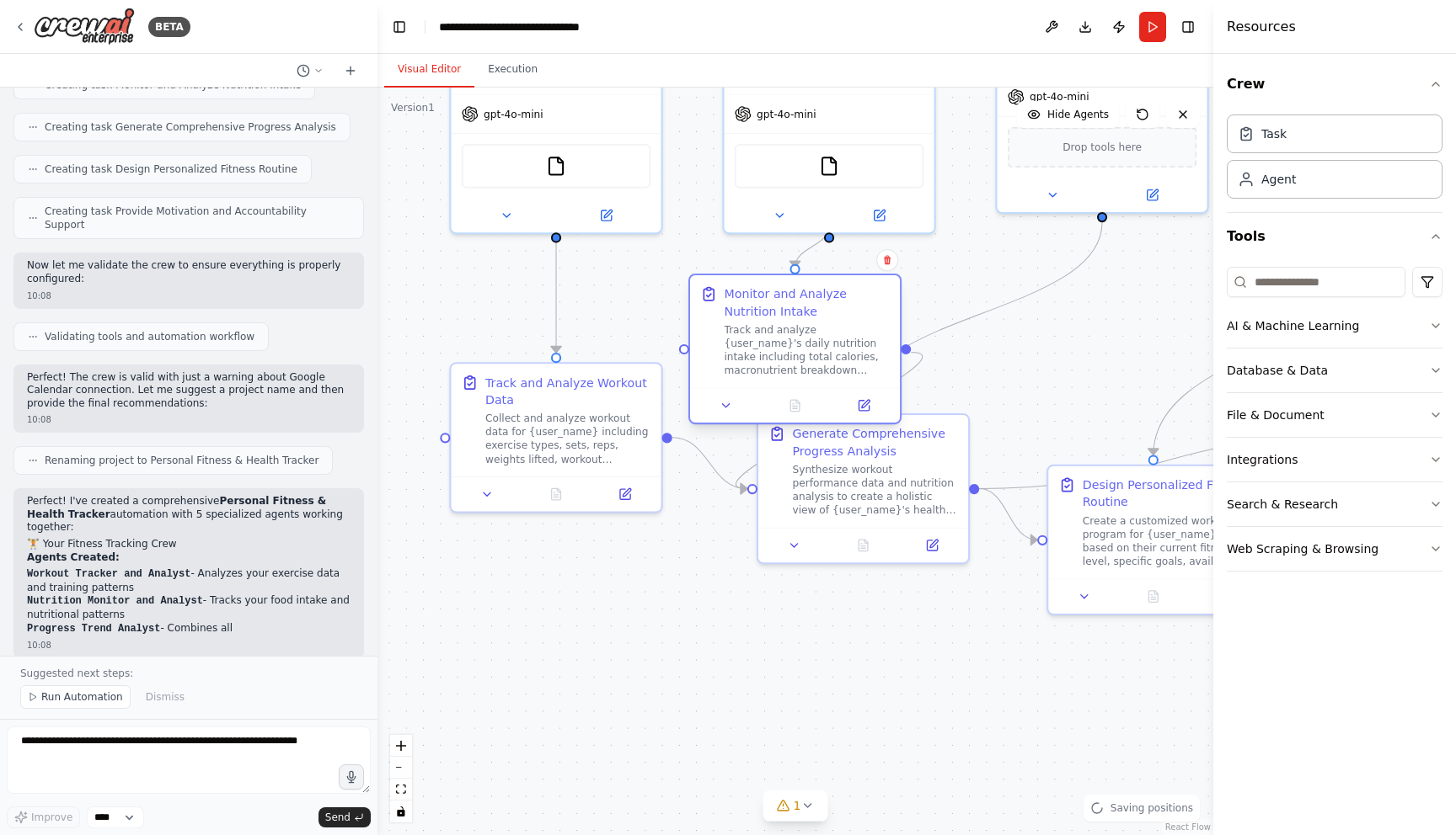
drag, startPoint x: 671, startPoint y: 631, endPoint x: 807, endPoint y: 339, distance: 322.1
click at [807, 339] on div "Track and analyze {user_name}'s daily nutrition intake including total calories…" at bounding box center [805, 350] width 165 height 54
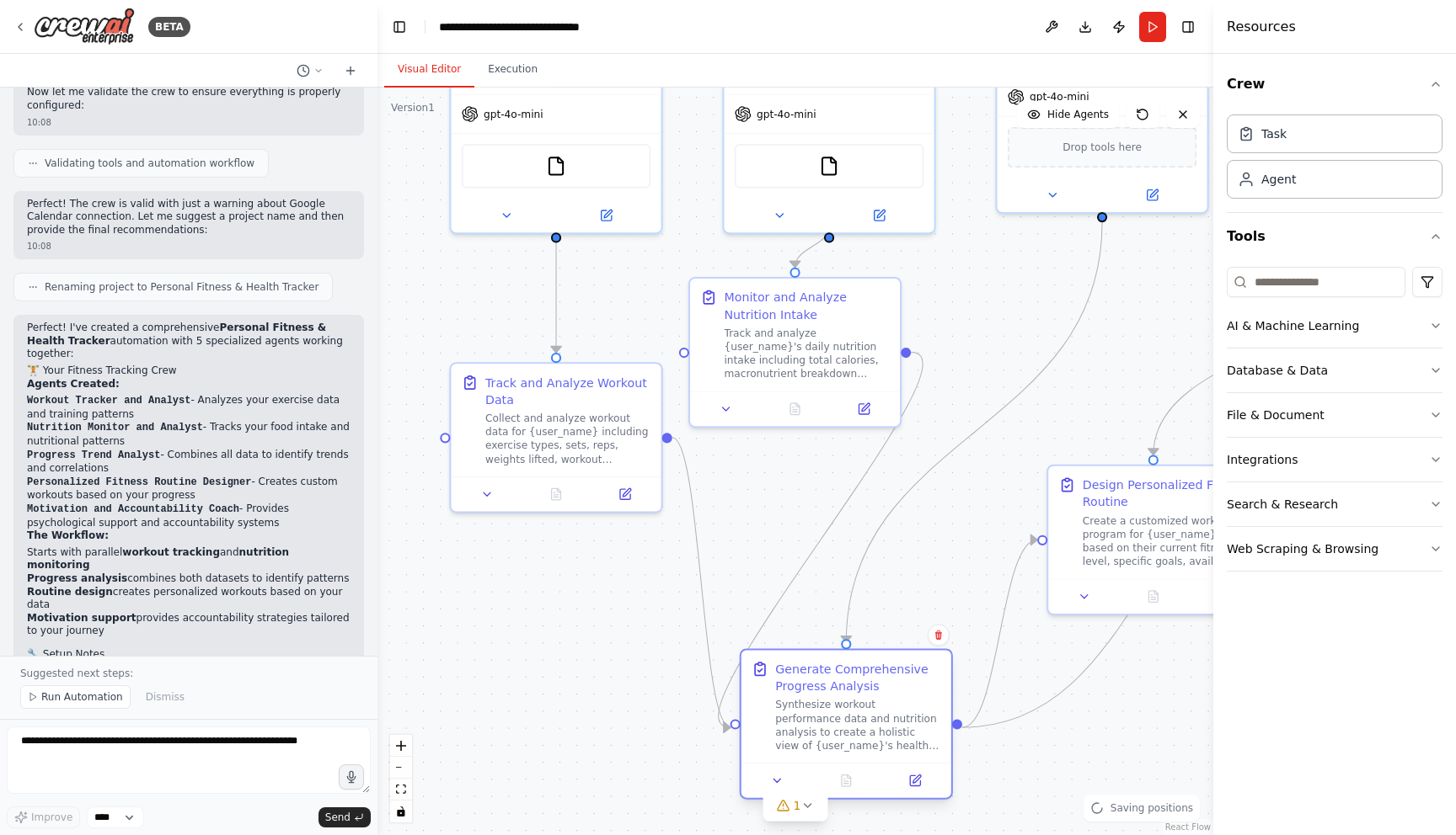
drag, startPoint x: 826, startPoint y: 484, endPoint x: 807, endPoint y: 726, distance: 242.7
click at [807, 726] on div "Synthesize workout performance data and nutrition analysis to create a holistic…" at bounding box center [857, 725] width 165 height 54
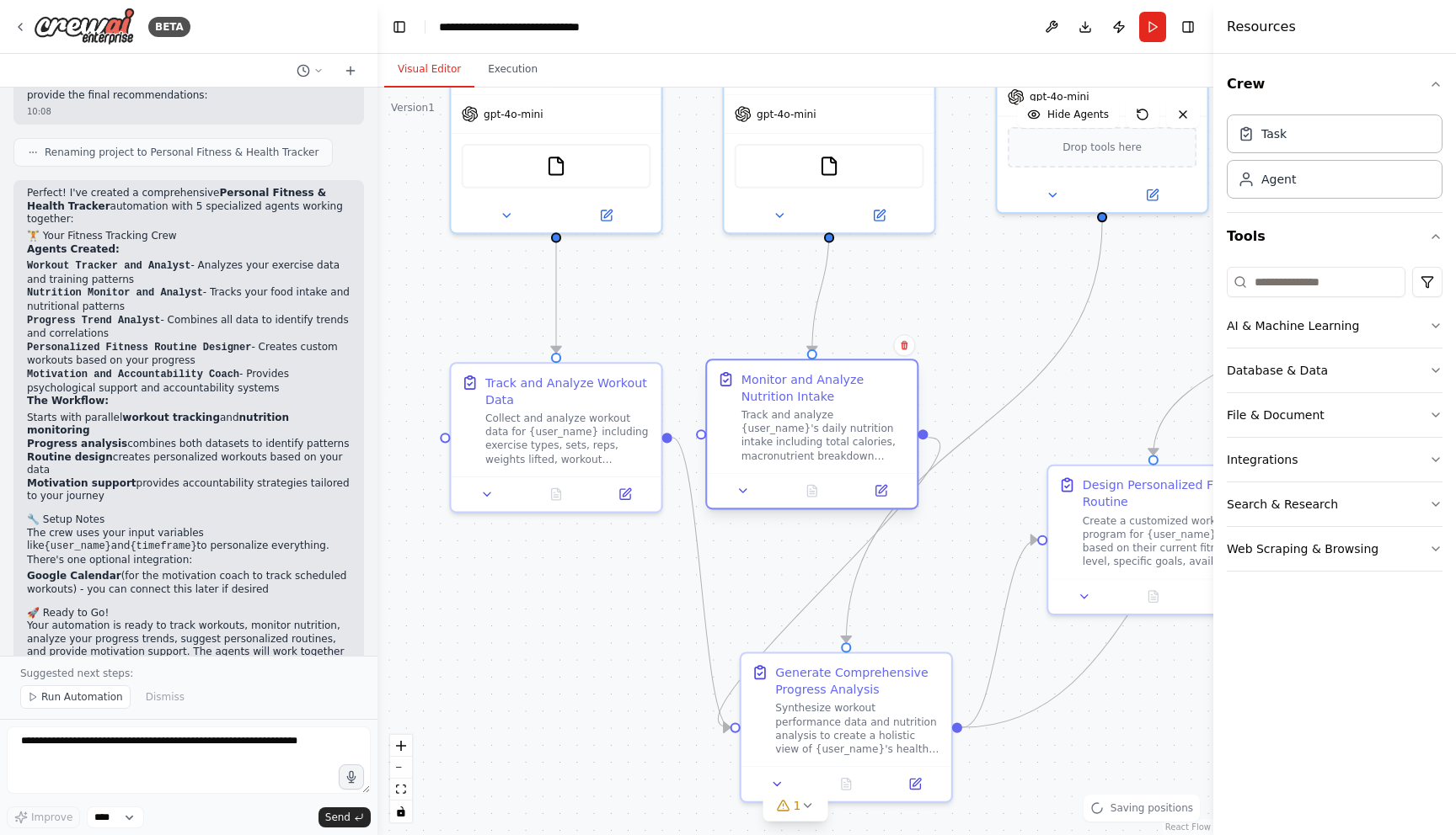
scroll to position [1298, 0]
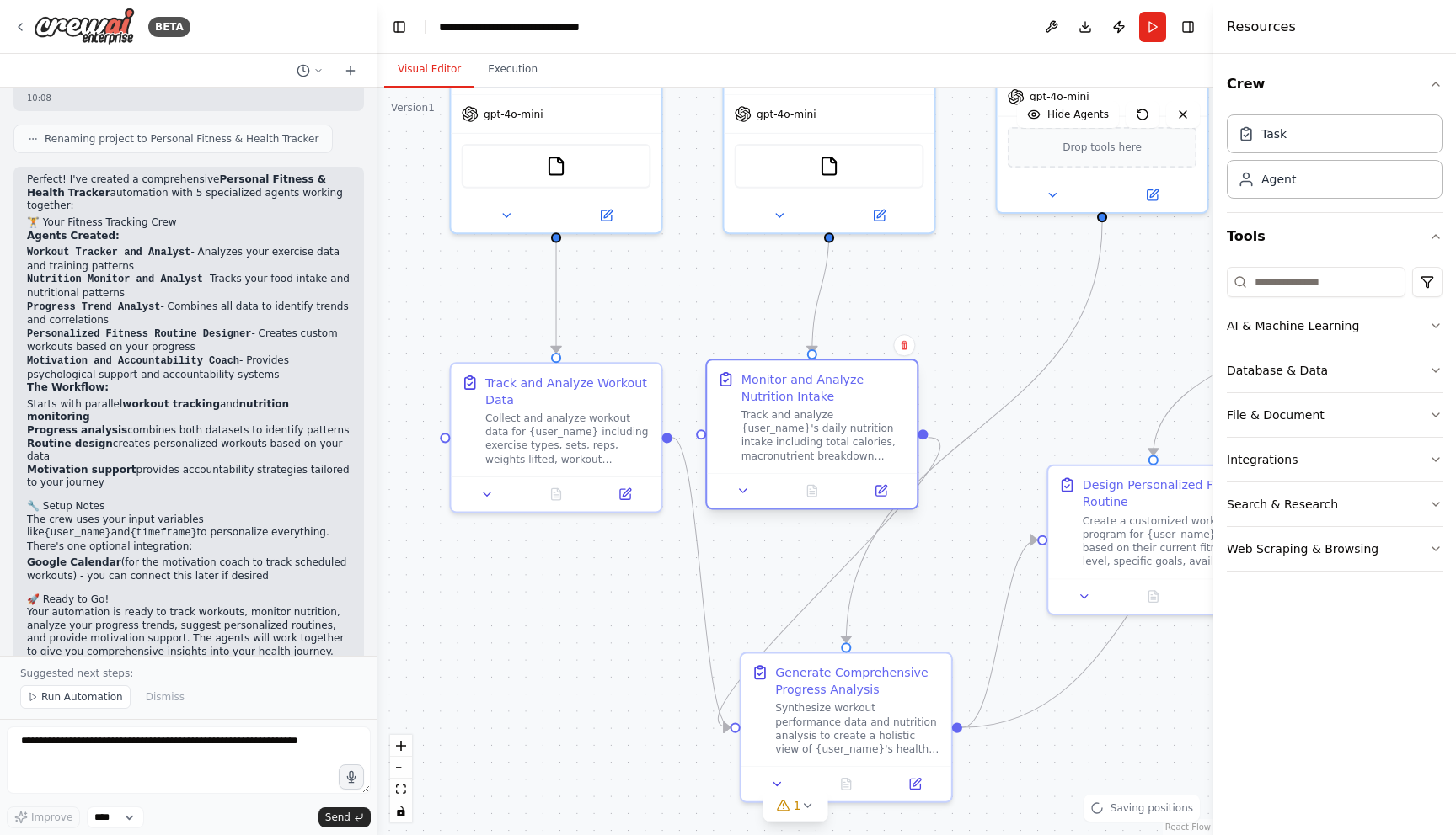
drag, startPoint x: 813, startPoint y: 328, endPoint x: 834, endPoint y: 413, distance: 87.6
click at [834, 413] on div "Track and analyze {user_name}'s daily nutrition intake including total calories…" at bounding box center [823, 435] width 165 height 54
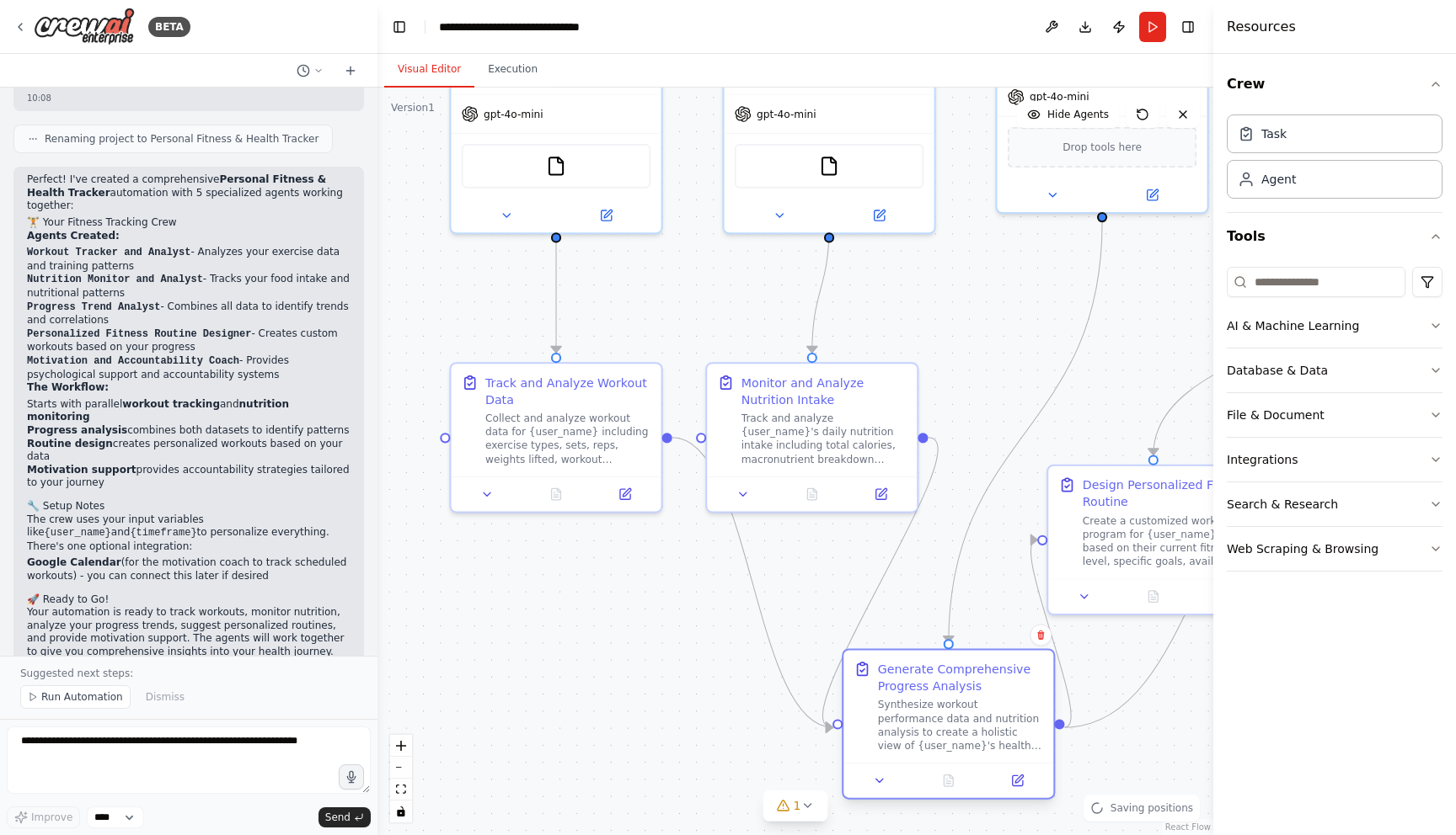
drag, startPoint x: 845, startPoint y: 719, endPoint x: 940, endPoint y: 719, distance: 95.0
click at [940, 719] on div "Synthesize workout performance data and nutrition analysis to create a holistic…" at bounding box center [960, 725] width 165 height 54
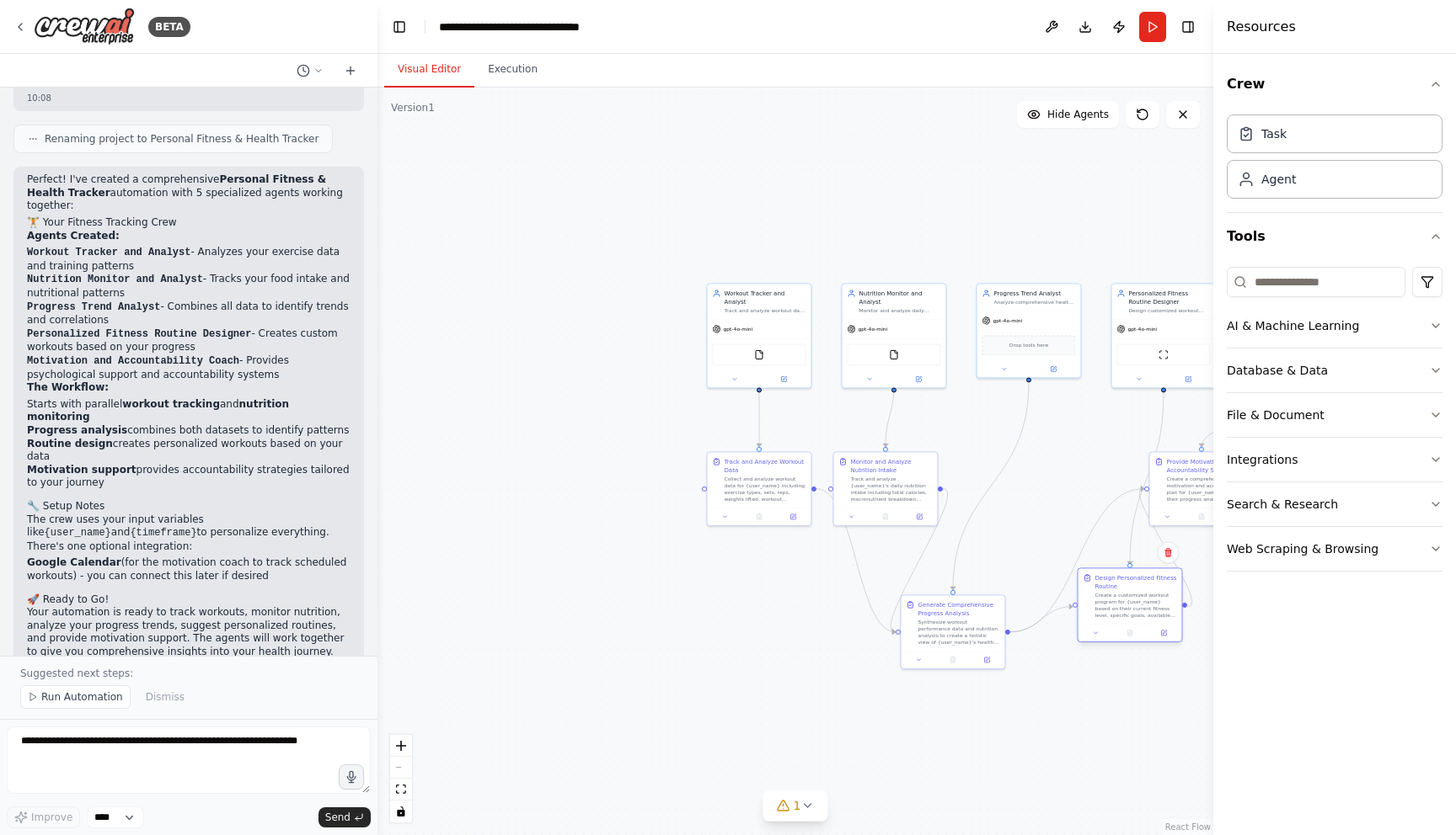
drag, startPoint x: 1054, startPoint y: 545, endPoint x: 1134, endPoint y: 618, distance: 108.3
click at [1134, 618] on div "Create a customized workout program for {user_name} based on their current fitn…" at bounding box center [1135, 605] width 82 height 27
drag, startPoint x: 932, startPoint y: 649, endPoint x: 1007, endPoint y: 503, distance: 164.1
click at [1007, 503] on div "Generate Comprehensive Progress Analysis Synthesize workout performance data an…" at bounding box center [1028, 478] width 104 height 55
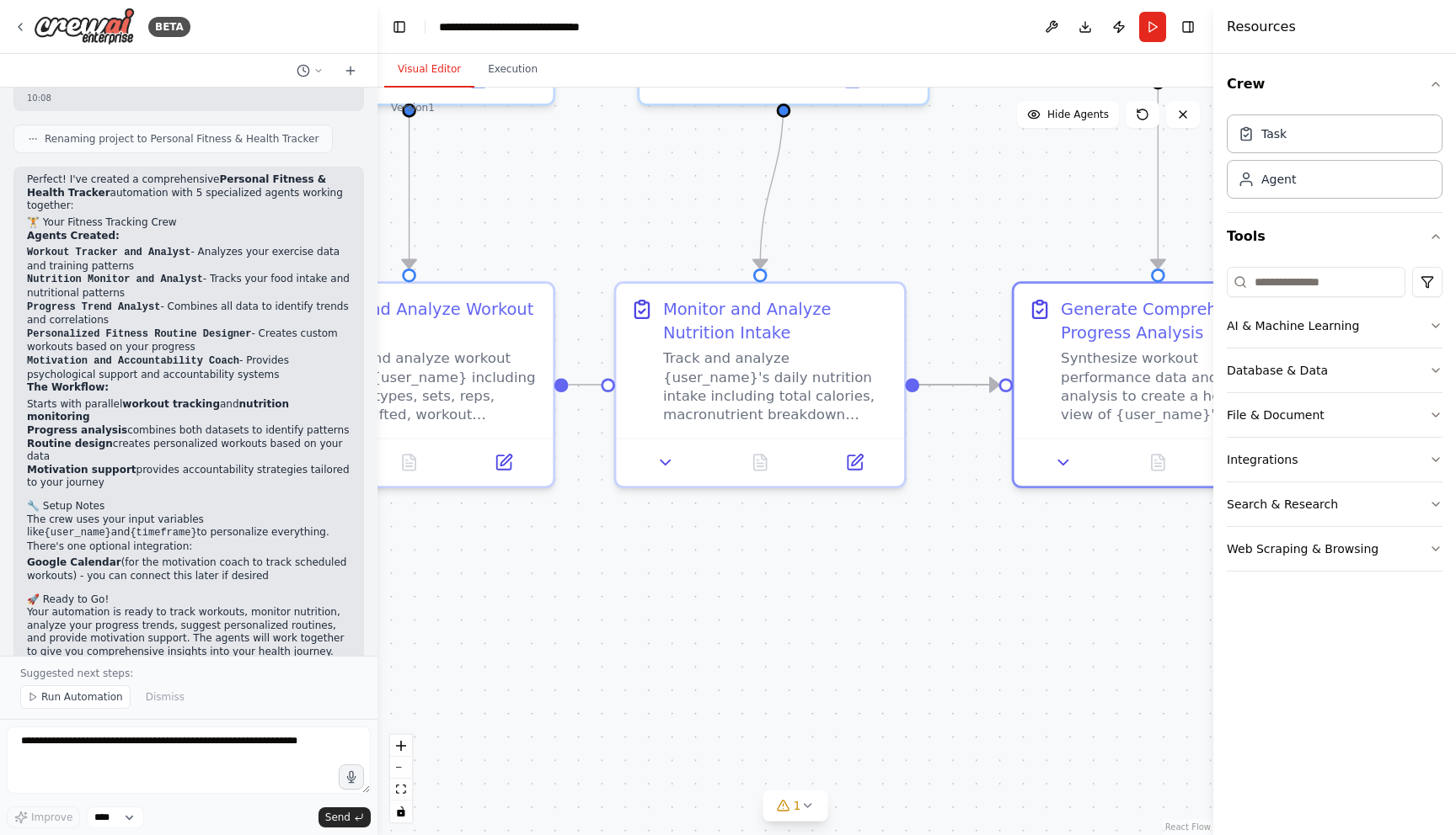
drag, startPoint x: 994, startPoint y: 628, endPoint x: 729, endPoint y: 579, distance: 269.5
click at [729, 579] on div ".deletable-edge-delete-btn { width: 20px; height: 20px; border: 0px solid #ffff…" at bounding box center [795, 461] width 835 height 748
click at [944, 385] on icon "Edge from 70a06831-a3aa-4b3b-b4a4-7ee1c4df16fa to c2544652-7ee2-48ab-8109-b712c…" at bounding box center [959, 385] width 79 height 0
drag, startPoint x: 932, startPoint y: 383, endPoint x: 861, endPoint y: 631, distance: 258.0
click at [861, 631] on div ".deletable-edge-delete-btn { width: 20px; height: 20px; border: 0px solid #ffff…" at bounding box center [795, 461] width 835 height 748
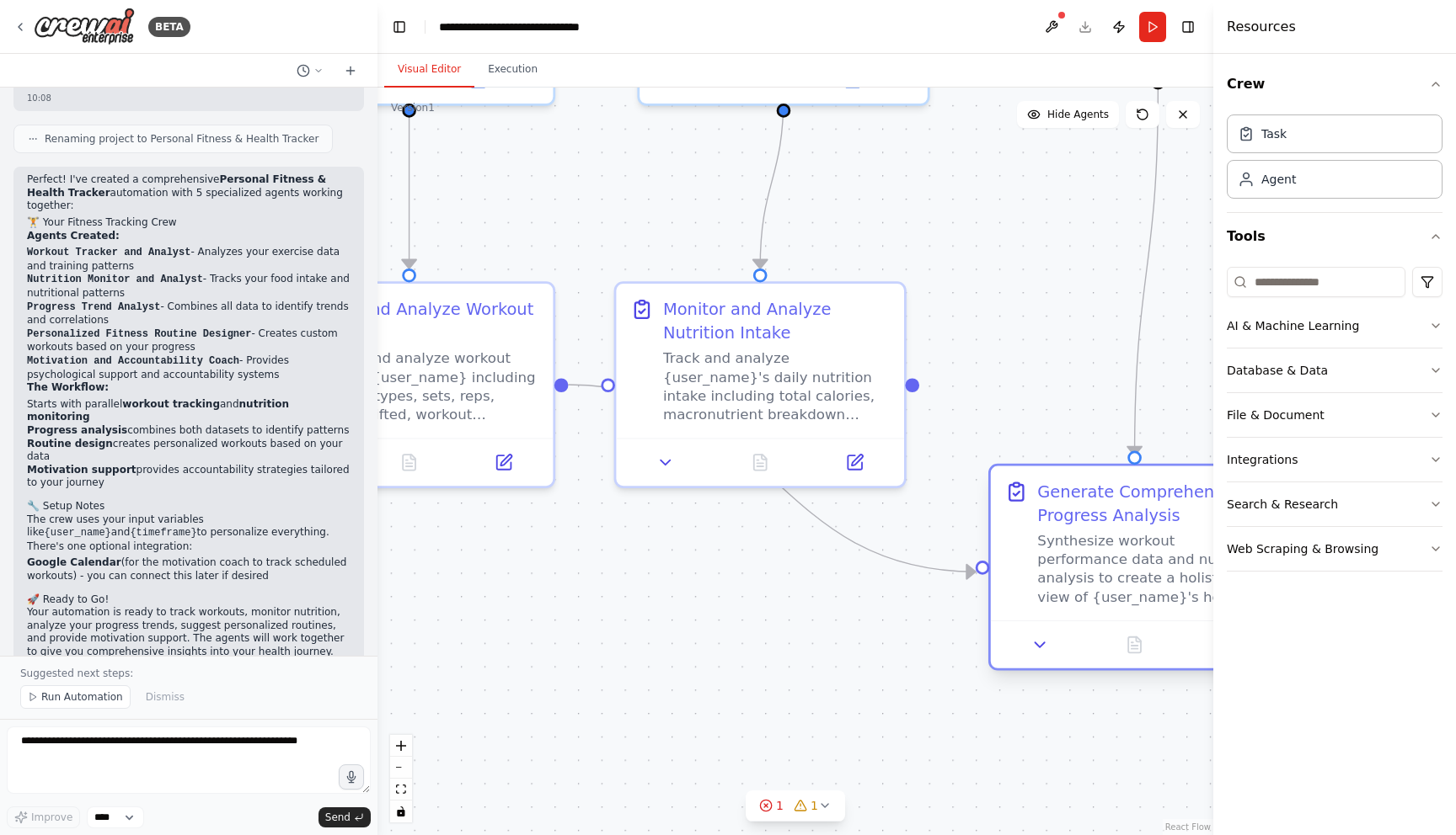
drag, startPoint x: 1079, startPoint y: 416, endPoint x: 1065, endPoint y: 607, distance: 191.5
click at [1065, 607] on div "Generate Comprehensive Progress Analysis Synthesize workout performance data an…" at bounding box center [1135, 543] width 288 height 154
click at [993, 384] on div ".deletable-edge-delete-btn { width: 20px; height: 20px; border: 0px solid #ffff…" at bounding box center [795, 461] width 835 height 748
click at [993, 375] on div ".deletable-edge-delete-btn { width: 20px; height: 20px; border: 0px solid #ffff…" at bounding box center [795, 461] width 835 height 748
click at [895, 159] on div ".deletable-edge-delete-btn { width: 20px; height: 20px; border: 0px solid #ffff…" at bounding box center [795, 461] width 835 height 748
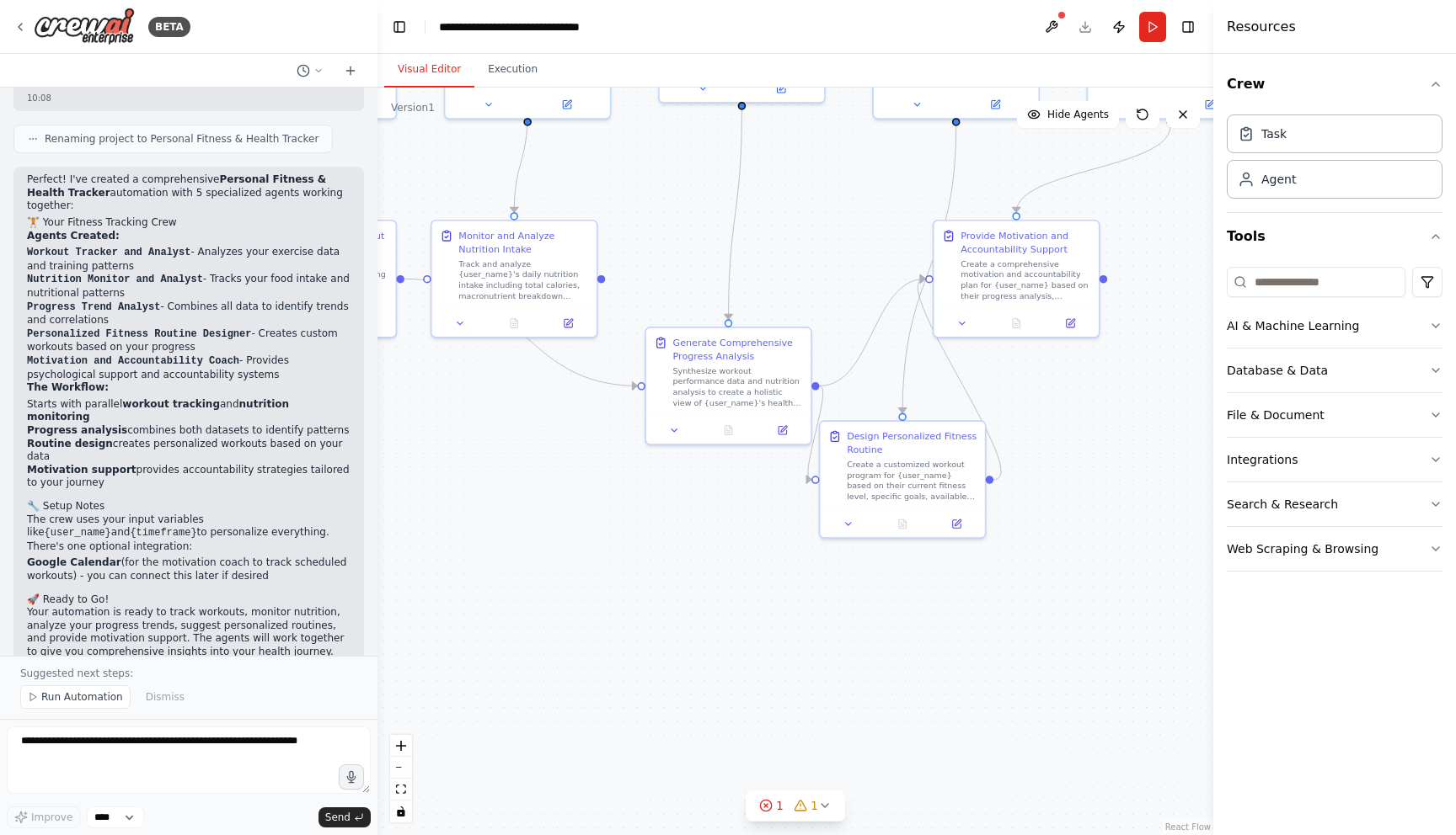
drag, startPoint x: 1117, startPoint y: 273, endPoint x: 710, endPoint y: 196, distance: 414.2
click at [710, 196] on div ".deletable-edge-delete-btn { width: 20px; height: 20px; border: 0px solid #ffff…" at bounding box center [795, 461] width 835 height 748
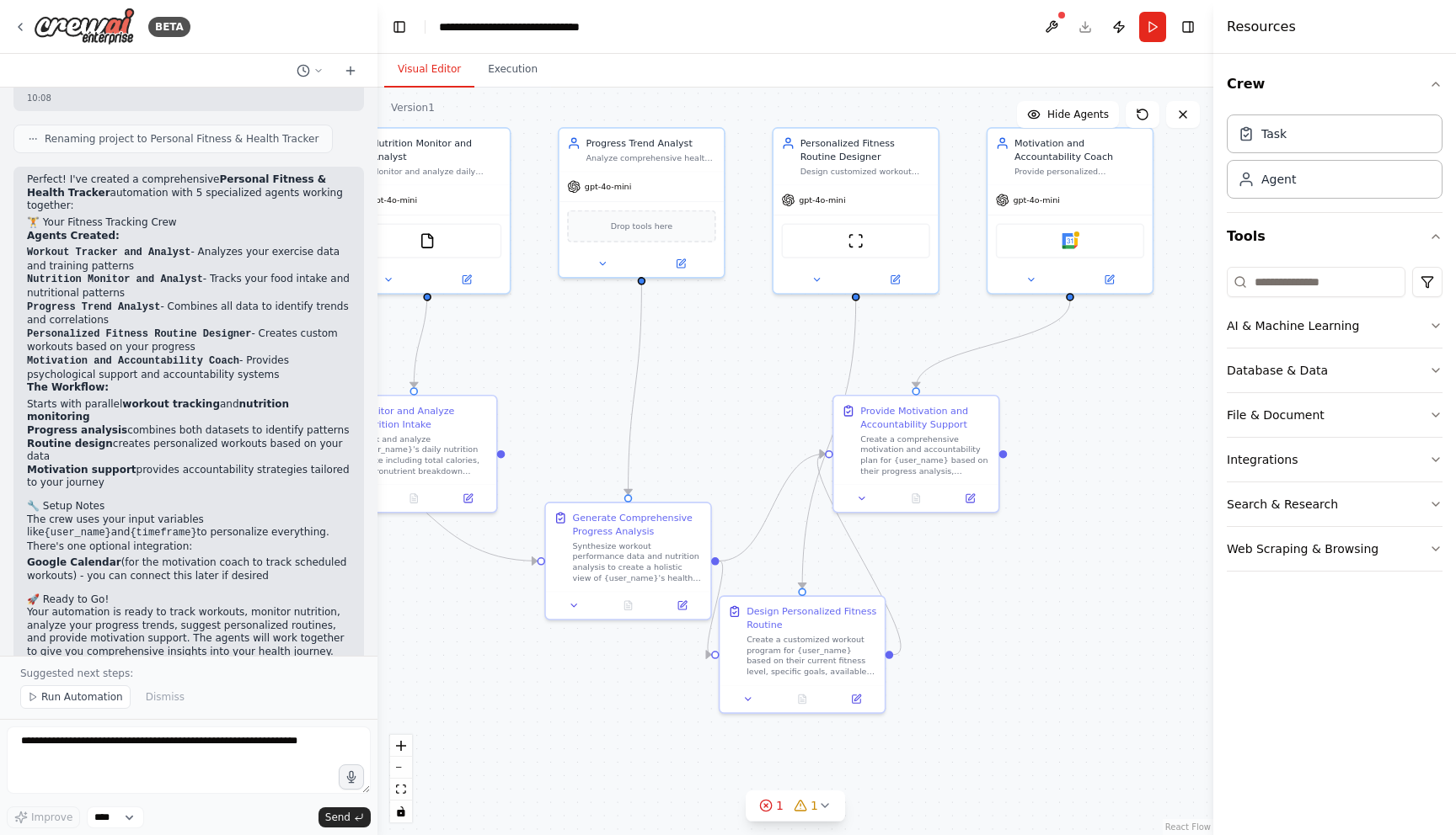
drag, startPoint x: 1124, startPoint y: 466, endPoint x: 1082, endPoint y: 662, distance: 200.4
click at [1082, 662] on div ".deletable-edge-delete-btn { width: 20px; height: 20px; border: 0px solid #ffff…" at bounding box center [795, 461] width 835 height 748
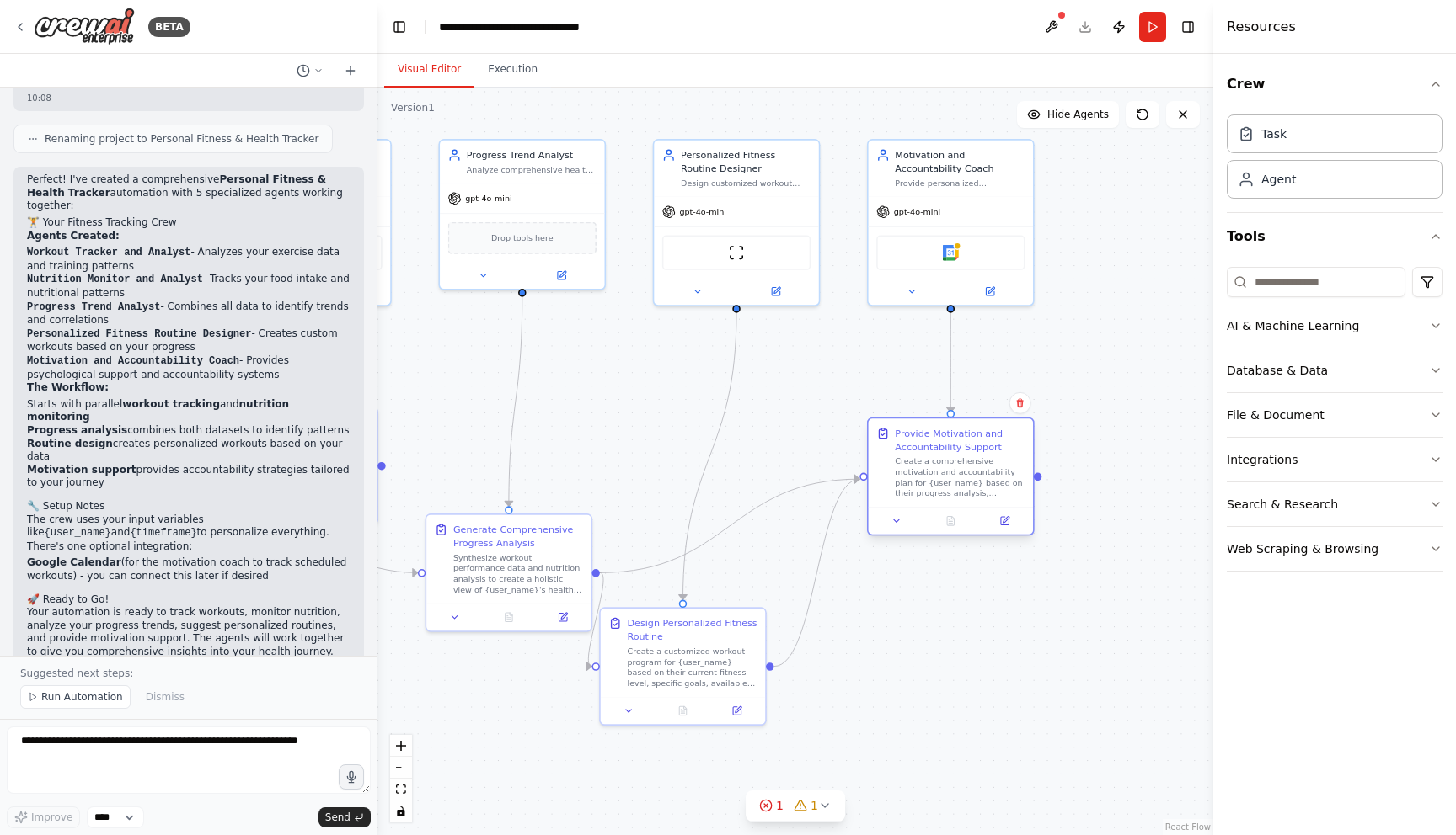
drag, startPoint x: 953, startPoint y: 415, endPoint x: 997, endPoint y: 433, distance: 47.5
click at [997, 433] on div "Provide Motivation and Accountability Support" at bounding box center [960, 440] width 129 height 27
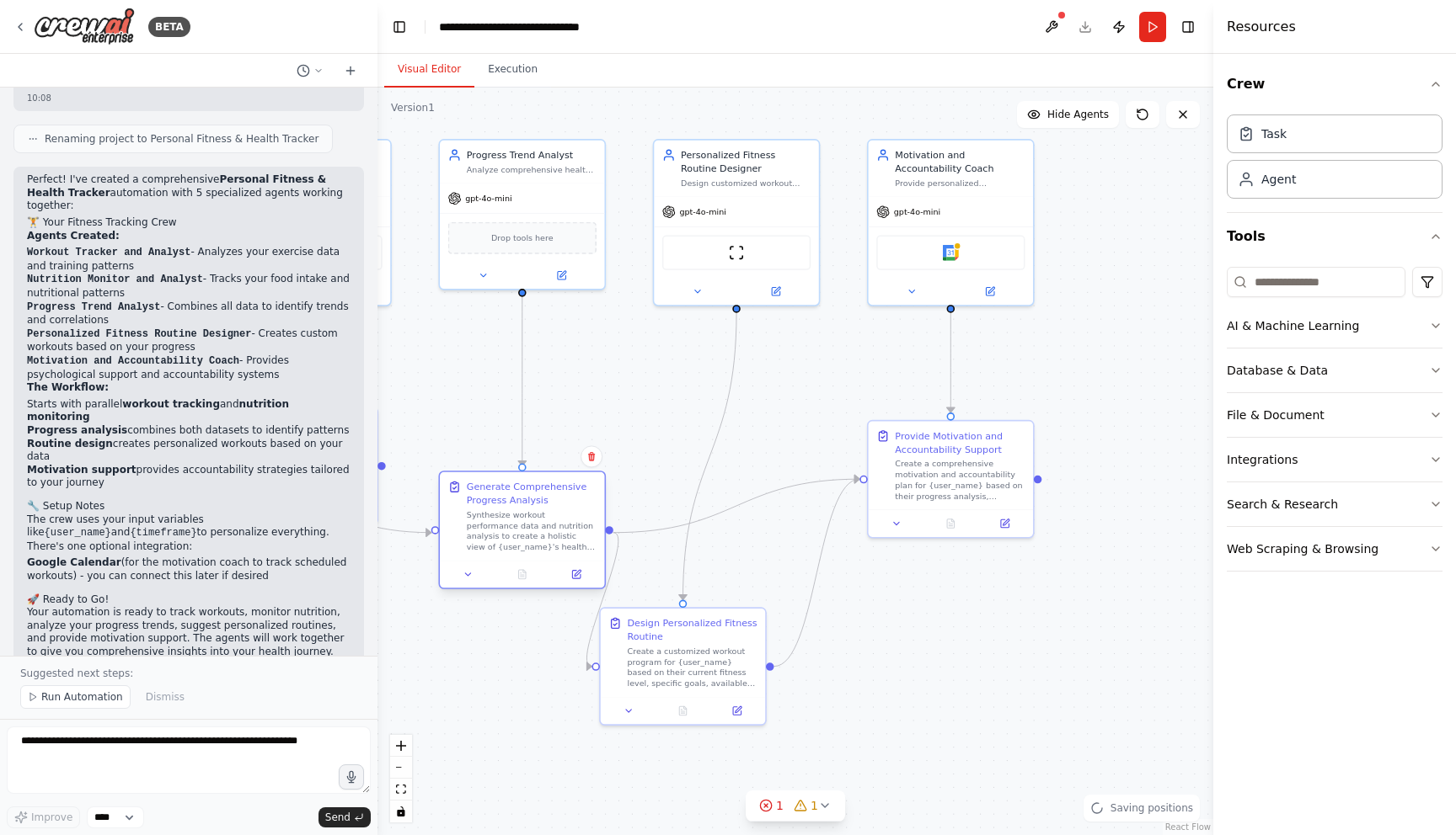
drag, startPoint x: 549, startPoint y: 553, endPoint x: 556, endPoint y: 518, distance: 35.7
click at [556, 518] on div "Synthesize workout performance data and nutrition analysis to create a holistic…" at bounding box center [532, 531] width 129 height 43
click at [753, 247] on div "ScrapeWebsiteTool" at bounding box center [736, 249] width 148 height 35
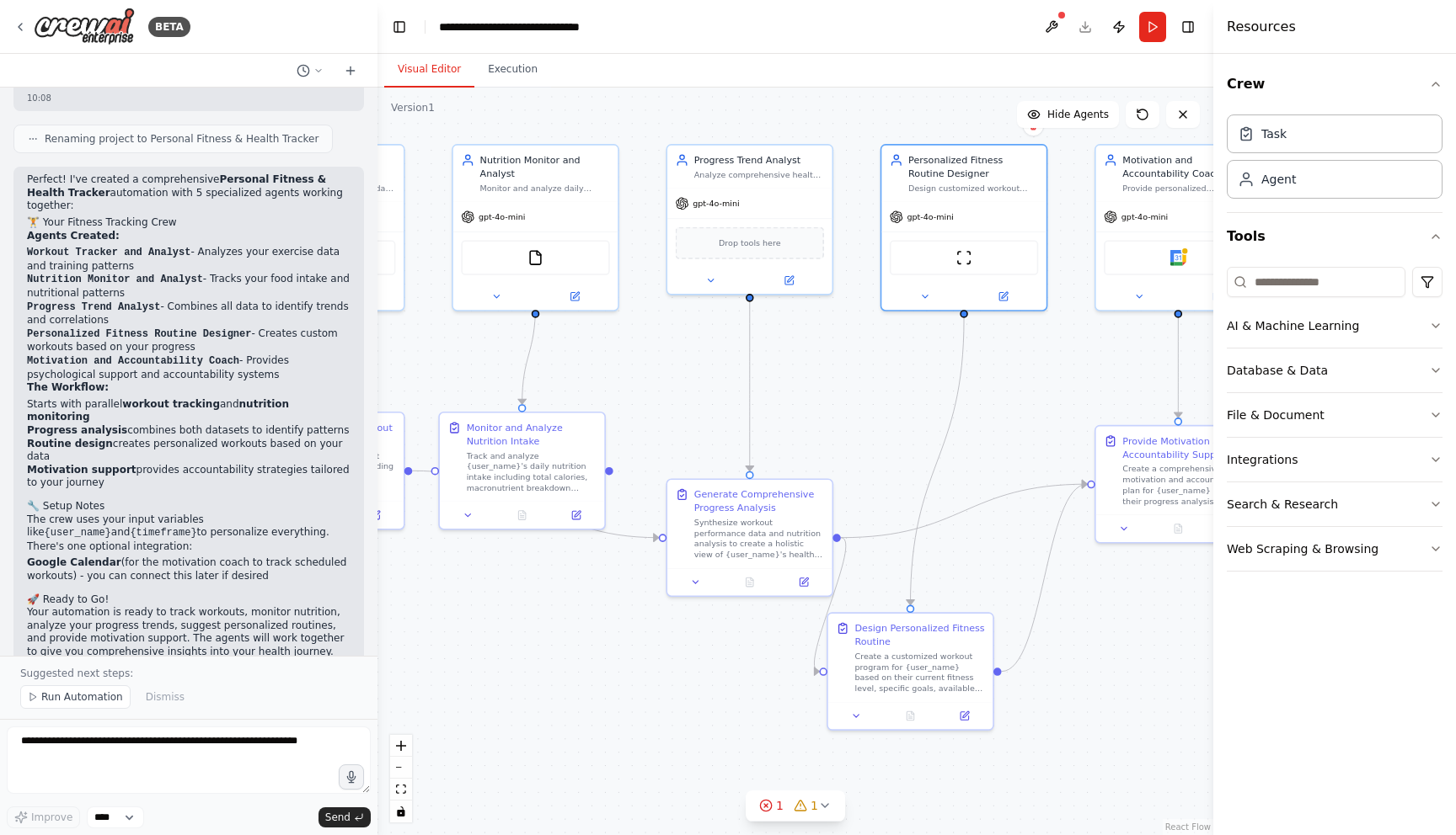
drag, startPoint x: 591, startPoint y: 361, endPoint x: 819, endPoint y: 367, distance: 228.1
click at [819, 367] on div ".deletable-edge-delete-btn { width: 20px; height: 20px; border: 0px solid #ffff…" at bounding box center [795, 461] width 835 height 748
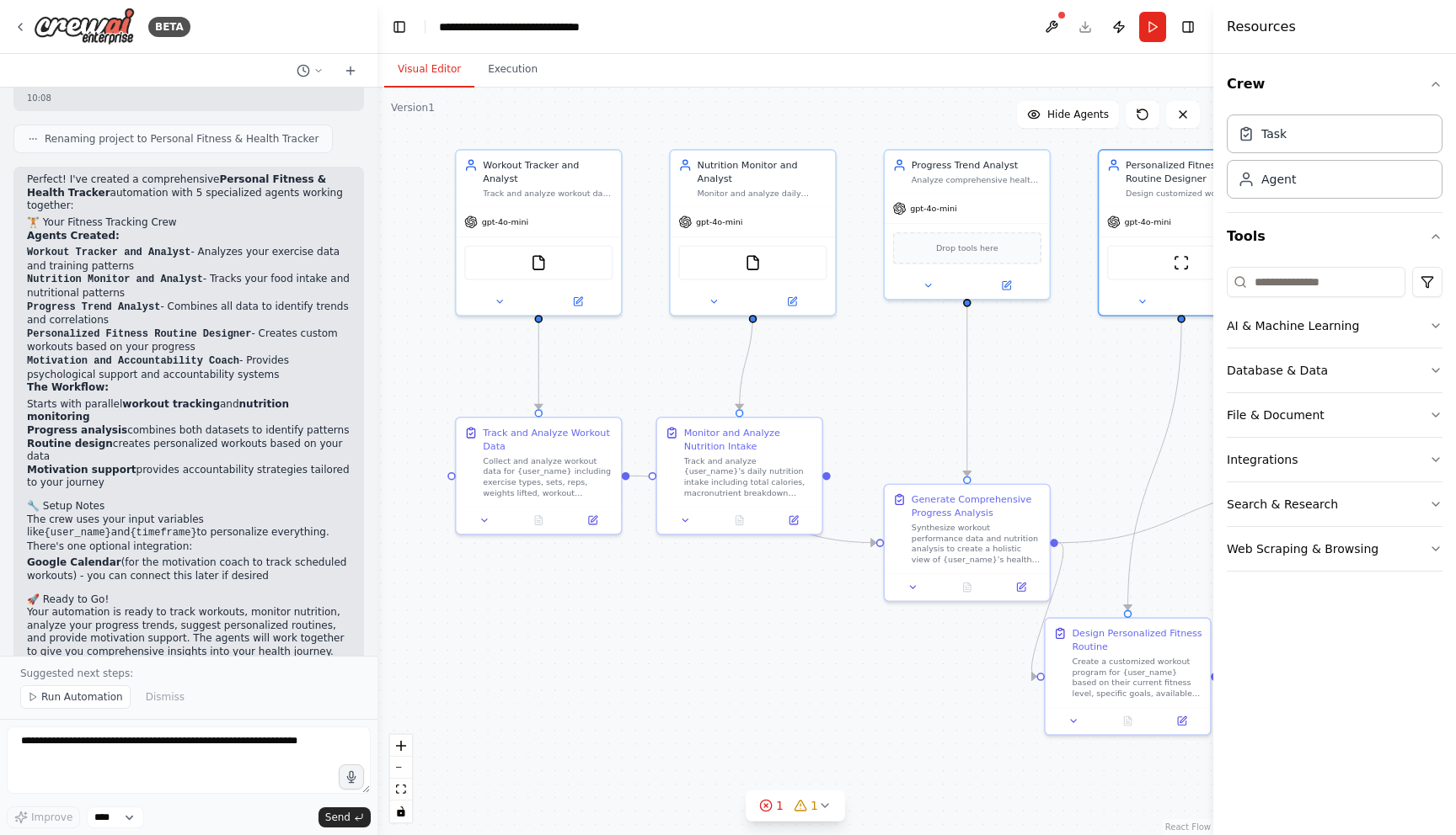
drag, startPoint x: 640, startPoint y: 365, endPoint x: 857, endPoint y: 369, distance: 217.0
click at [857, 369] on div ".deletable-edge-delete-btn { width: 20px; height: 20px; border: 0px solid #ffff…" at bounding box center [795, 461] width 835 height 748
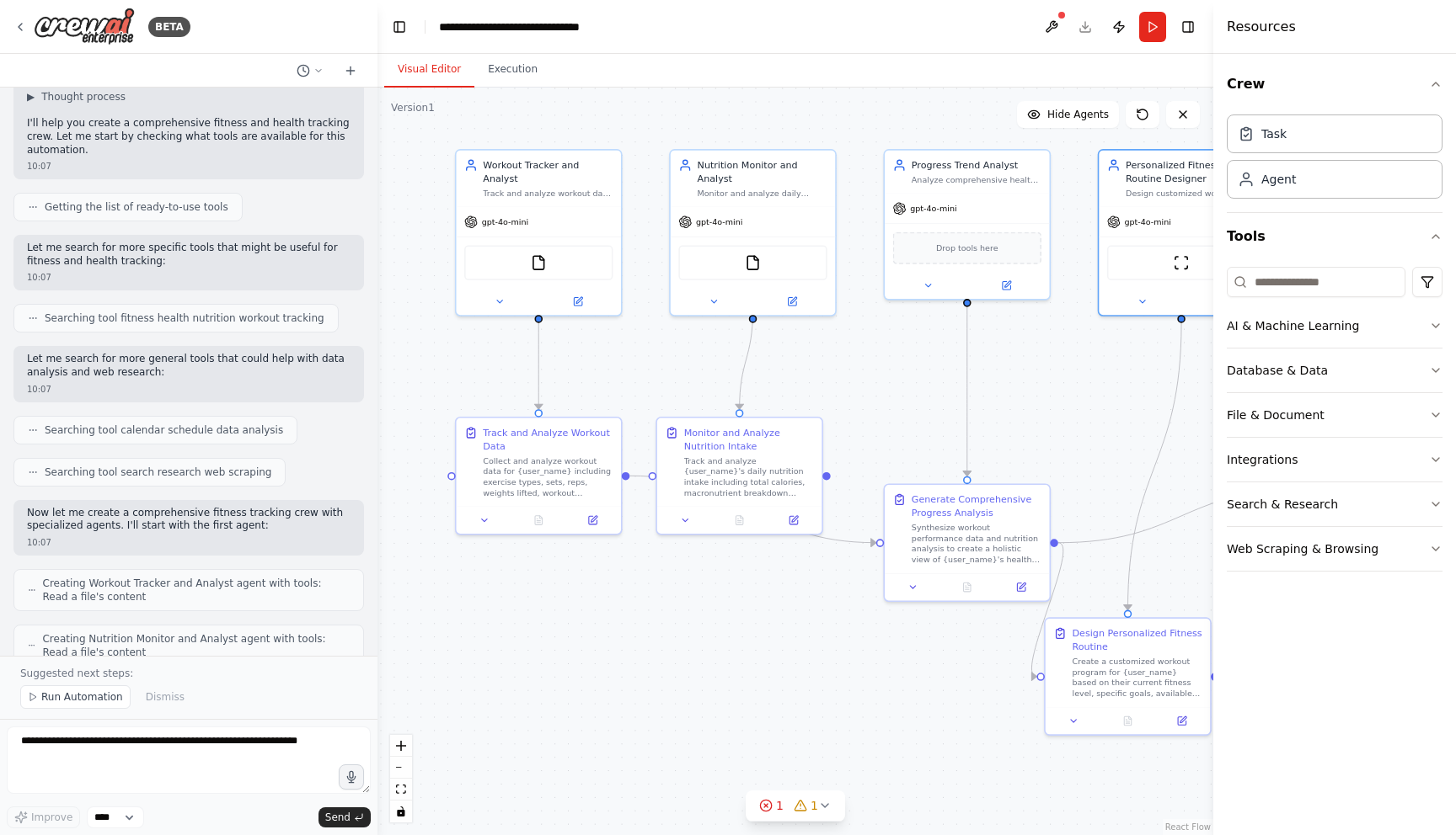
scroll to position [0, 0]
